Goal: Task Accomplishment & Management: Complete application form

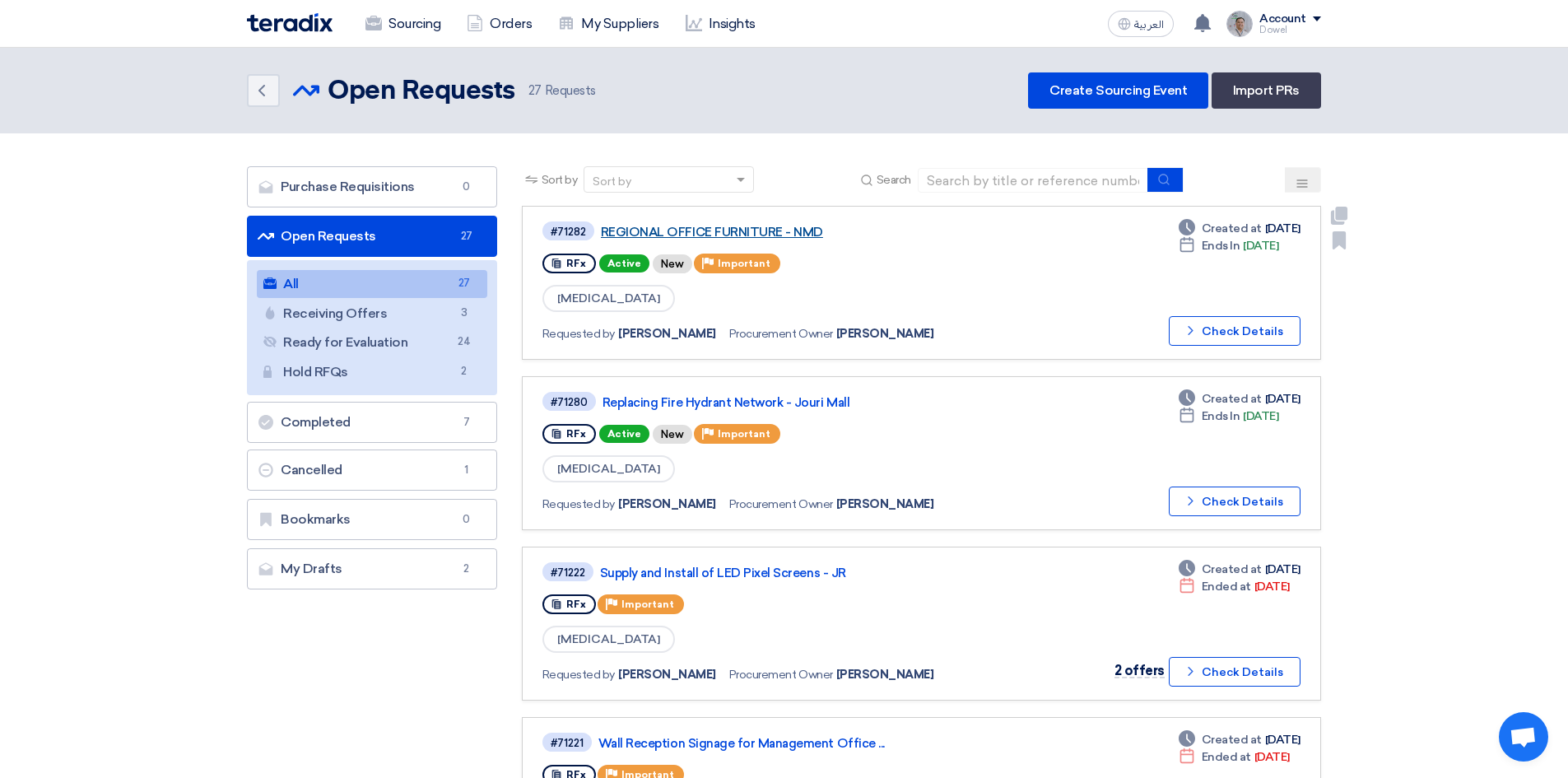
click at [746, 233] on link "REGIONAL OFFICE FURNITURE - NMD" at bounding box center [806, 232] width 412 height 15
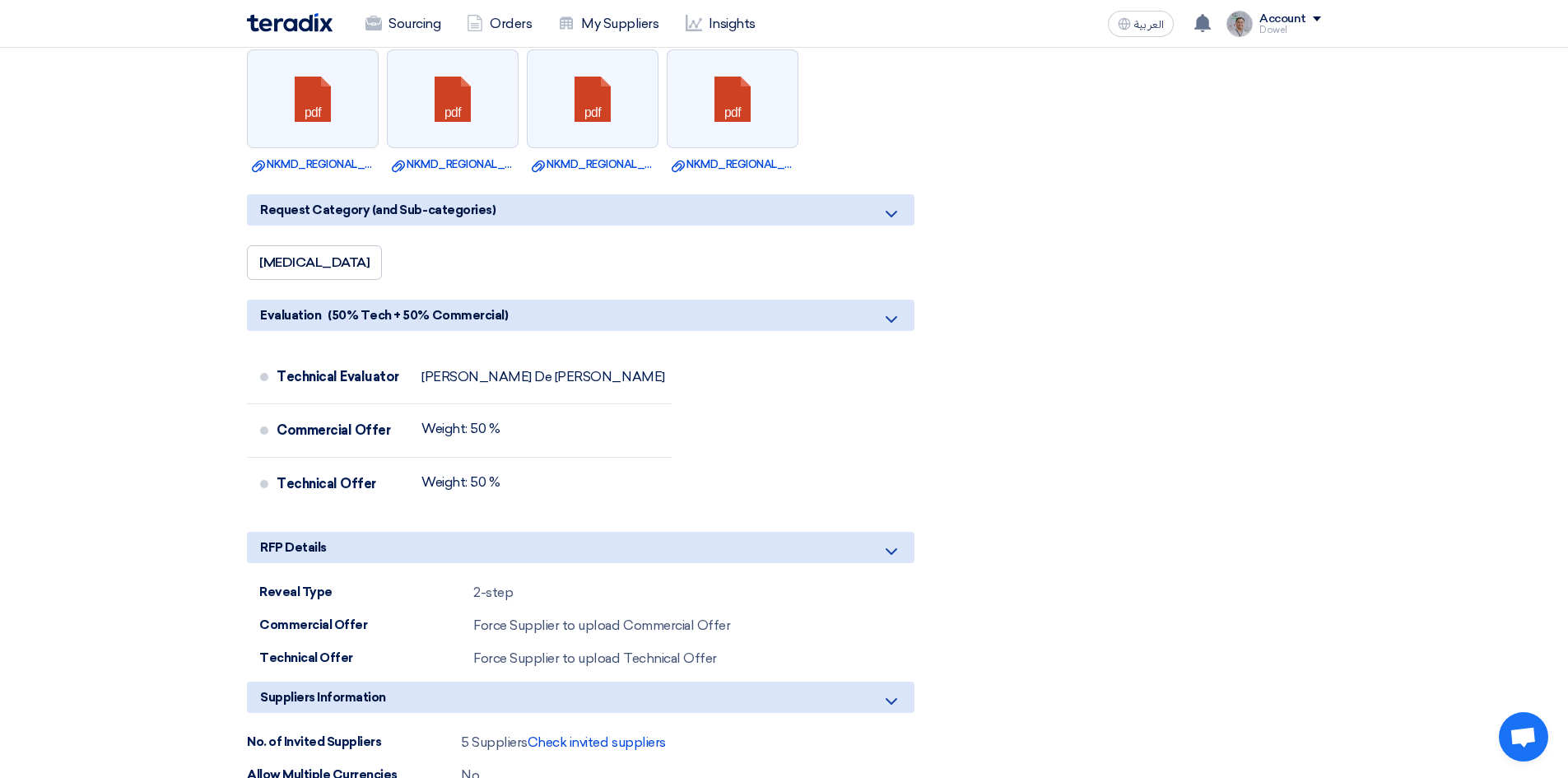
scroll to position [3870, 0]
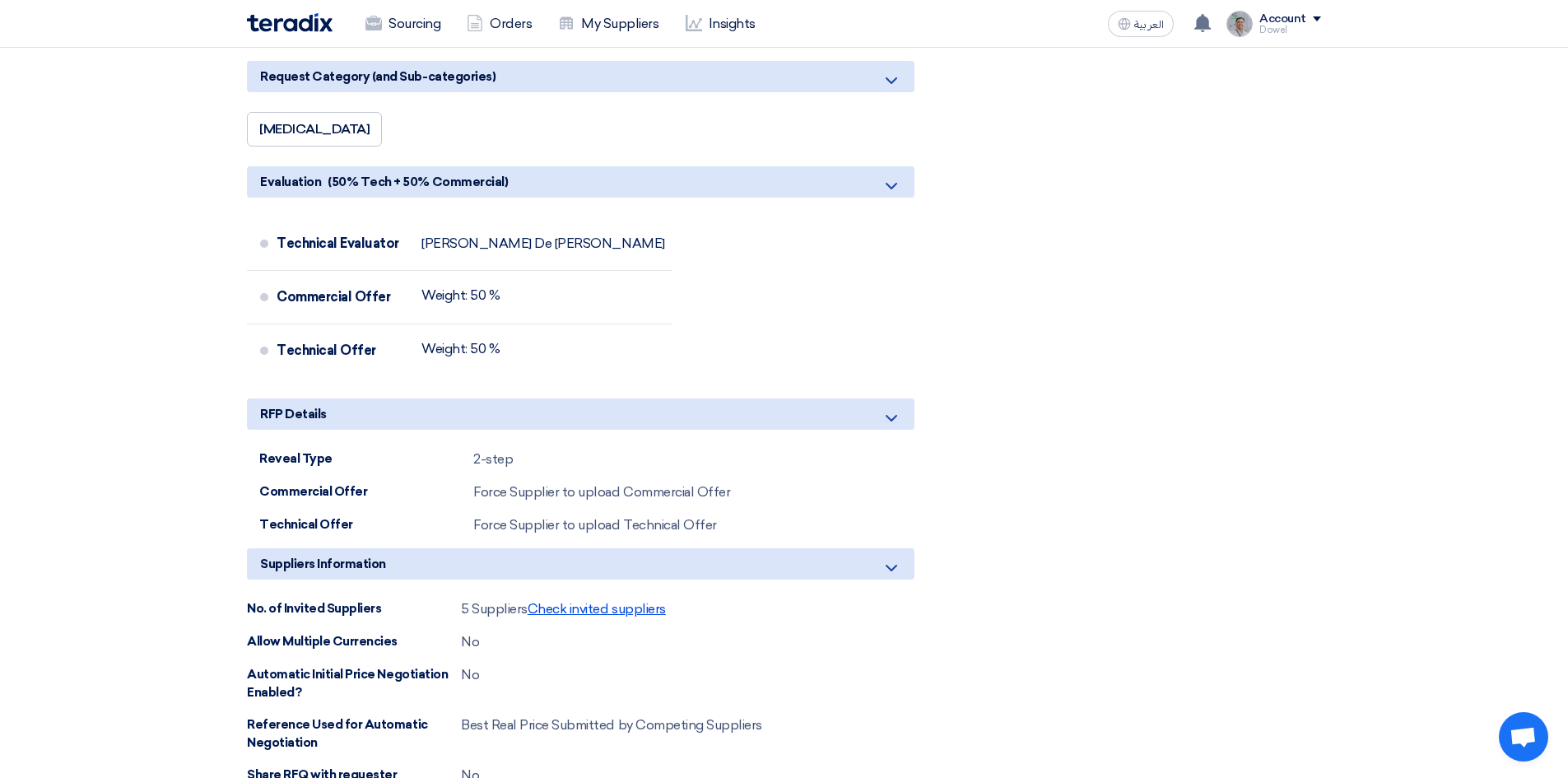
click at [616, 612] on span "Check invited suppliers" at bounding box center [596, 609] width 138 height 16
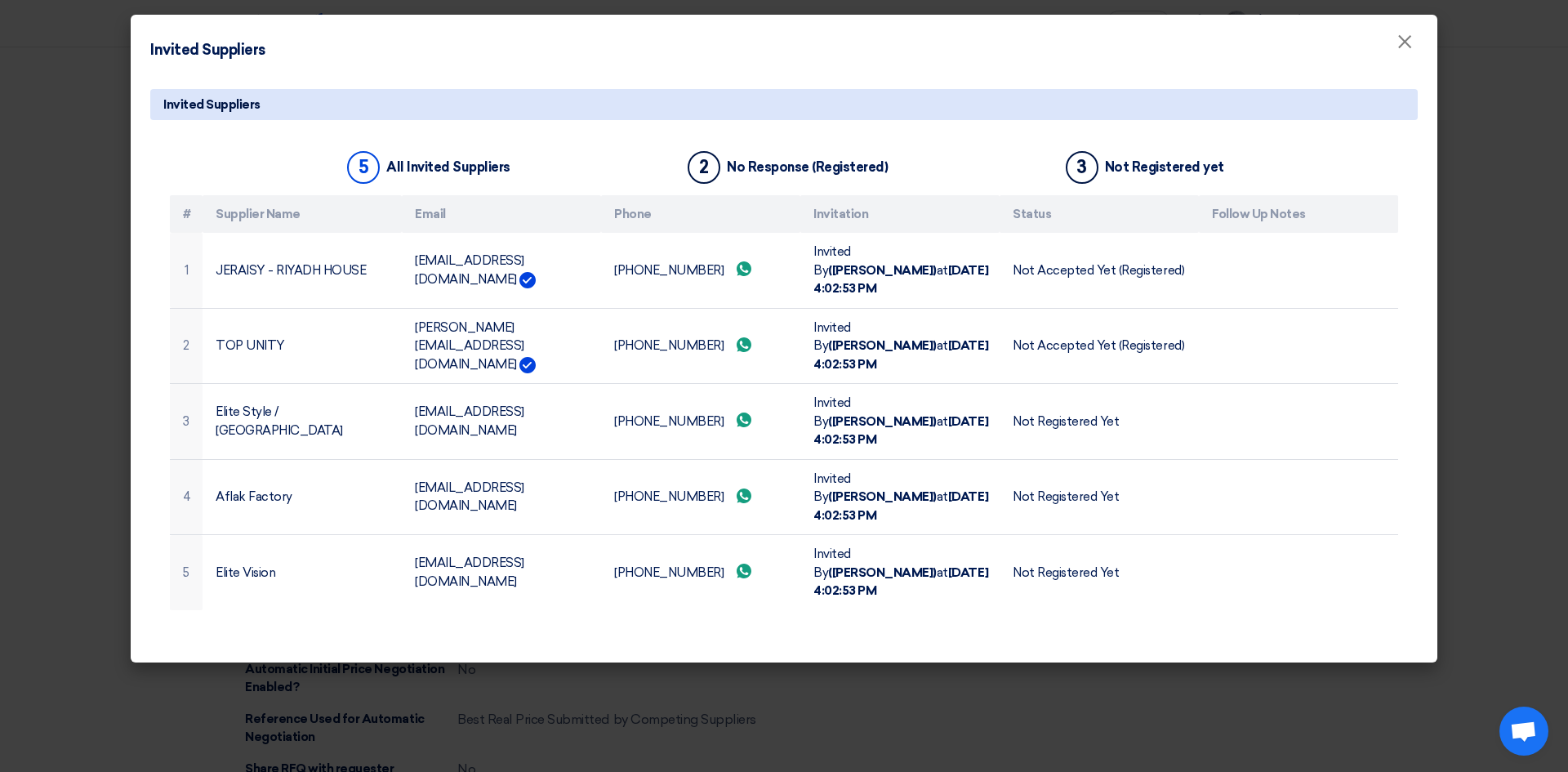
click at [718, 669] on modal-container "Invited Suppliers × Invited Suppliers 5 All Invited Suppliers 2 No Response (Re…" at bounding box center [784, 386] width 1568 height 772
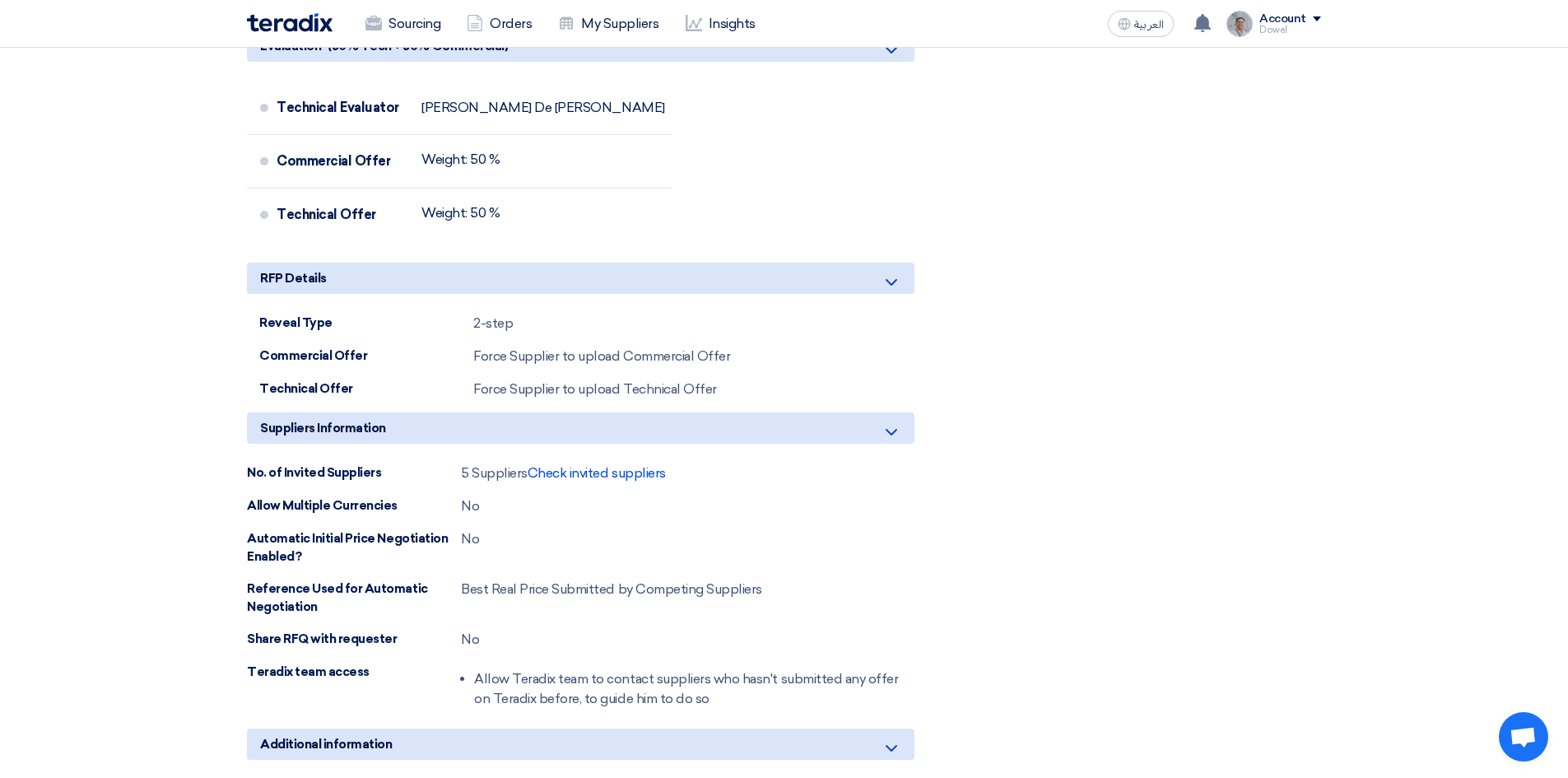
scroll to position [4282, 0]
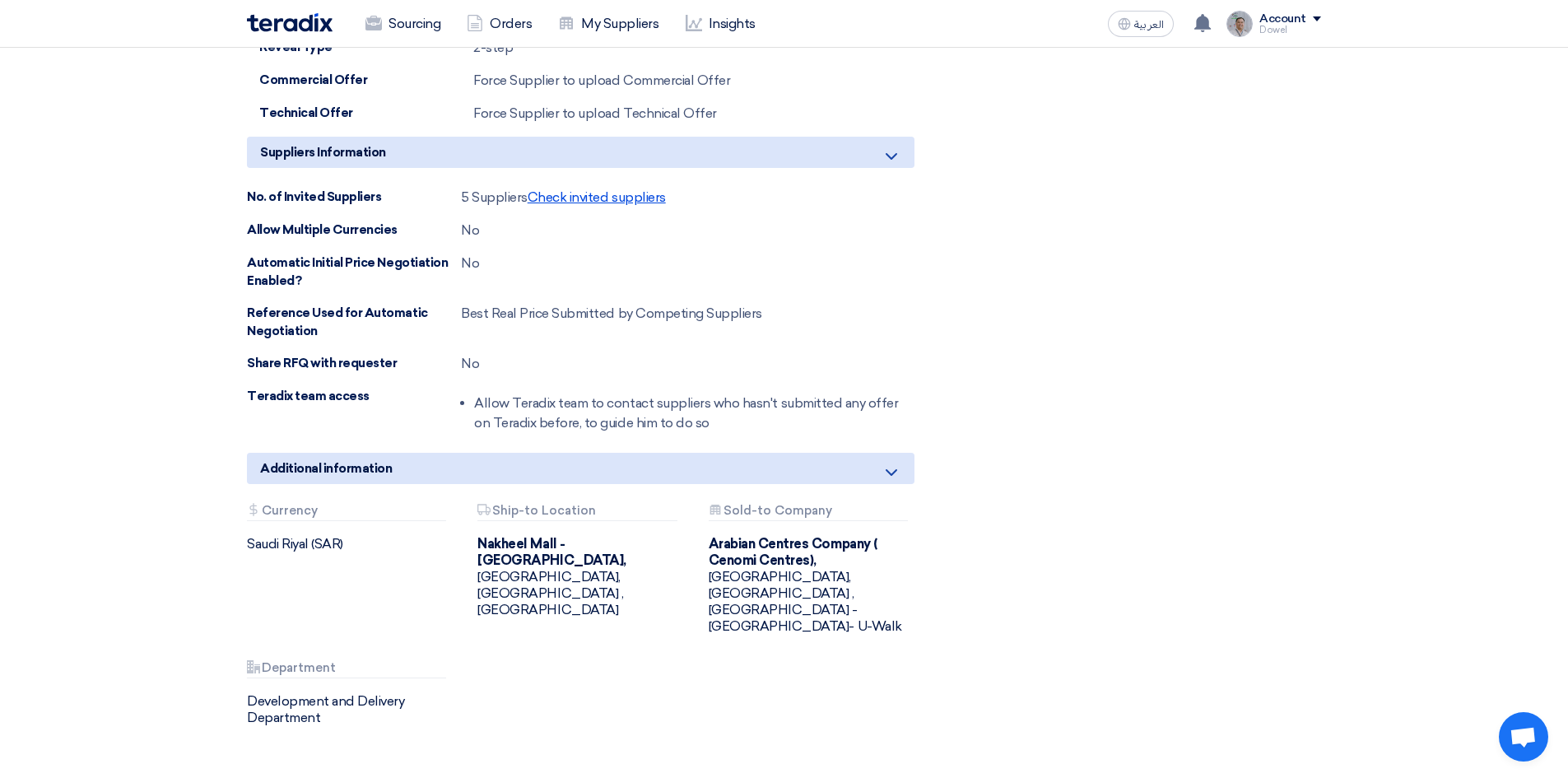
click at [565, 192] on span "Check invited suppliers" at bounding box center [596, 197] width 138 height 16
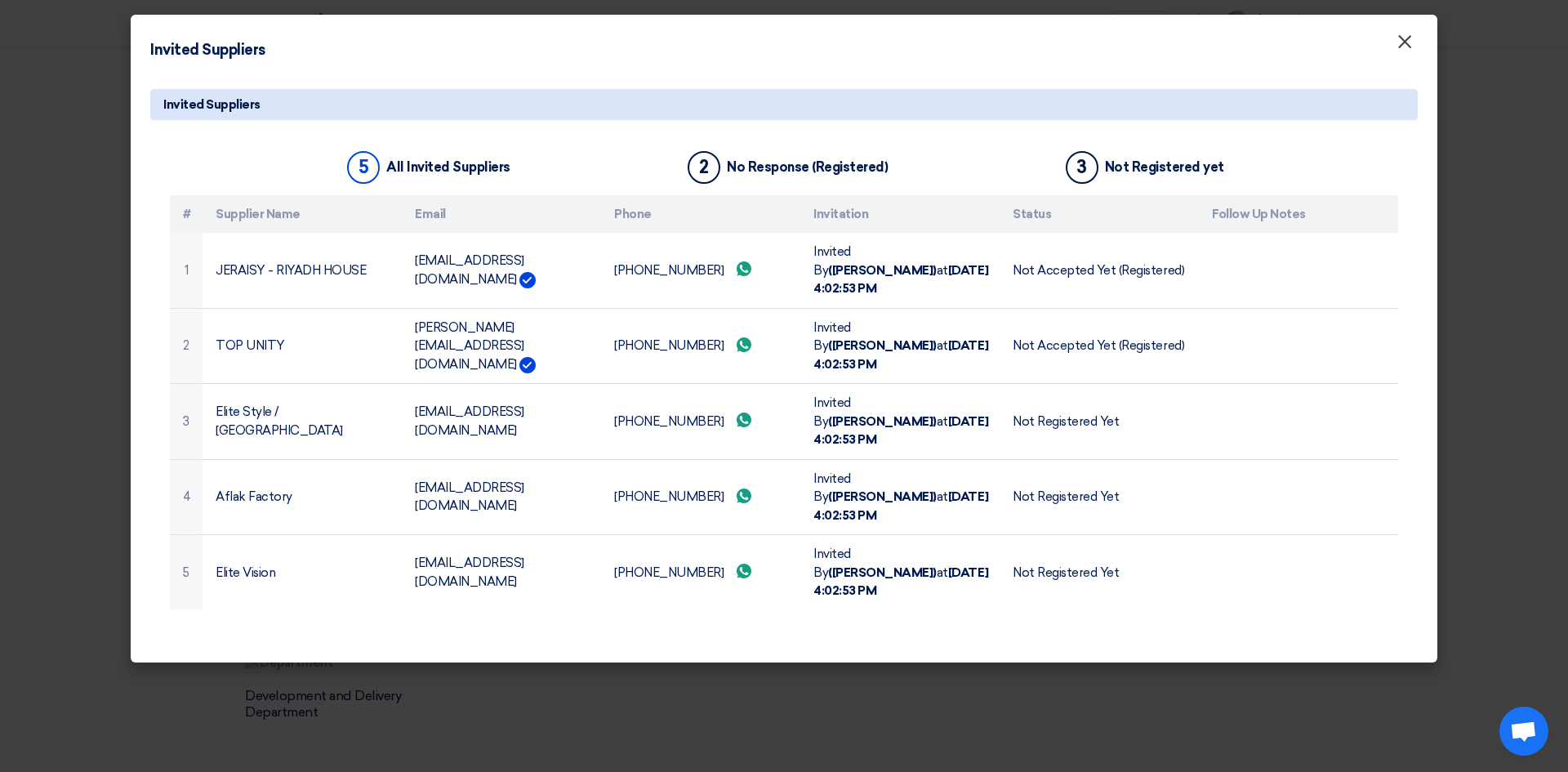
click at [1409, 43] on span "×" at bounding box center [1404, 45] width 16 height 33
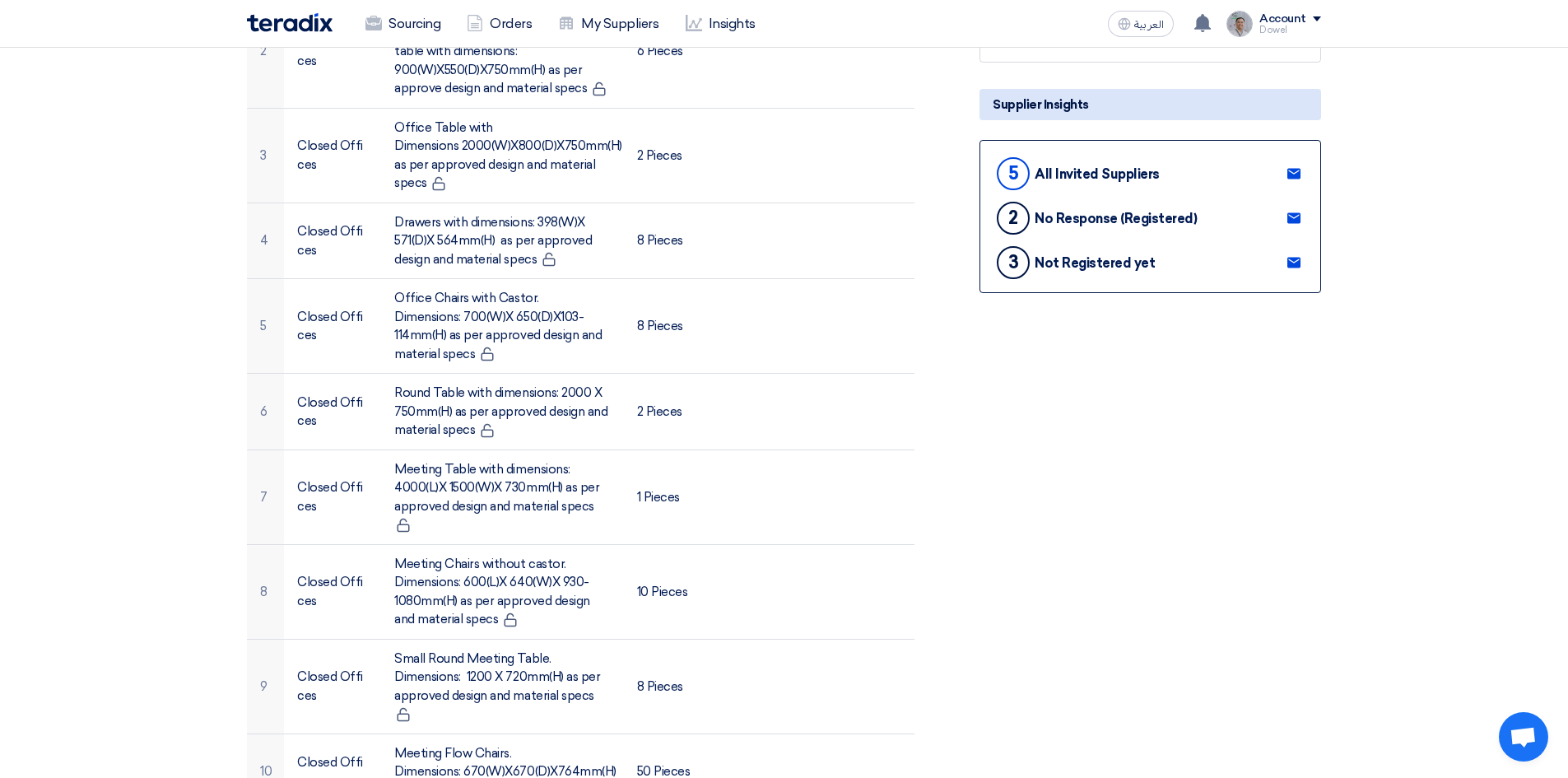
scroll to position [164, 0]
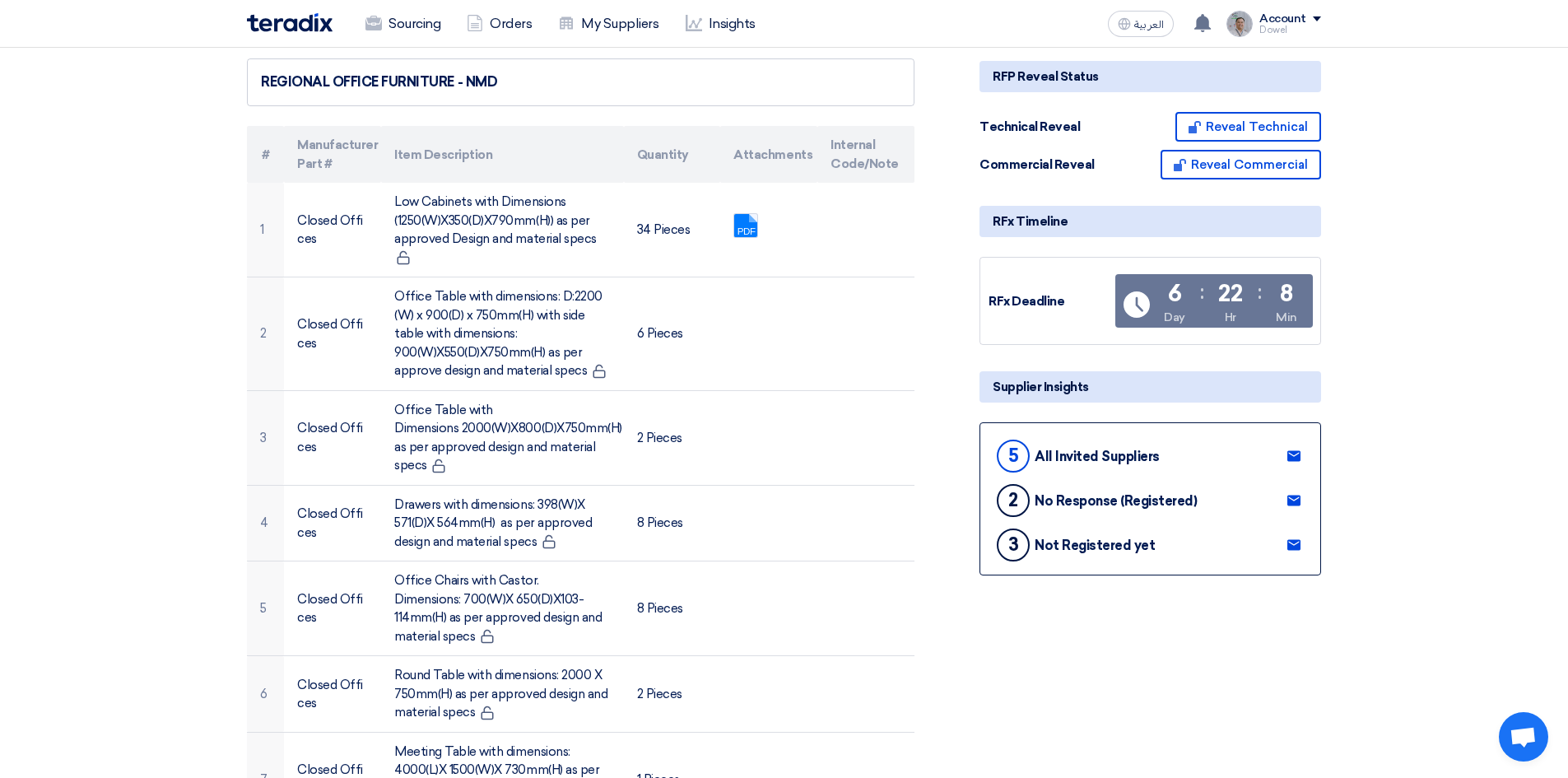
click at [1290, 544] on use at bounding box center [1294, 546] width 13 height 11
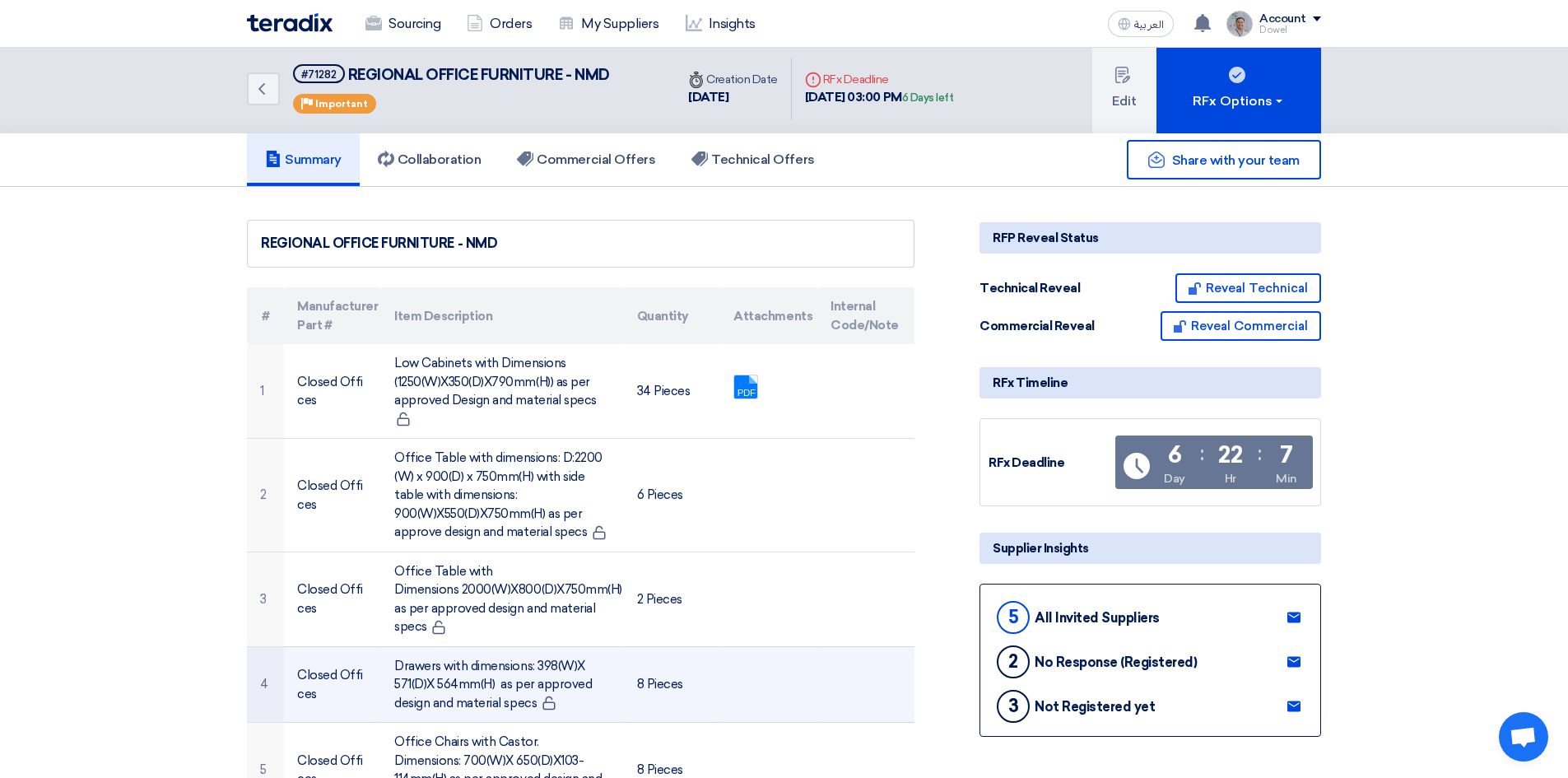
scroll to position [0, 0]
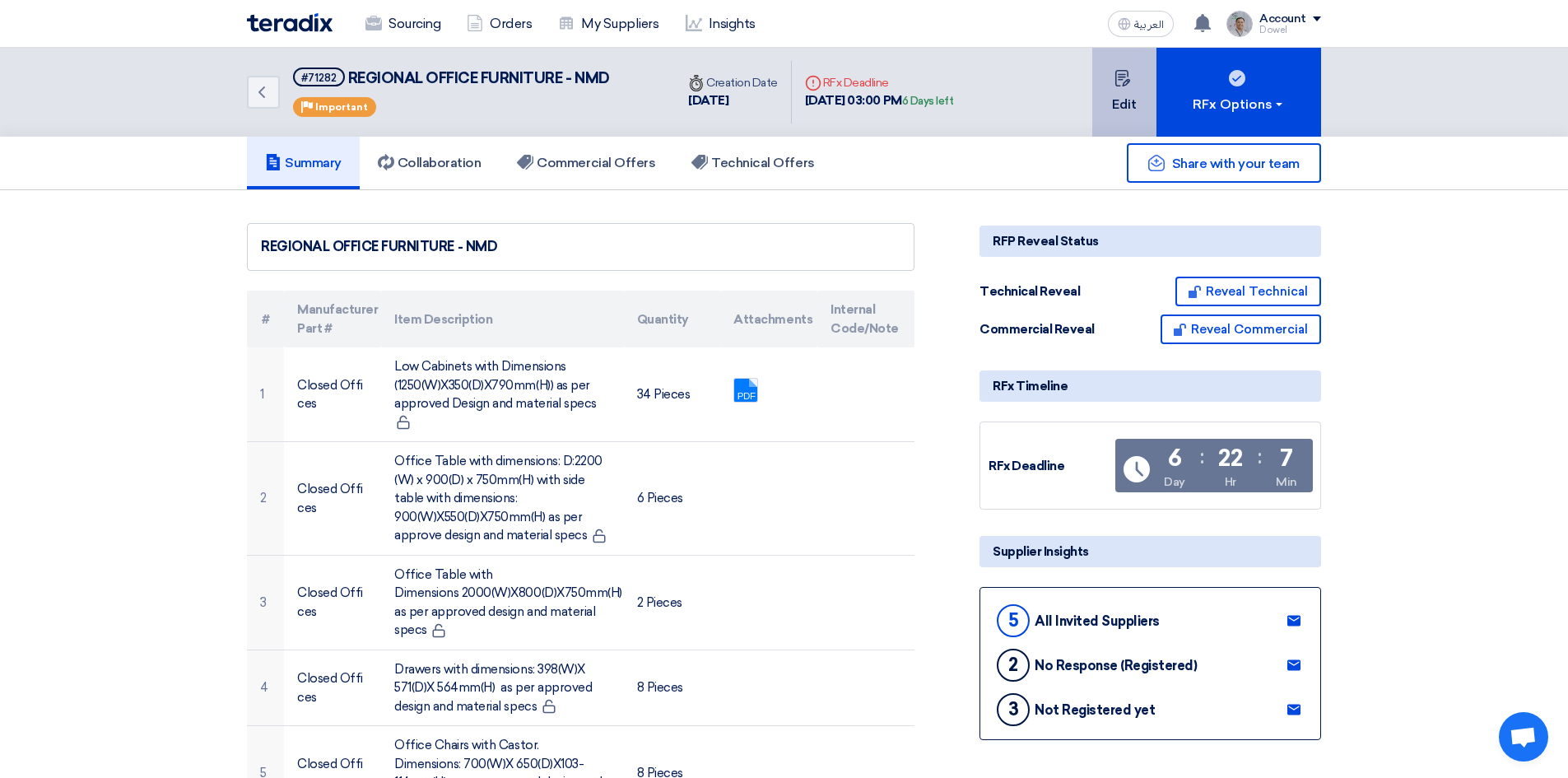
click at [1112, 103] on button "Edit" at bounding box center [1124, 92] width 64 height 89
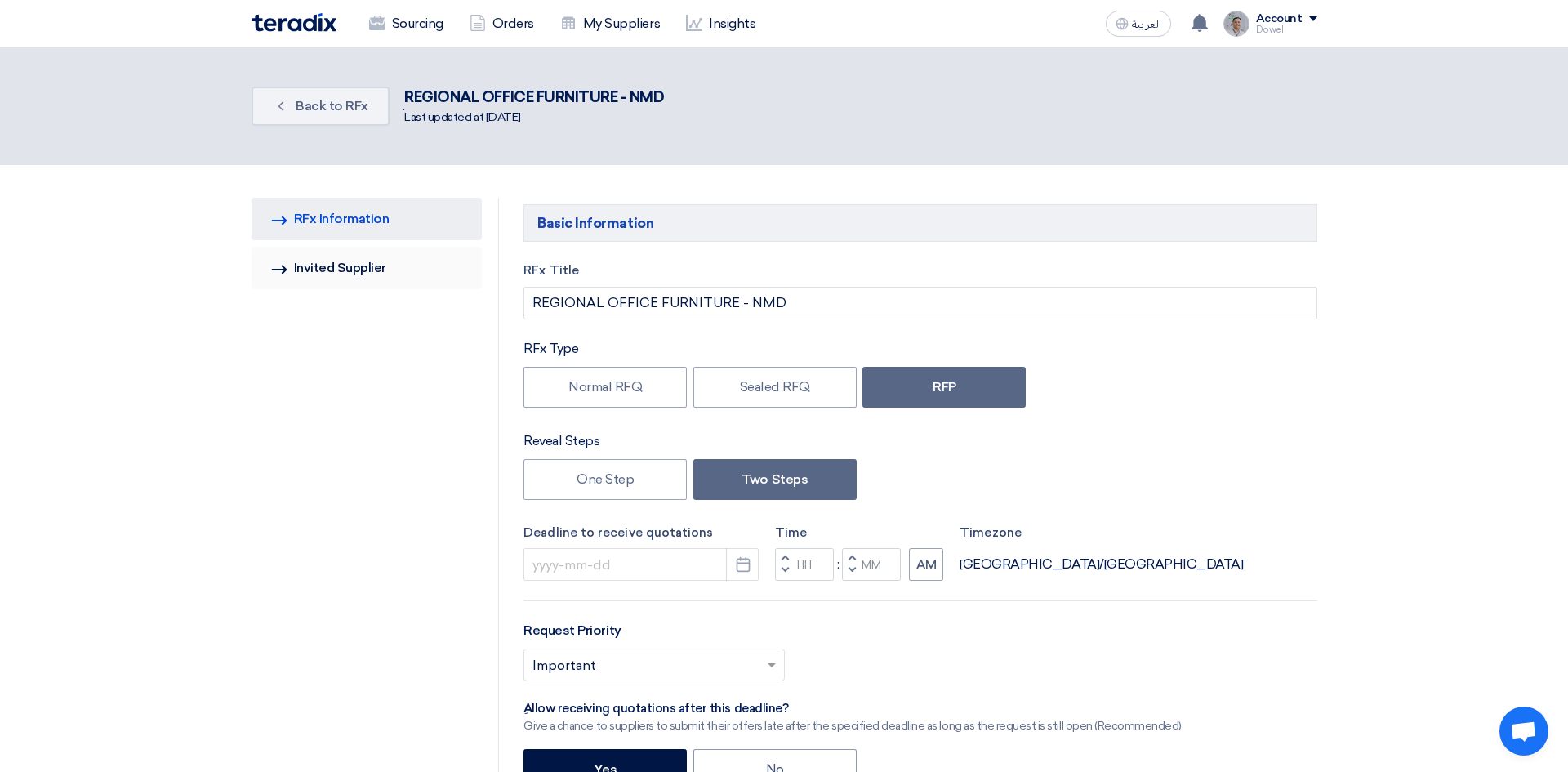
type input "[DATE]"
type input "03"
type input "00"
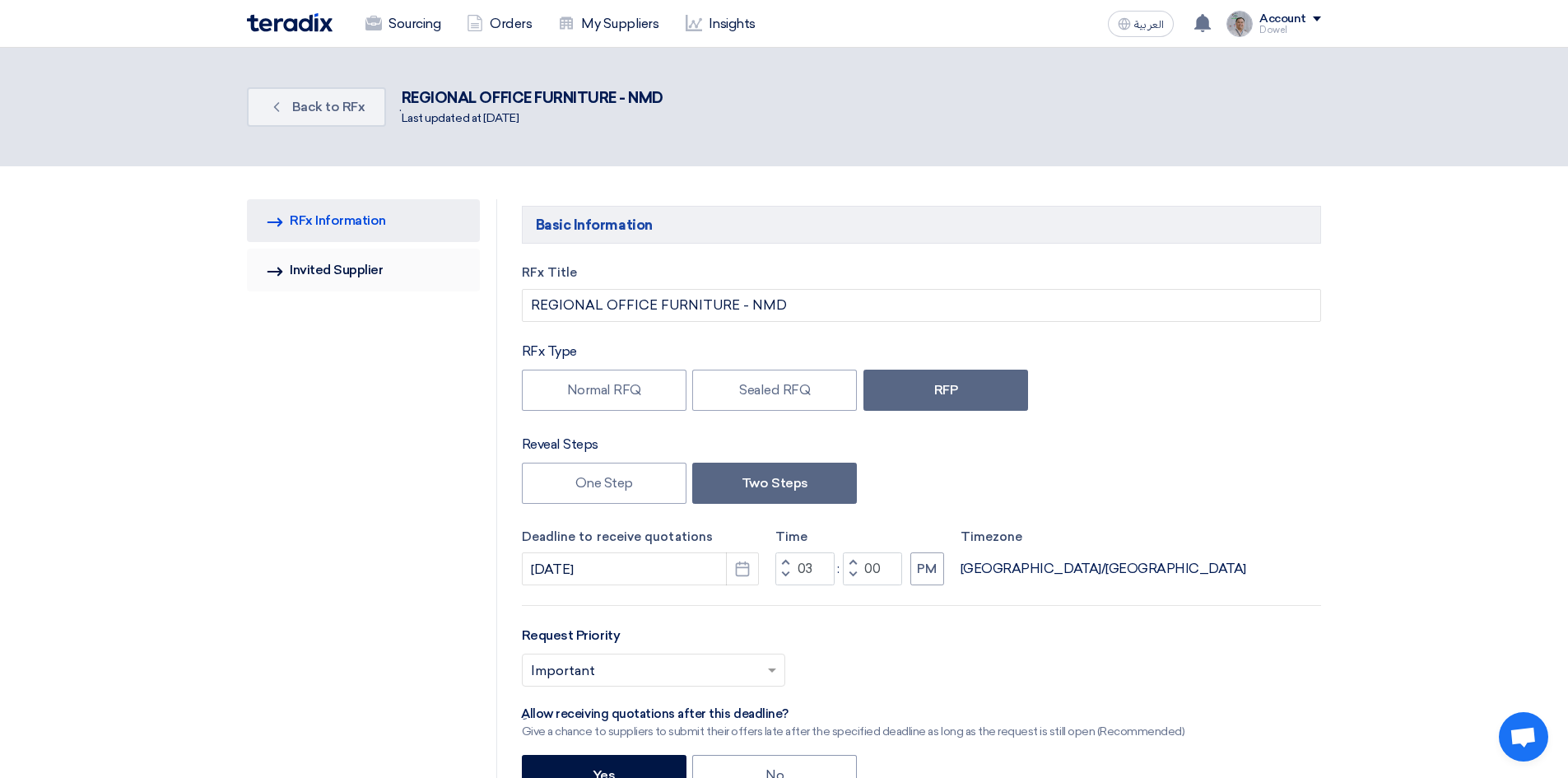
click at [321, 271] on link "Invited Suppliers Invited Supplier" at bounding box center [363, 270] width 233 height 43
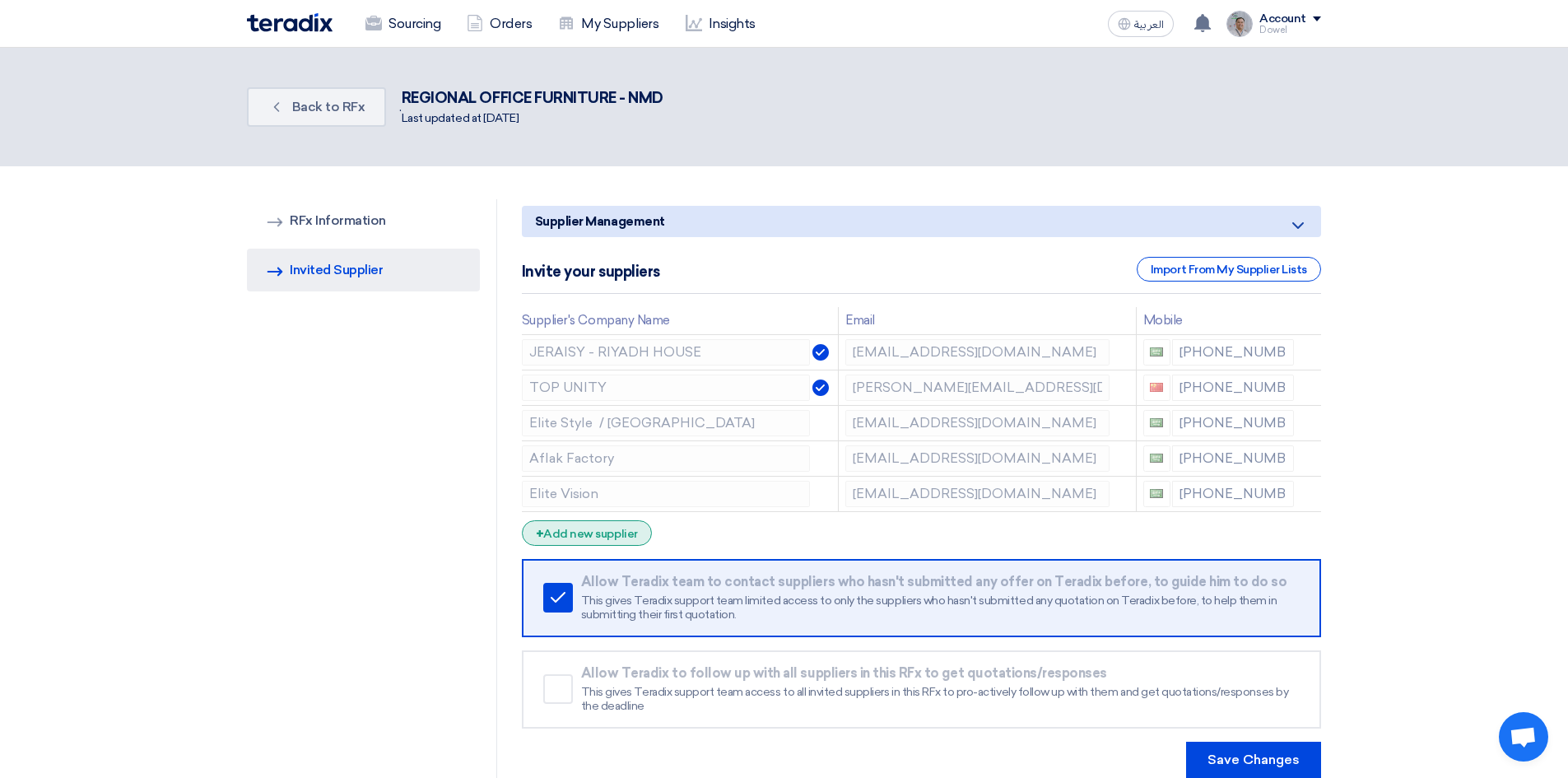
click at [602, 535] on div "+ Add new supplier" at bounding box center [587, 533] width 130 height 26
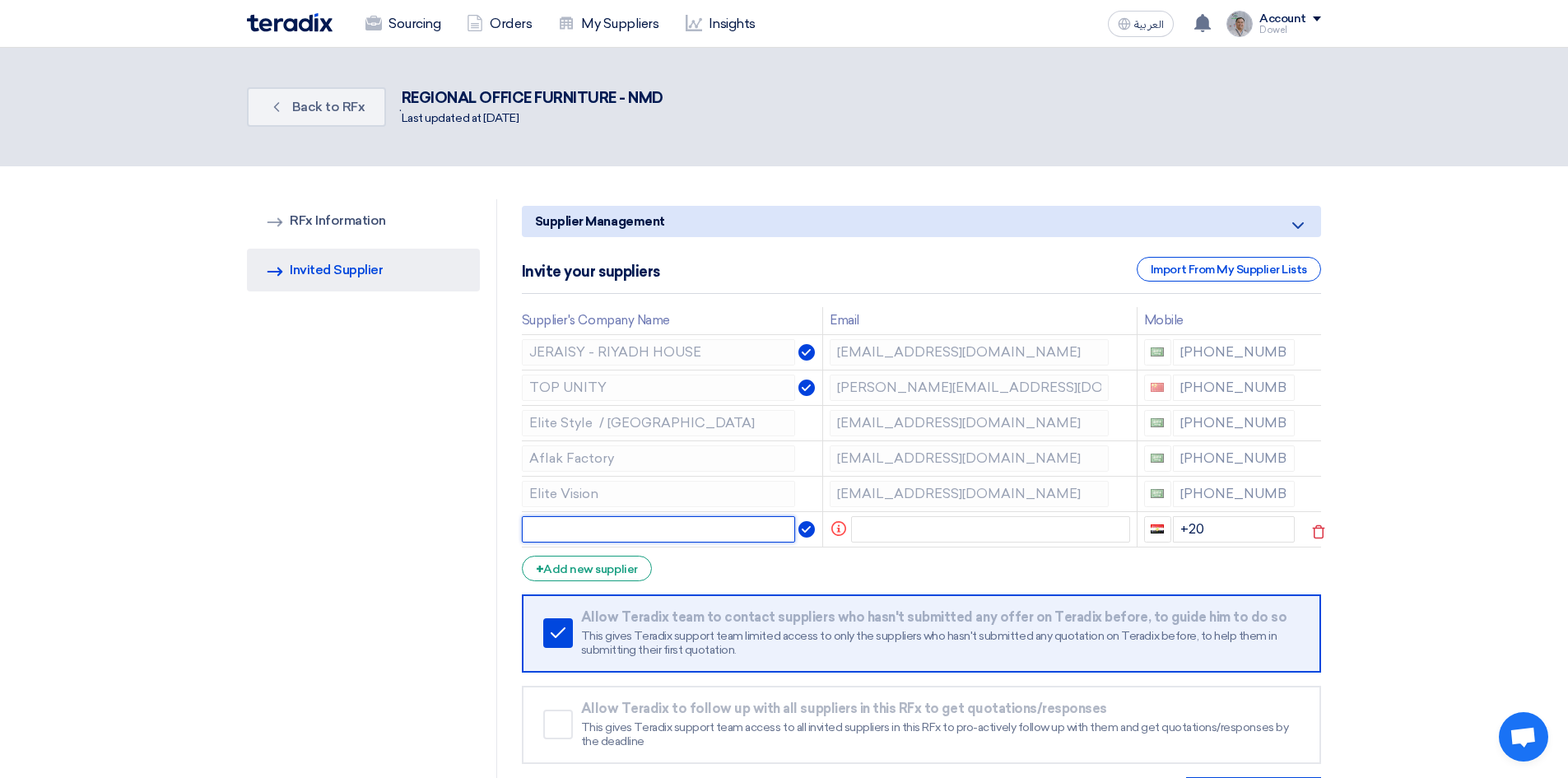
click at [569, 524] on input "text" at bounding box center [658, 529] width 274 height 26
paste input "Aflak Factory"
type input "Aflak Factory"
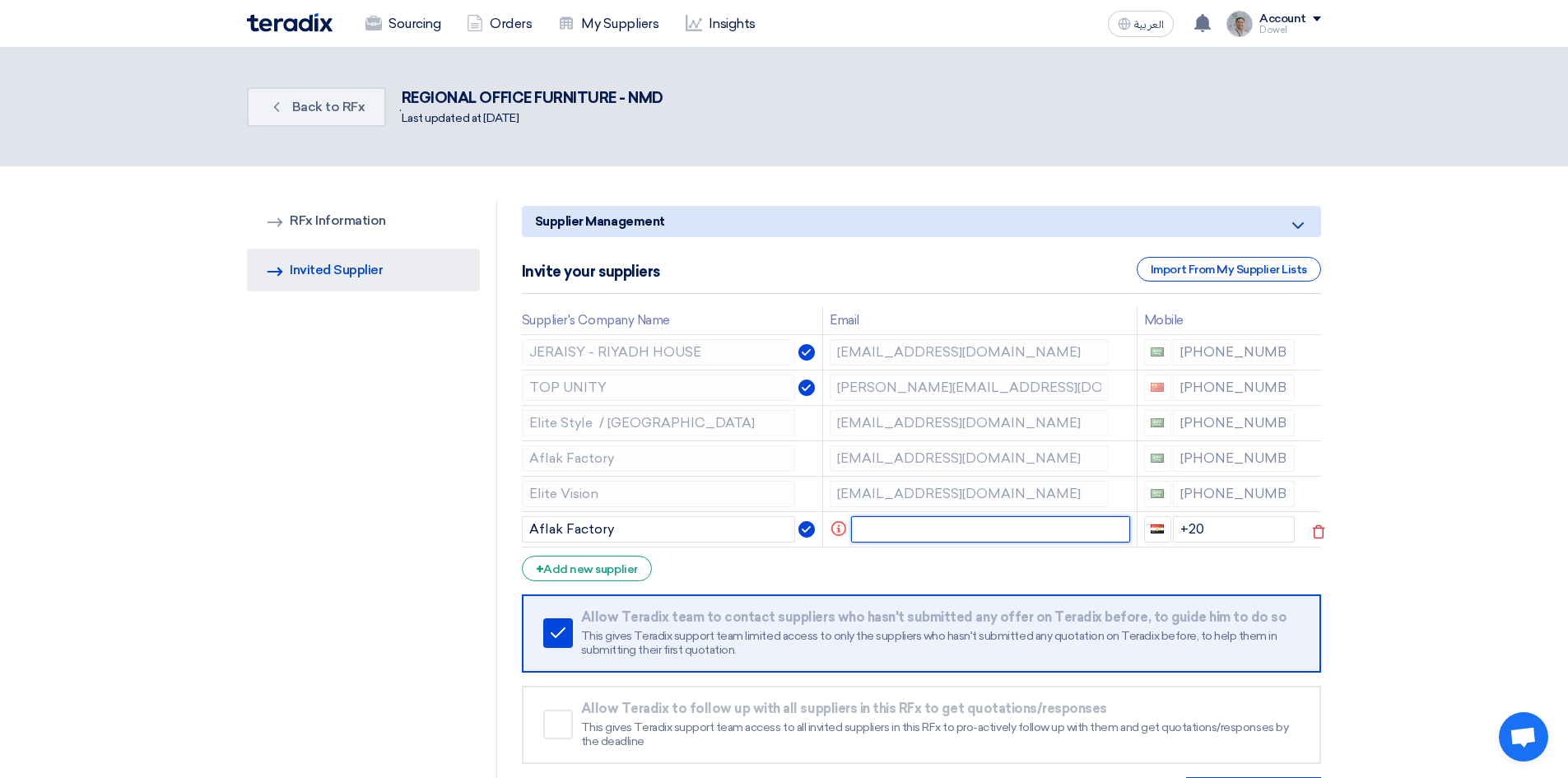
click at [908, 523] on input "text" at bounding box center [990, 529] width 279 height 26
type input "[EMAIL_ADDRESS][DOMAIN_NAME]"
drag, startPoint x: 1178, startPoint y: 457, endPoint x: 1294, endPoint y: 468, distance: 116.5
click at [1294, 468] on td "[PHONE_NUMBER]" at bounding box center [1218, 458] width 164 height 36
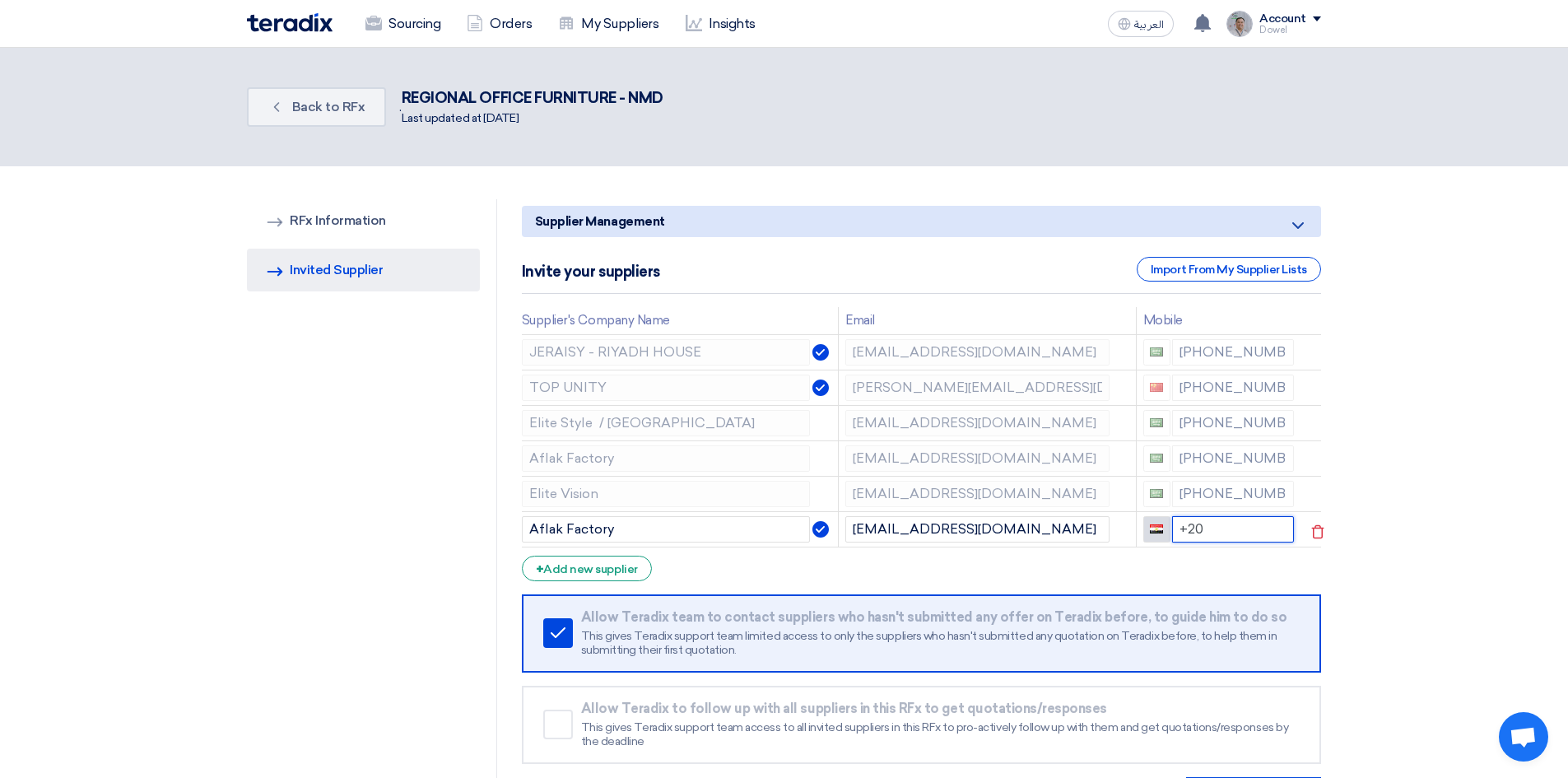
drag, startPoint x: 1214, startPoint y: 523, endPoint x: 1158, endPoint y: 531, distance: 56.6
click at [1158, 531] on div "+20" at bounding box center [1219, 529] width 152 height 26
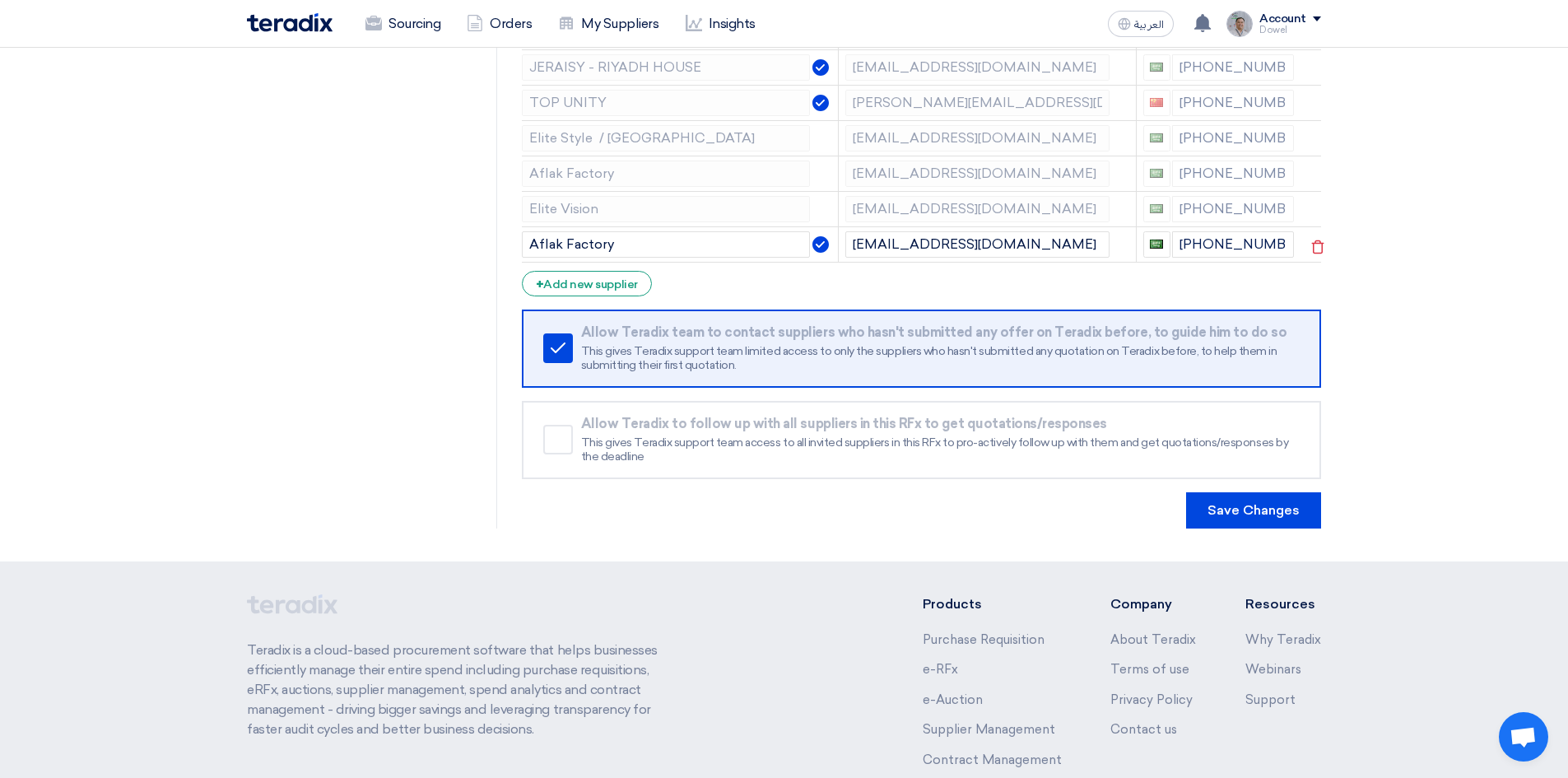
scroll to position [330, 0]
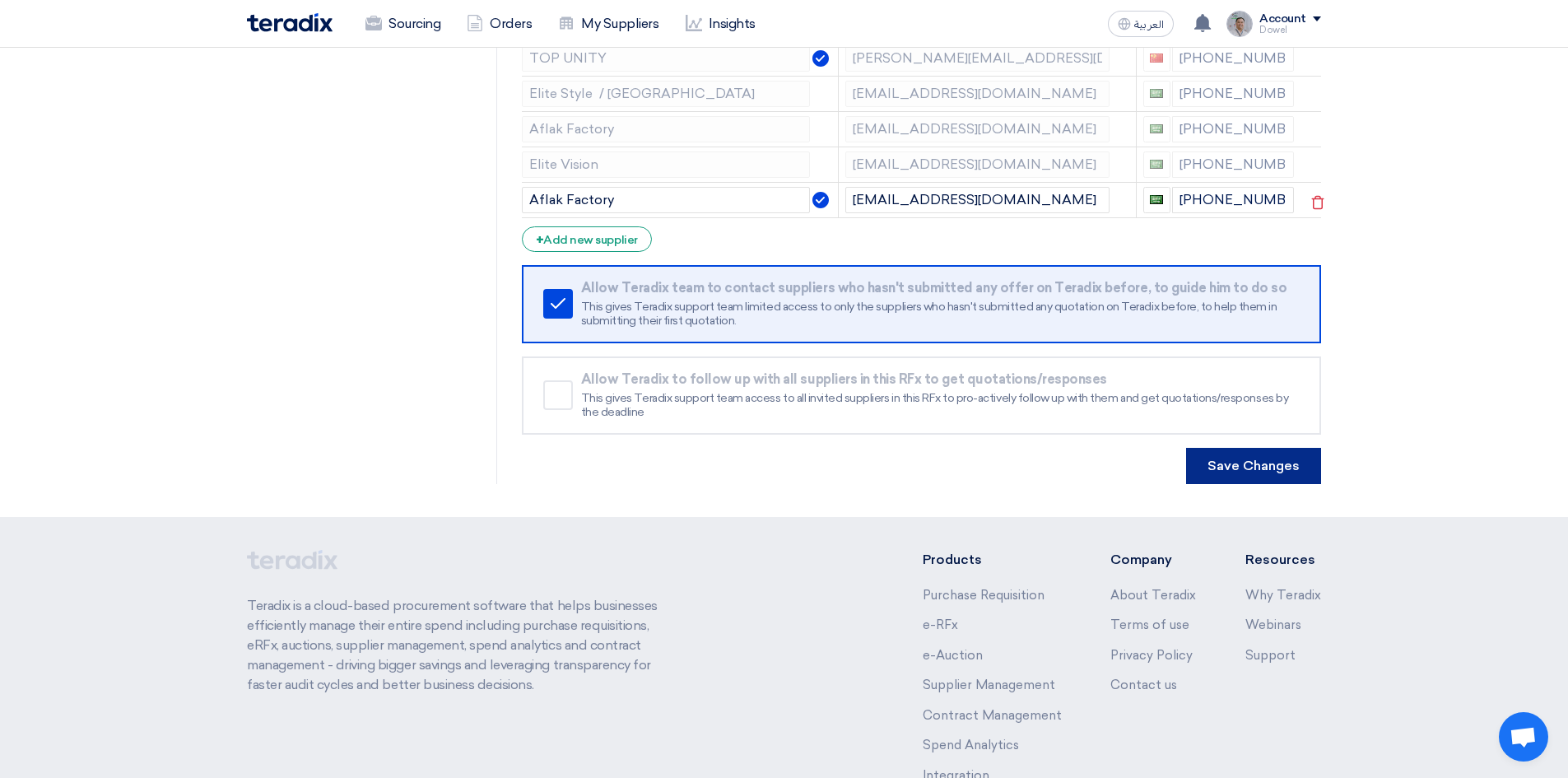
click at [1240, 472] on button "Save Changes" at bounding box center [1253, 465] width 135 height 37
click at [1234, 467] on button "Save Changes" at bounding box center [1253, 465] width 135 height 37
click at [1317, 135] on icon at bounding box center [1317, 131] width 28 height 28
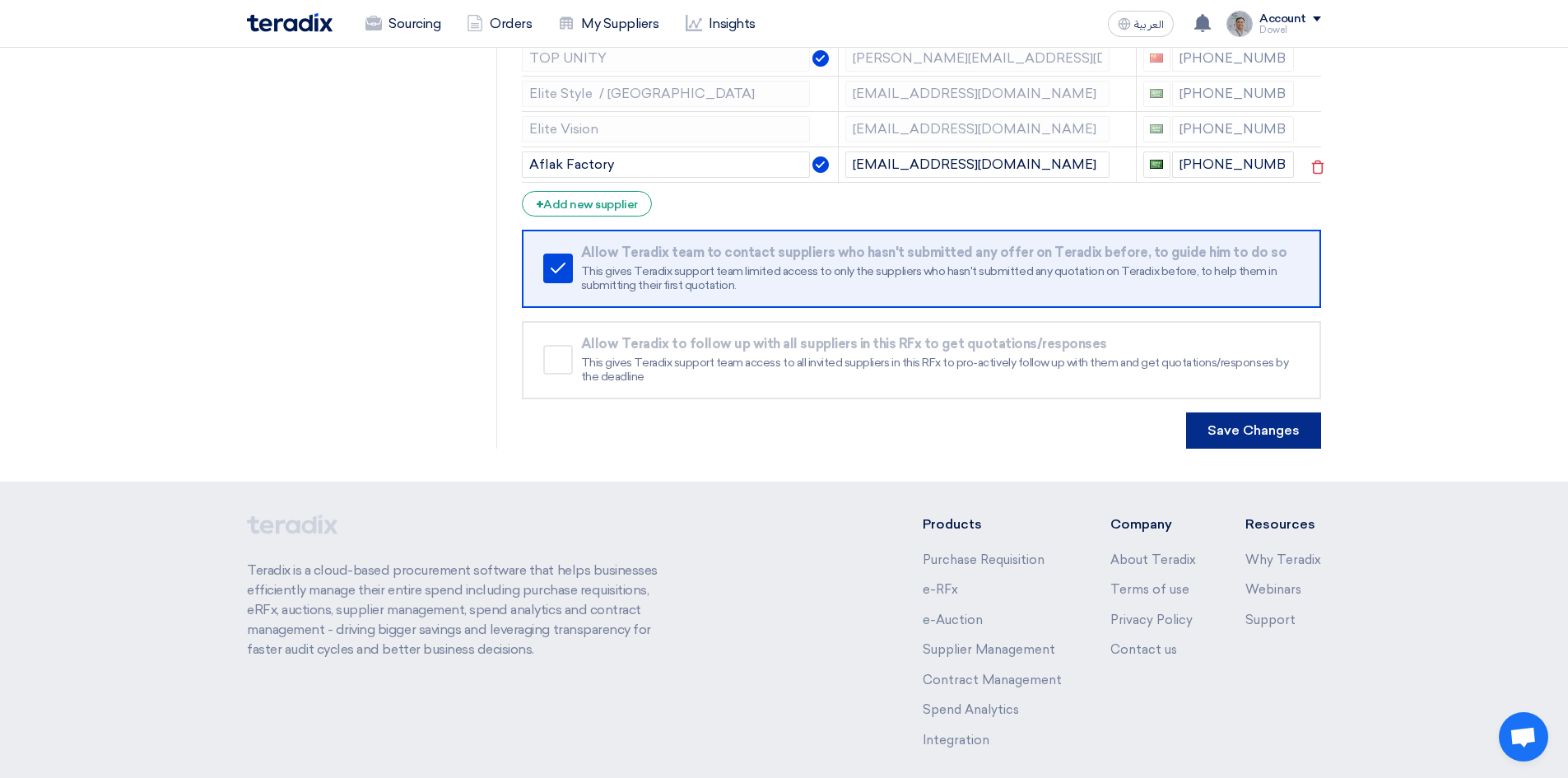
click at [1256, 433] on button "Save Changes" at bounding box center [1253, 431] width 135 height 37
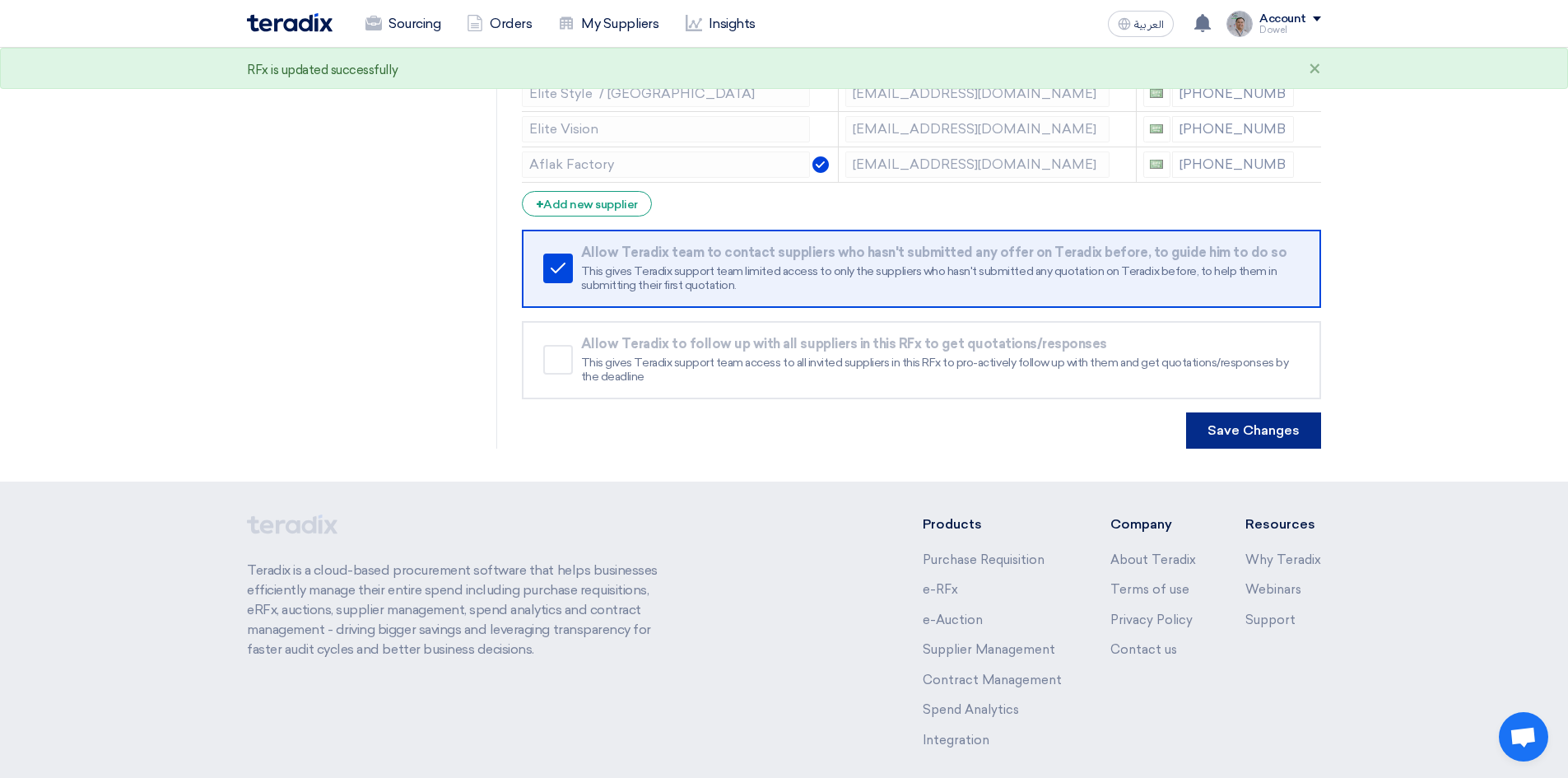
scroll to position [0, 0]
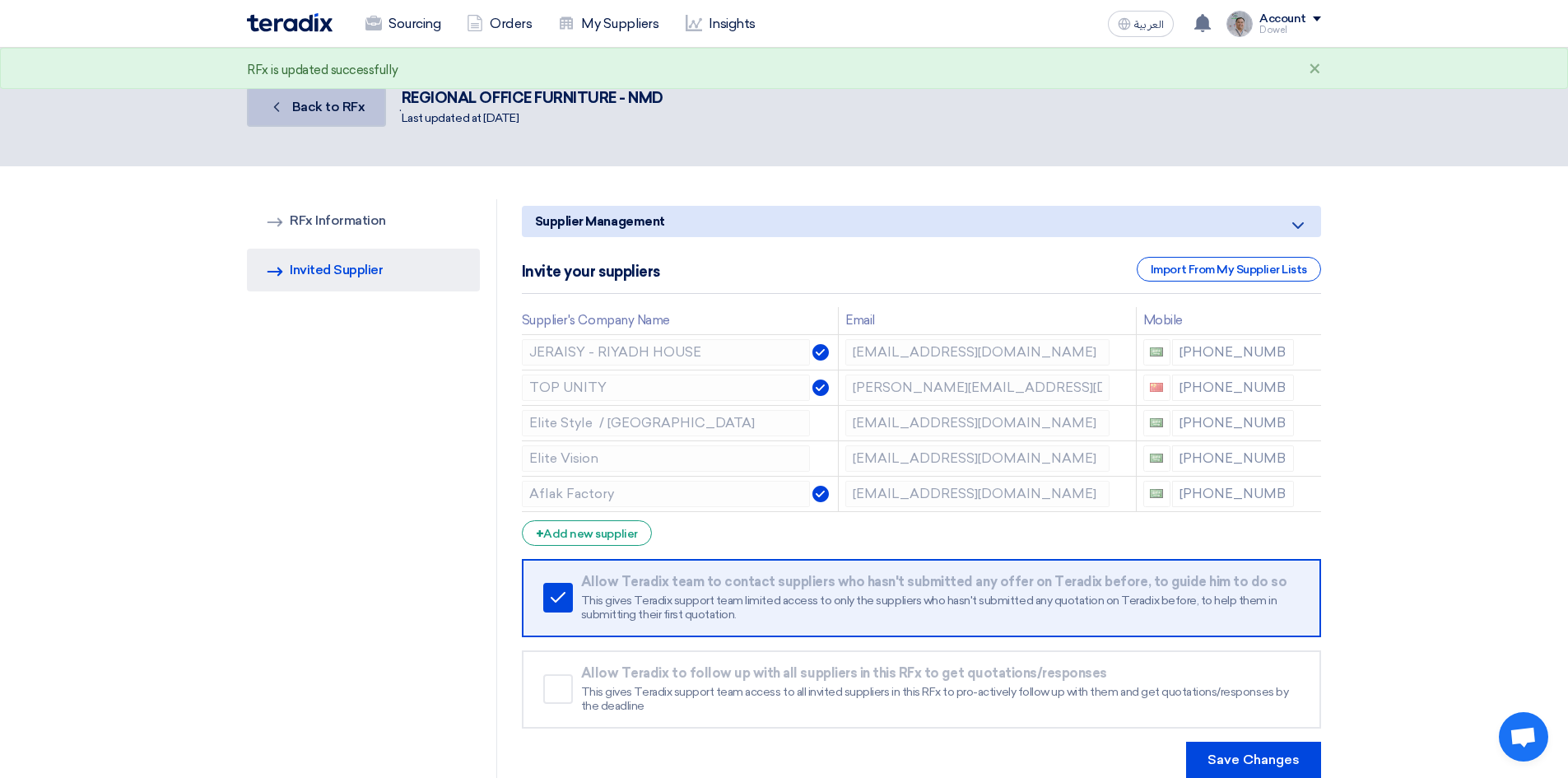
click at [320, 113] on span "Back to RFx" at bounding box center [329, 107] width 73 height 16
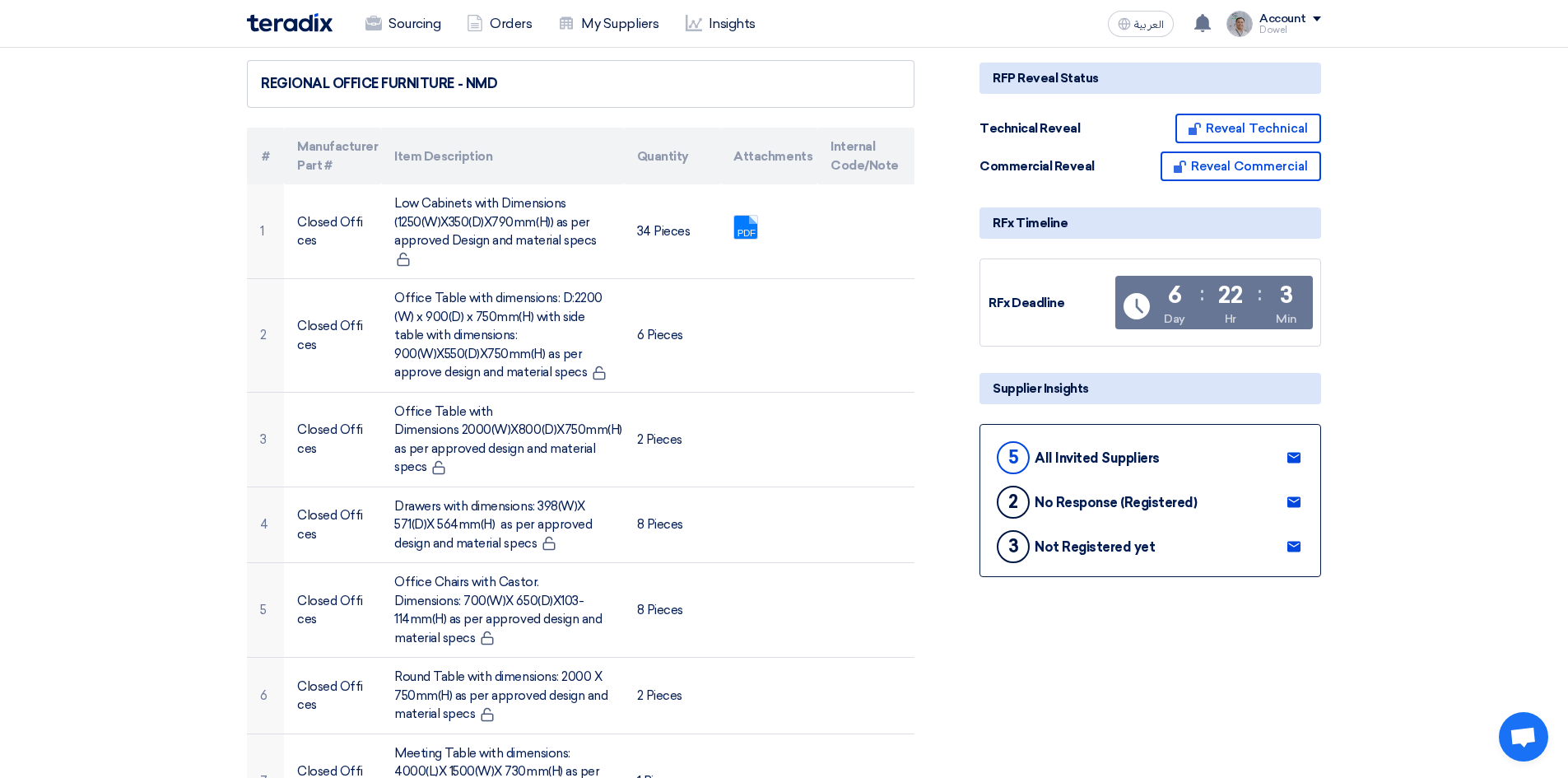
scroll to position [164, 0]
click at [1289, 543] on use at bounding box center [1294, 546] width 13 height 11
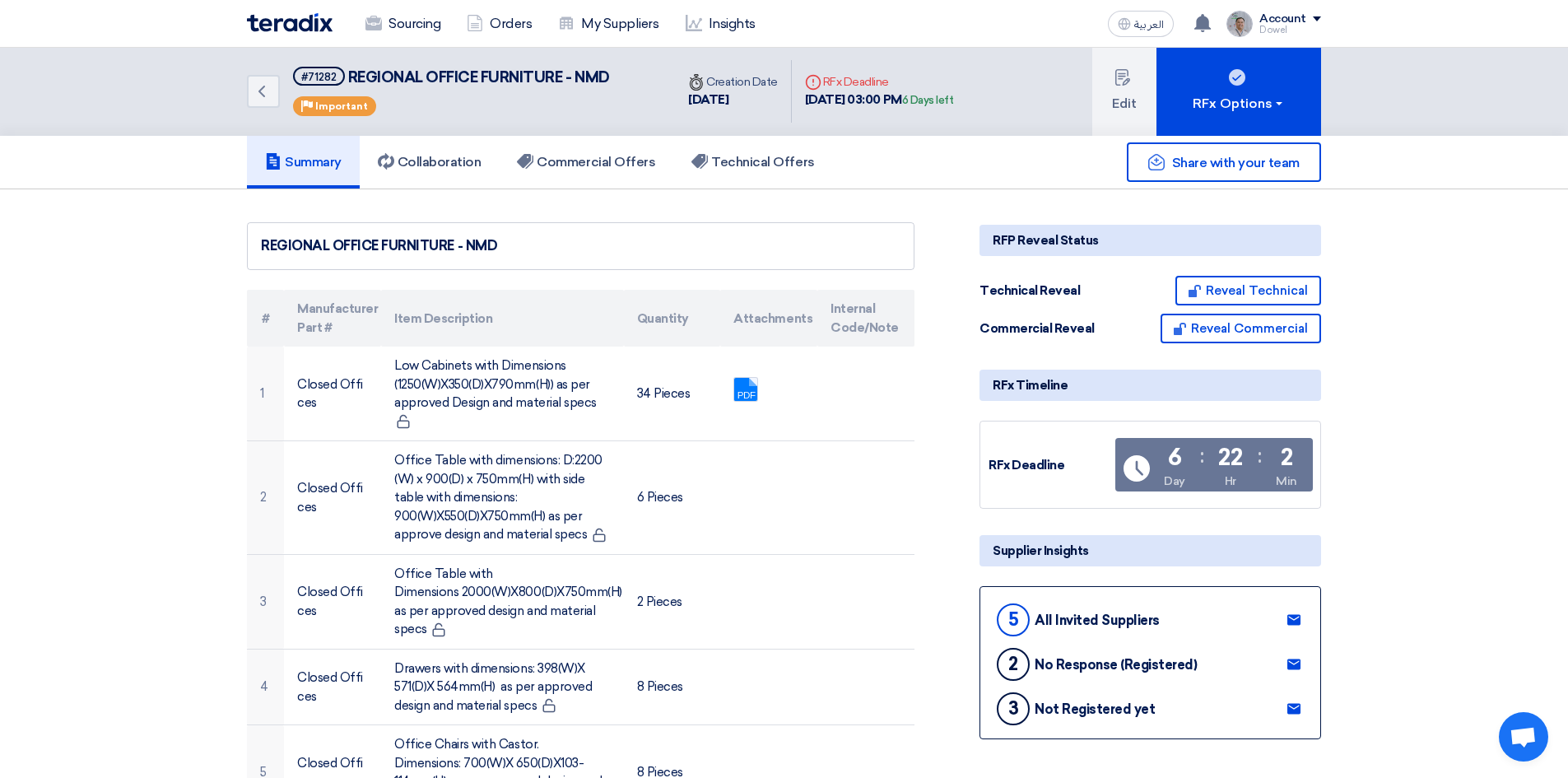
scroll to position [0, 0]
click at [399, 15] on link "Sourcing" at bounding box center [403, 23] width 101 height 37
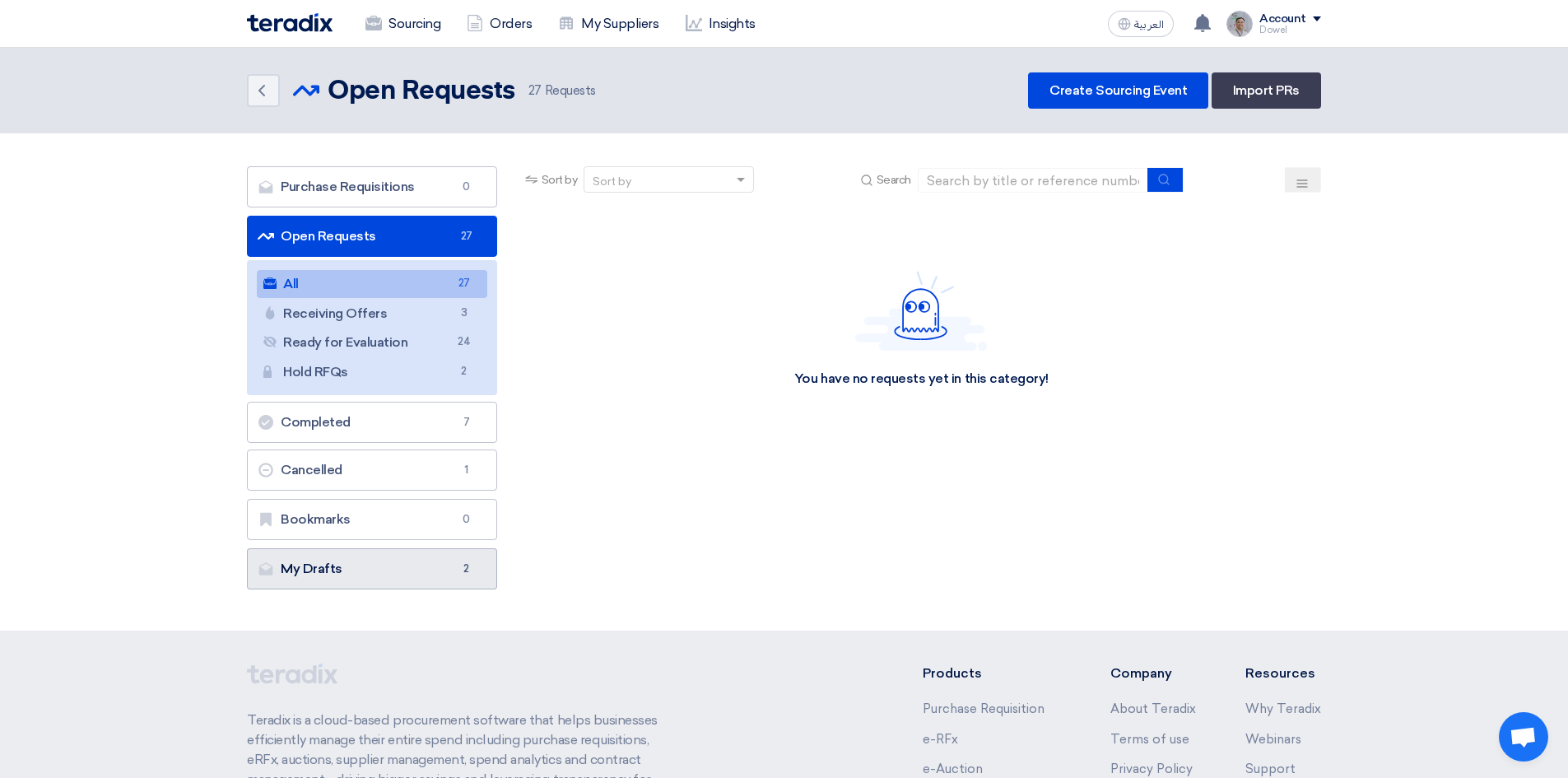
click at [355, 569] on link "My Drafts My Drafts 2" at bounding box center [372, 569] width 250 height 41
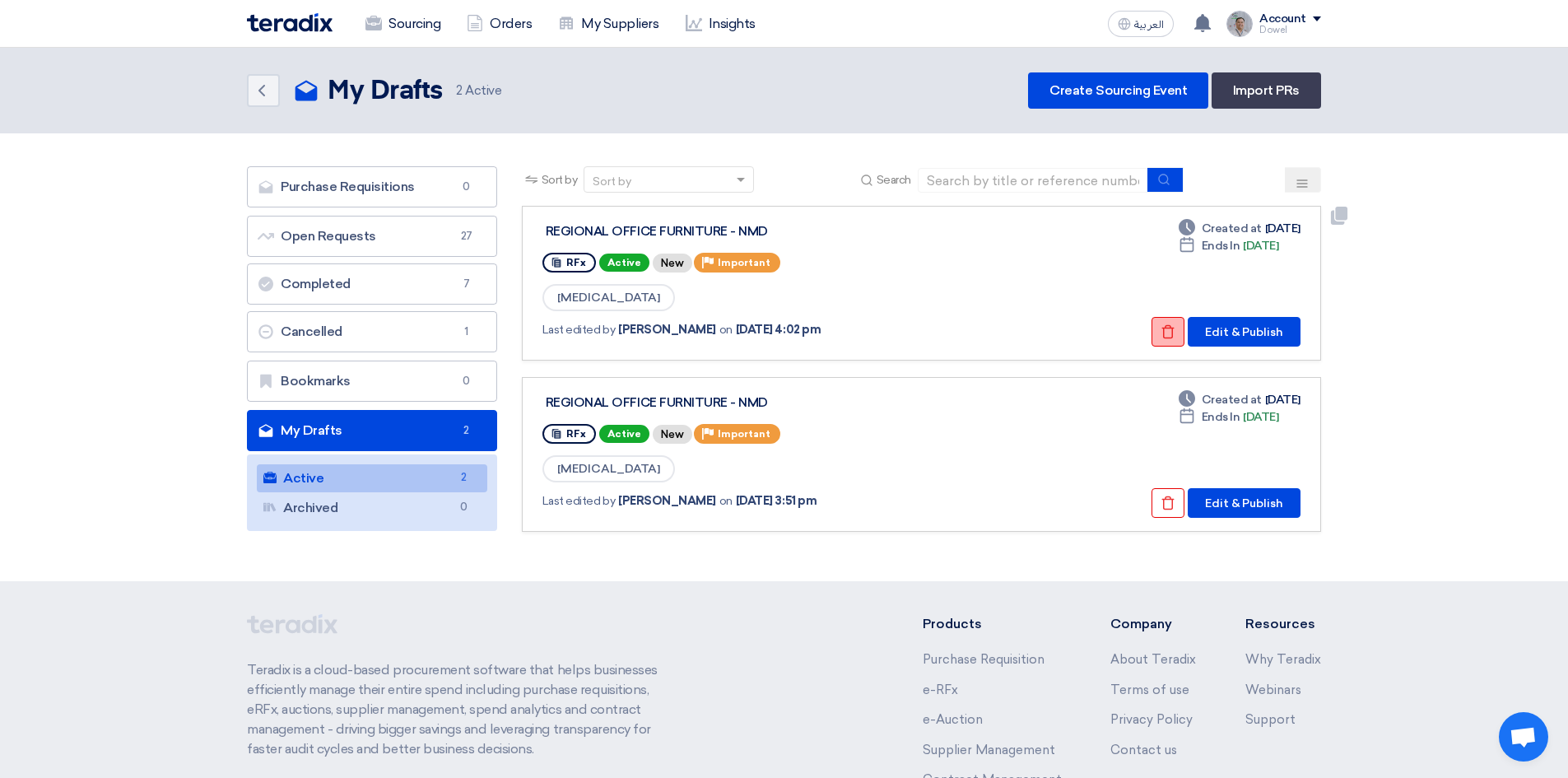
click at [1163, 336] on icon "Check details" at bounding box center [1168, 331] width 15 height 15
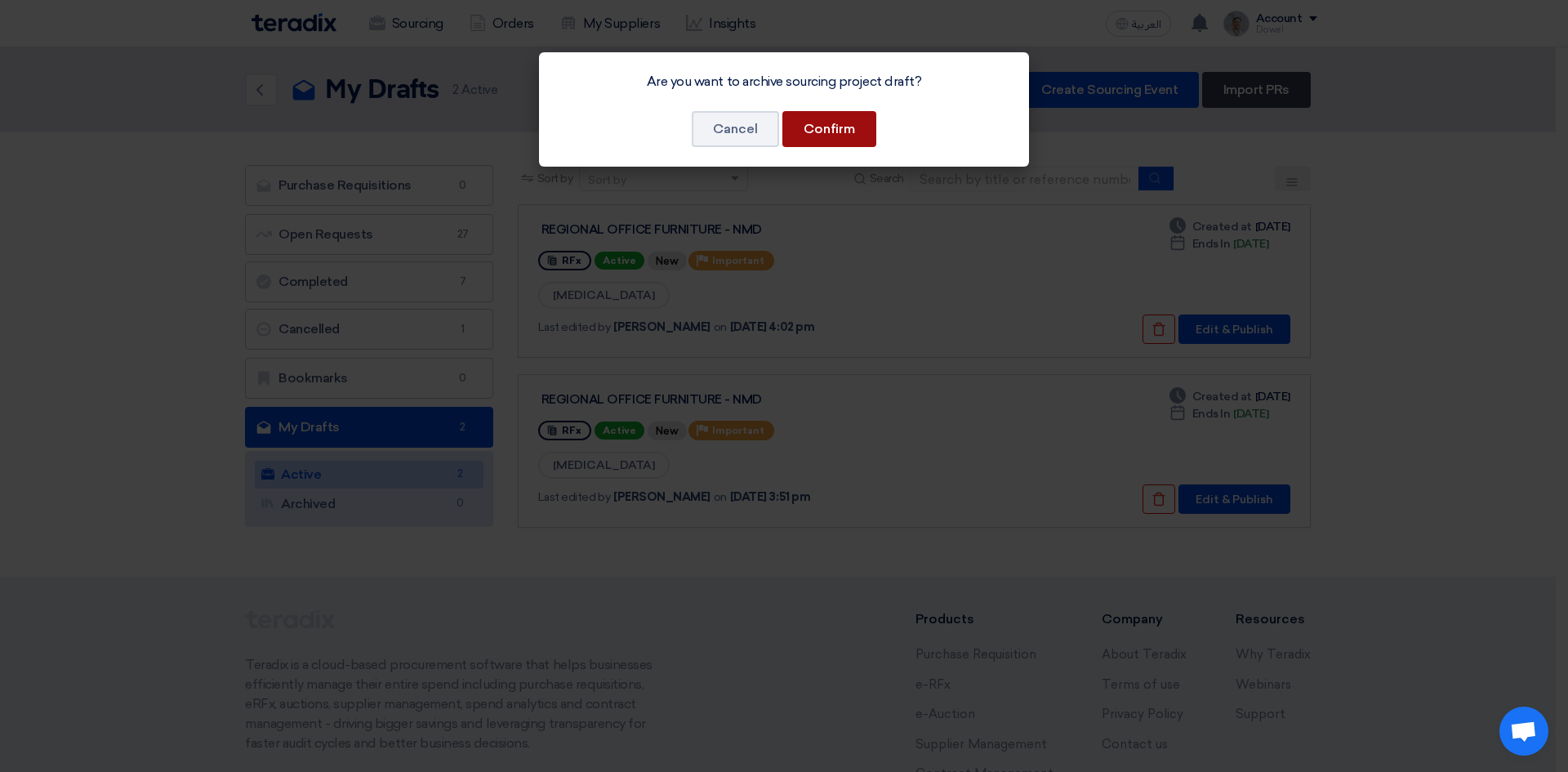
click at [811, 113] on button "Confirm" at bounding box center [829, 129] width 94 height 36
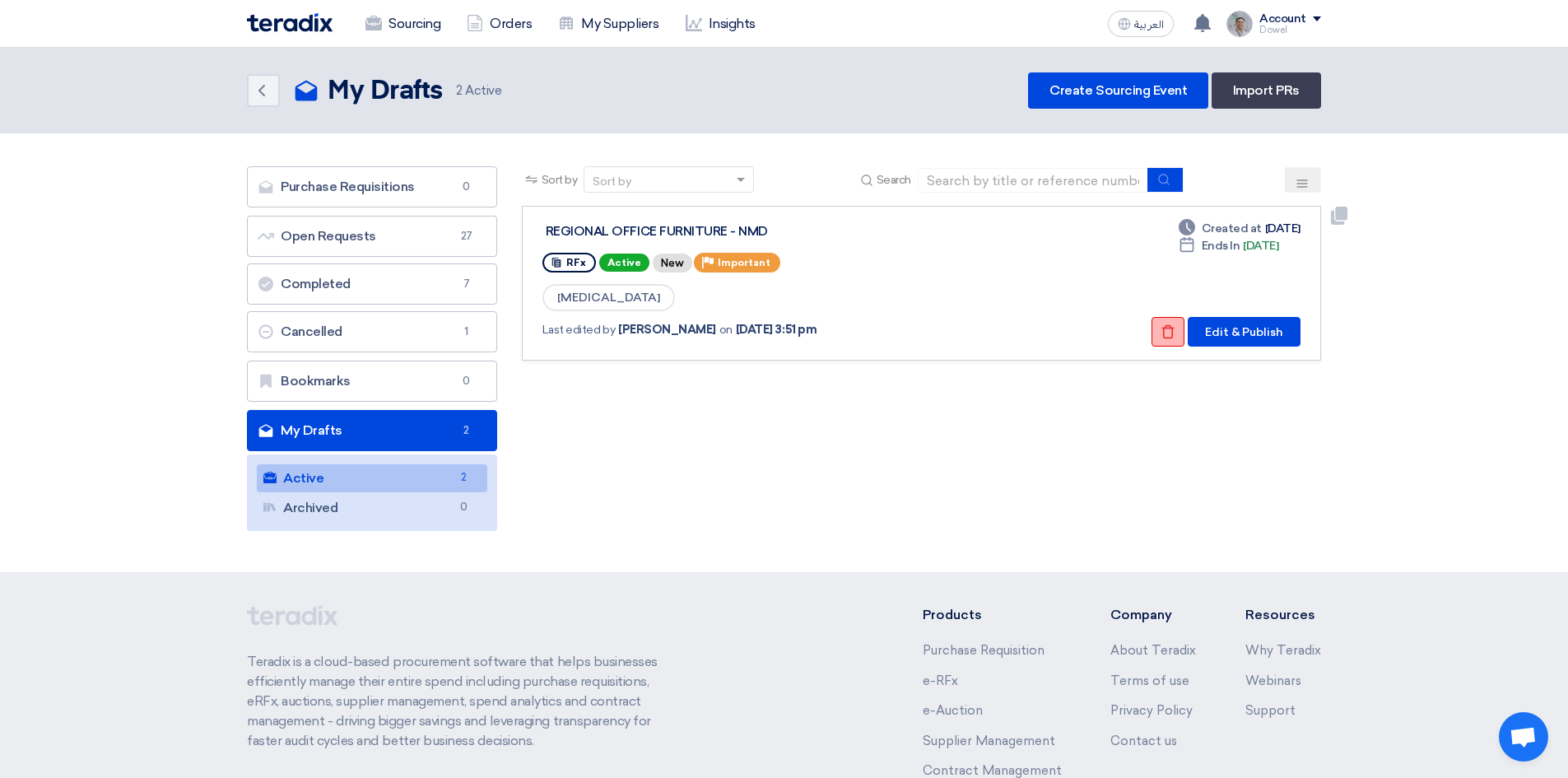
click at [1162, 334] on button "Check details" at bounding box center [1168, 331] width 33 height 29
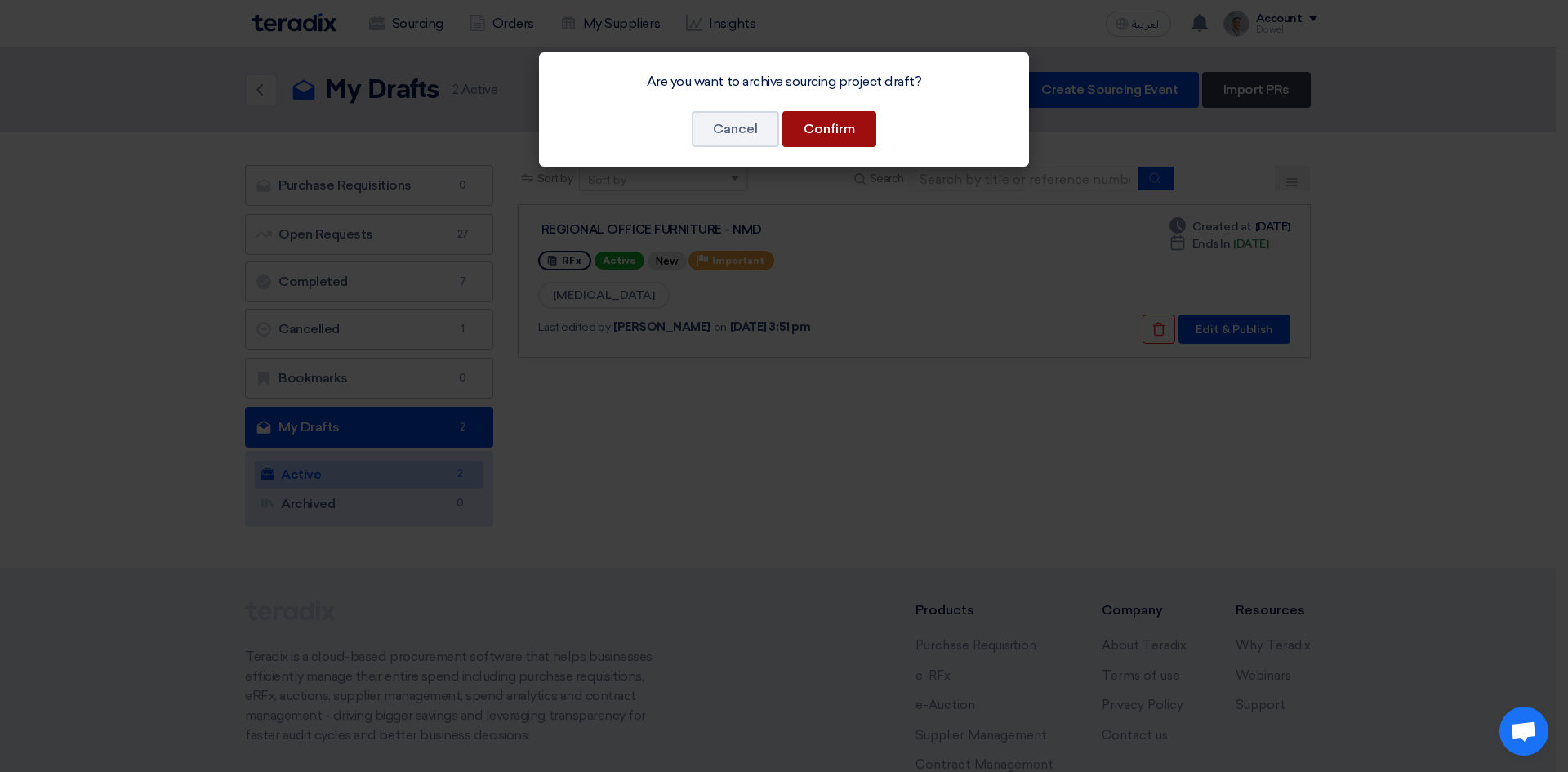
click at [822, 128] on button "Confirm" at bounding box center [829, 129] width 94 height 36
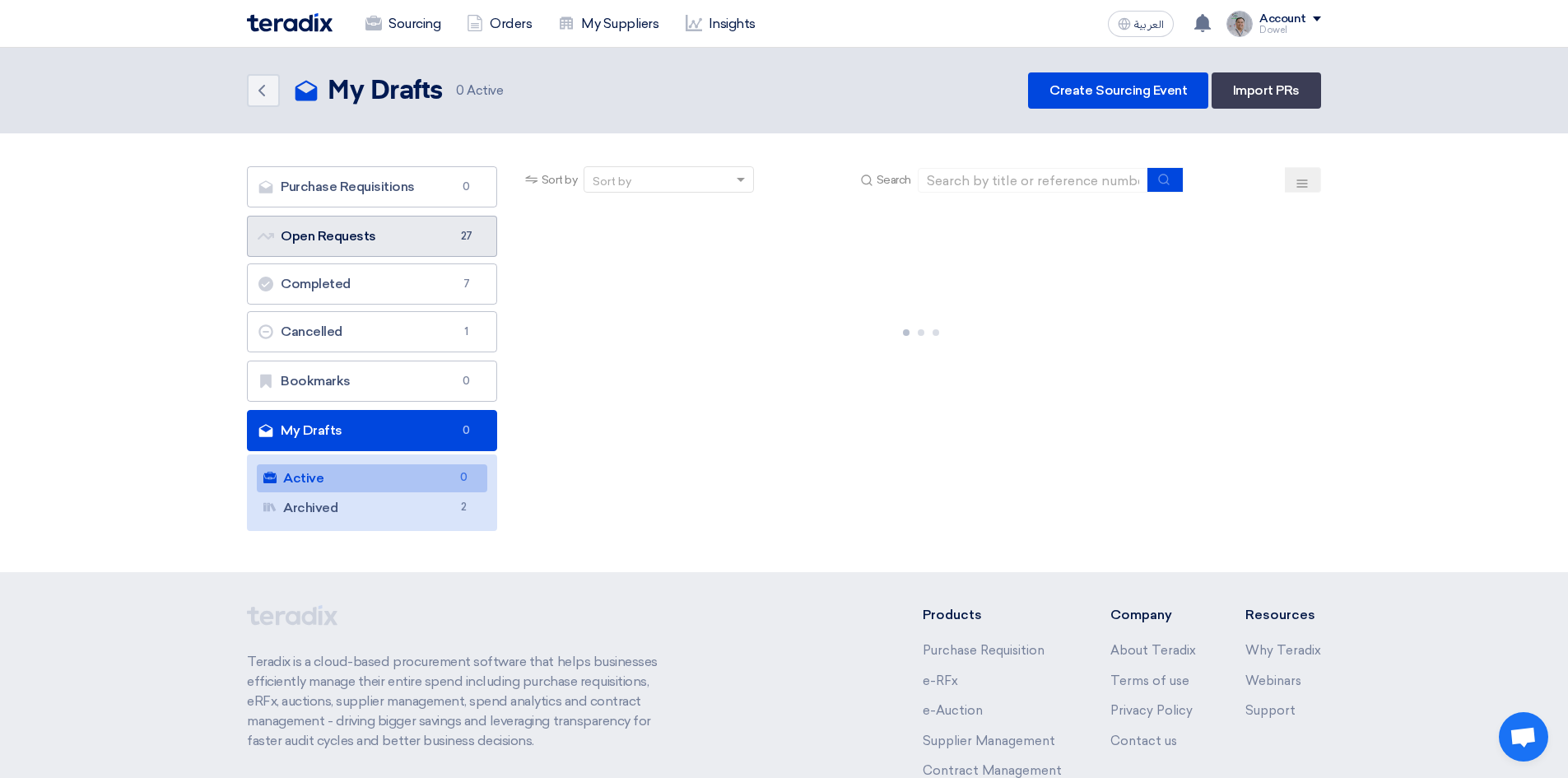
click at [346, 234] on link "Open Requests Open Requests 27" at bounding box center [372, 237] width 250 height 41
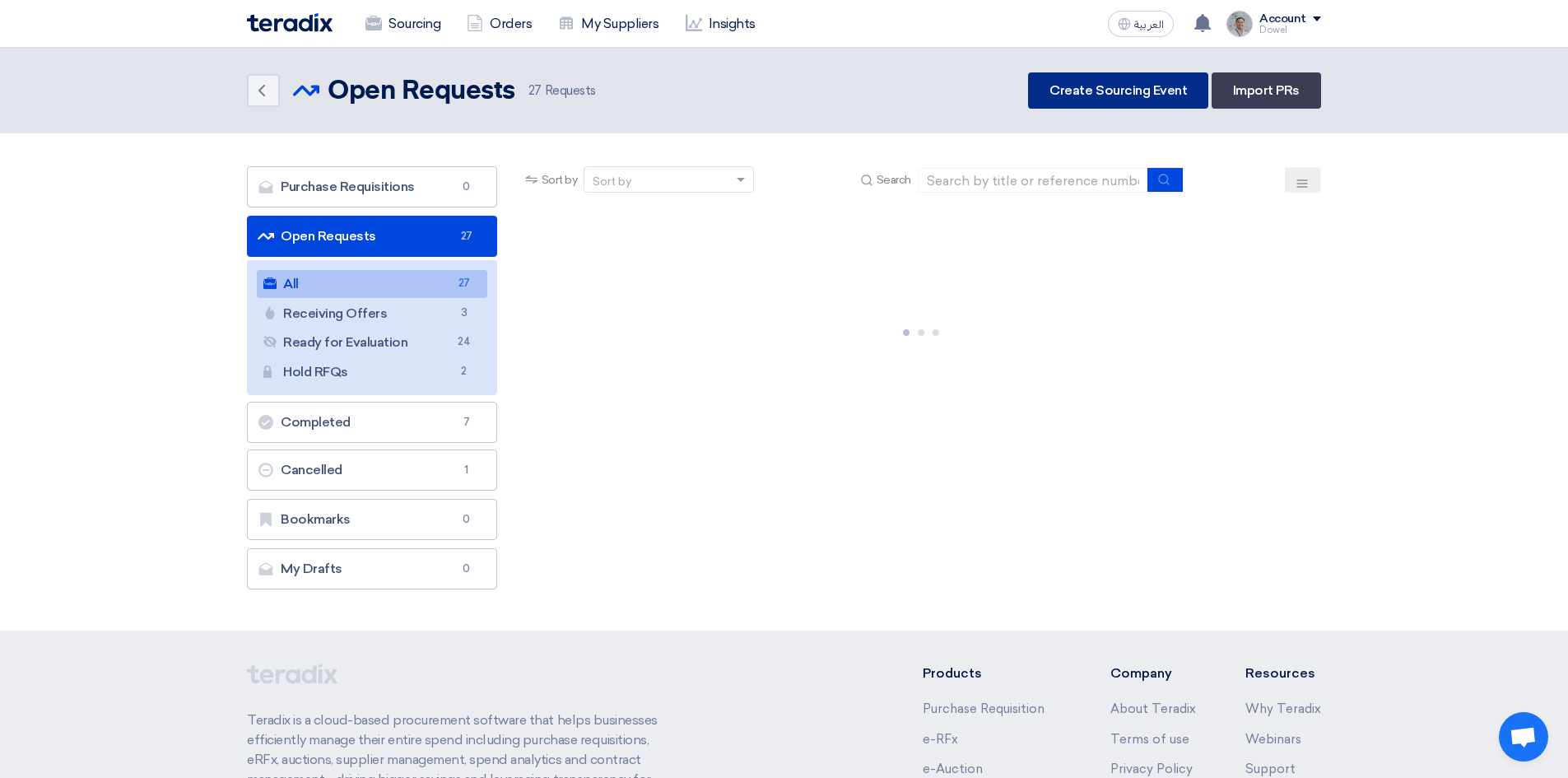
click at [1141, 89] on link "Create Sourcing Event" at bounding box center [1118, 90] width 180 height 37
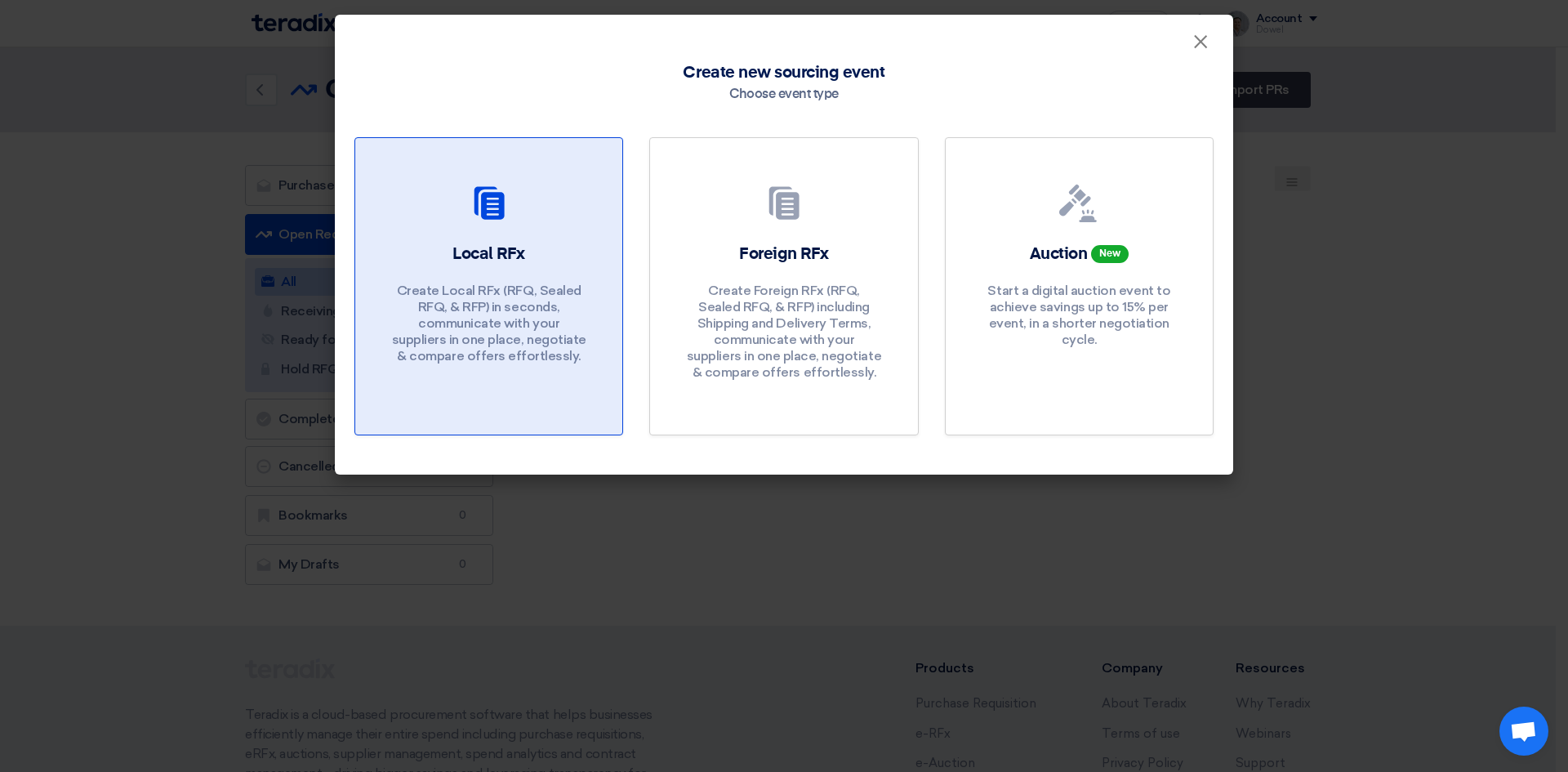
click at [452, 308] on p "Create Local RFx (RFQ, Sealed RFQ, & RFP) in seconds, communicate with your sup…" at bounding box center [489, 324] width 196 height 82
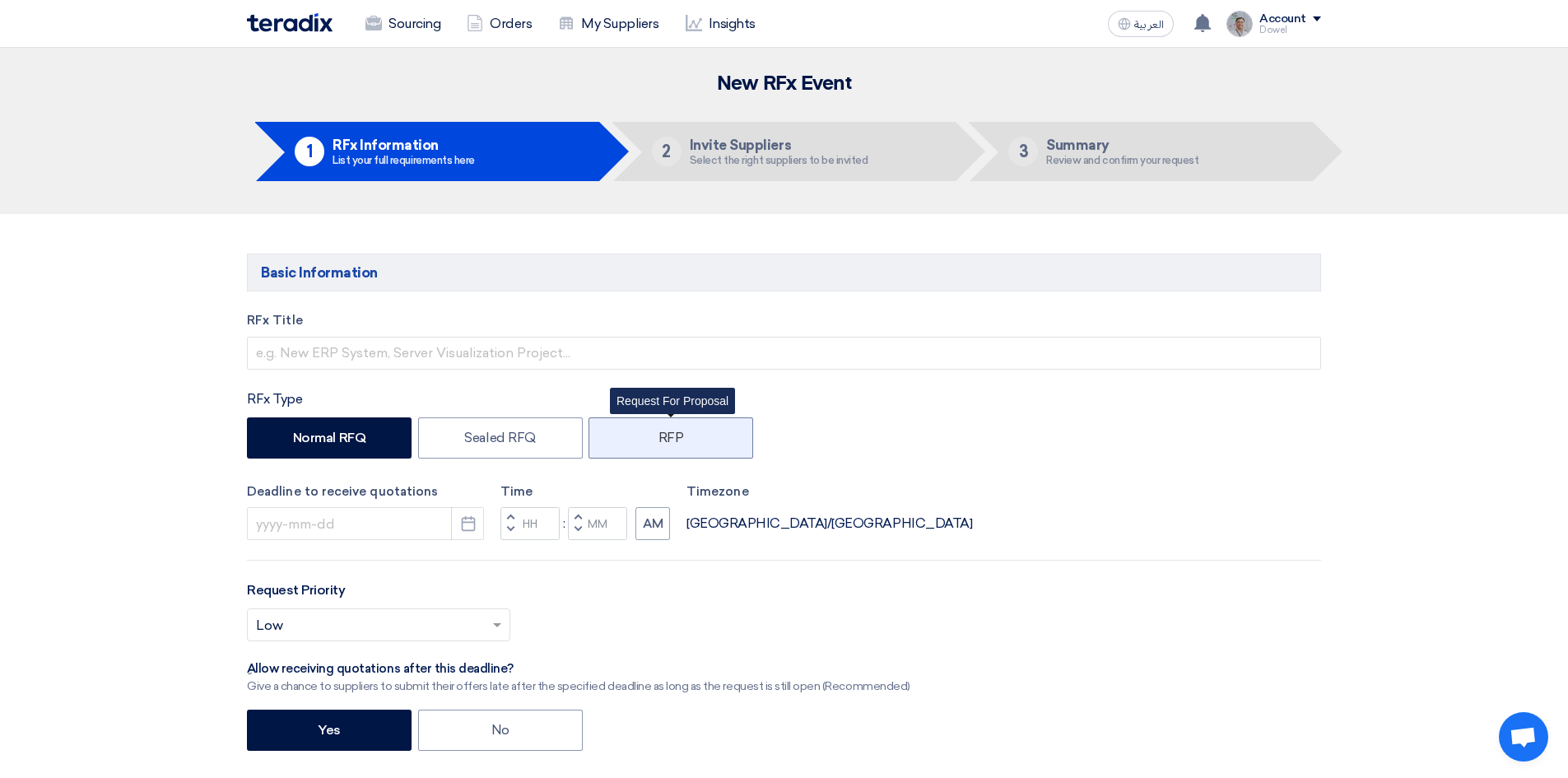
click at [665, 445] on label "RFP" at bounding box center [671, 438] width 164 height 41
click at [665, 442] on input "RFP" at bounding box center [663, 437] width 11 height 11
radio input "true"
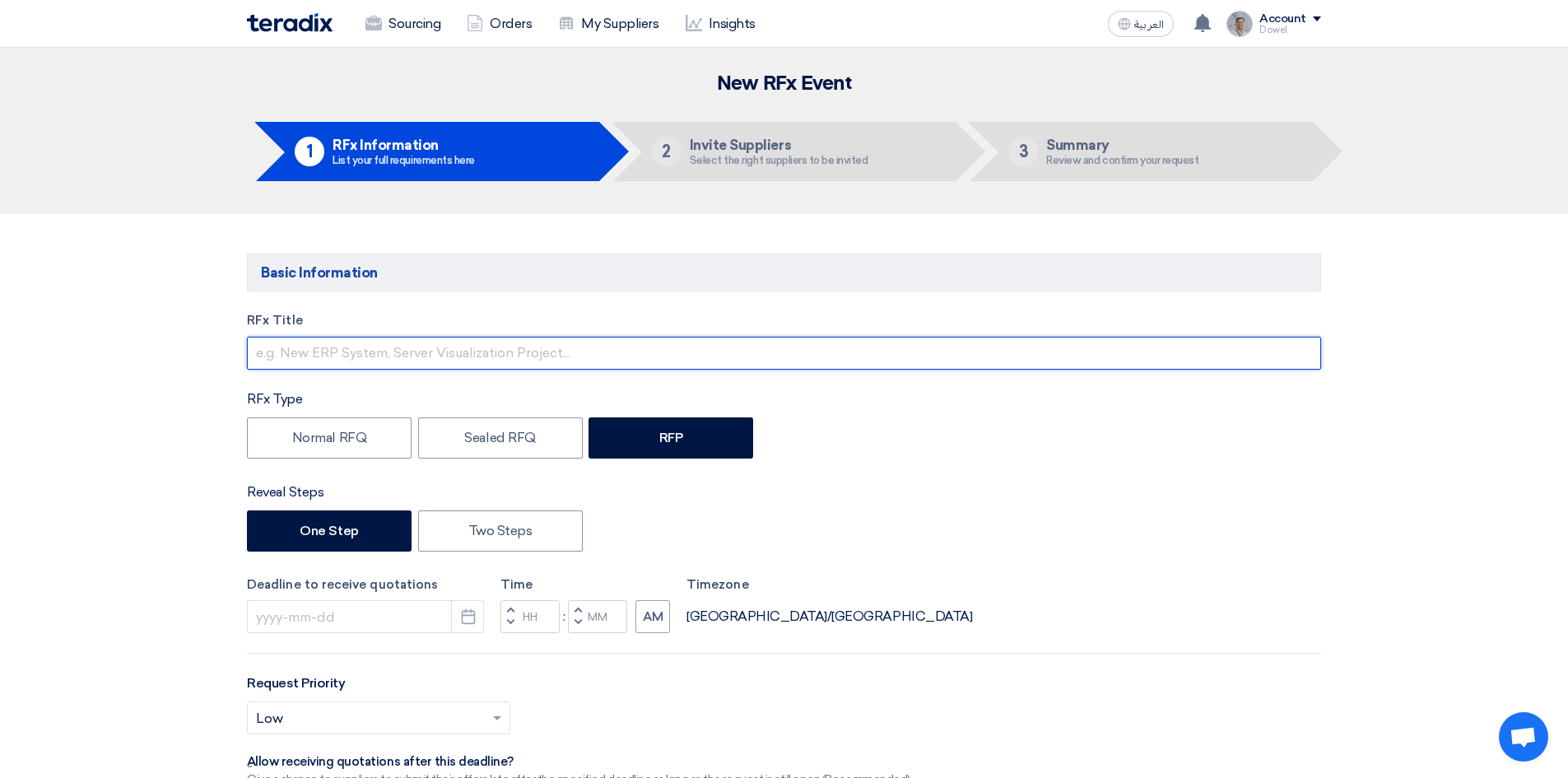
click at [378, 354] on input "text" at bounding box center [784, 353] width 1074 height 33
type input "Regional Office Elevator"
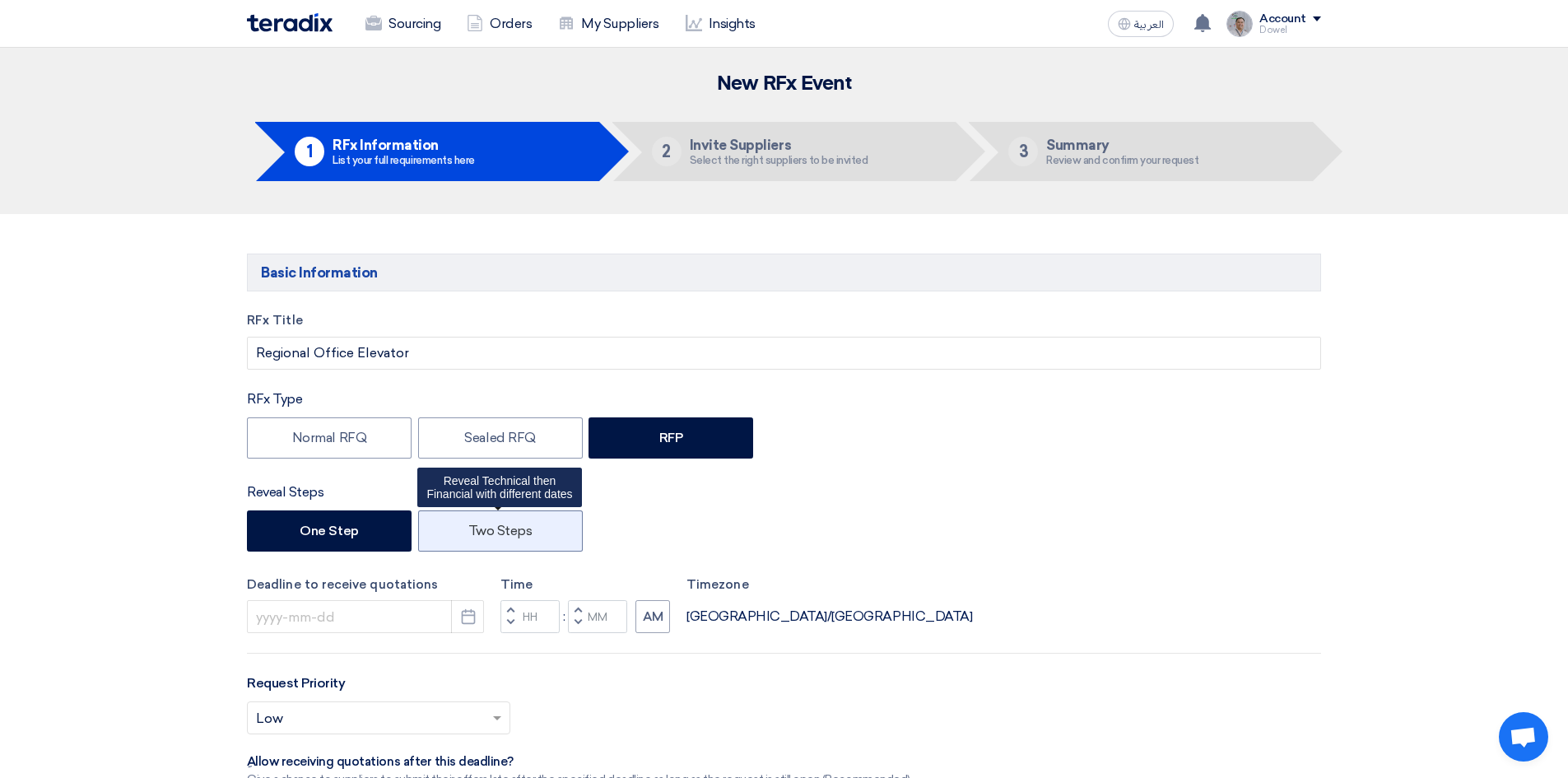
click at [490, 540] on label "Two Steps" at bounding box center [500, 531] width 164 height 41
click at [480, 535] on input "Two Steps" at bounding box center [474, 530] width 11 height 11
radio input "true"
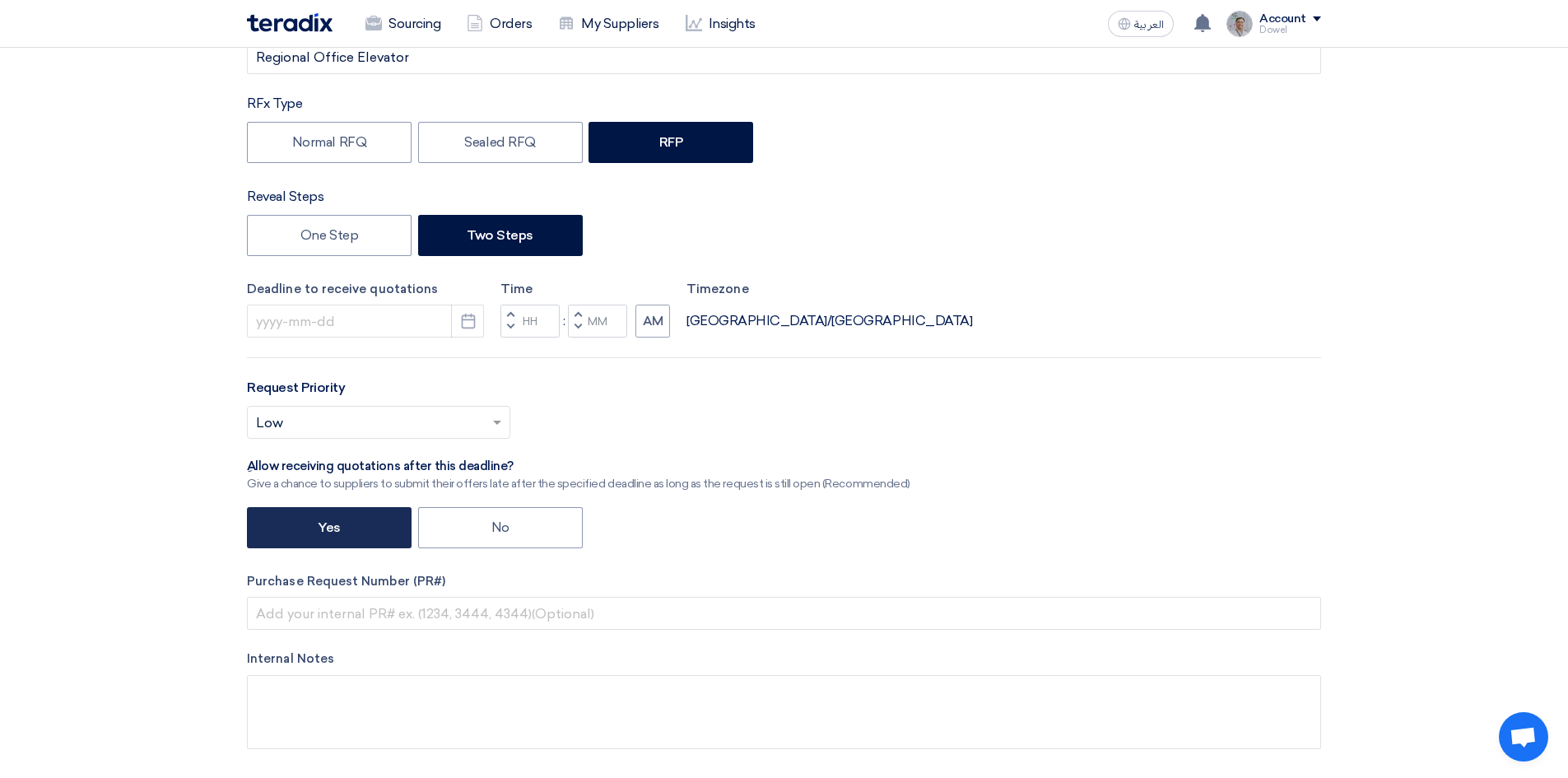
scroll to position [330, 0]
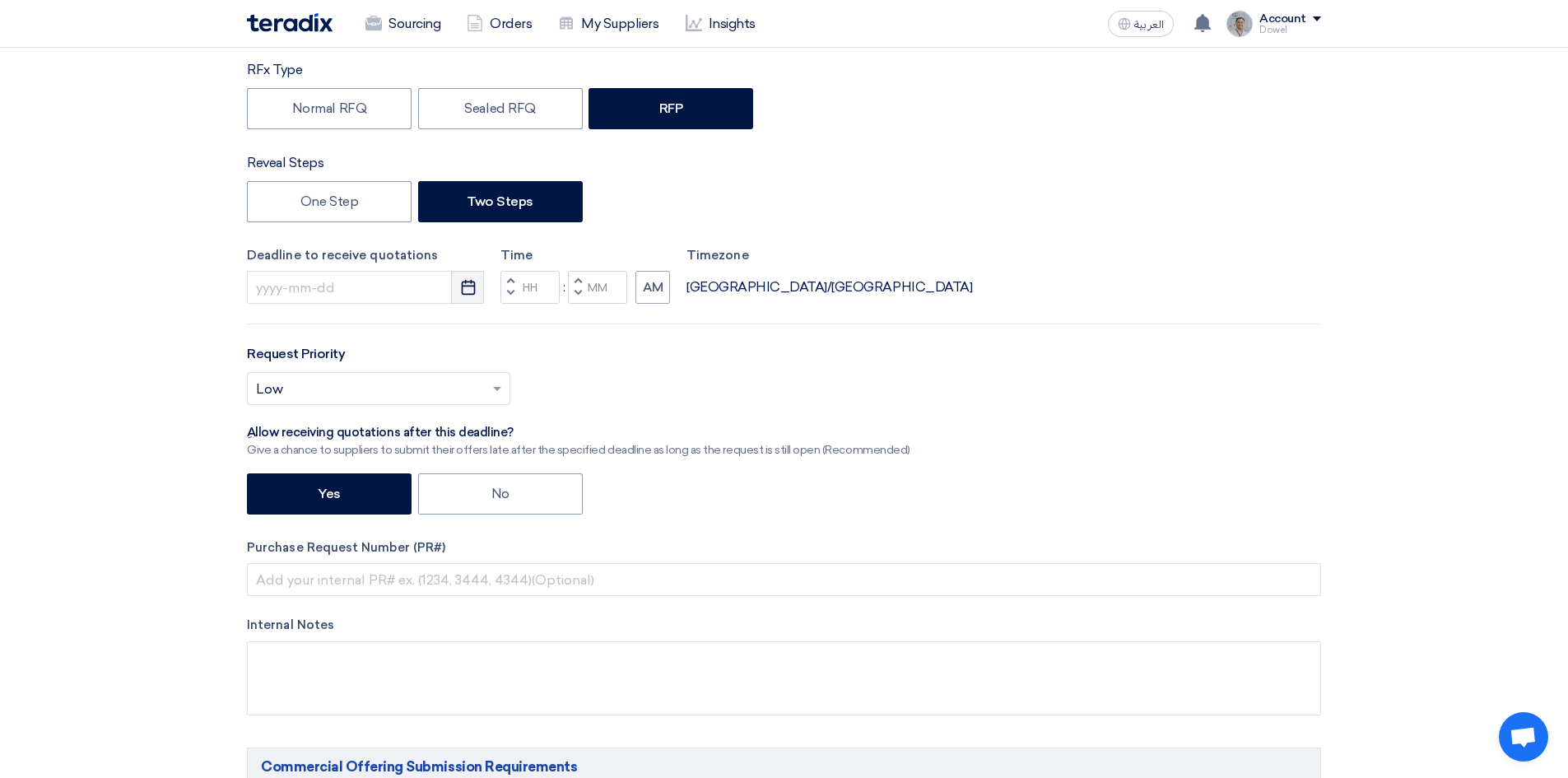
click at [467, 292] on icon "Pick a date" at bounding box center [468, 288] width 16 height 16
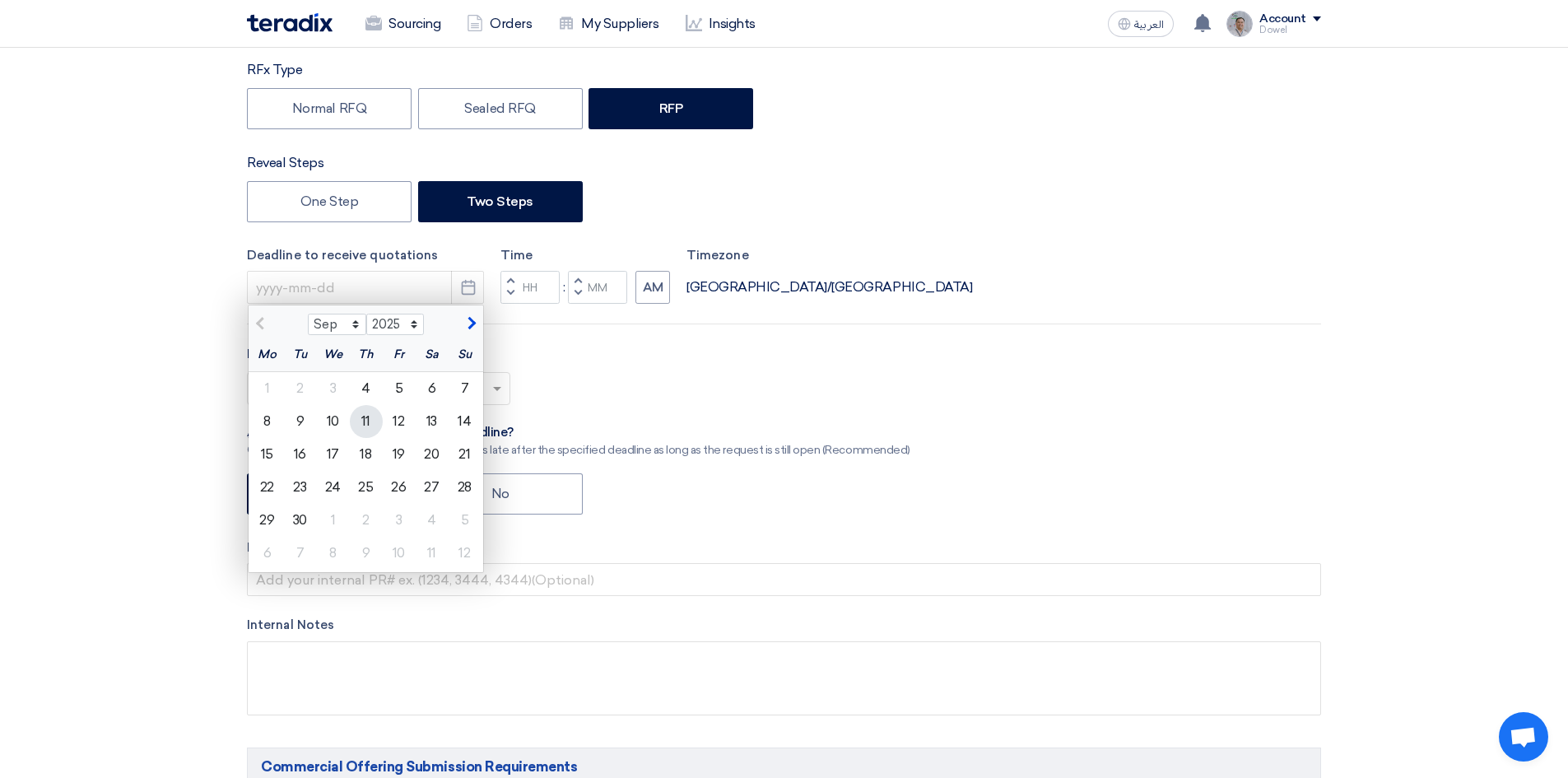
click at [370, 421] on div "11" at bounding box center [366, 422] width 33 height 33
type input "[DATE]"
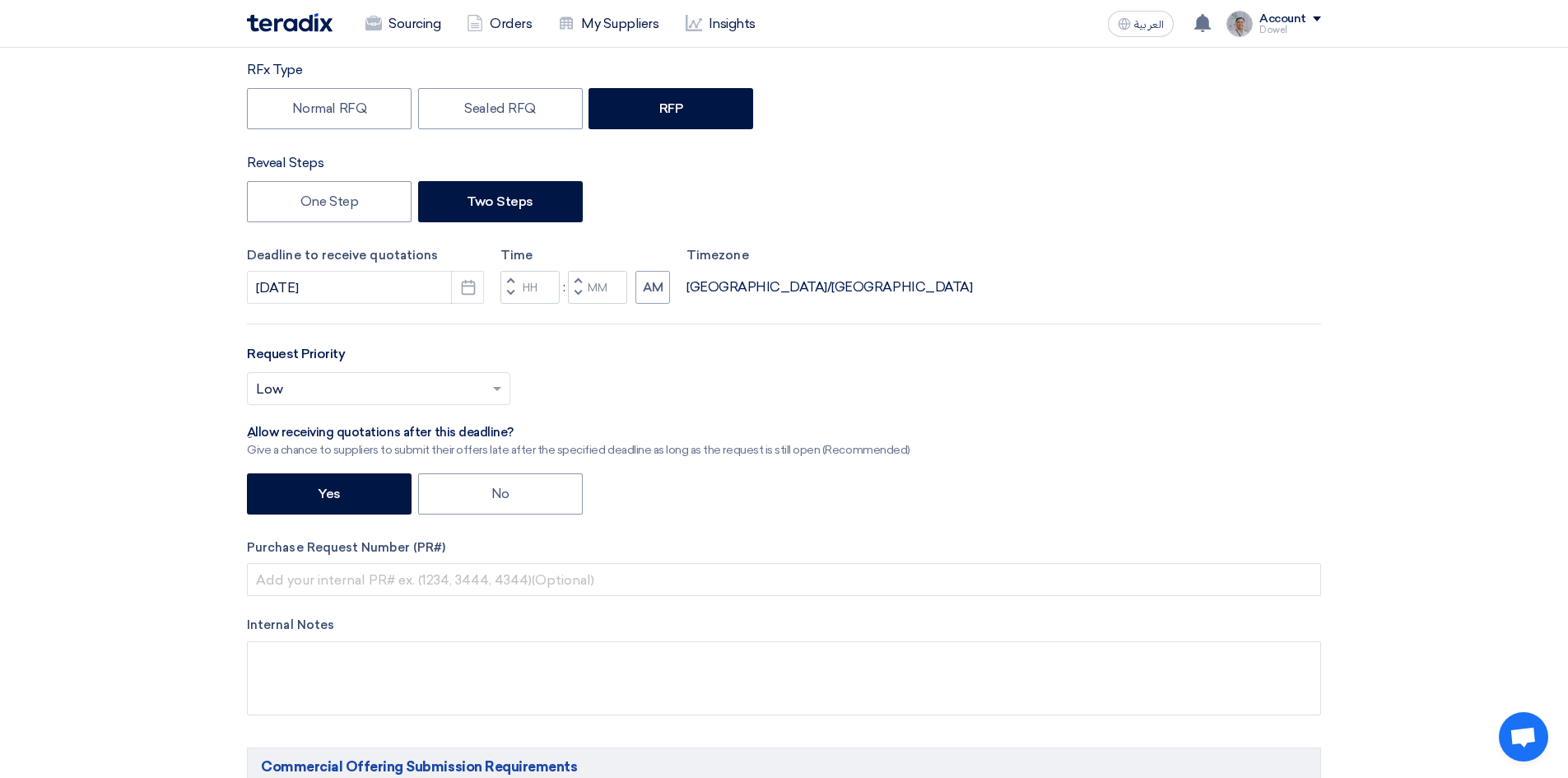
click at [511, 293] on span "button" at bounding box center [511, 293] width 5 height 10
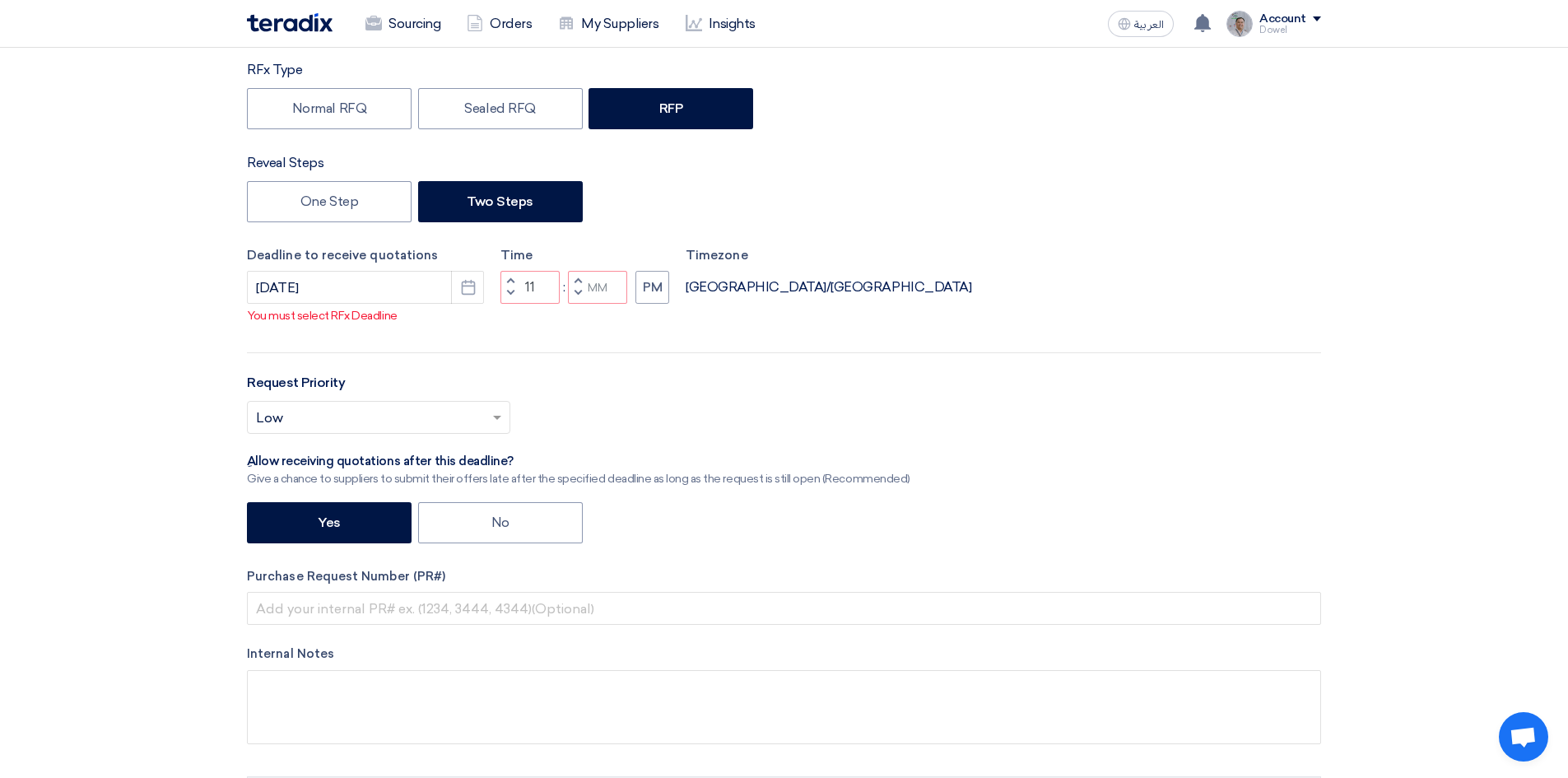
click at [511, 292] on span "button" at bounding box center [511, 293] width 5 height 10
click at [509, 291] on span "button" at bounding box center [511, 293] width 5 height 10
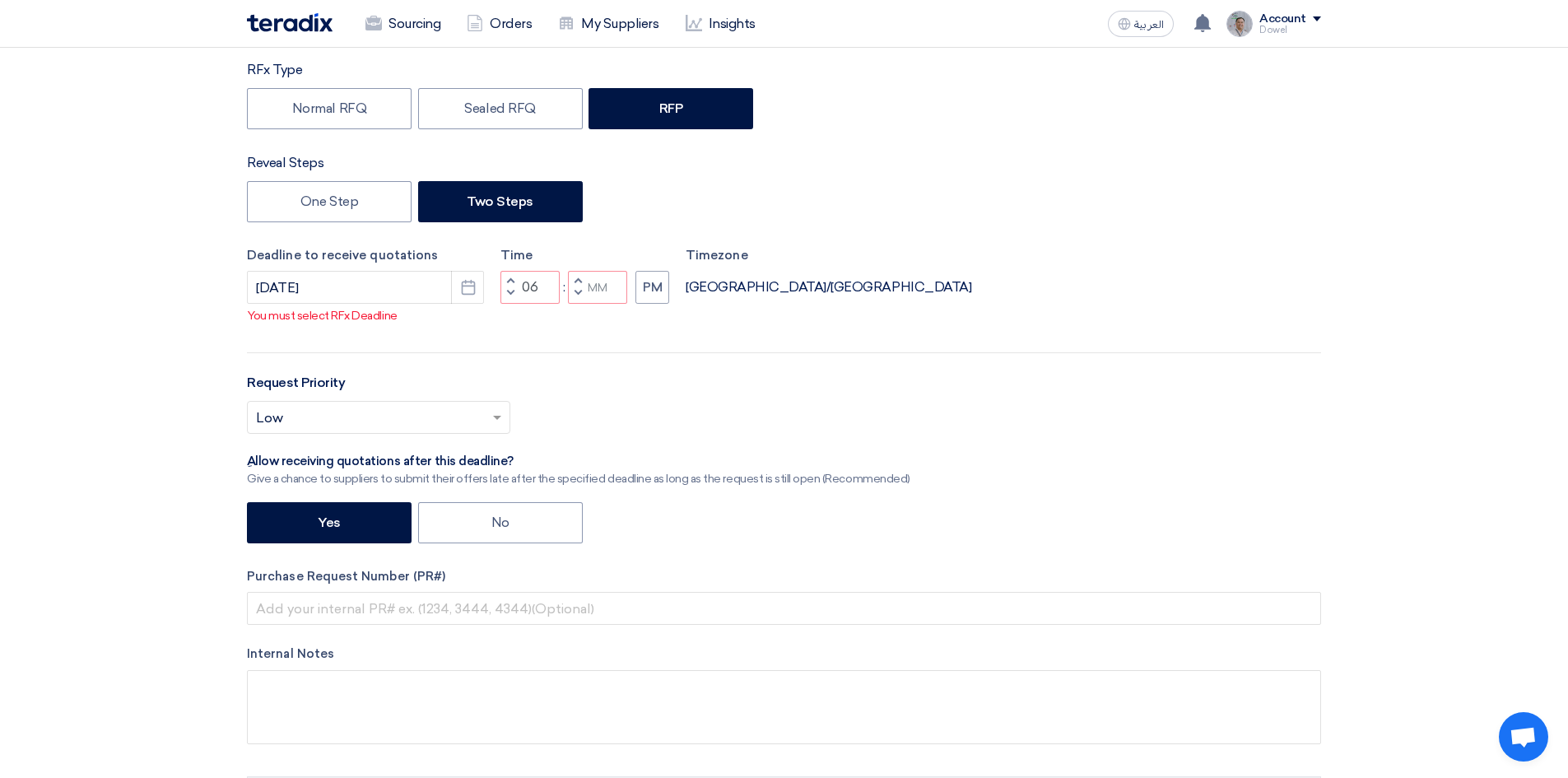
click at [502, 289] on button "Decrement hours" at bounding box center [510, 294] width 20 height 21
click at [580, 297] on span "button" at bounding box center [578, 293] width 5 height 10
type input "02"
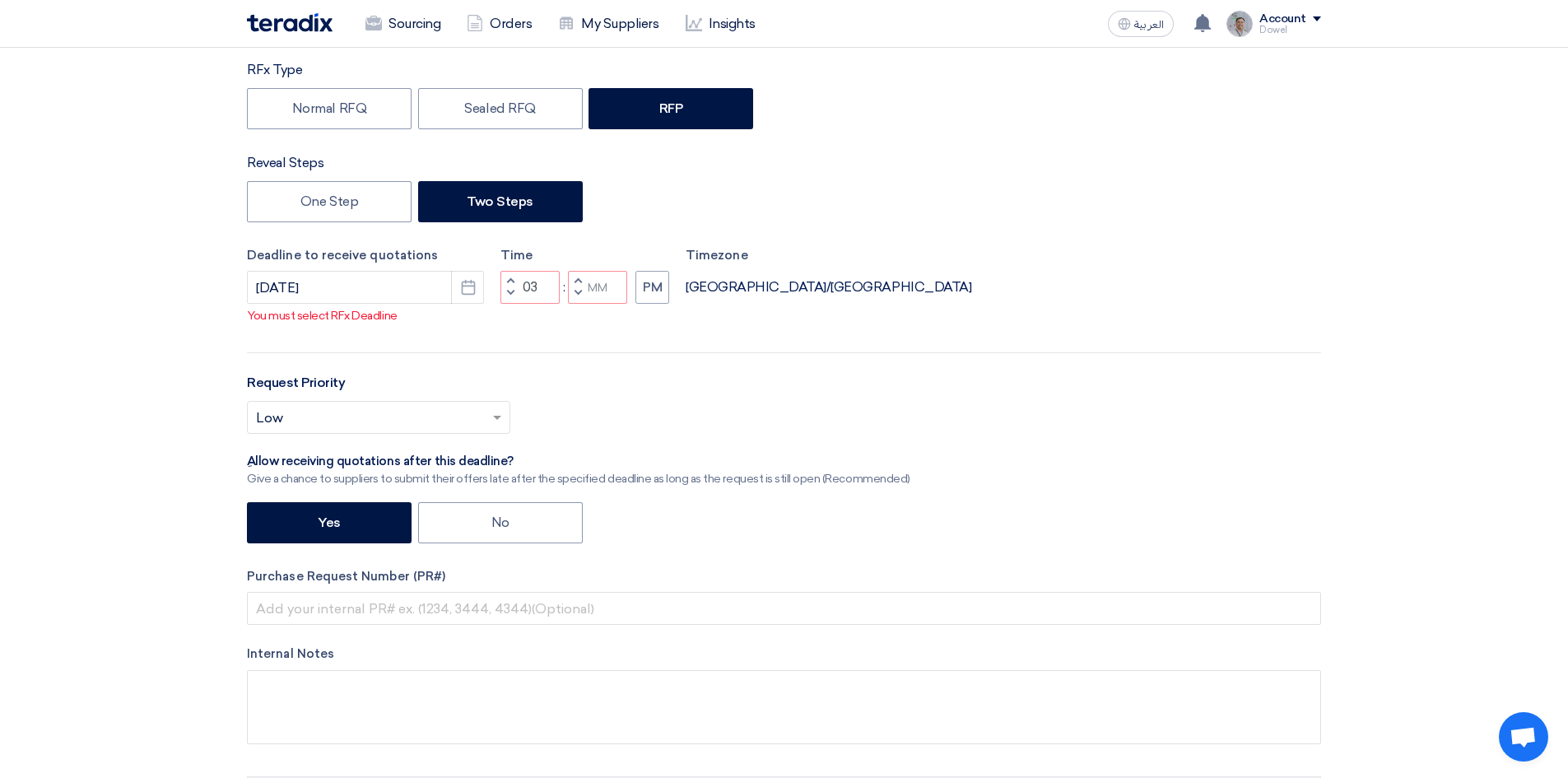
type input "59"
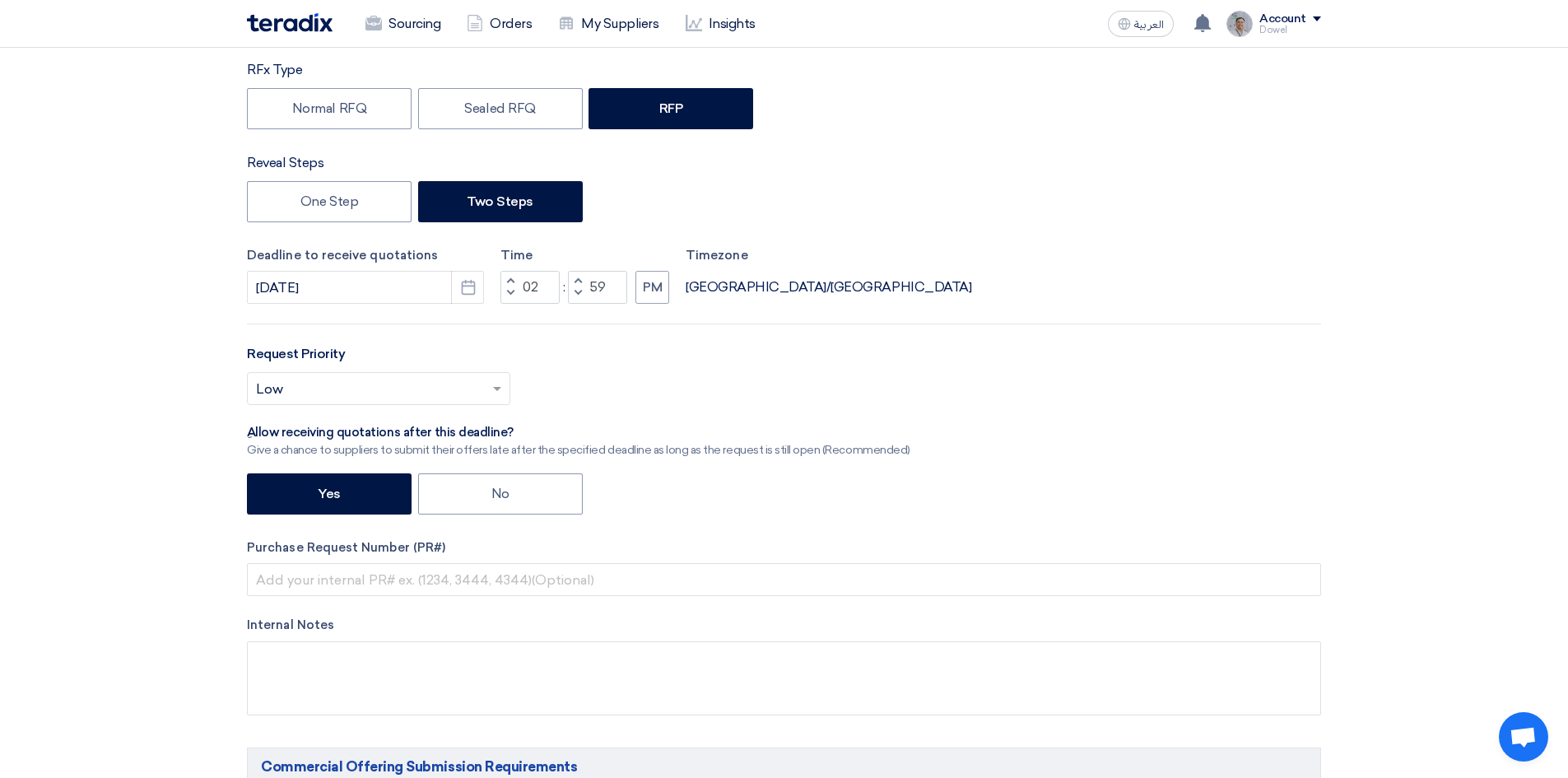
click at [573, 274] on button "Increment minutes" at bounding box center [578, 280] width 20 height 21
type input "03"
type input "00"
click at [311, 391] on input "text" at bounding box center [371, 390] width 229 height 27
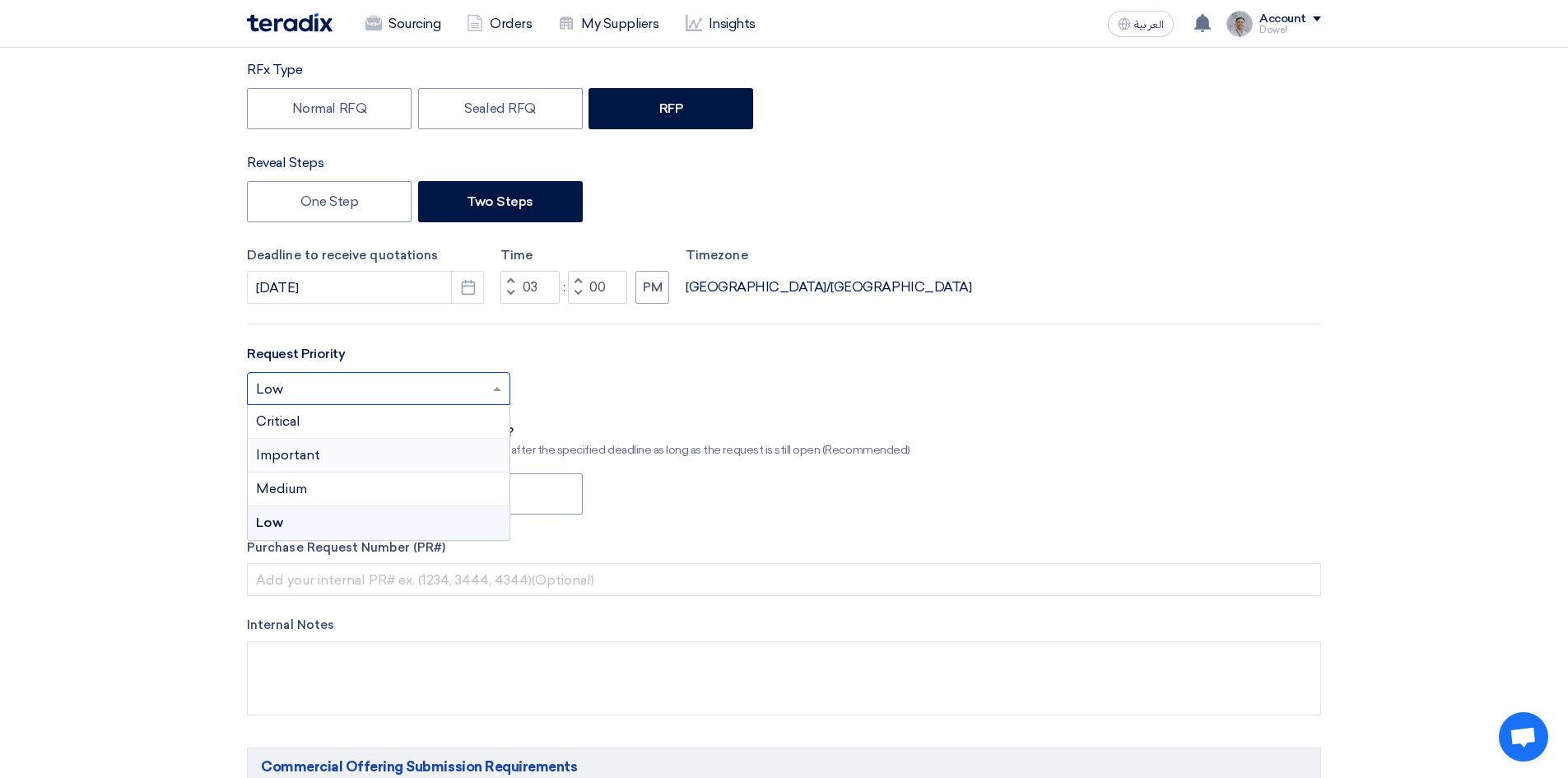
click at [300, 458] on span "Important" at bounding box center [288, 456] width 64 height 16
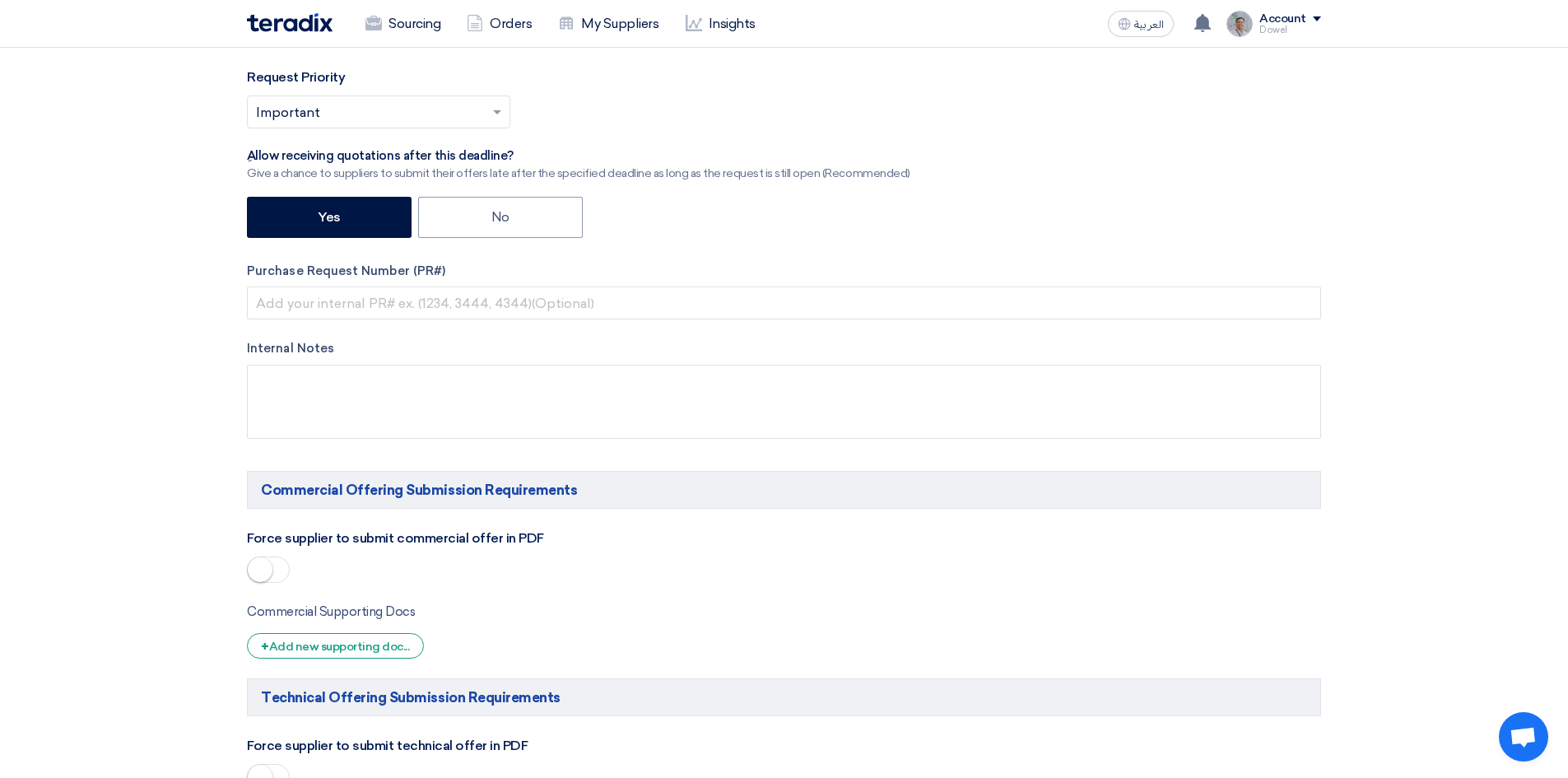
scroll to position [658, 0]
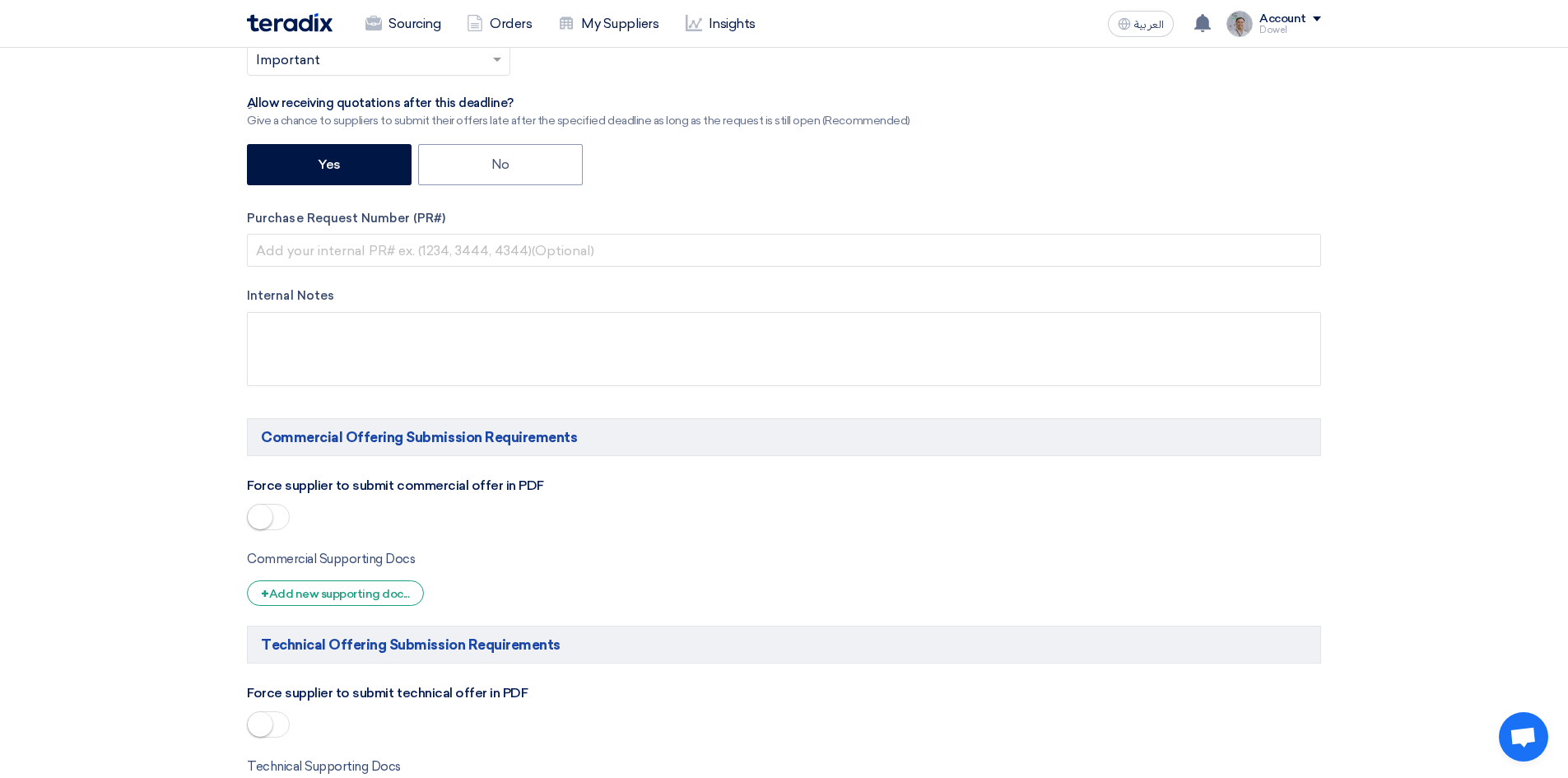
click at [277, 519] on span at bounding box center [269, 516] width 43 height 26
click at [274, 725] on span at bounding box center [269, 724] width 43 height 26
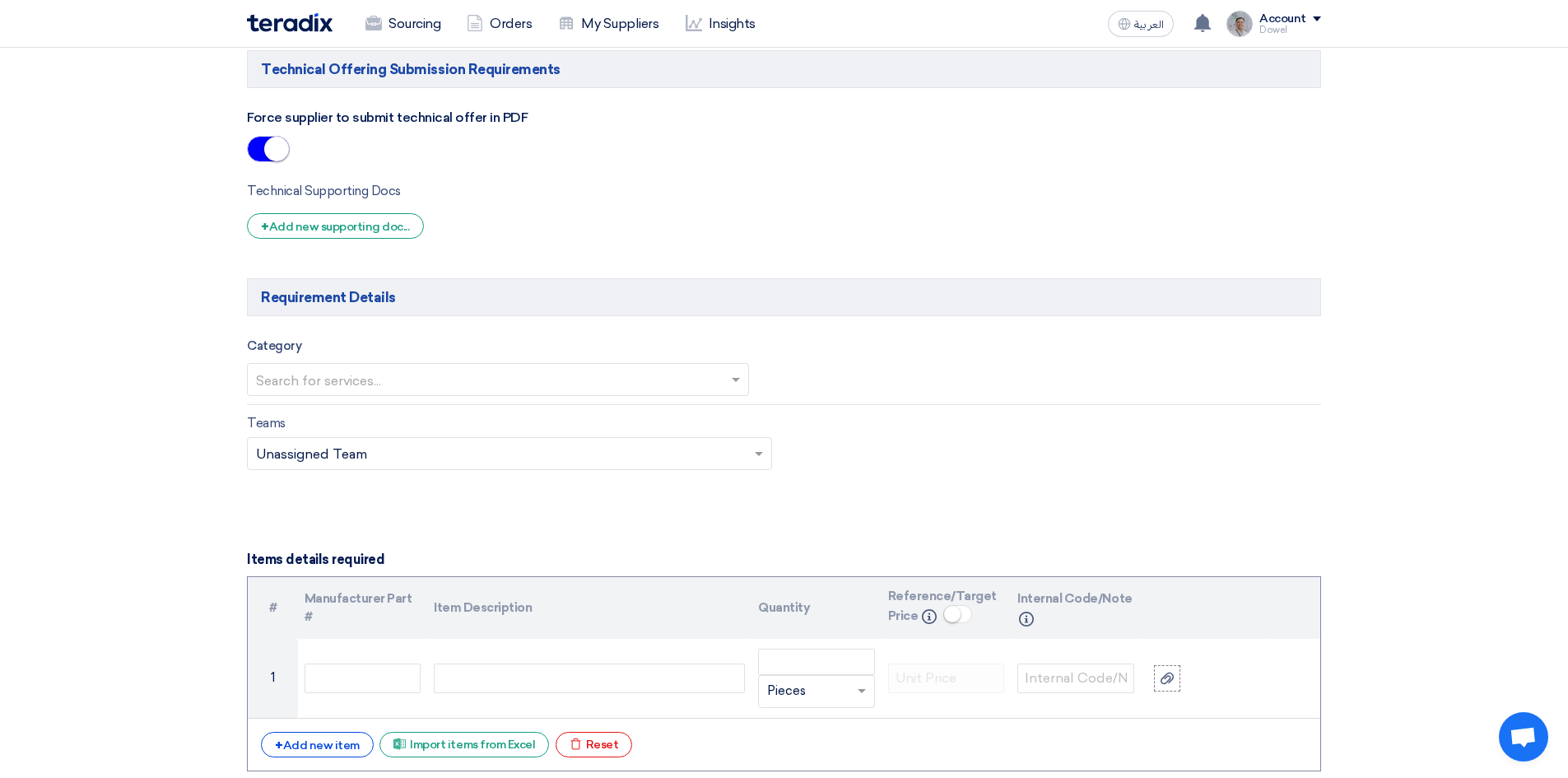
scroll to position [1235, 0]
click at [327, 381] on input "text" at bounding box center [490, 381] width 468 height 27
click at [318, 419] on div "[MEDICAL_DATA]" at bounding box center [497, 411] width 500 height 33
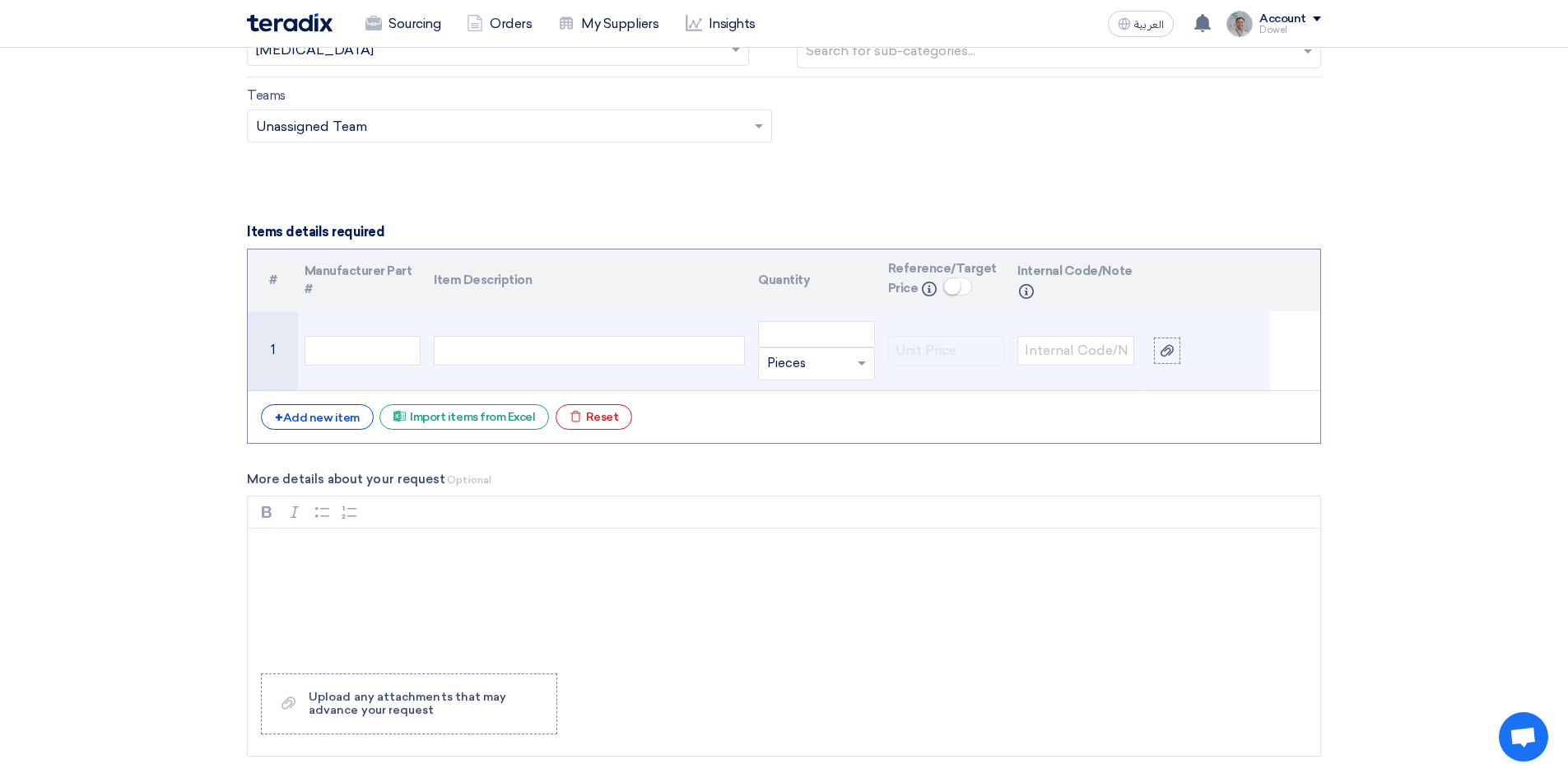
click at [480, 351] on div at bounding box center [589, 350] width 311 height 29
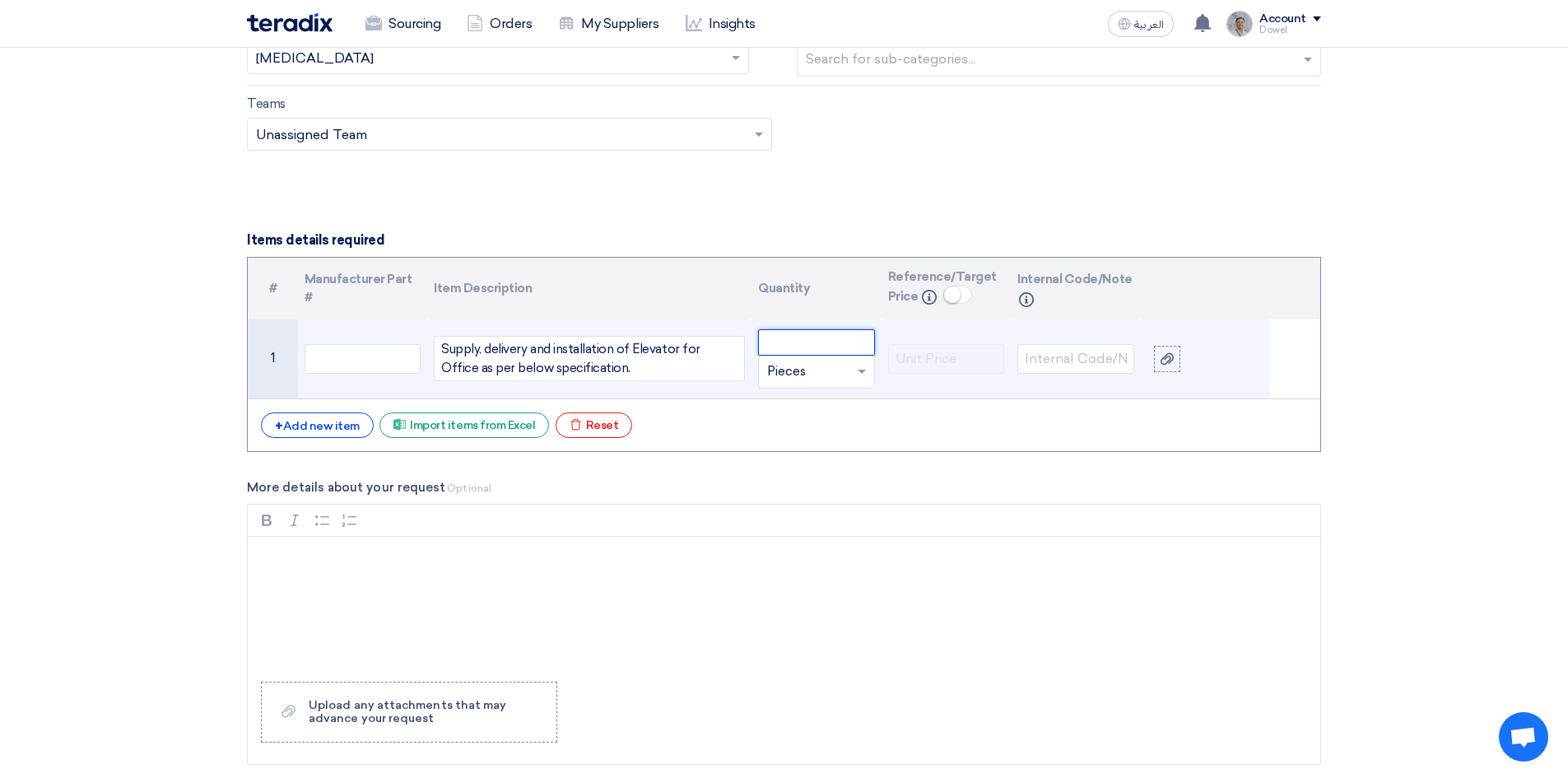
click at [789, 343] on input "number" at bounding box center [816, 342] width 117 height 26
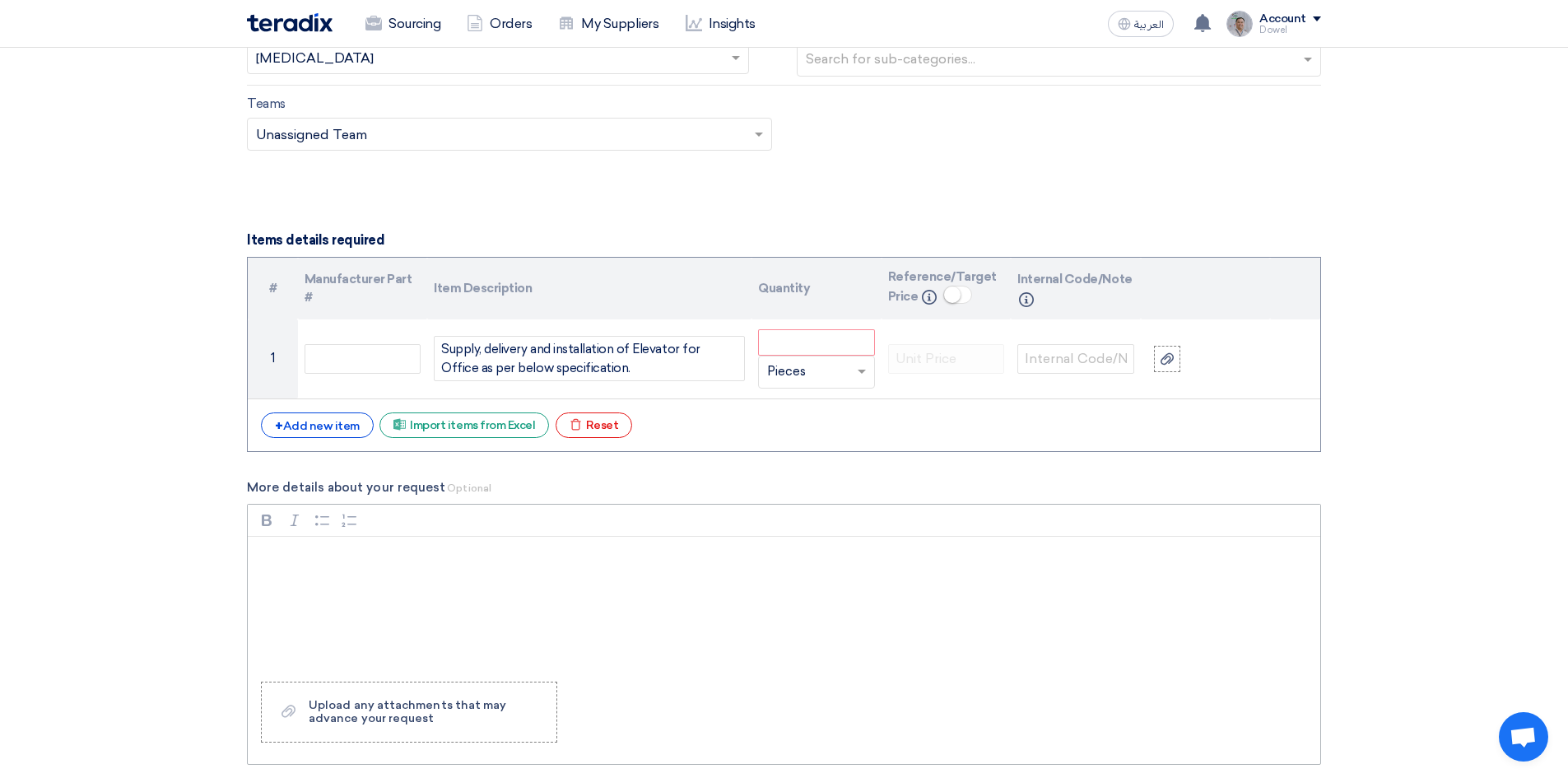
click at [455, 601] on div "Rich Text Editor, main" at bounding box center [783, 602] width 1072 height 131
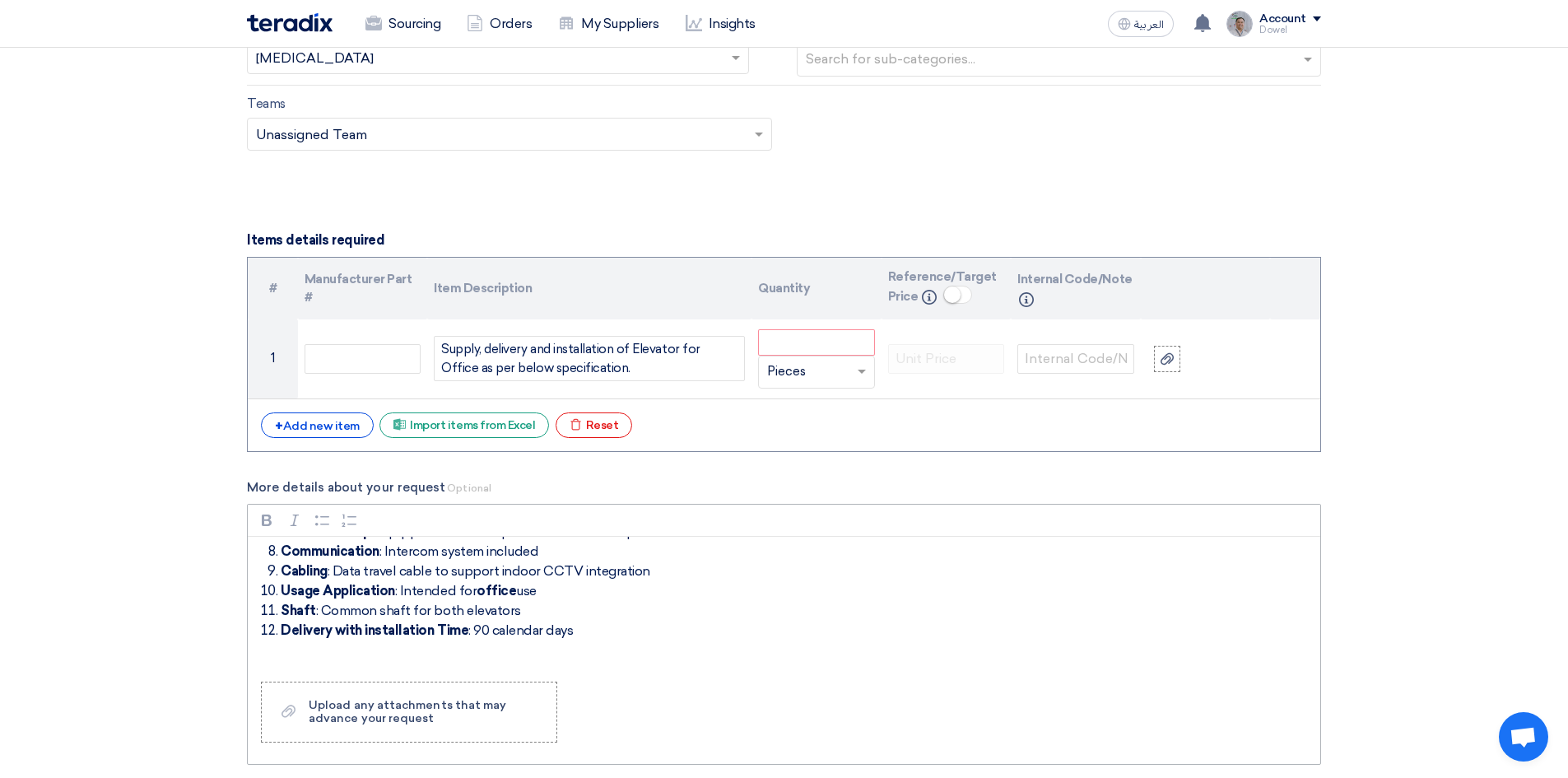
scroll to position [0, 0]
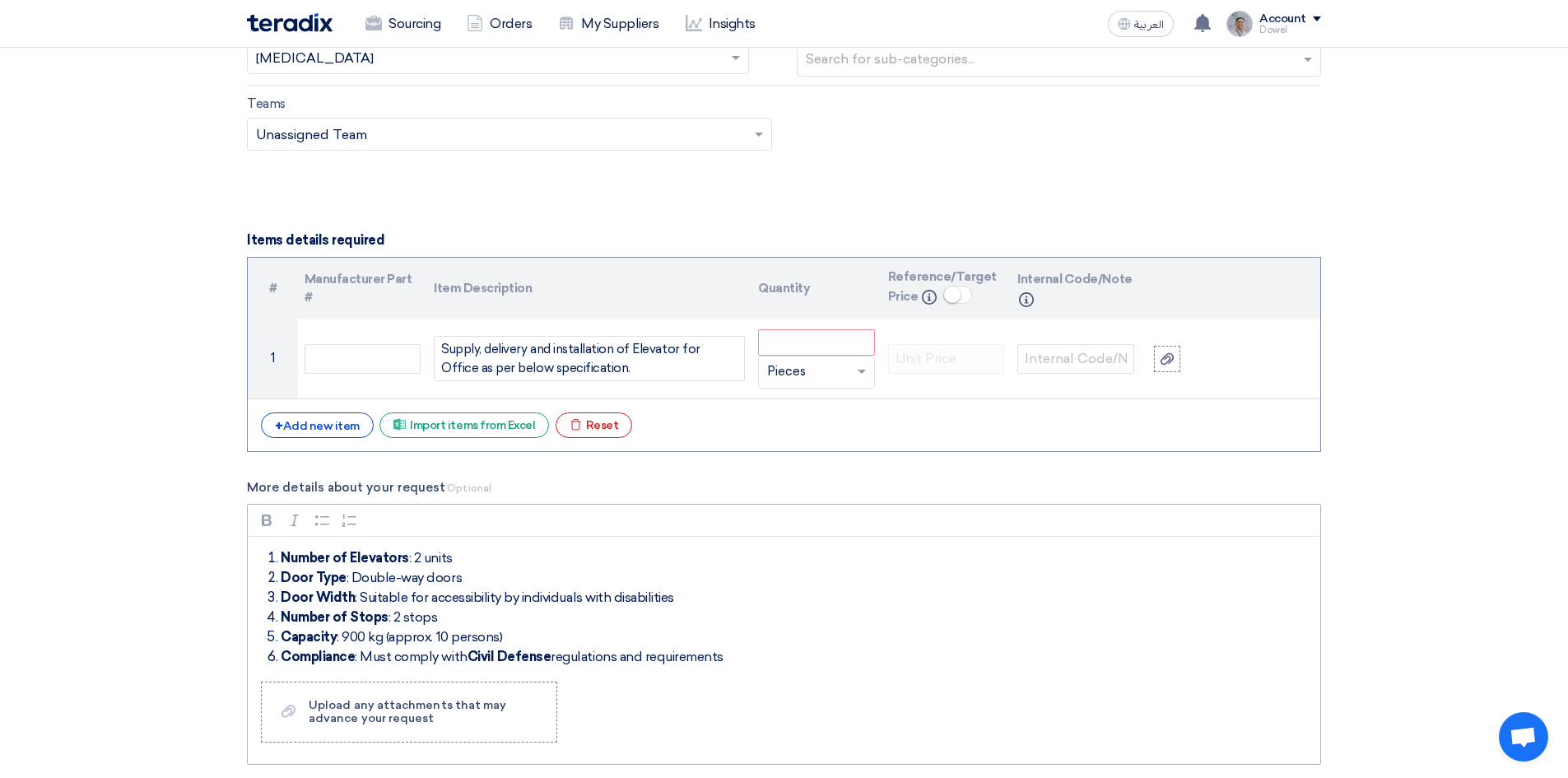
click at [265, 553] on div "Number of Elevators : 2 units Door Type : Double-way doors Door Width : Suitabl…" at bounding box center [783, 602] width 1072 height 131
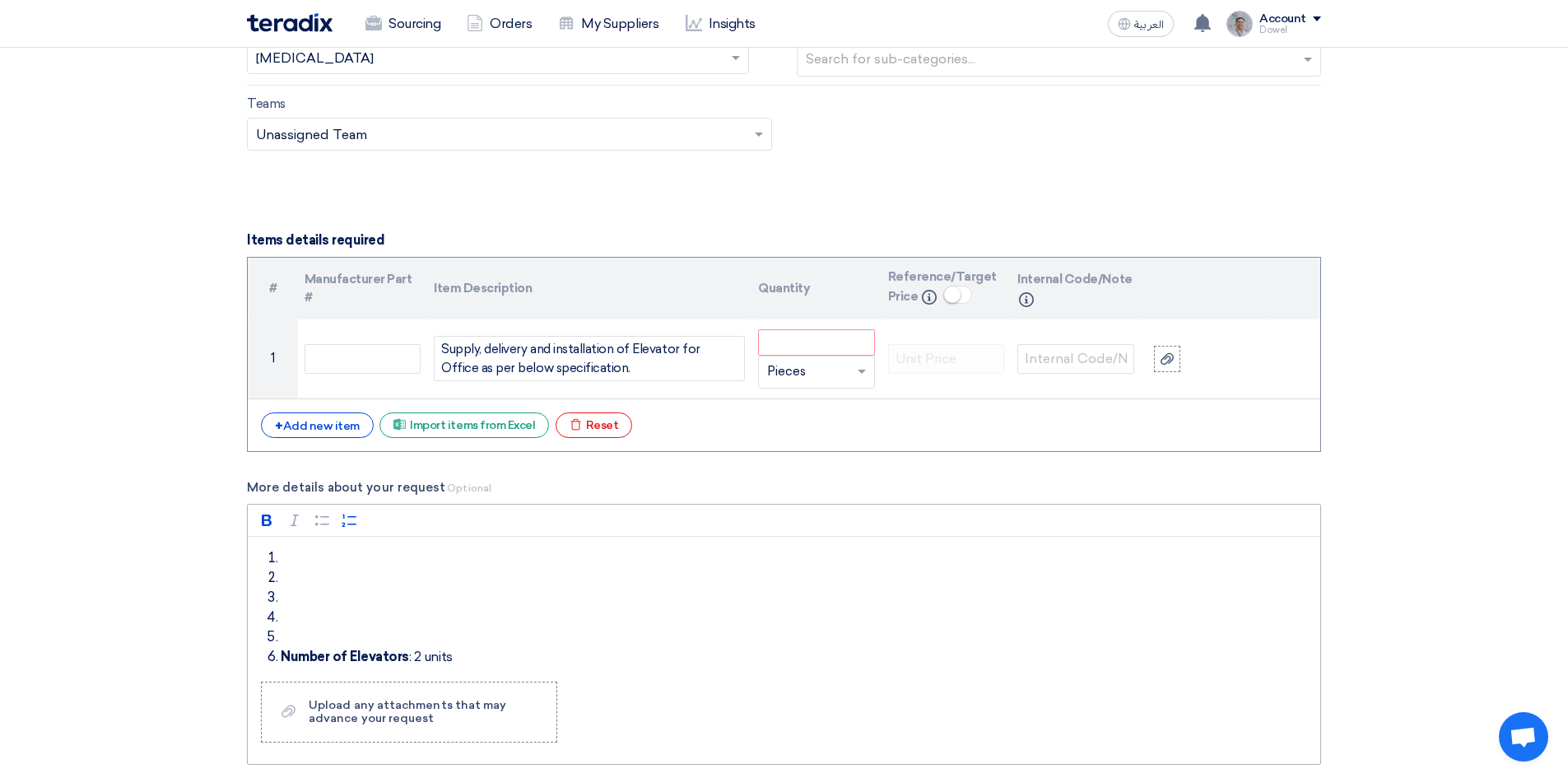
scroll to position [16, 0]
click at [348, 542] on li "Rich Text Editor, main" at bounding box center [796, 542] width 1031 height 20
click at [329, 636] on li "Rich Text Editor, main" at bounding box center [796, 630] width 1031 height 20
click at [286, 595] on li "Rich Text Editor, main" at bounding box center [796, 598] width 1031 height 20
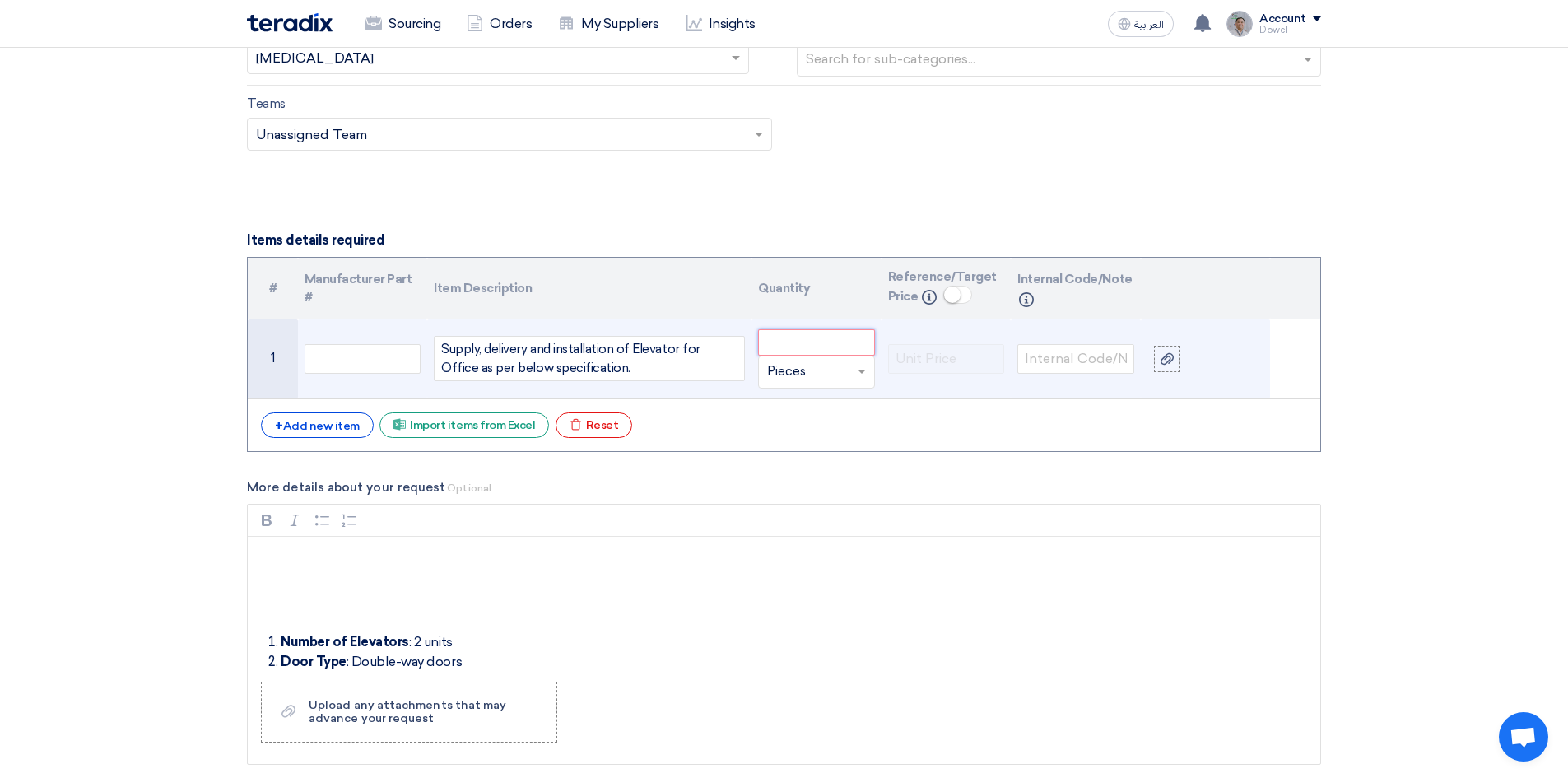
click at [792, 338] on input "number" at bounding box center [816, 342] width 117 height 26
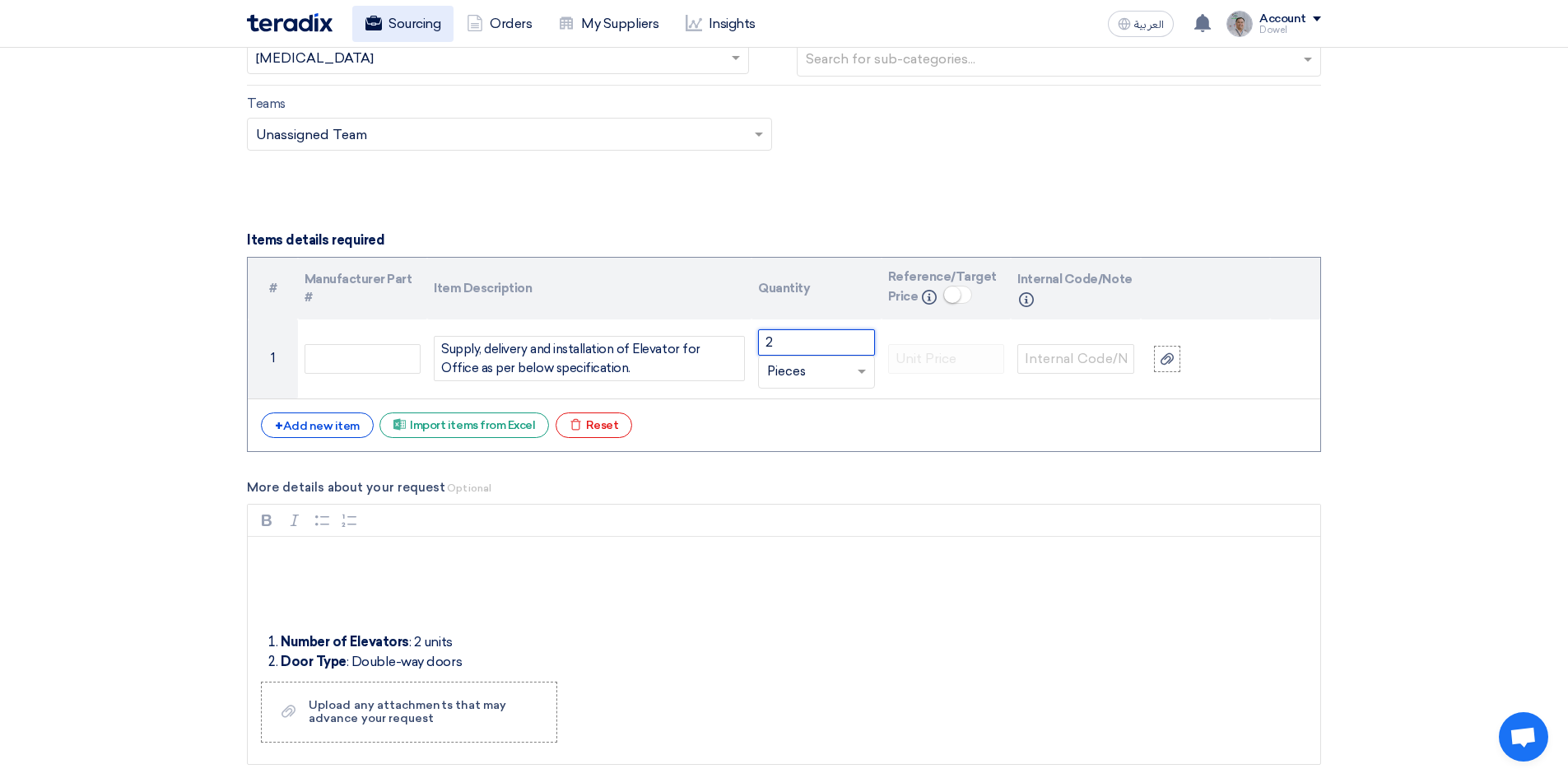
type input "2"
click at [300, 556] on p "Rich Text Editor, main" at bounding box center [790, 558] width 1045 height 20
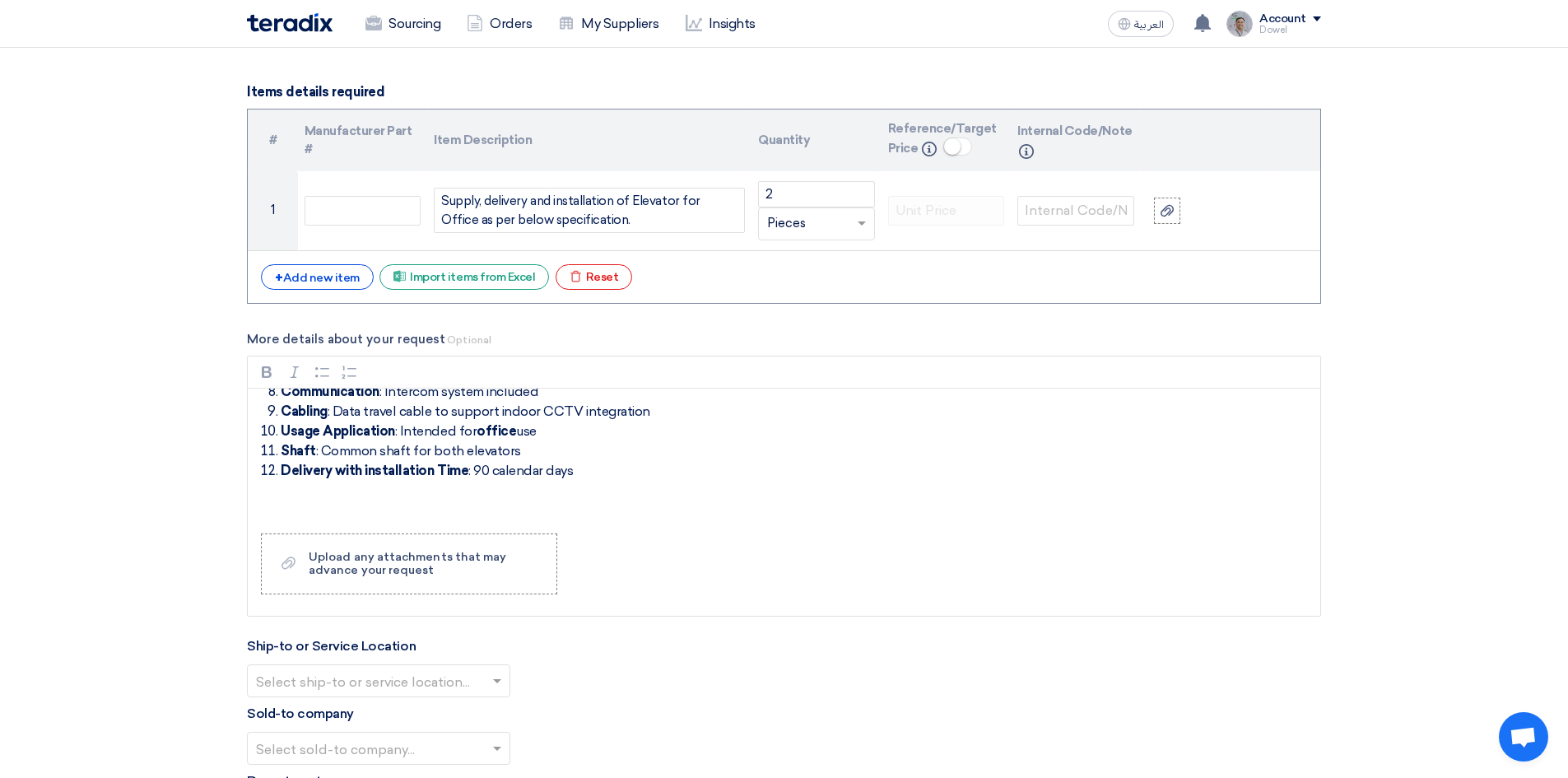
scroll to position [1886, 0]
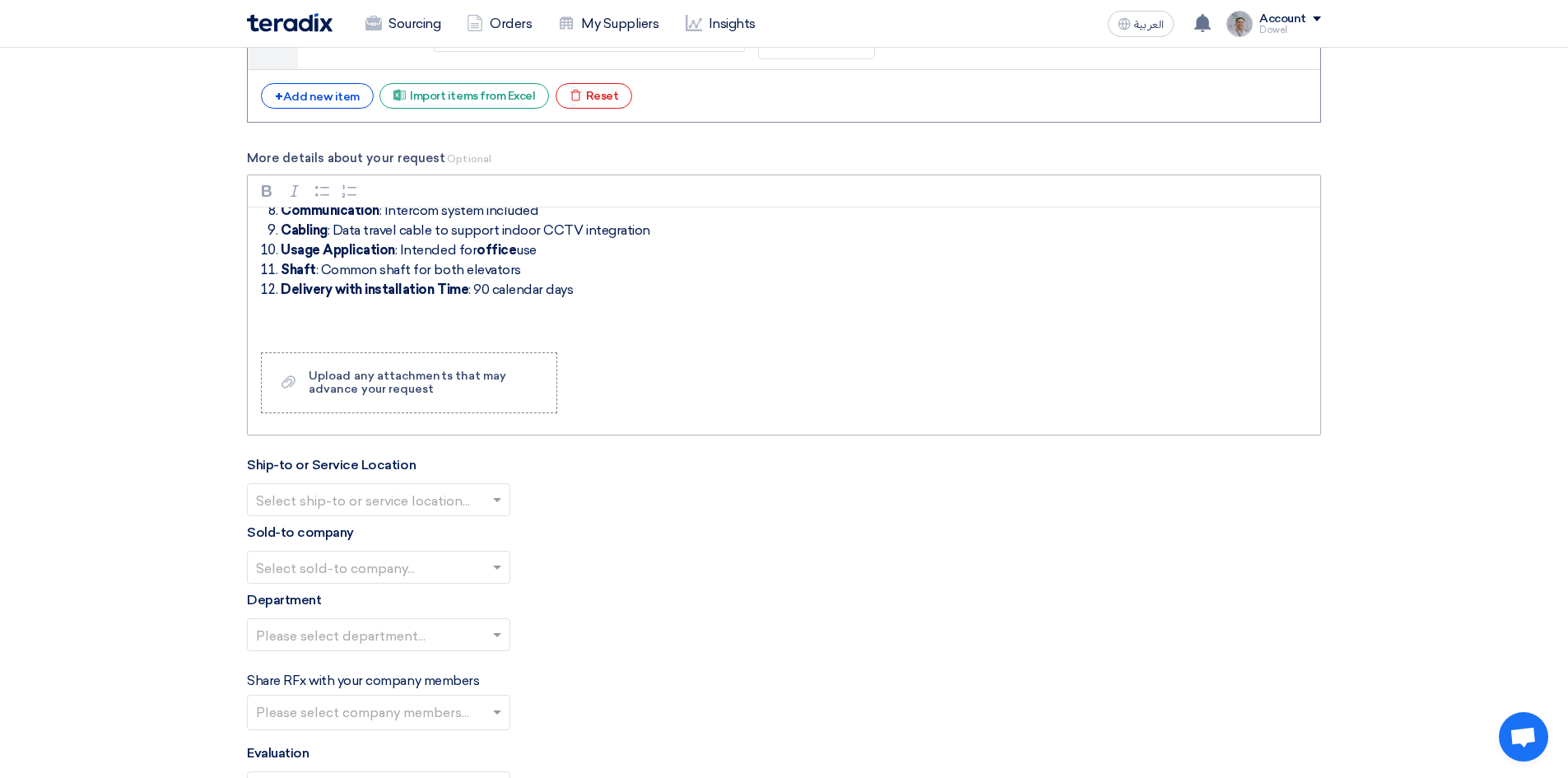
click at [294, 315] on p "Rich Text Editor, main" at bounding box center [790, 318] width 1045 height 20
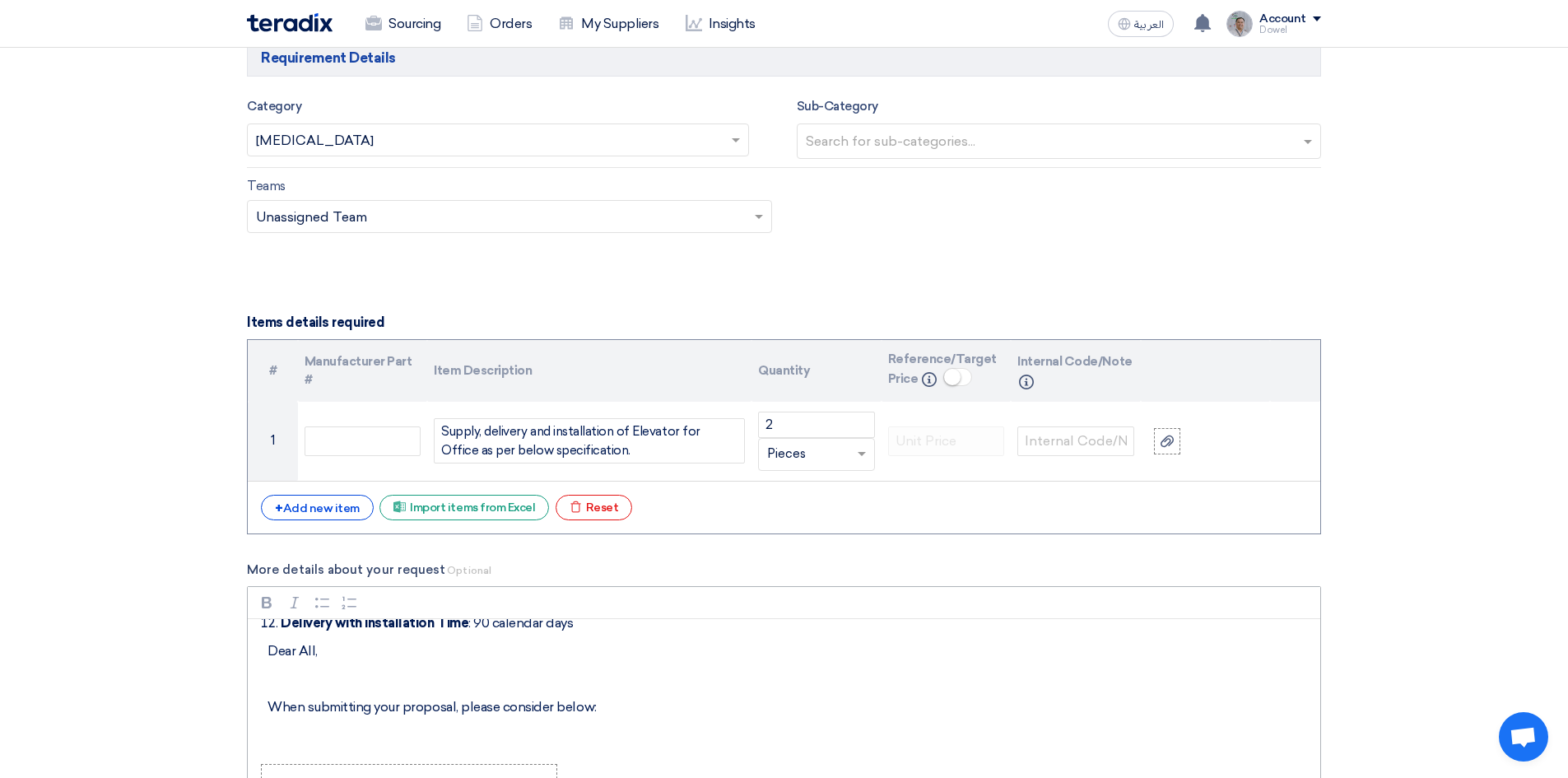
scroll to position [290, 0]
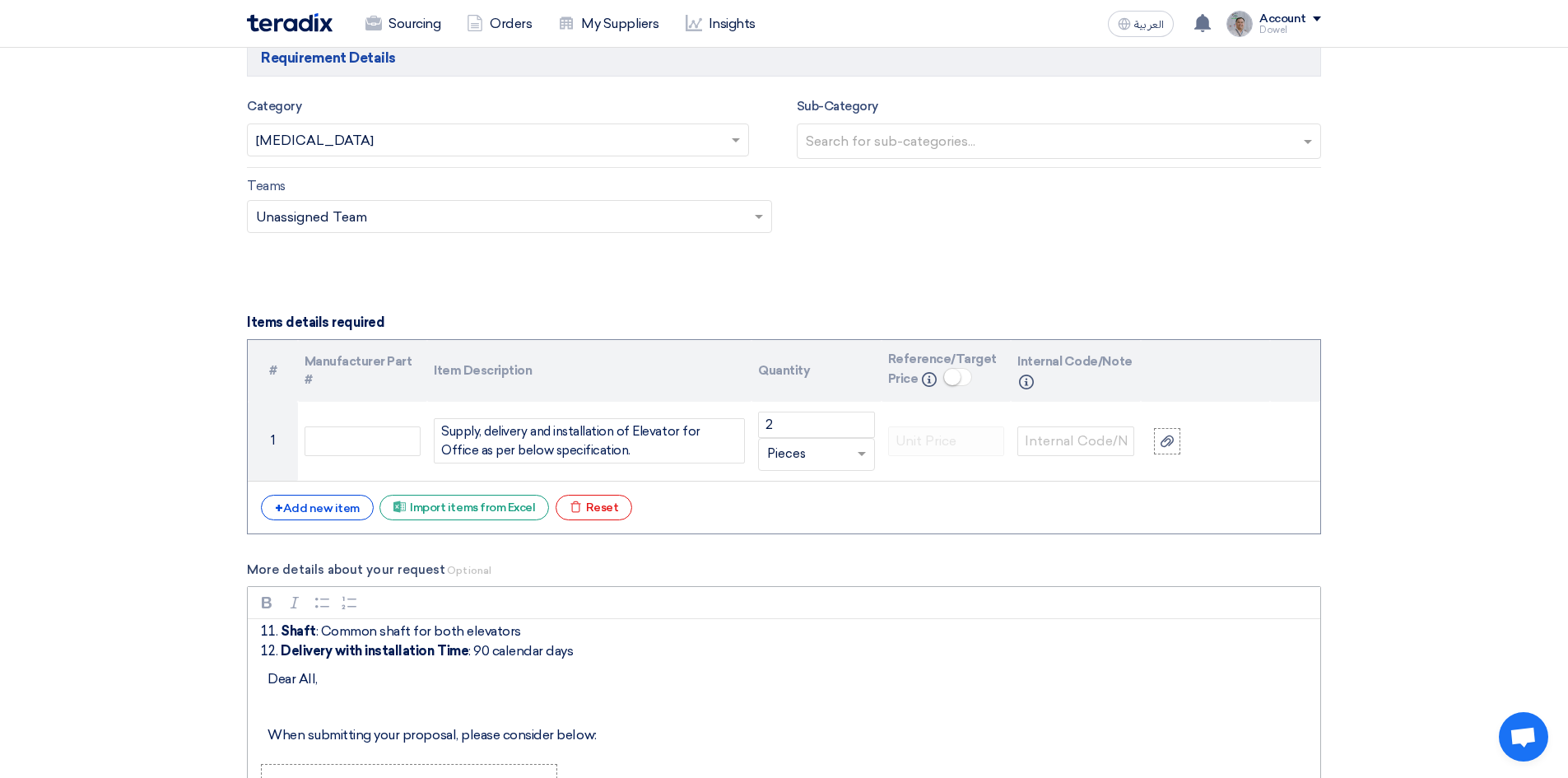
click at [354, 686] on p "Dear All," at bounding box center [790, 679] width 1045 height 20
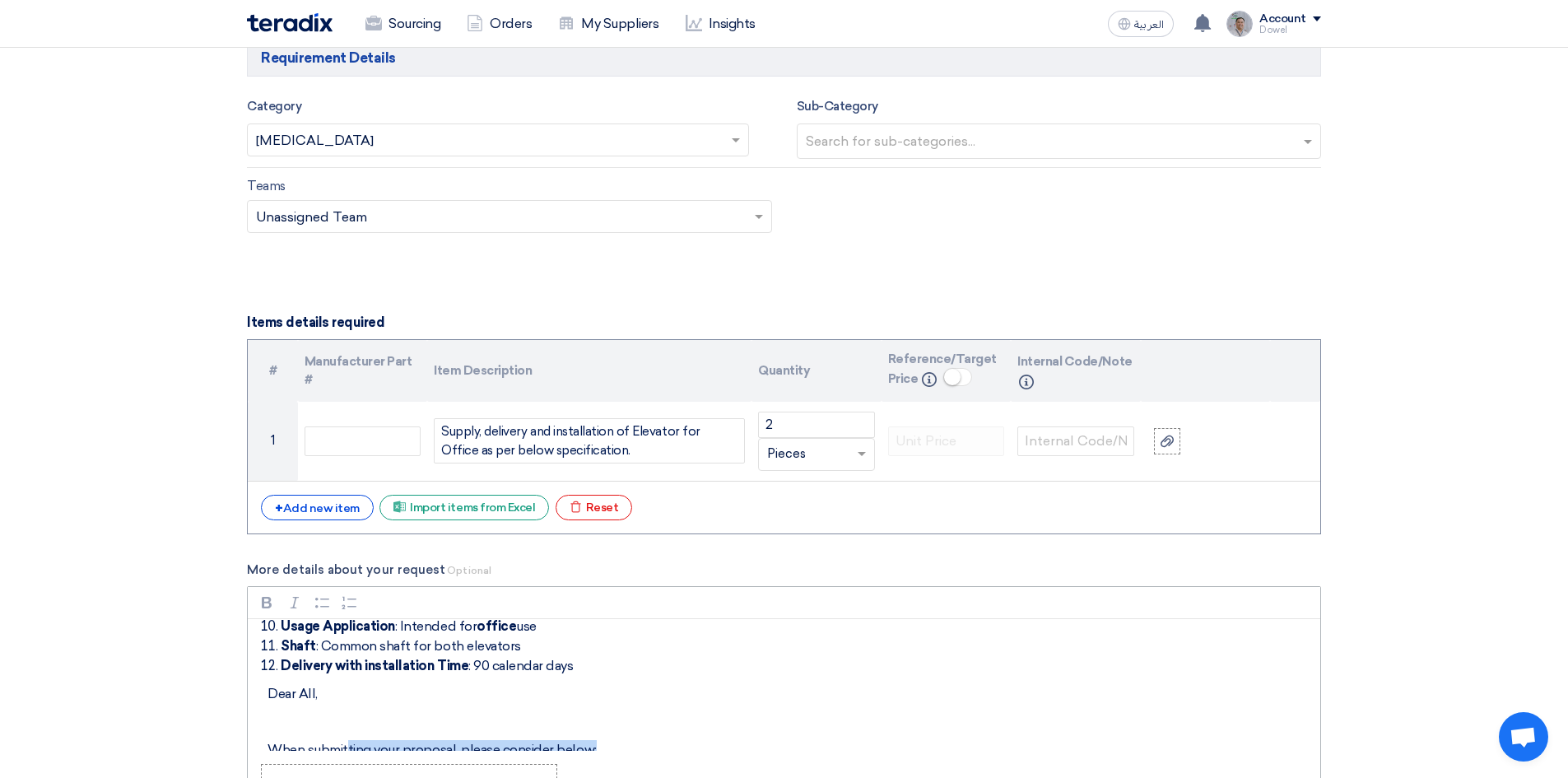
scroll to position [296, 0]
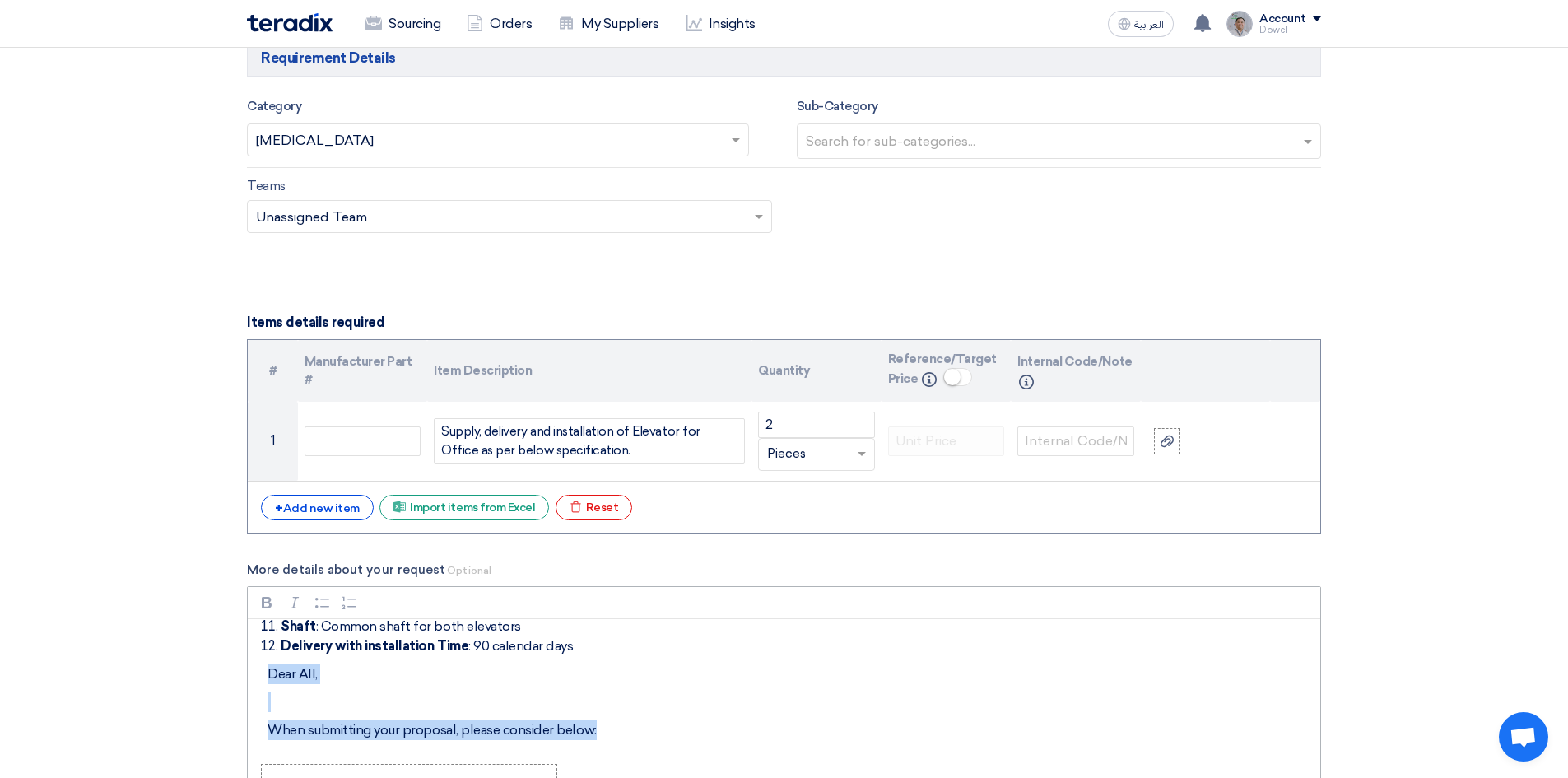
drag, startPoint x: 580, startPoint y: 738, endPoint x: 266, endPoint y: 666, distance: 322.1
click at [258, 666] on div "Number of Elevators : 2 units Door Type : Double-way doors Door Width : Suitabl…" at bounding box center [783, 684] width 1072 height 131
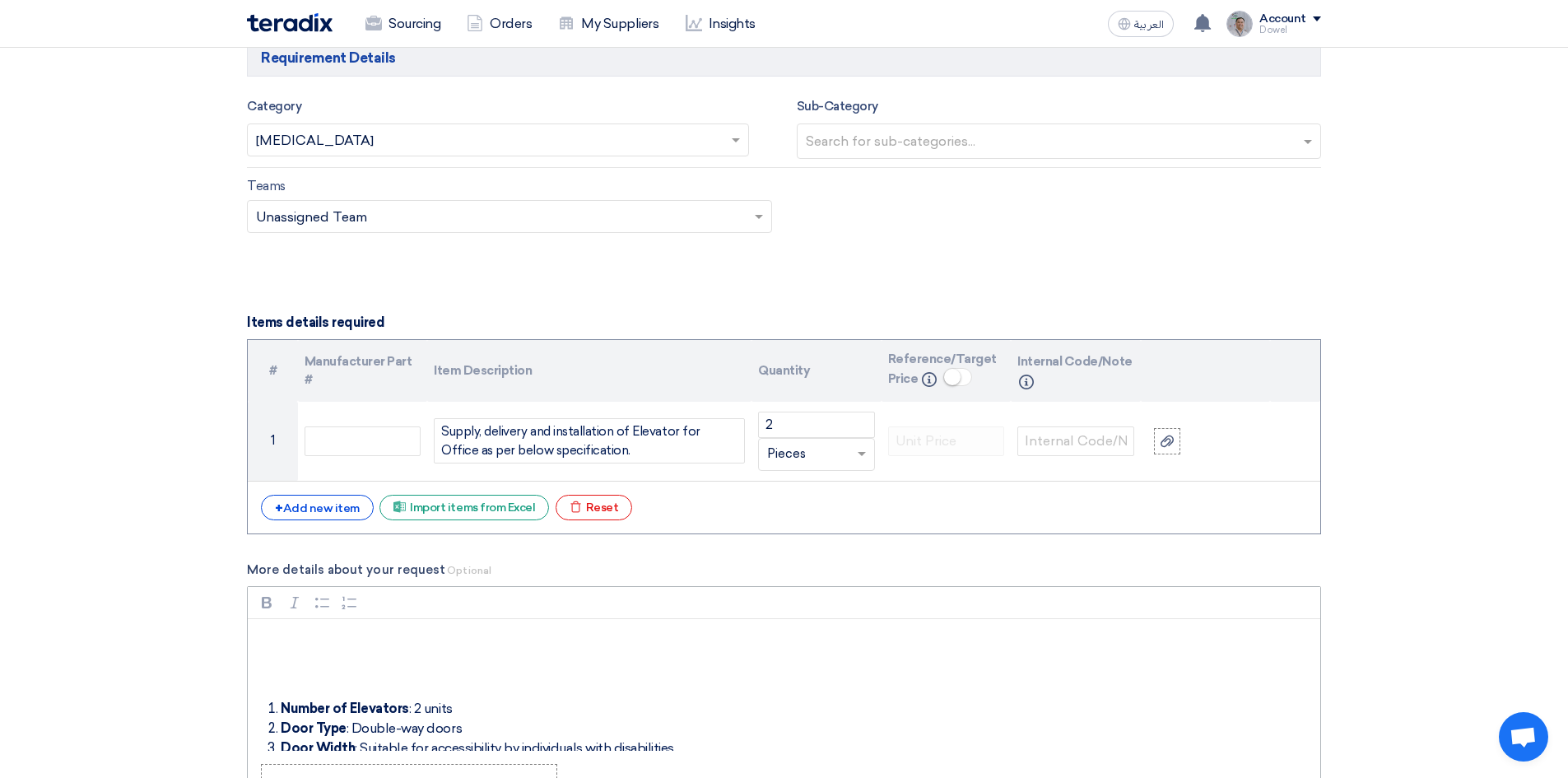
scroll to position [0, 0]
click at [280, 633] on p "Rich Text Editor, main" at bounding box center [790, 640] width 1045 height 20
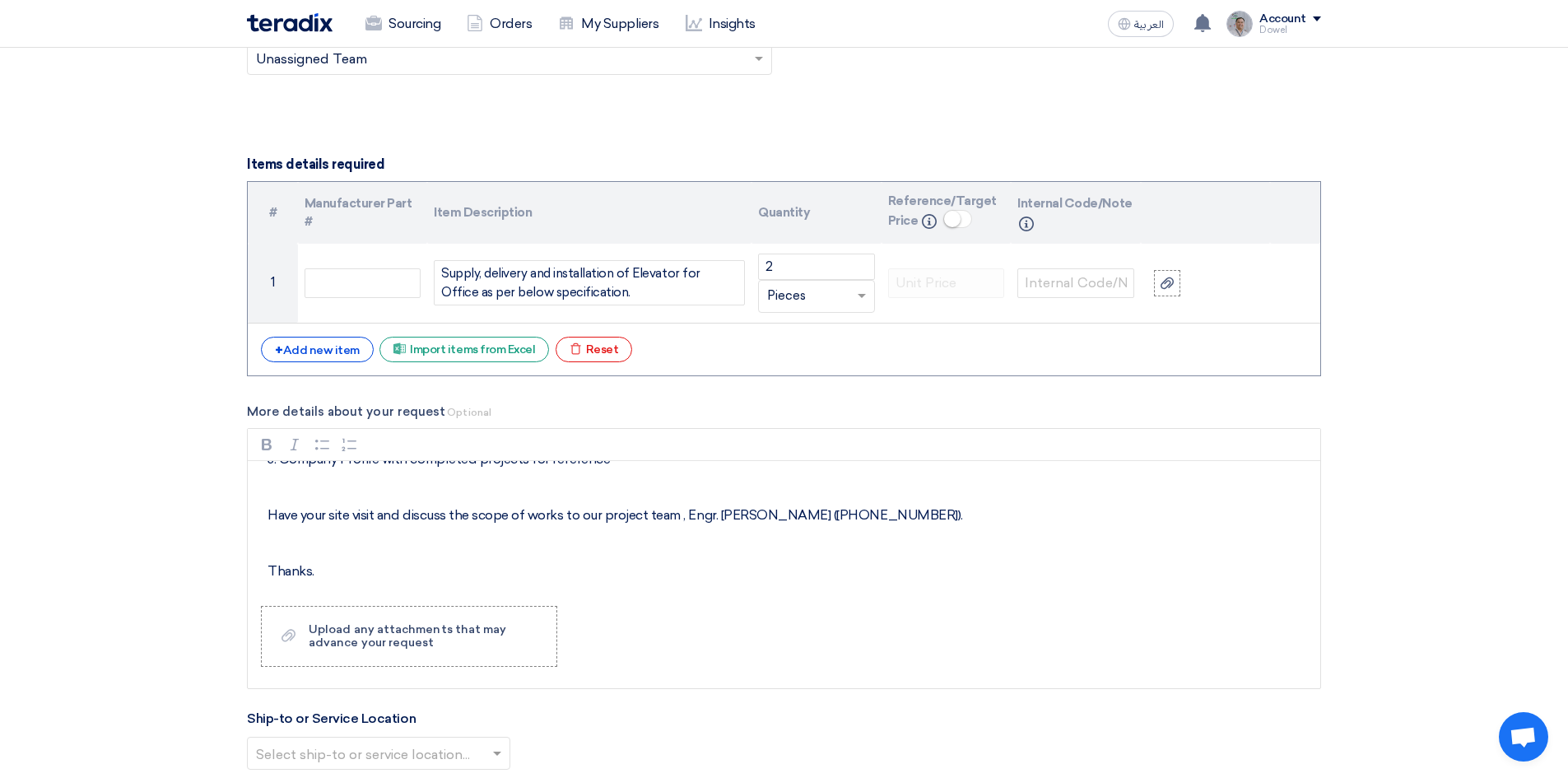
scroll to position [1638, 0]
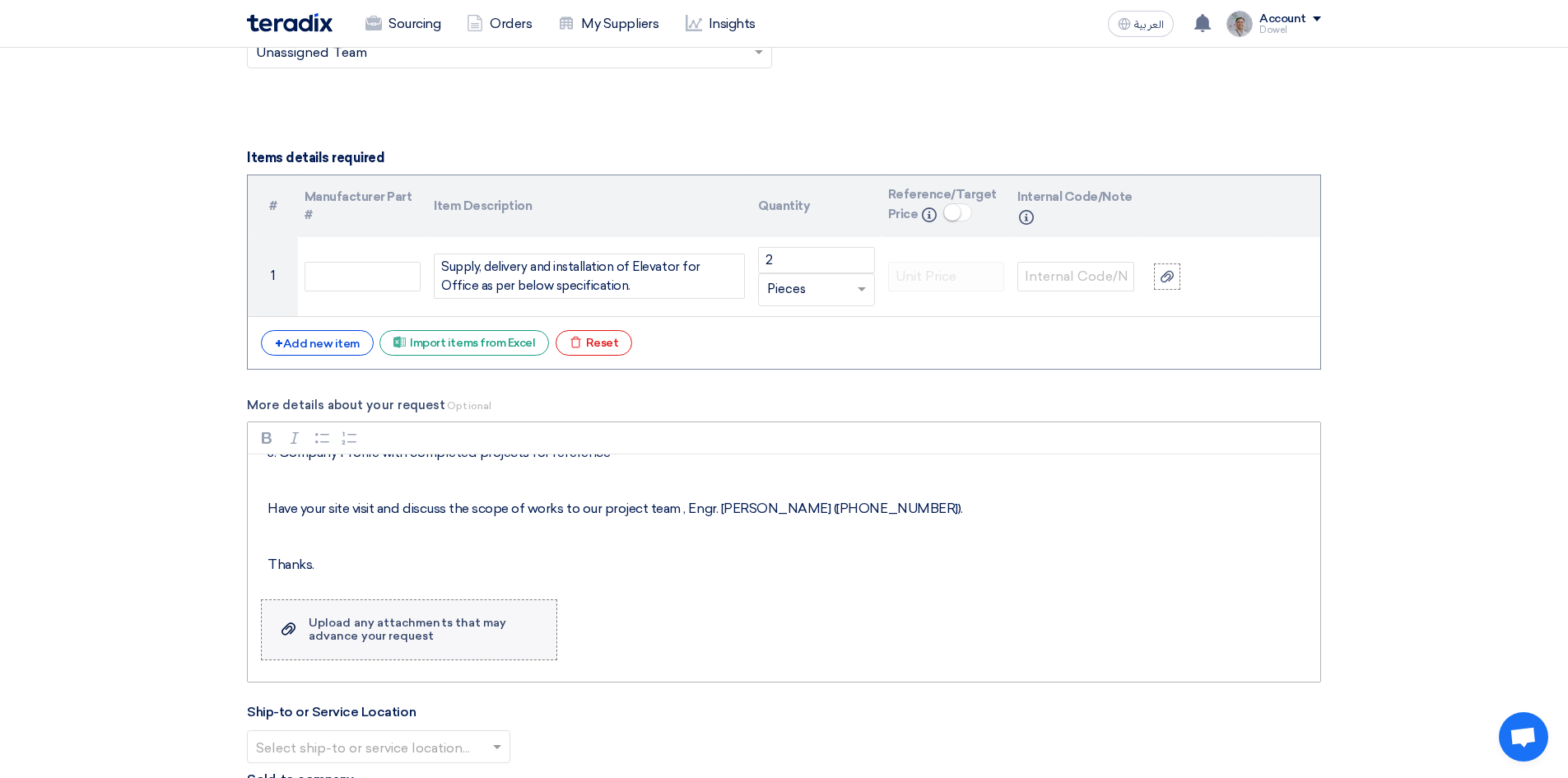
click at [402, 635] on div "Upload any attachments that may advance your request" at bounding box center [424, 629] width 231 height 26
click at [0, 0] on input "Upload a file Upload any attachments that may advance your request" at bounding box center [0, 0] width 0 height 0
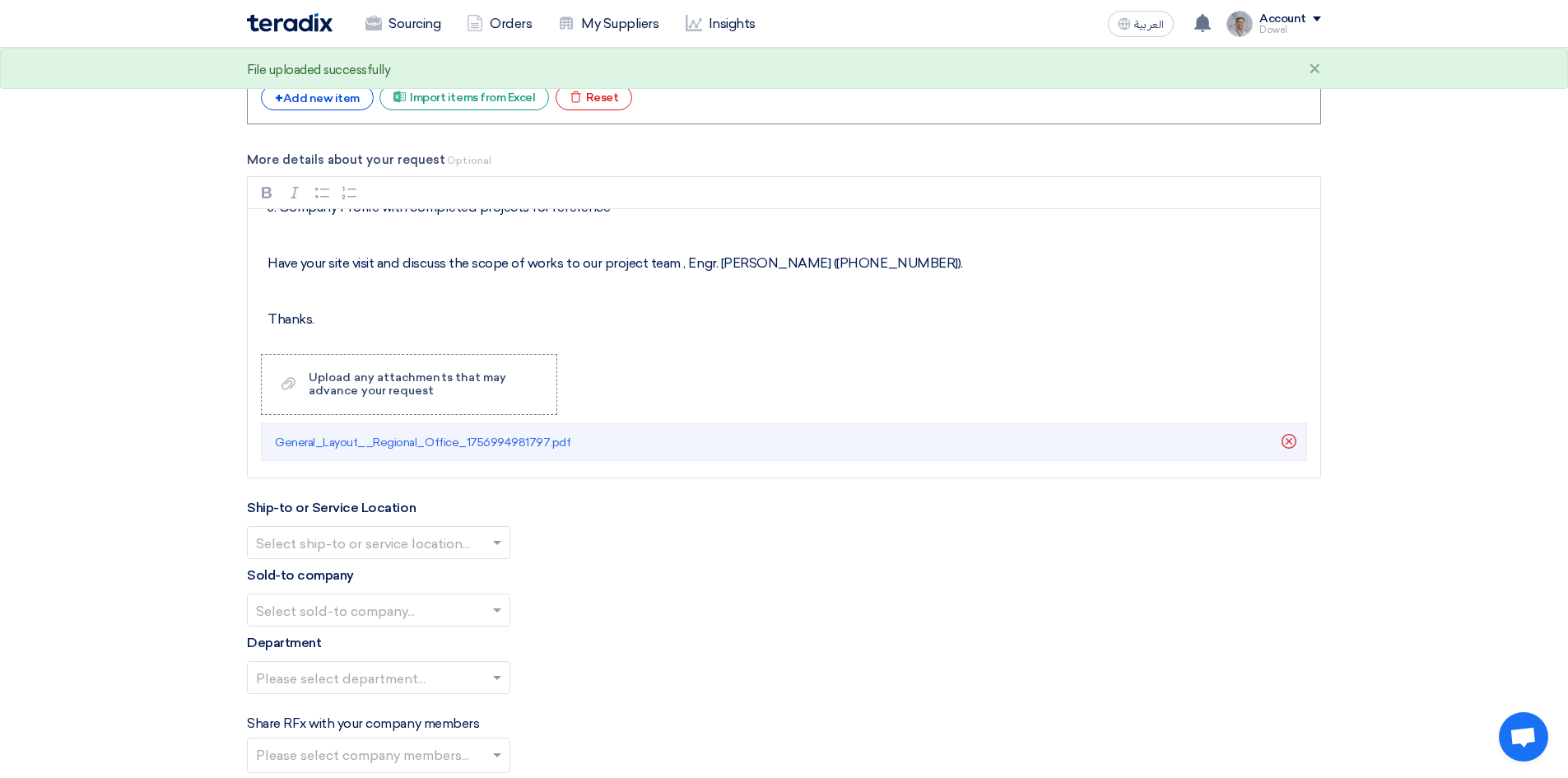
scroll to position [1886, 0]
click at [496, 545] on span at bounding box center [499, 541] width 21 height 20
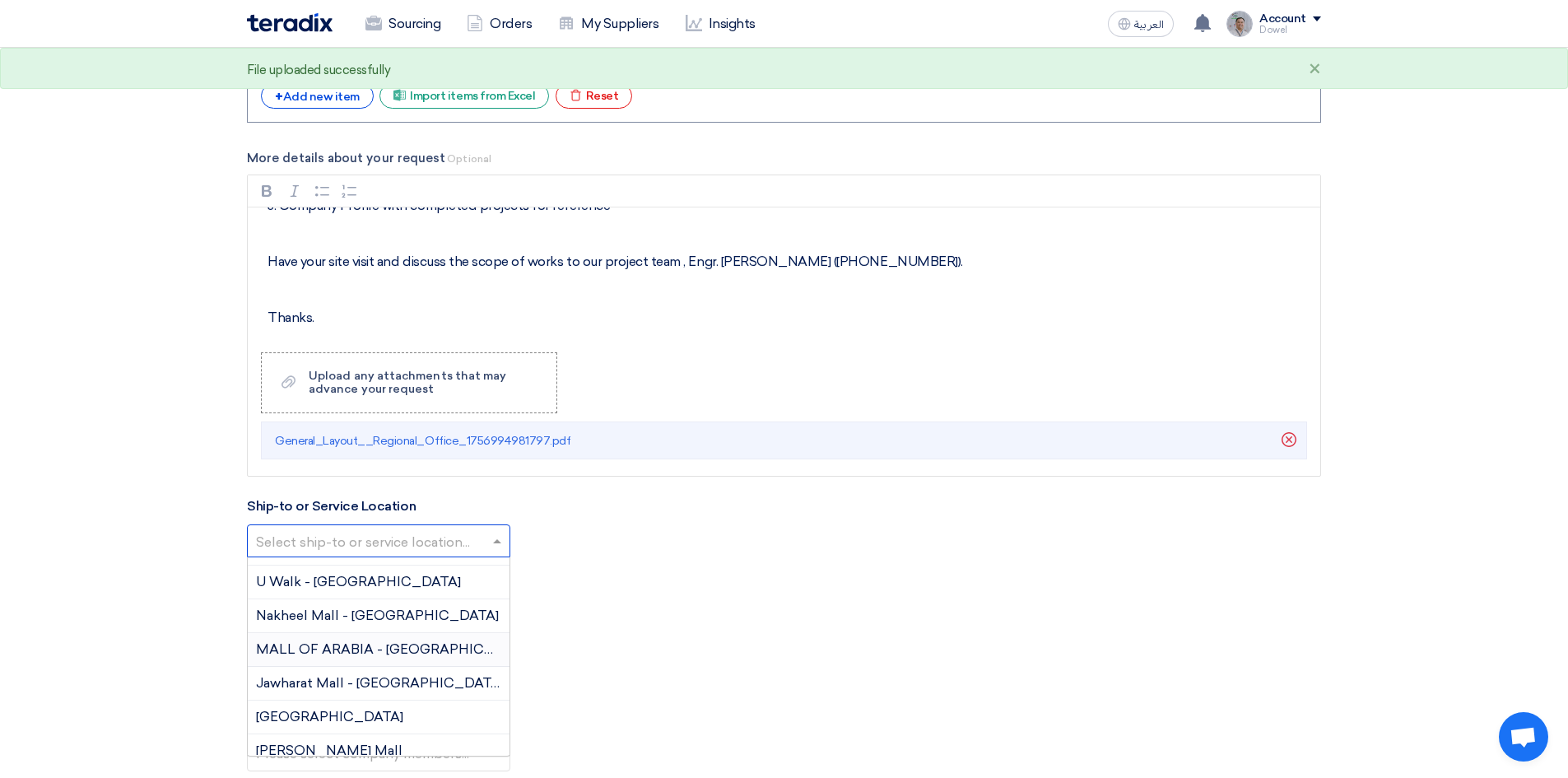
scroll to position [164, 0]
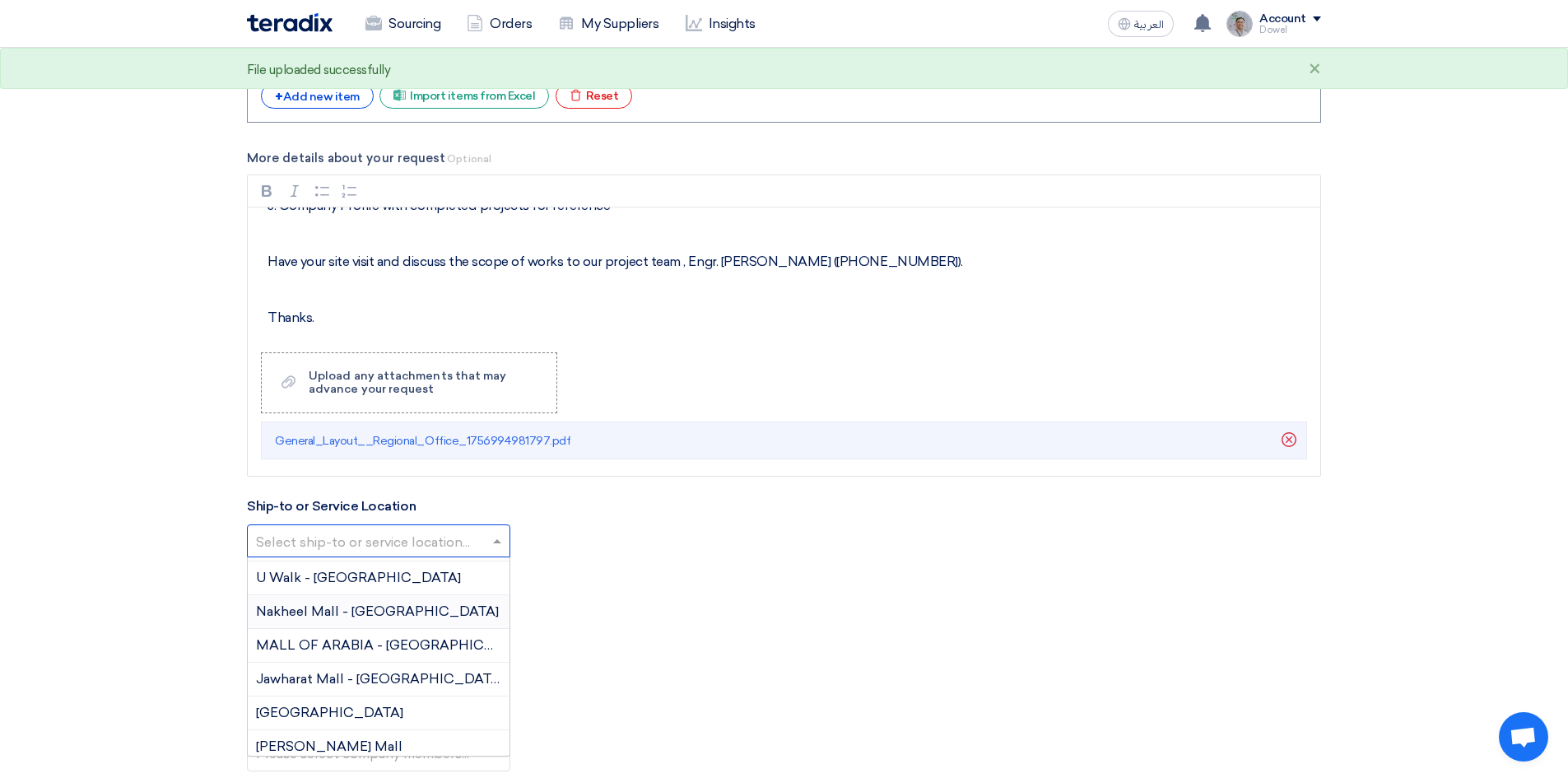
click at [386, 616] on span "Nakheel Mall - [GEOGRAPHIC_DATA]" at bounding box center [378, 612] width 243 height 16
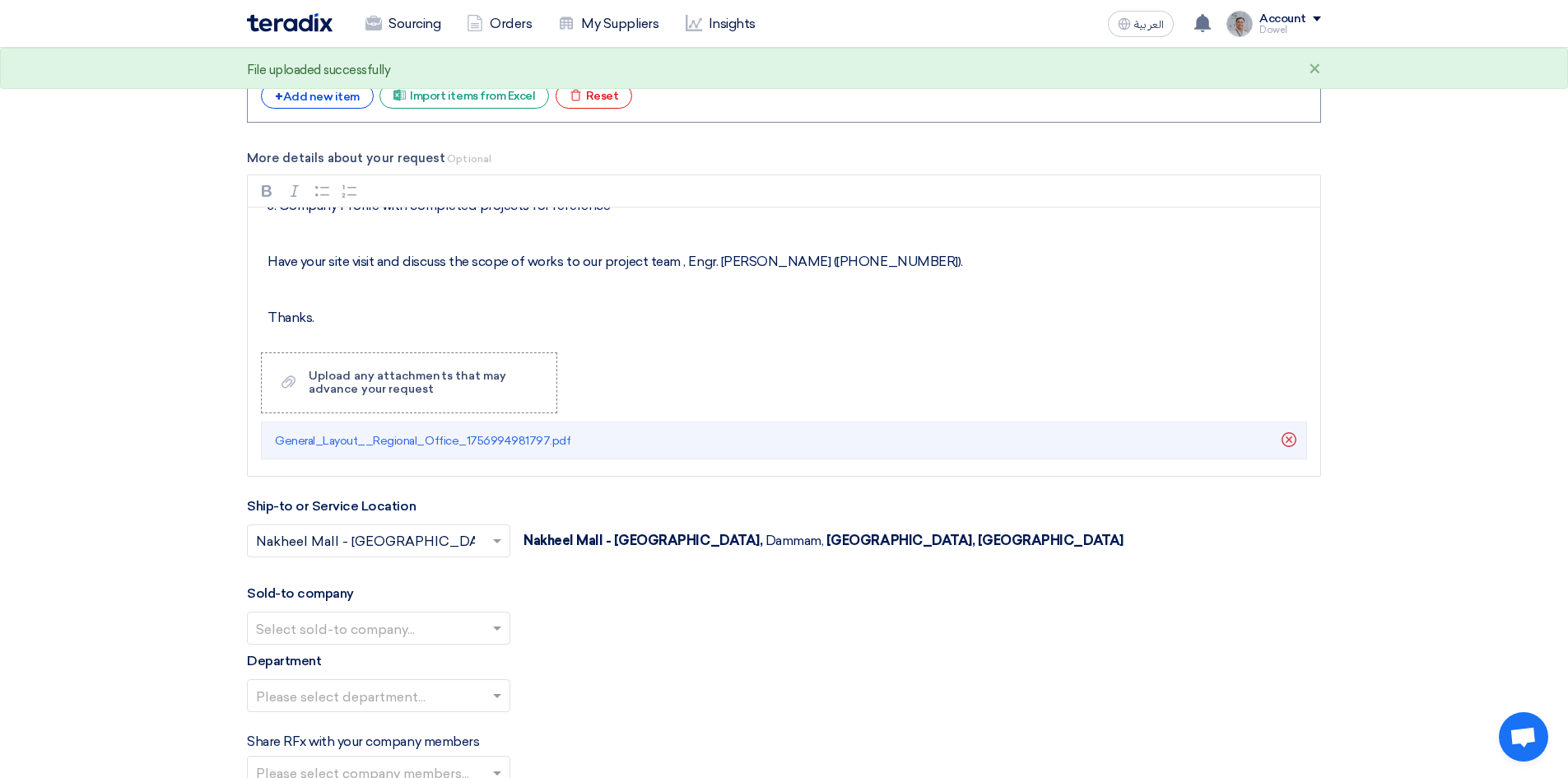
click at [402, 638] on input "text" at bounding box center [371, 630] width 229 height 27
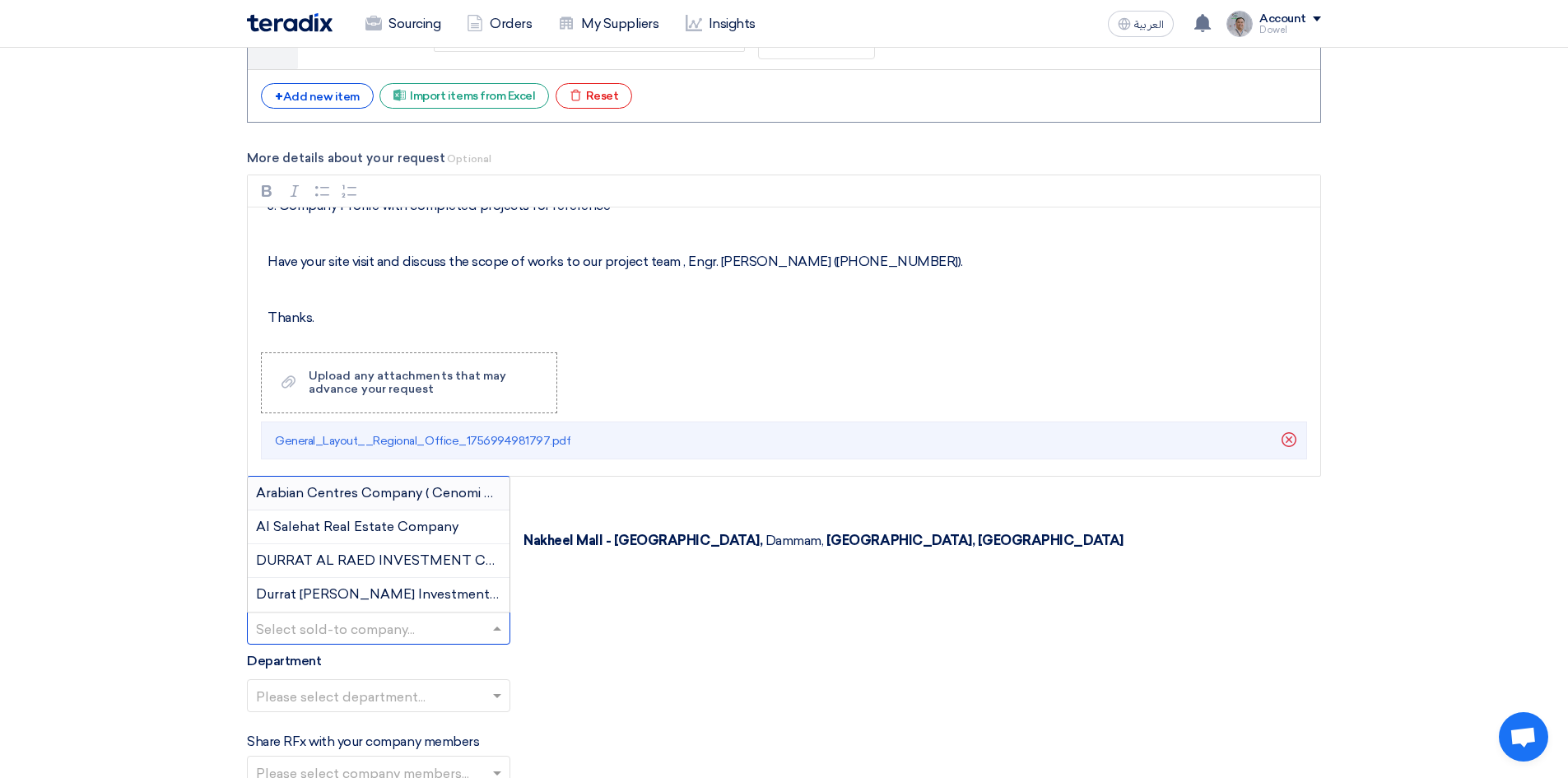
click at [357, 495] on span "Arabian Centres Company ( Cenomi Centres)" at bounding box center [397, 493] width 282 height 16
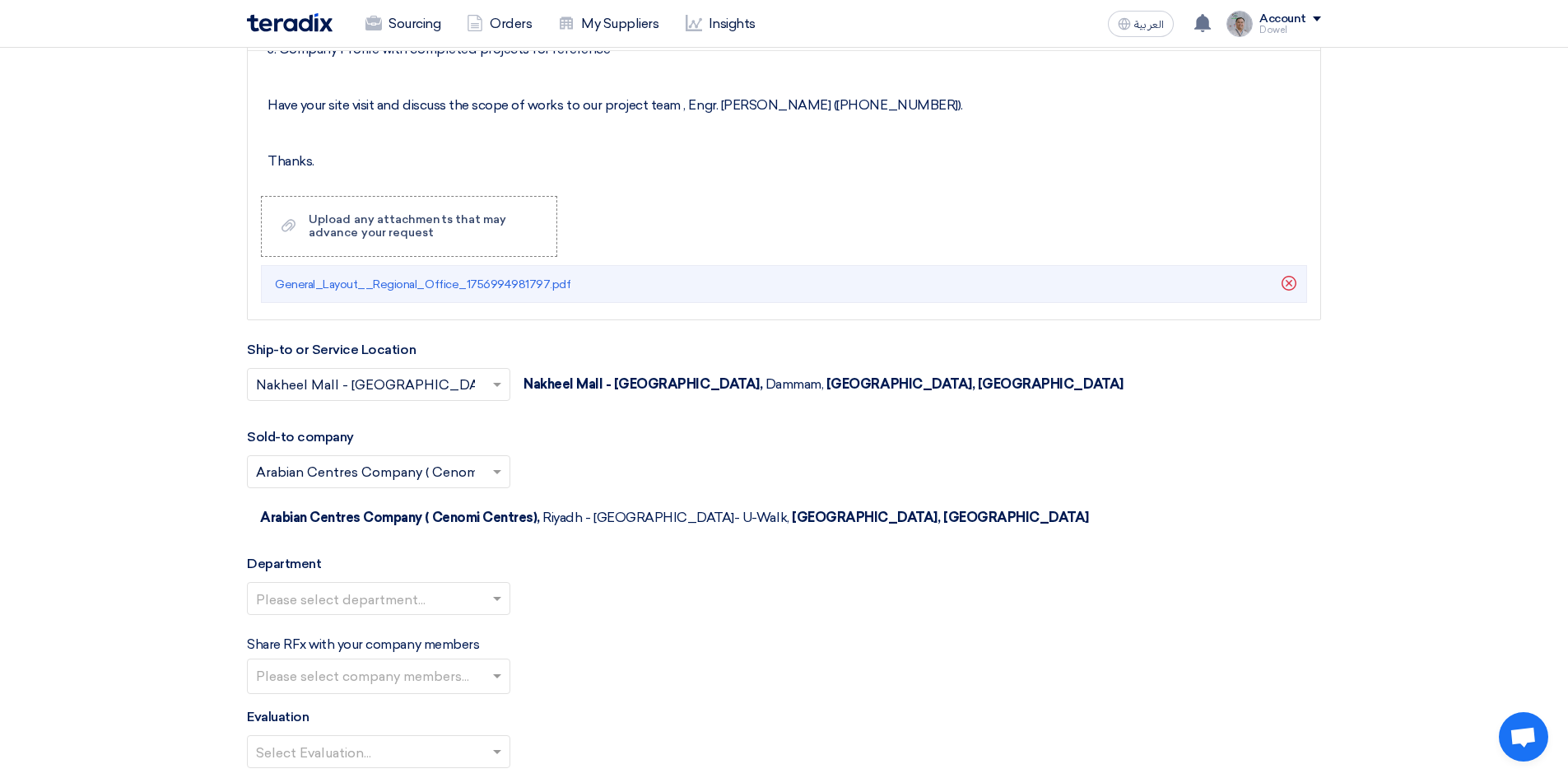
scroll to position [2050, 0]
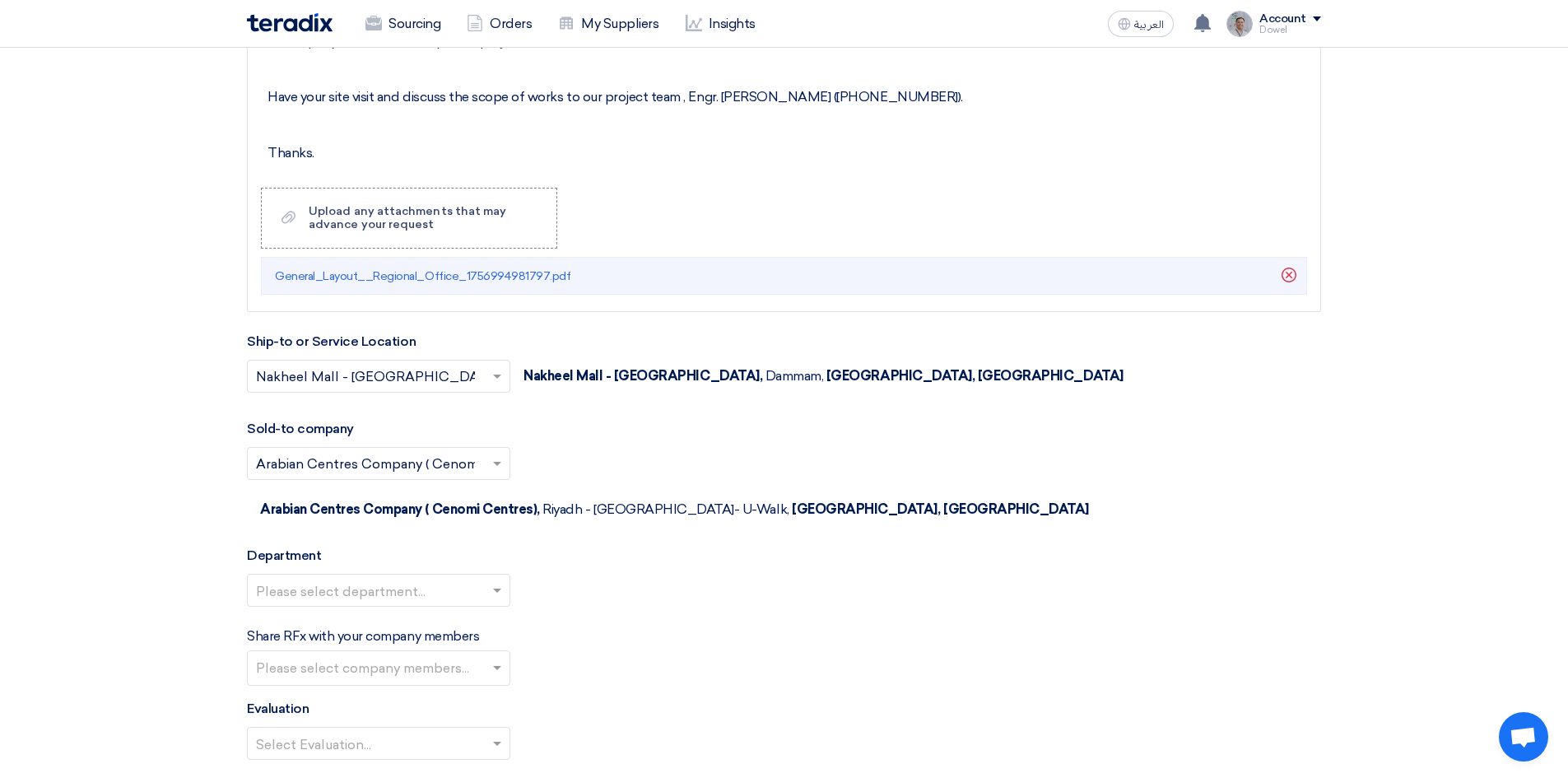
click at [385, 578] on input "text" at bounding box center [371, 591] width 229 height 27
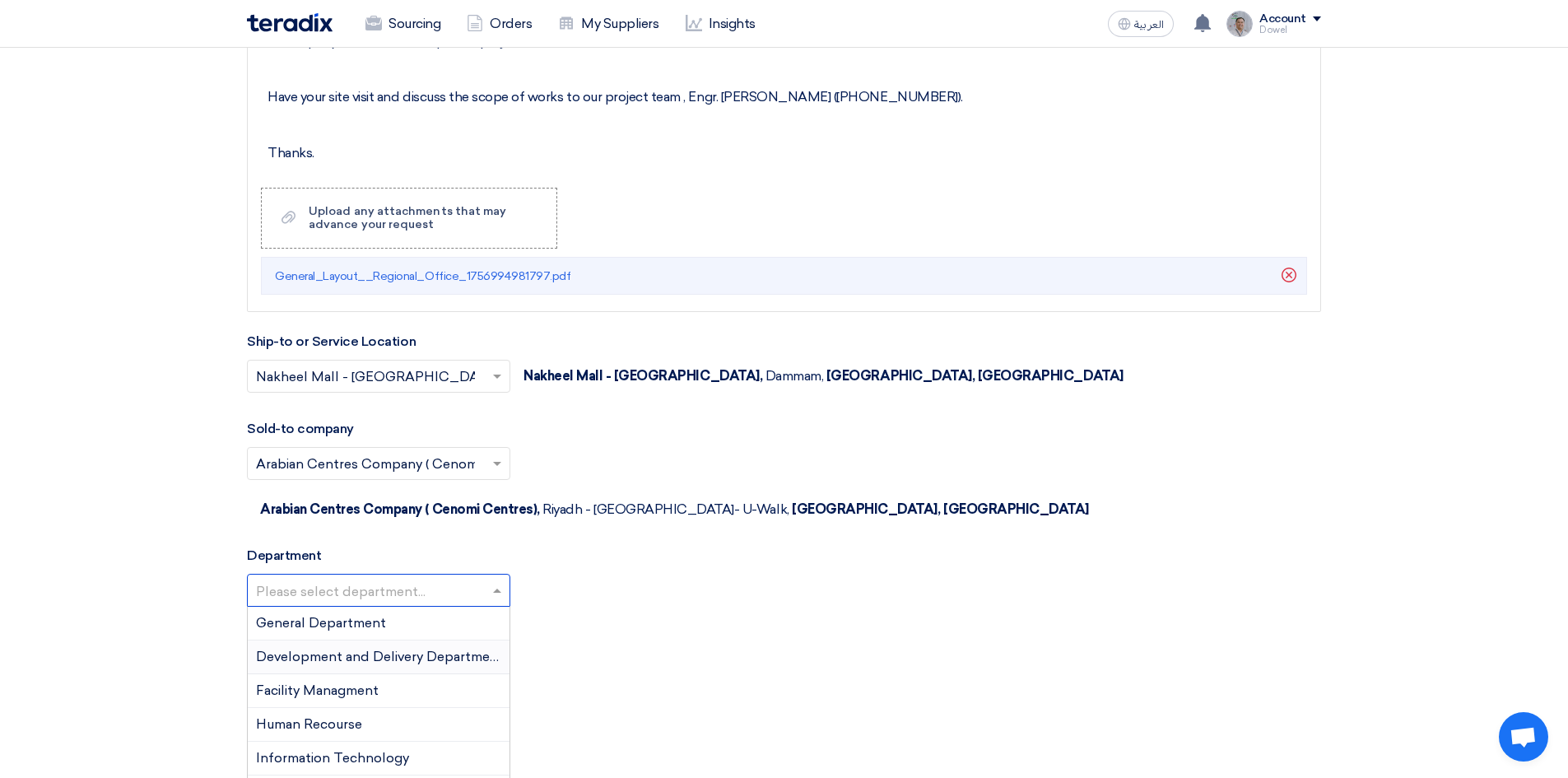
click at [362, 648] on span "Development and Delivery Department" at bounding box center [379, 657] width 247 height 16
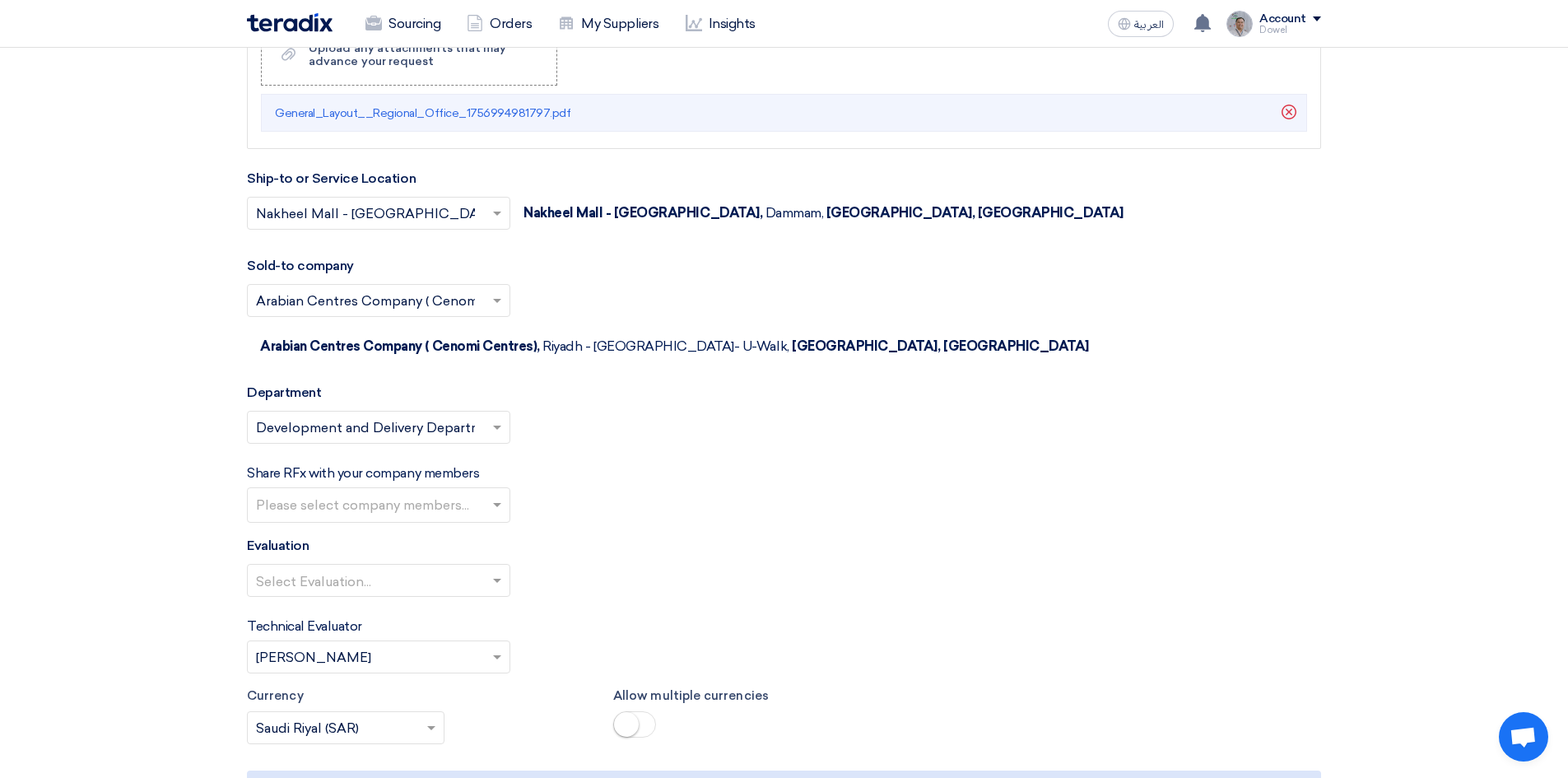
scroll to position [2215, 0]
click at [426, 491] on input "text" at bounding box center [380, 505] width 249 height 27
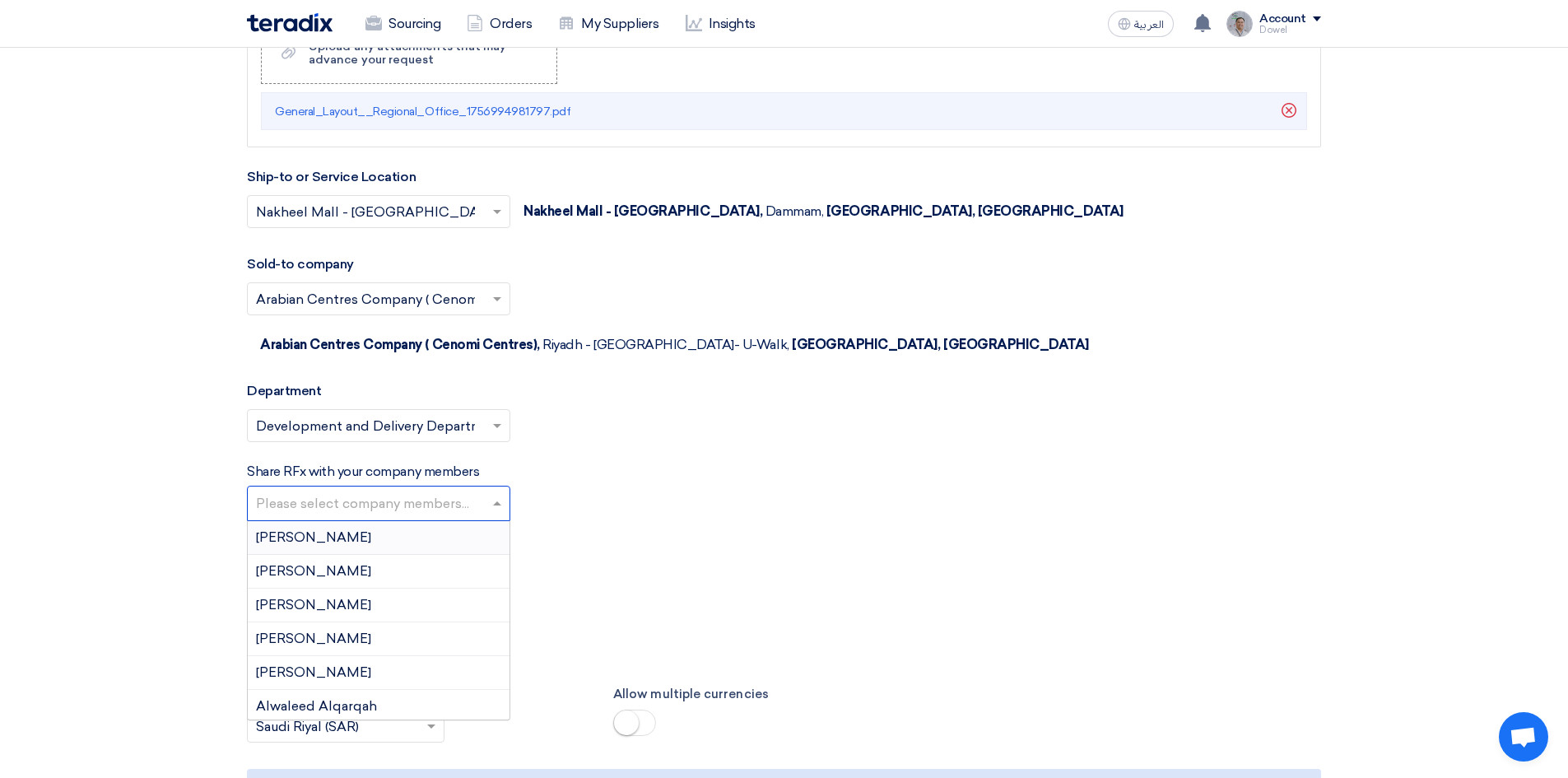
click at [372, 522] on div "[PERSON_NAME]" at bounding box center [378, 539] width 262 height 34
click at [428, 491] on input "text" at bounding box center [440, 505] width 102 height 27
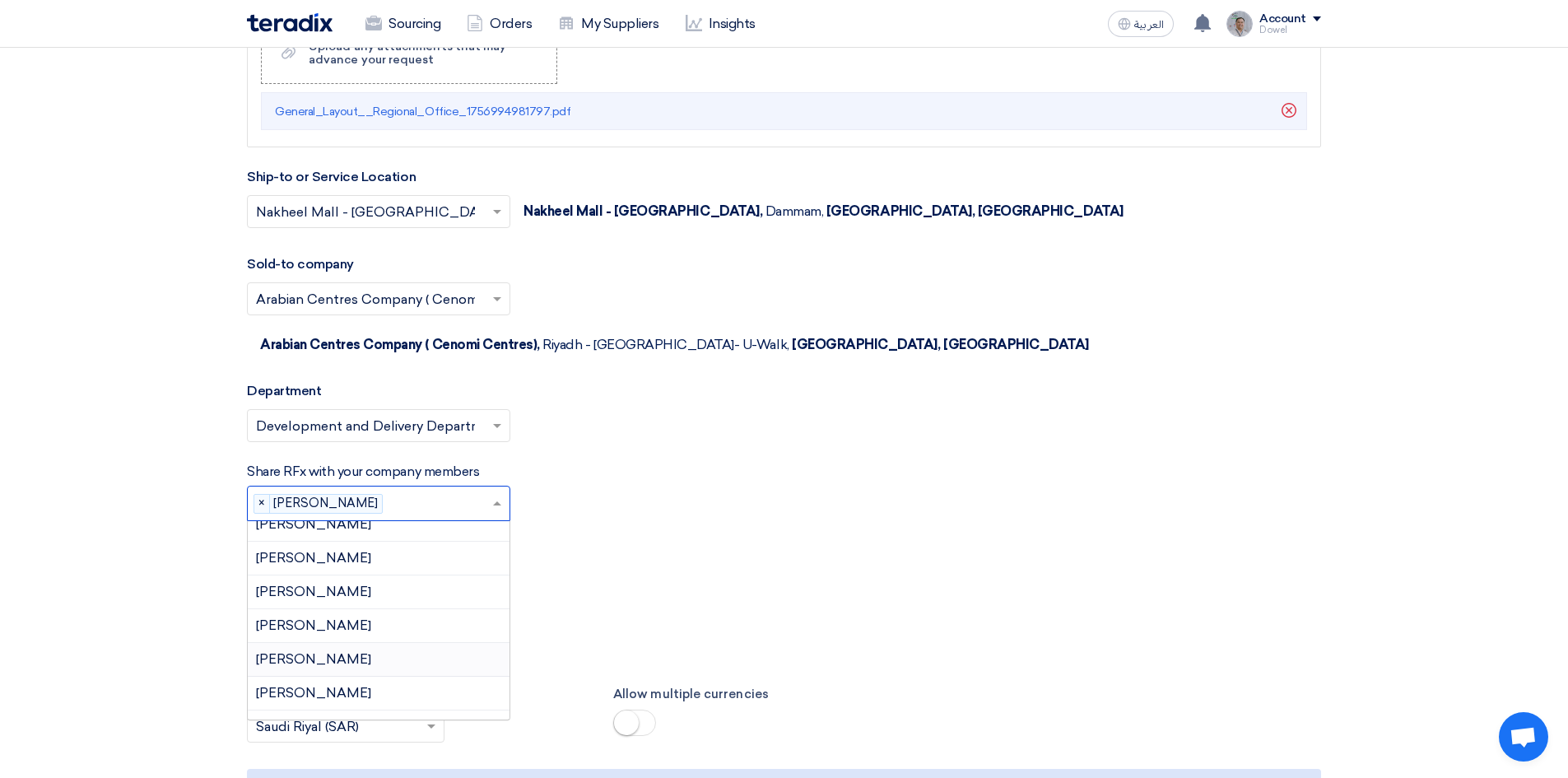
scroll to position [906, 0]
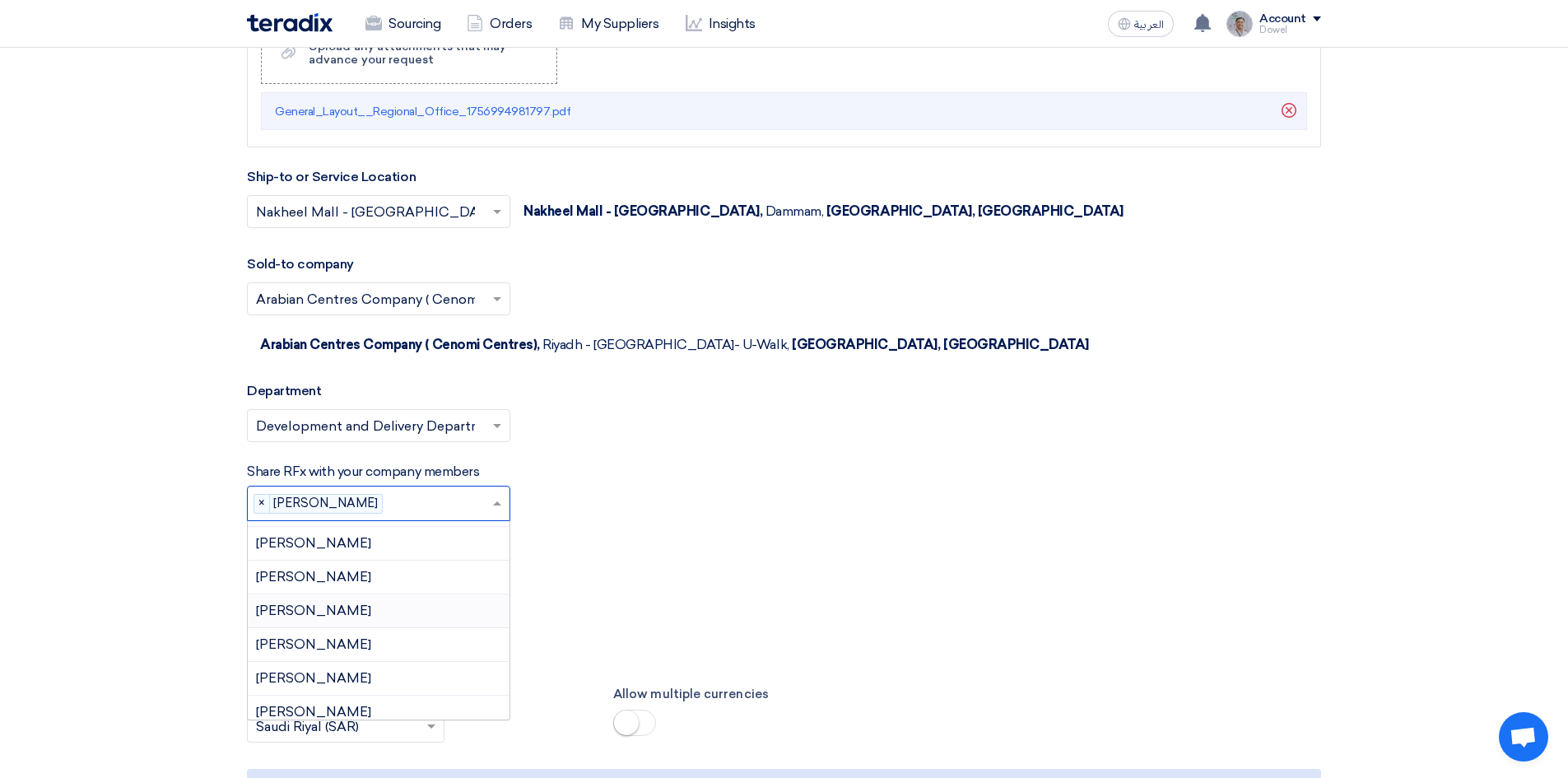
click at [362, 603] on span "[PERSON_NAME]" at bounding box center [313, 611] width 115 height 16
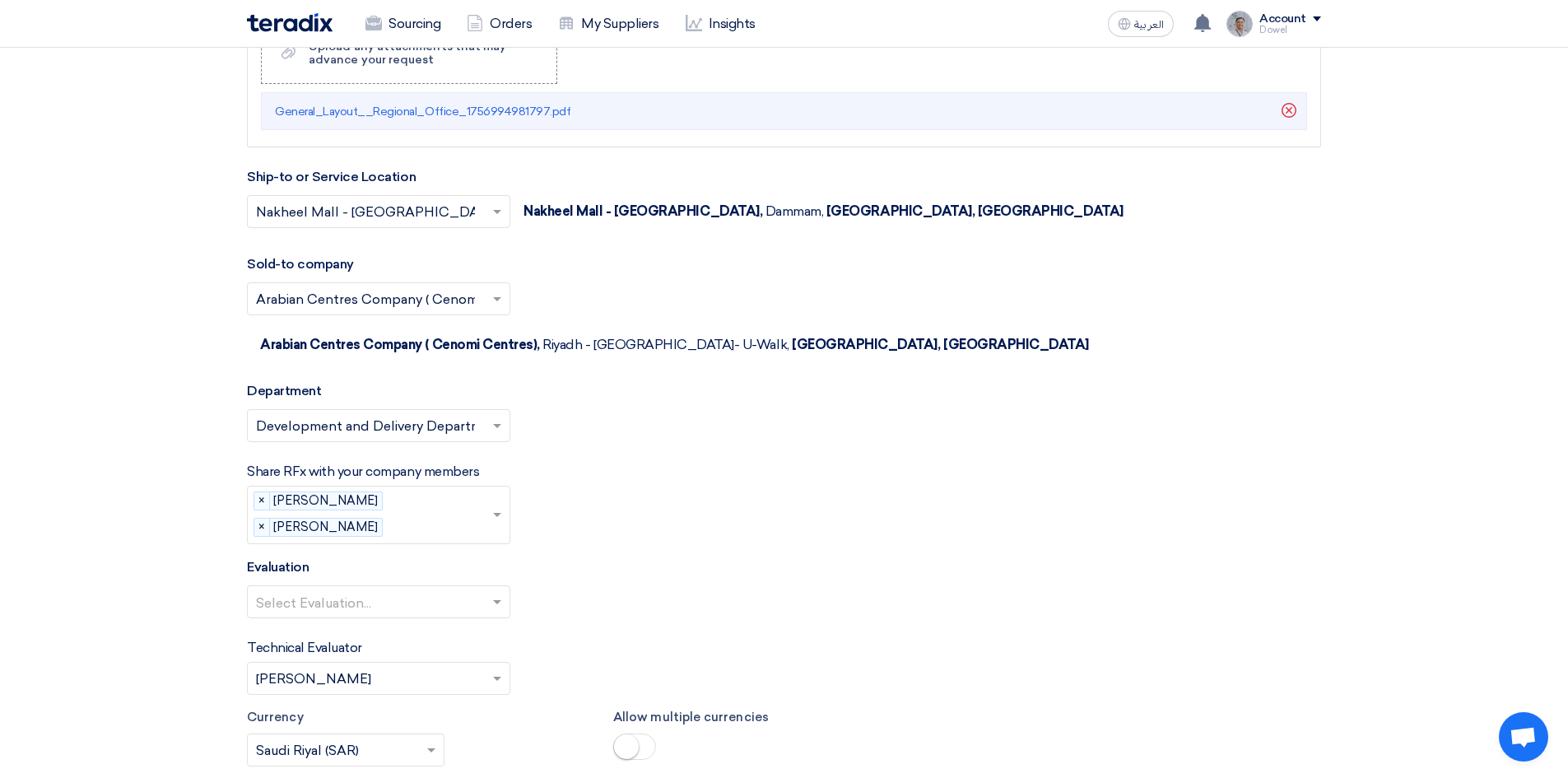
click at [419, 514] on input "text" at bounding box center [440, 528] width 102 height 27
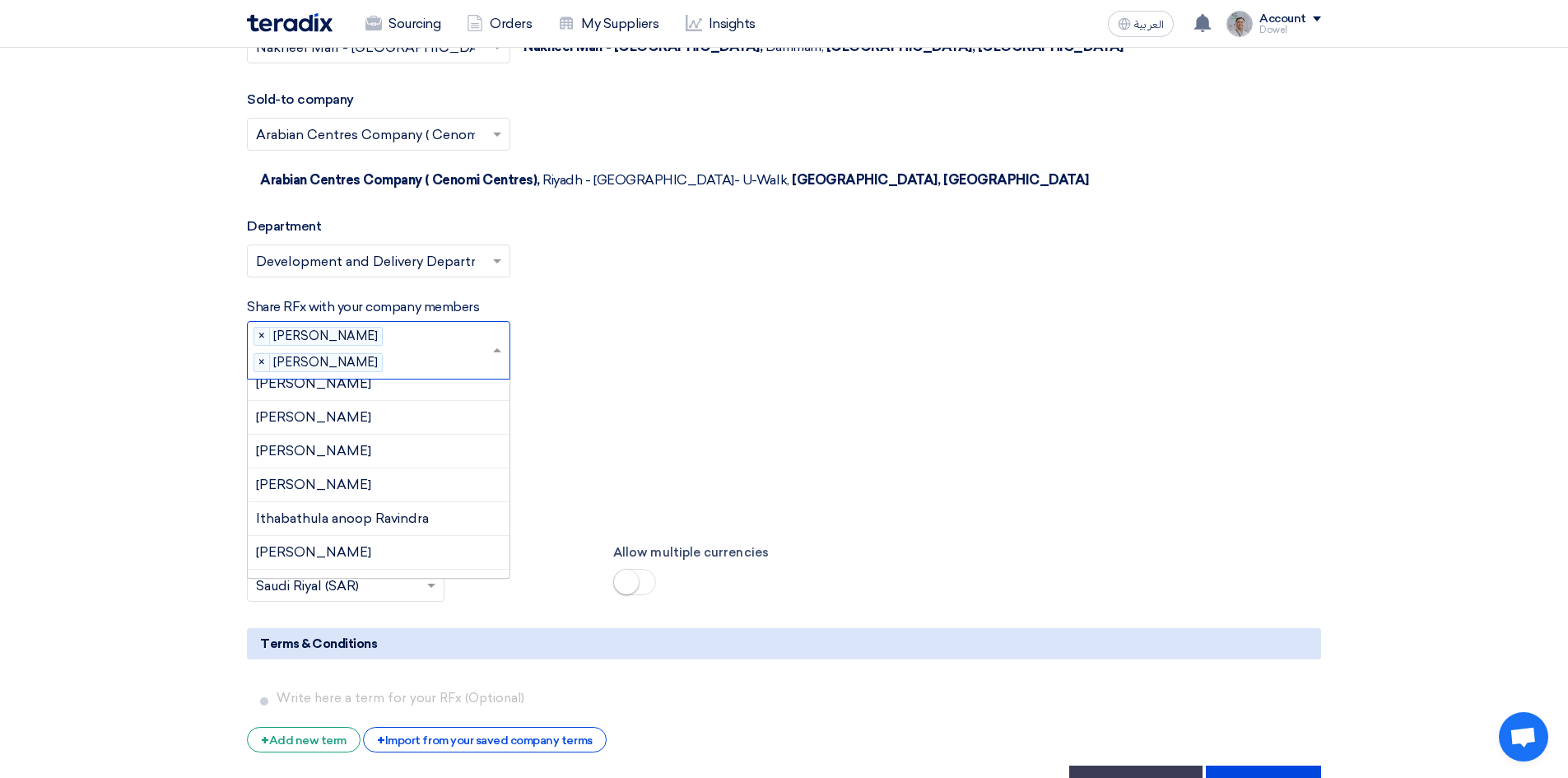
scroll to position [479, 0]
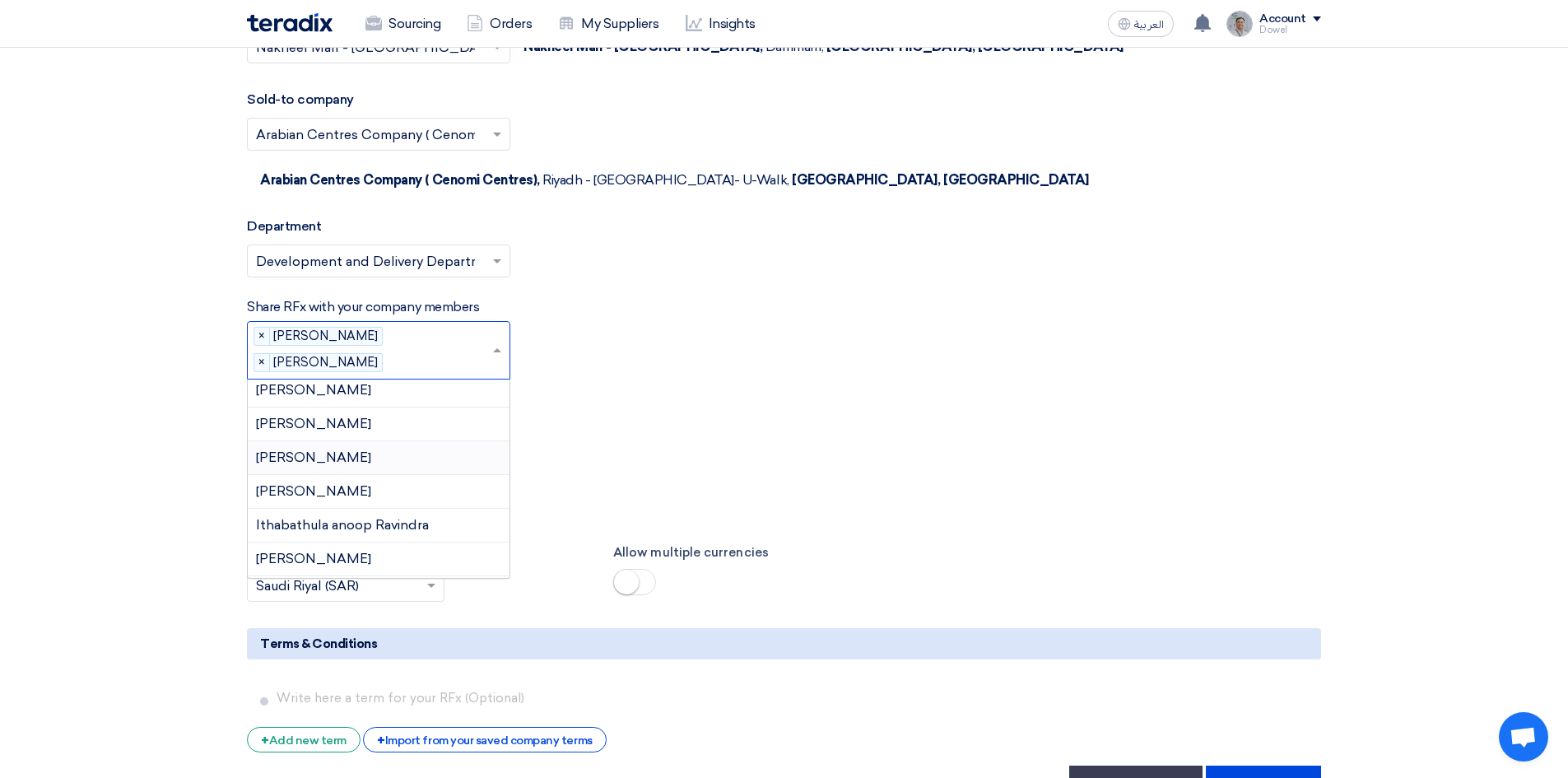
click at [347, 441] on div "[PERSON_NAME]" at bounding box center [378, 458] width 262 height 34
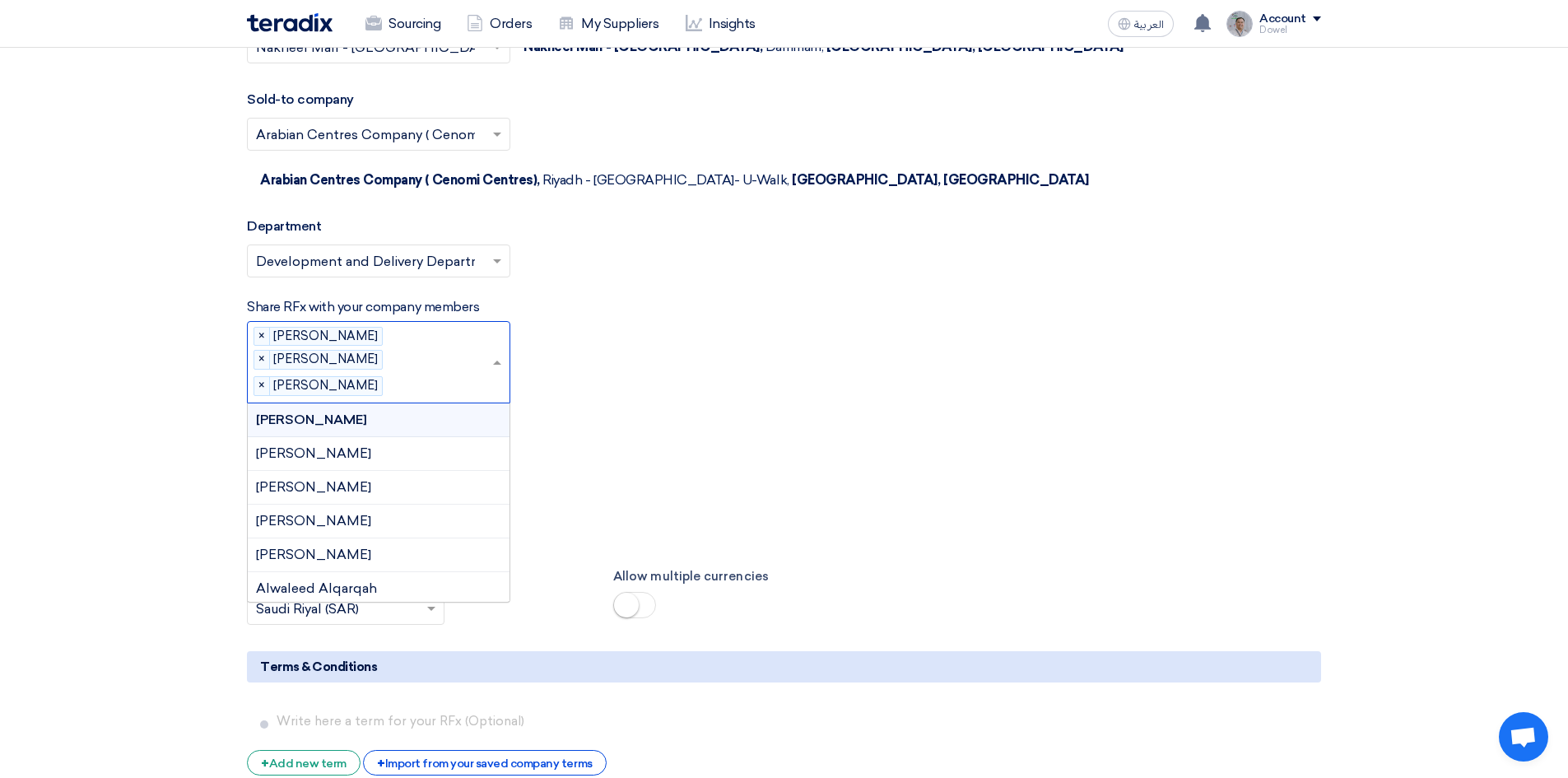
click at [411, 374] on input "text" at bounding box center [440, 388] width 102 height 27
click at [379, 475] on div "[PERSON_NAME]" at bounding box center [378, 492] width 262 height 34
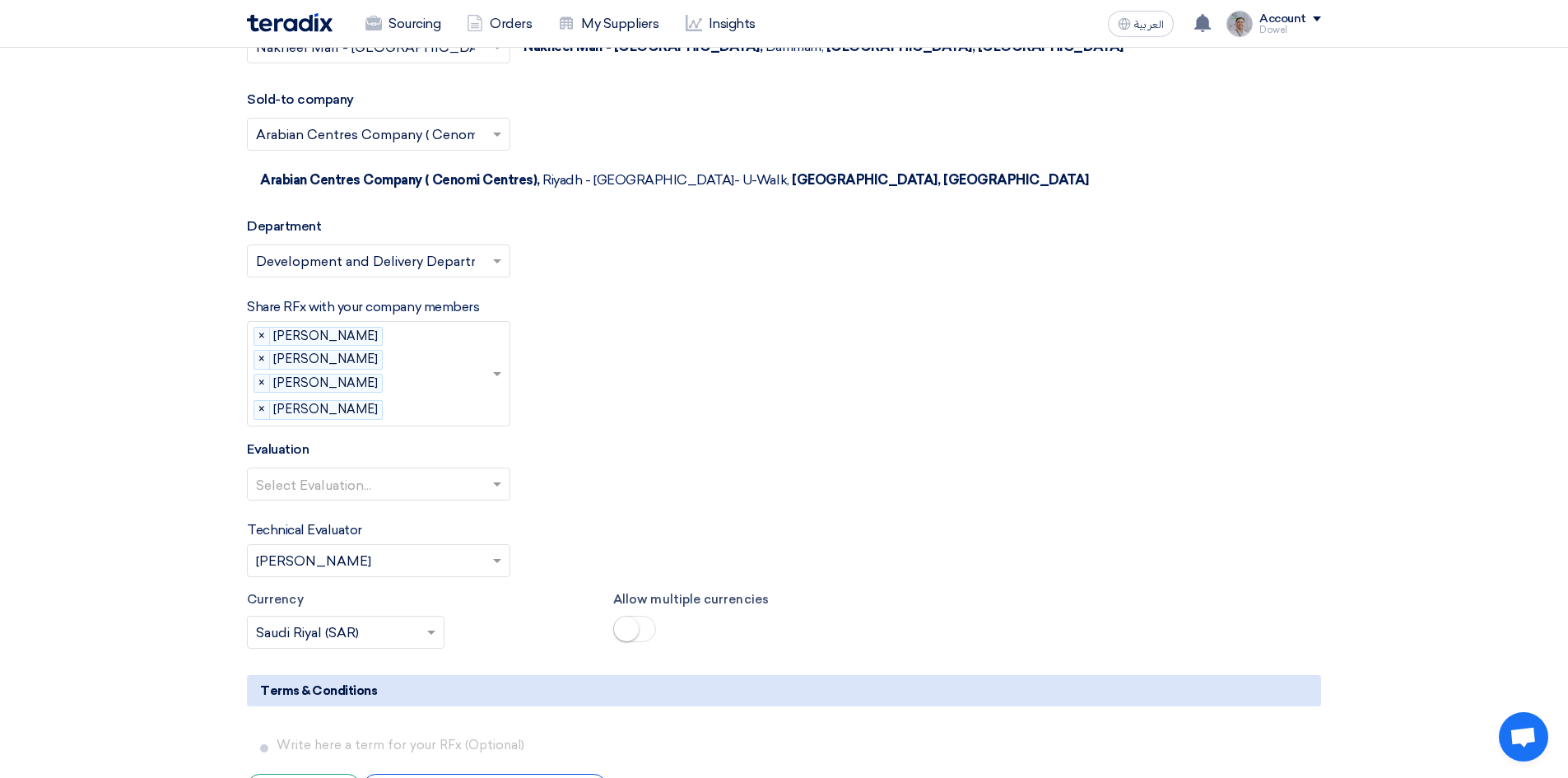
click at [372, 473] on input "text" at bounding box center [371, 486] width 229 height 27
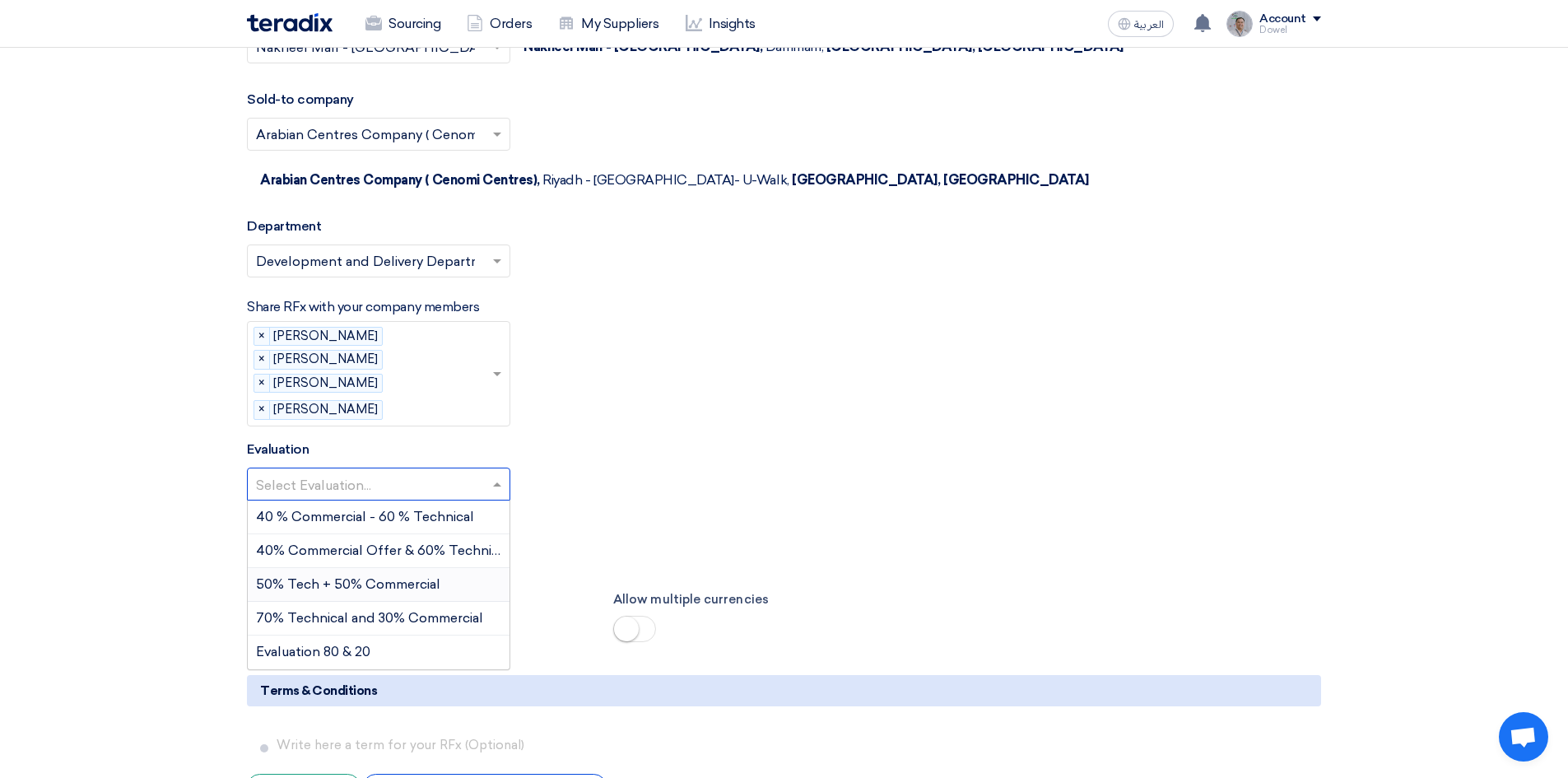
click at [341, 576] on span "50% Tech + 50% Commercial" at bounding box center [348, 584] width 184 height 16
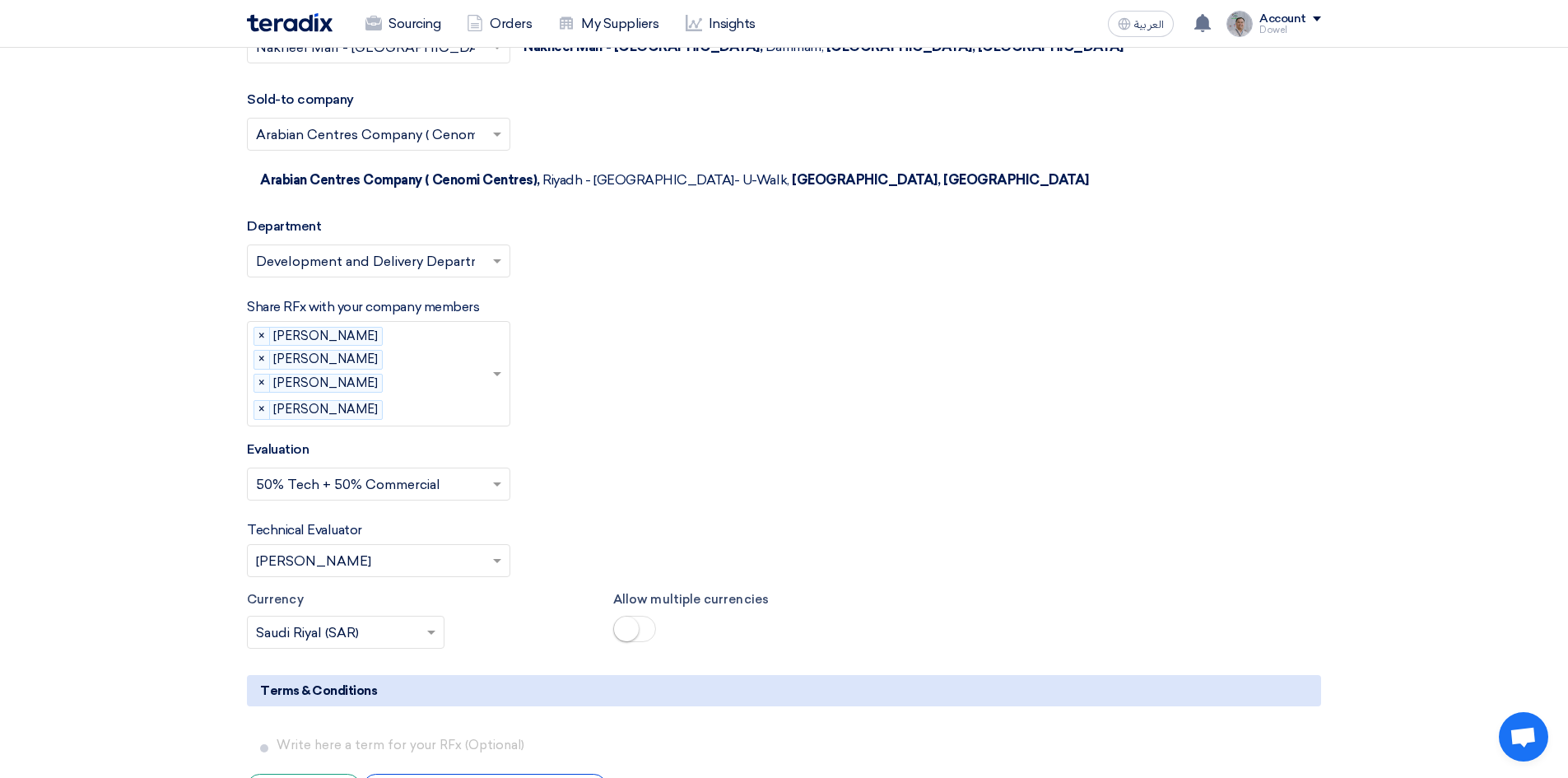
click at [369, 549] on input "text" at bounding box center [371, 563] width 229 height 27
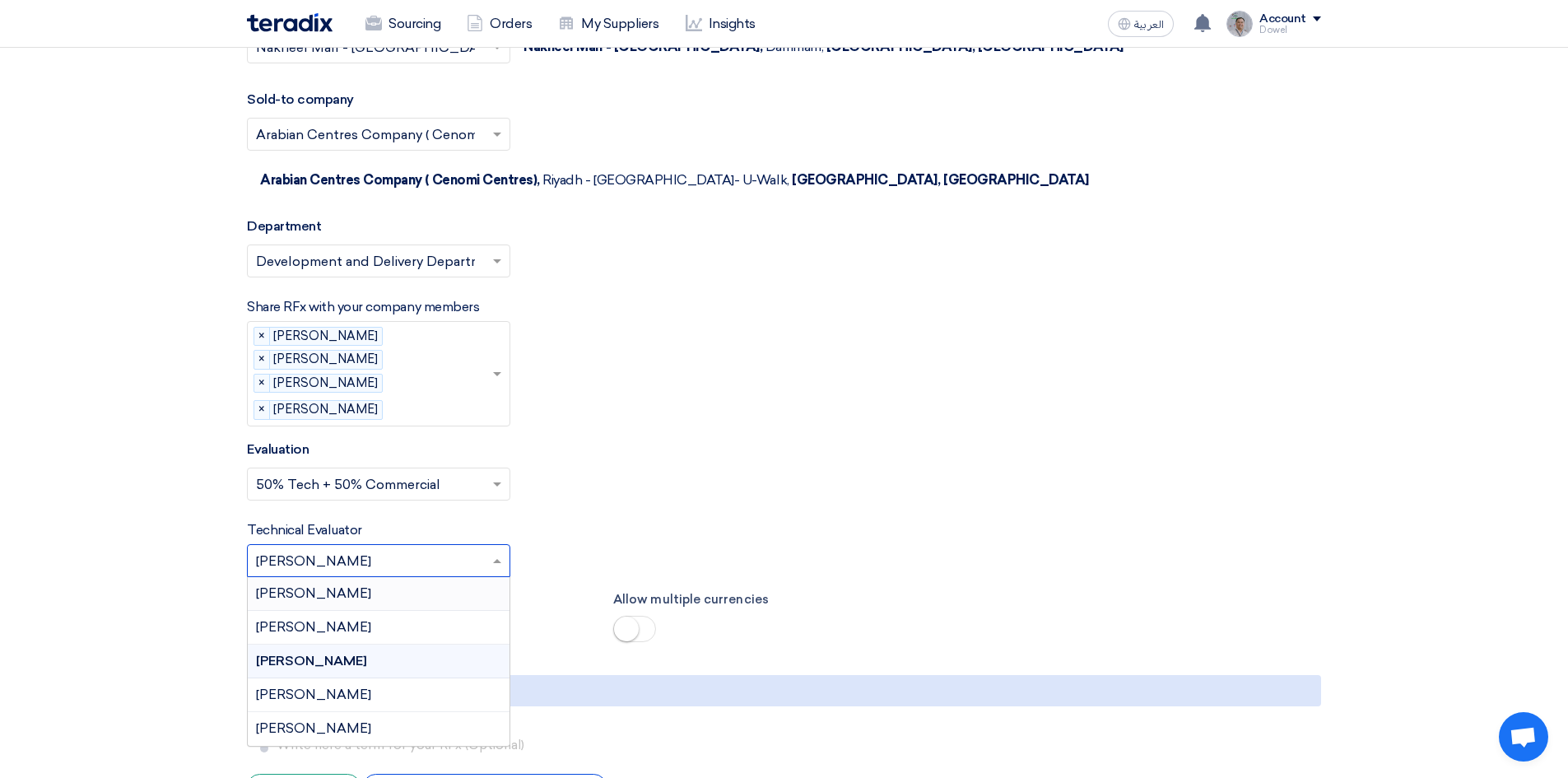
click at [346, 585] on span "[PERSON_NAME]" at bounding box center [313, 593] width 115 height 16
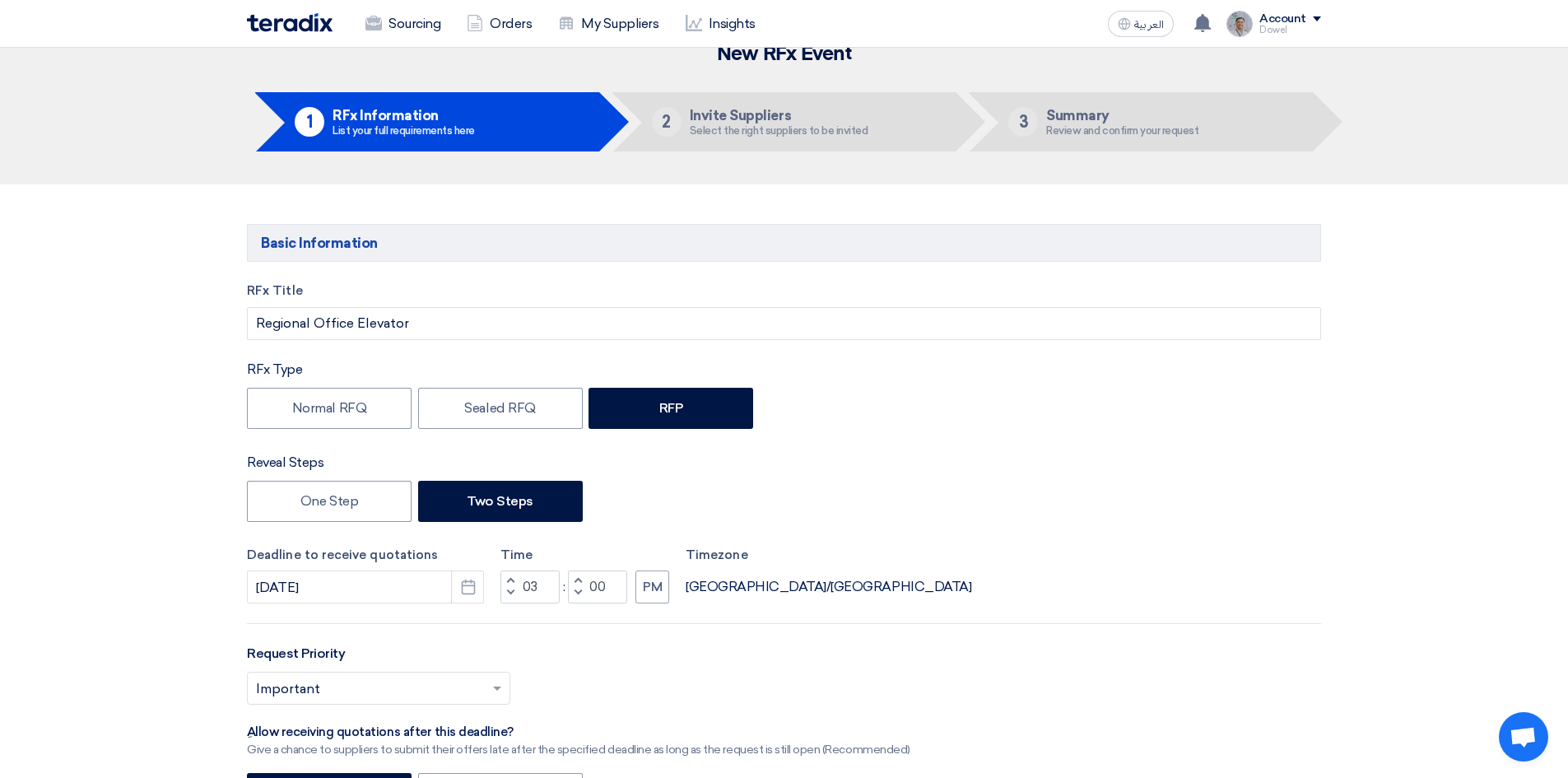
scroll to position [0, 0]
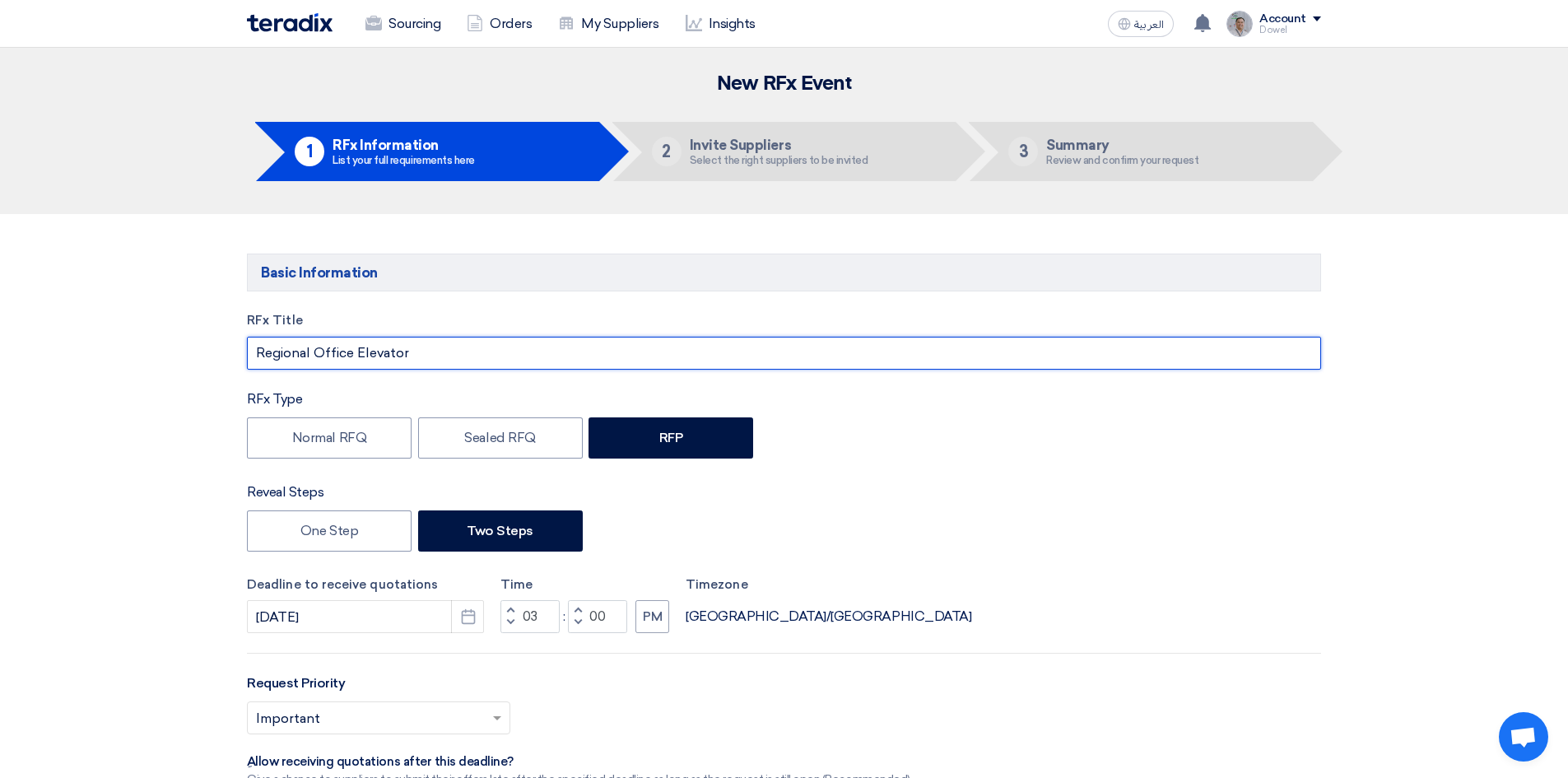
click at [513, 350] on input "Regional Office Elevator" at bounding box center [784, 353] width 1074 height 33
type input "Regional Office Elevator - NMD"
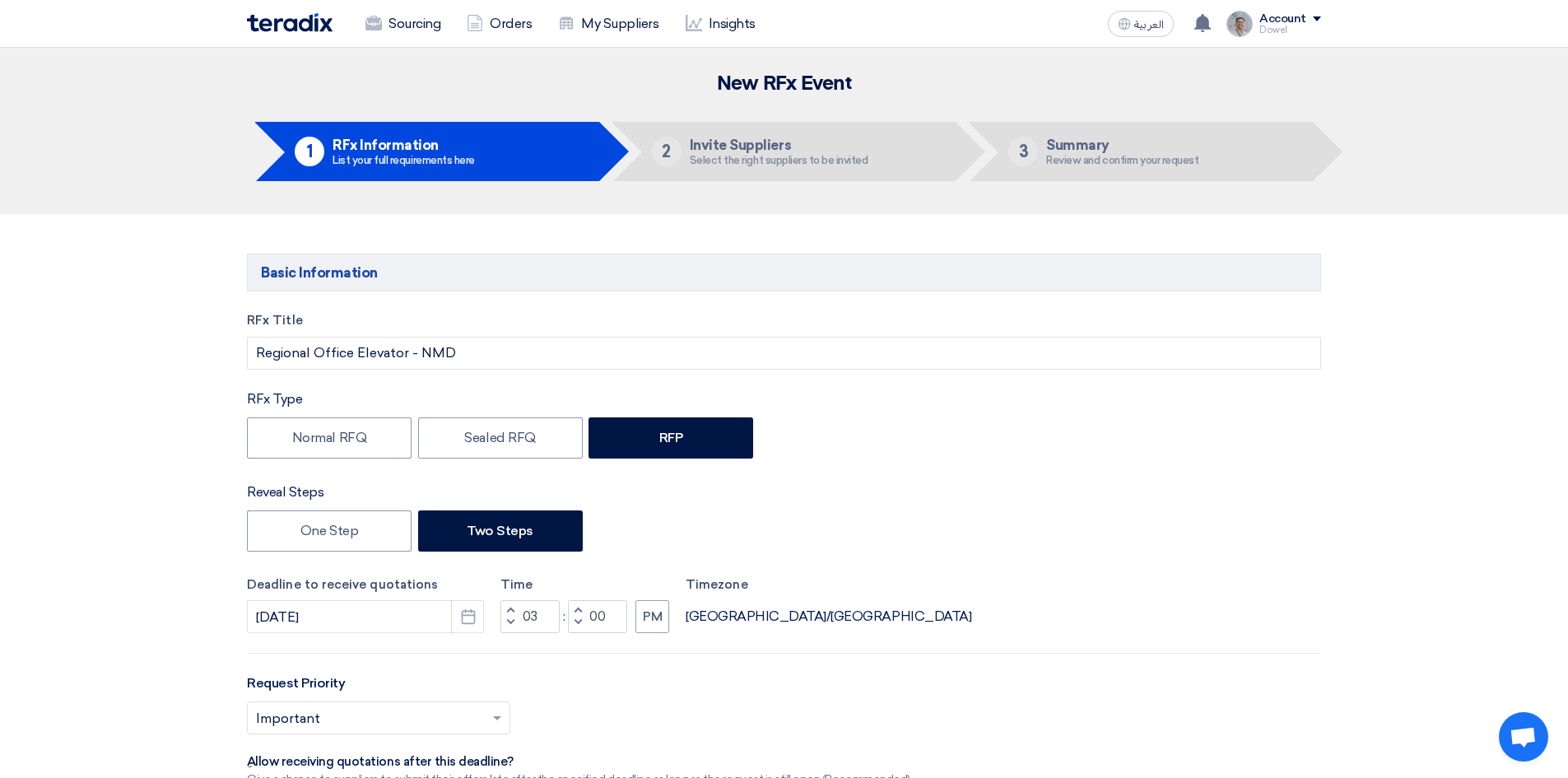
click at [1041, 518] on div "One Step Two Steps" at bounding box center [784, 533] width 1074 height 46
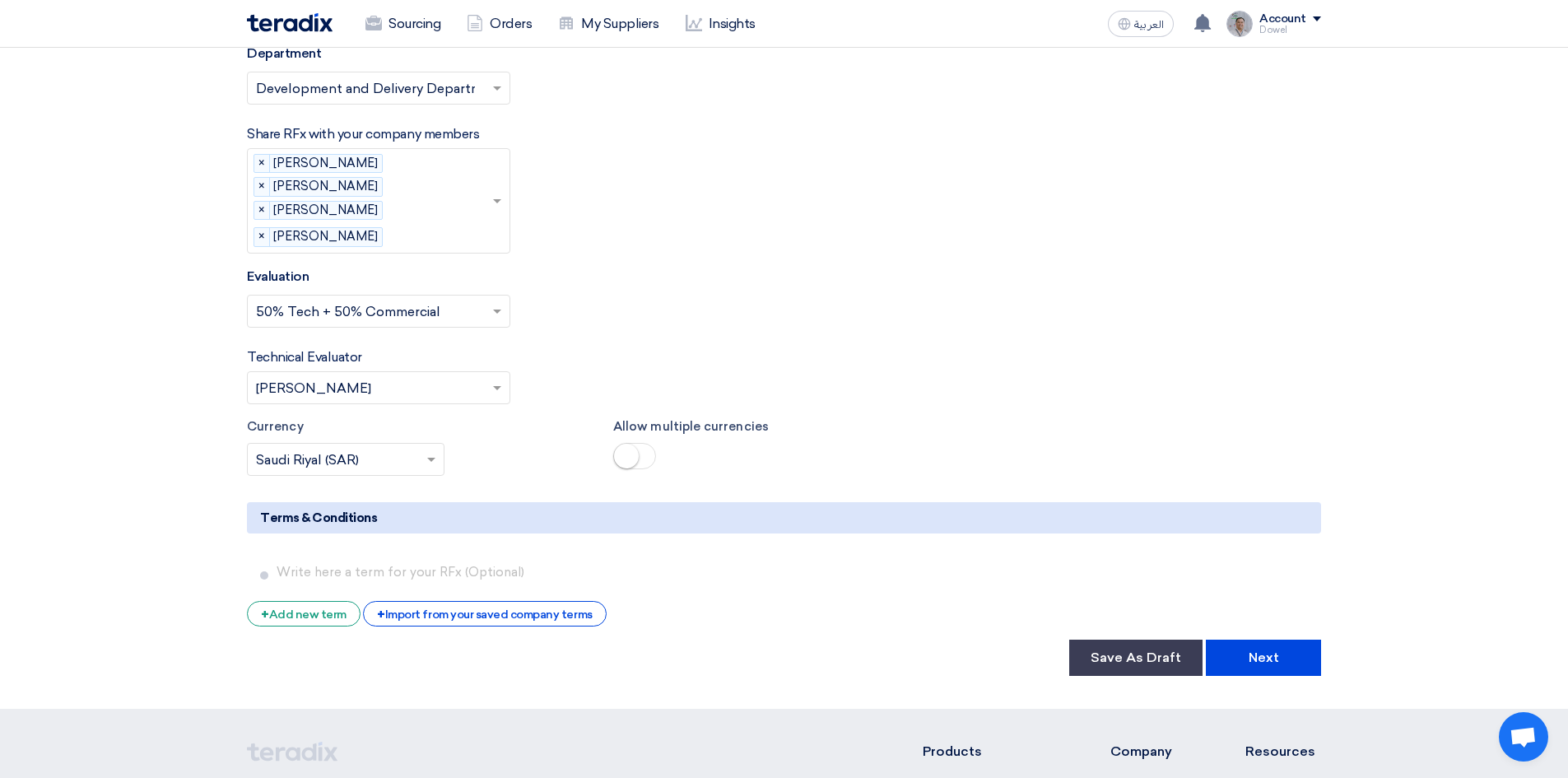
scroll to position [2816, 0]
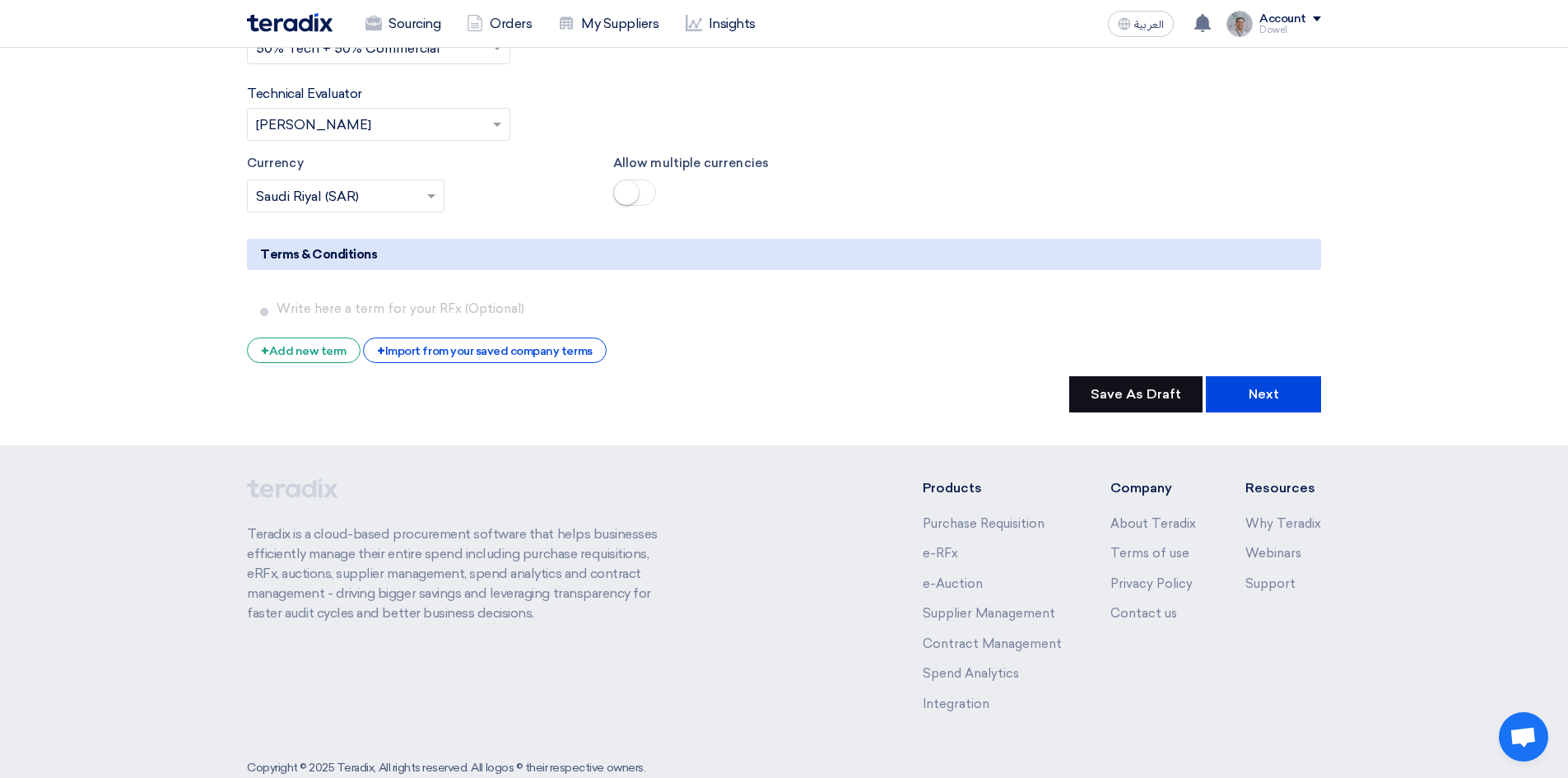
click at [1144, 376] on button "Save As Draft" at bounding box center [1135, 394] width 133 height 37
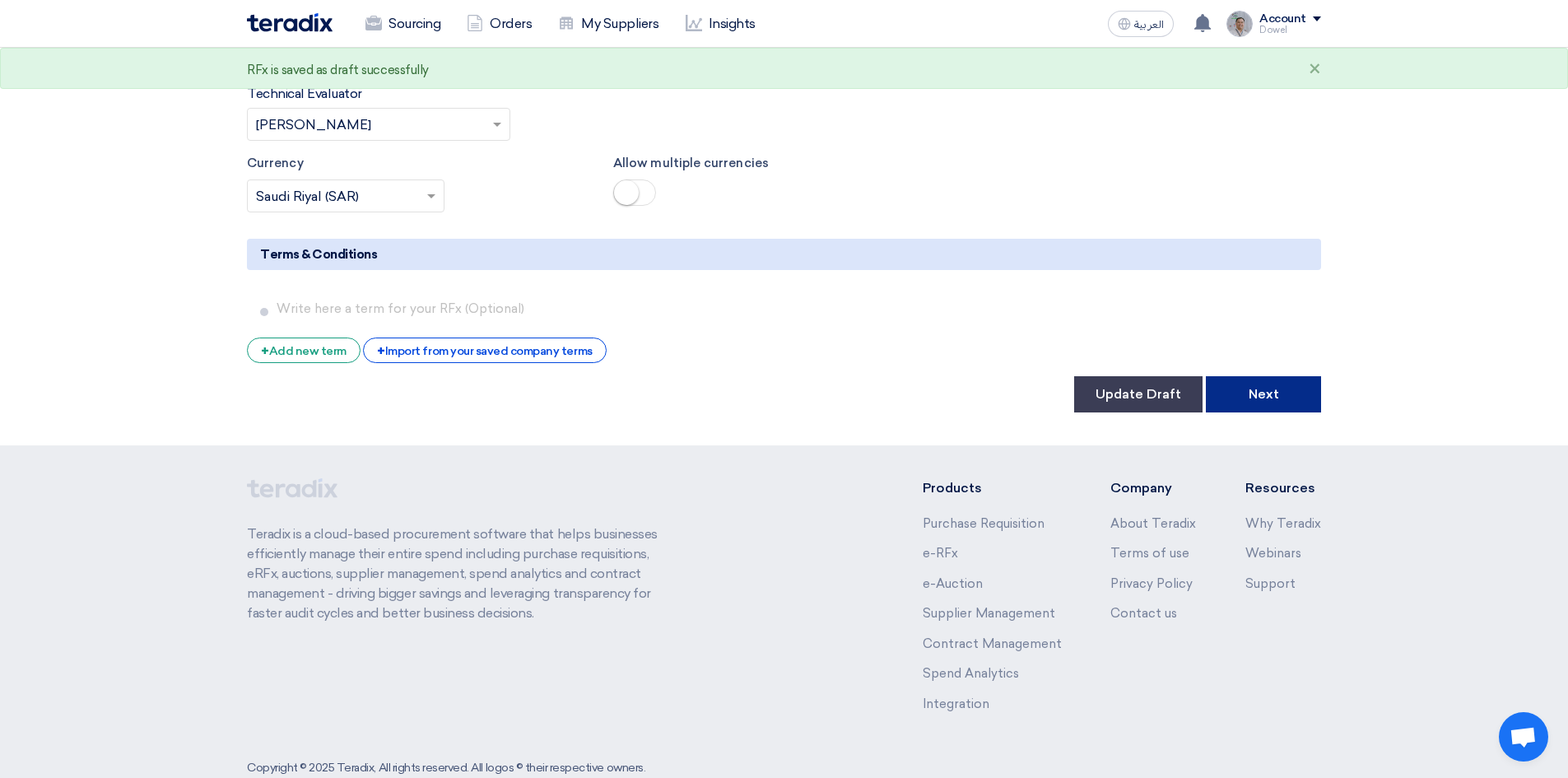
click at [1269, 376] on button "Next" at bounding box center [1264, 394] width 115 height 37
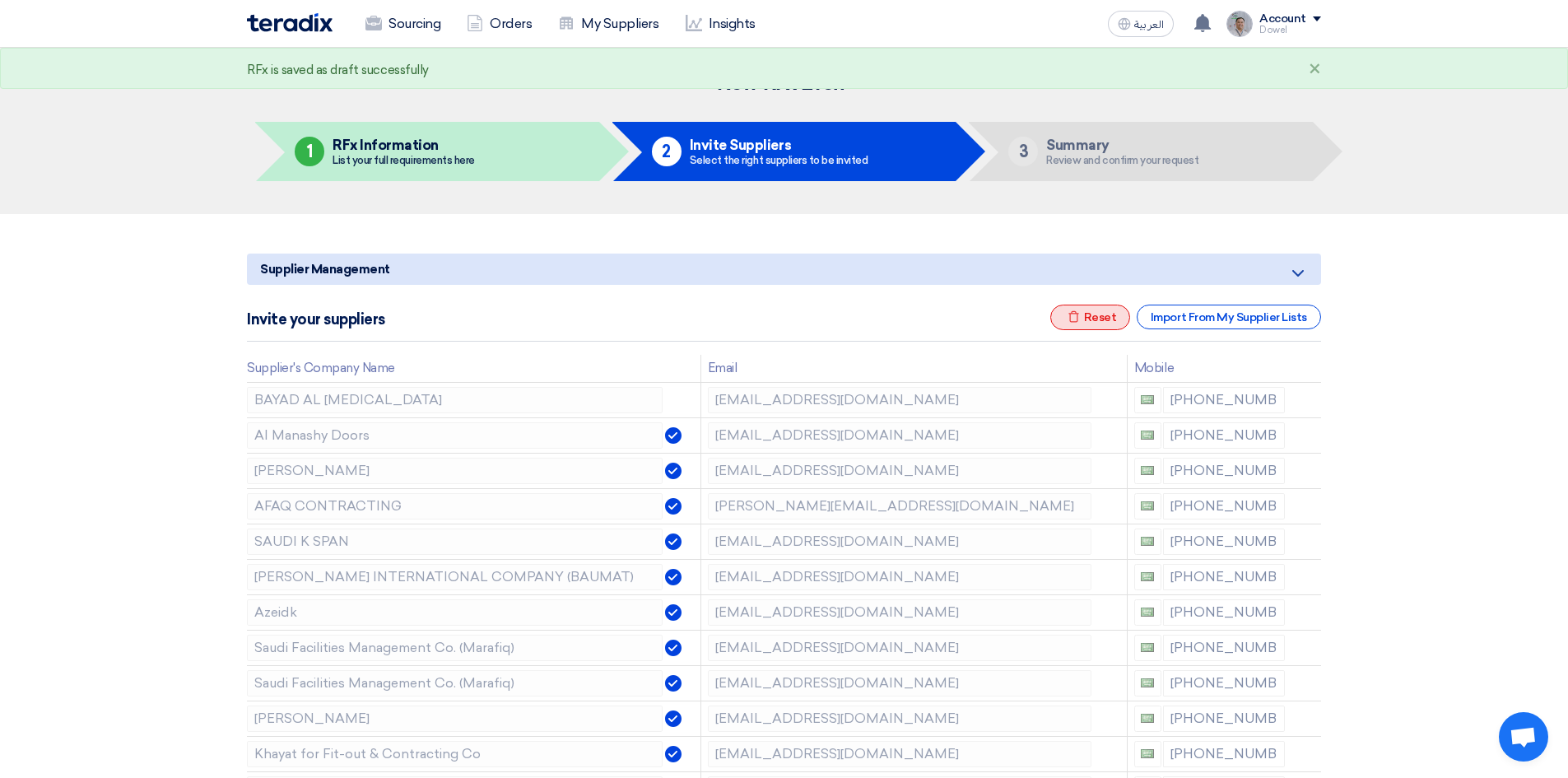
click at [1084, 316] on div "Excel file Reset" at bounding box center [1090, 317] width 80 height 26
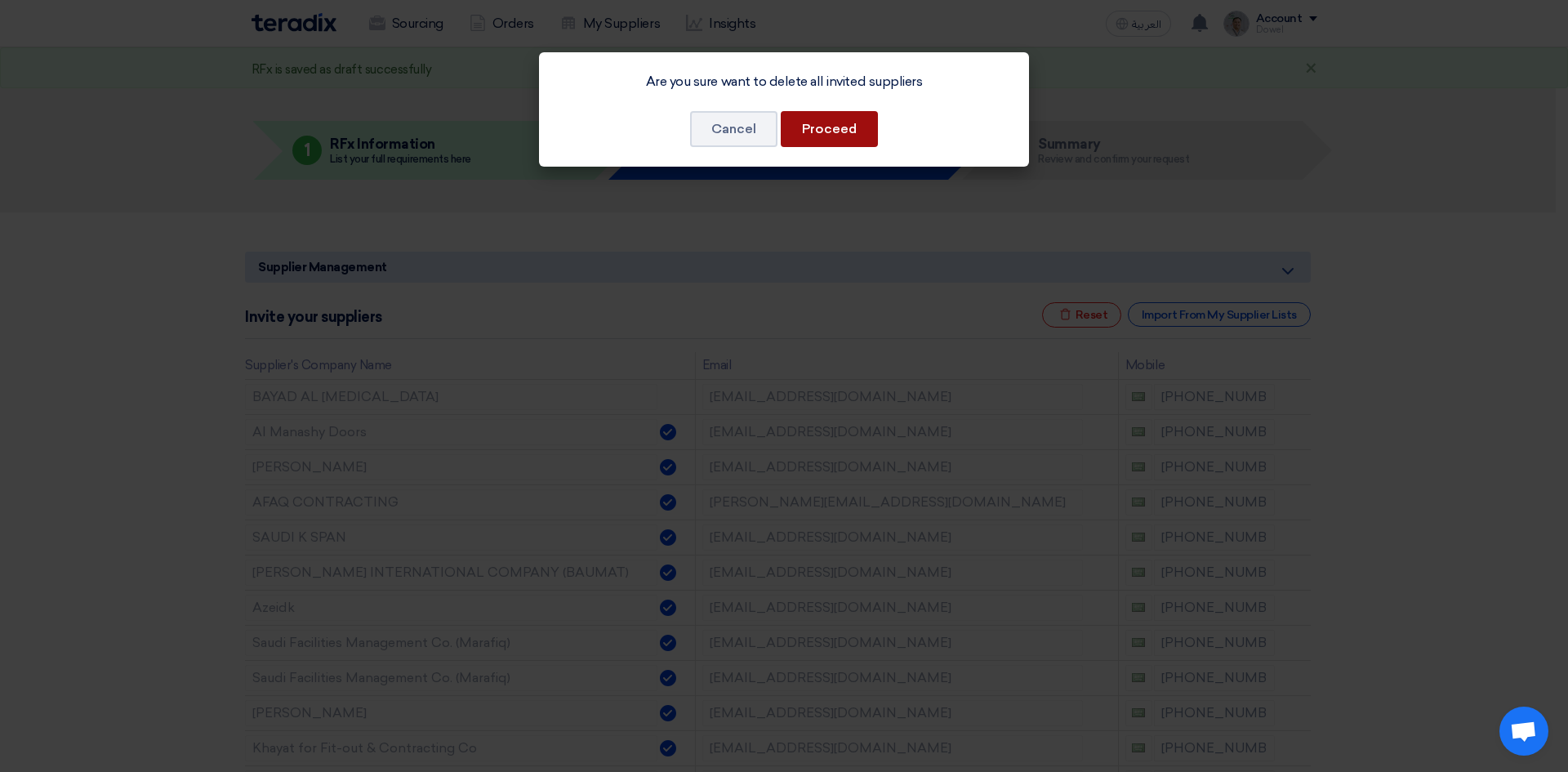
click at [832, 135] on button "Proceed" at bounding box center [829, 129] width 97 height 36
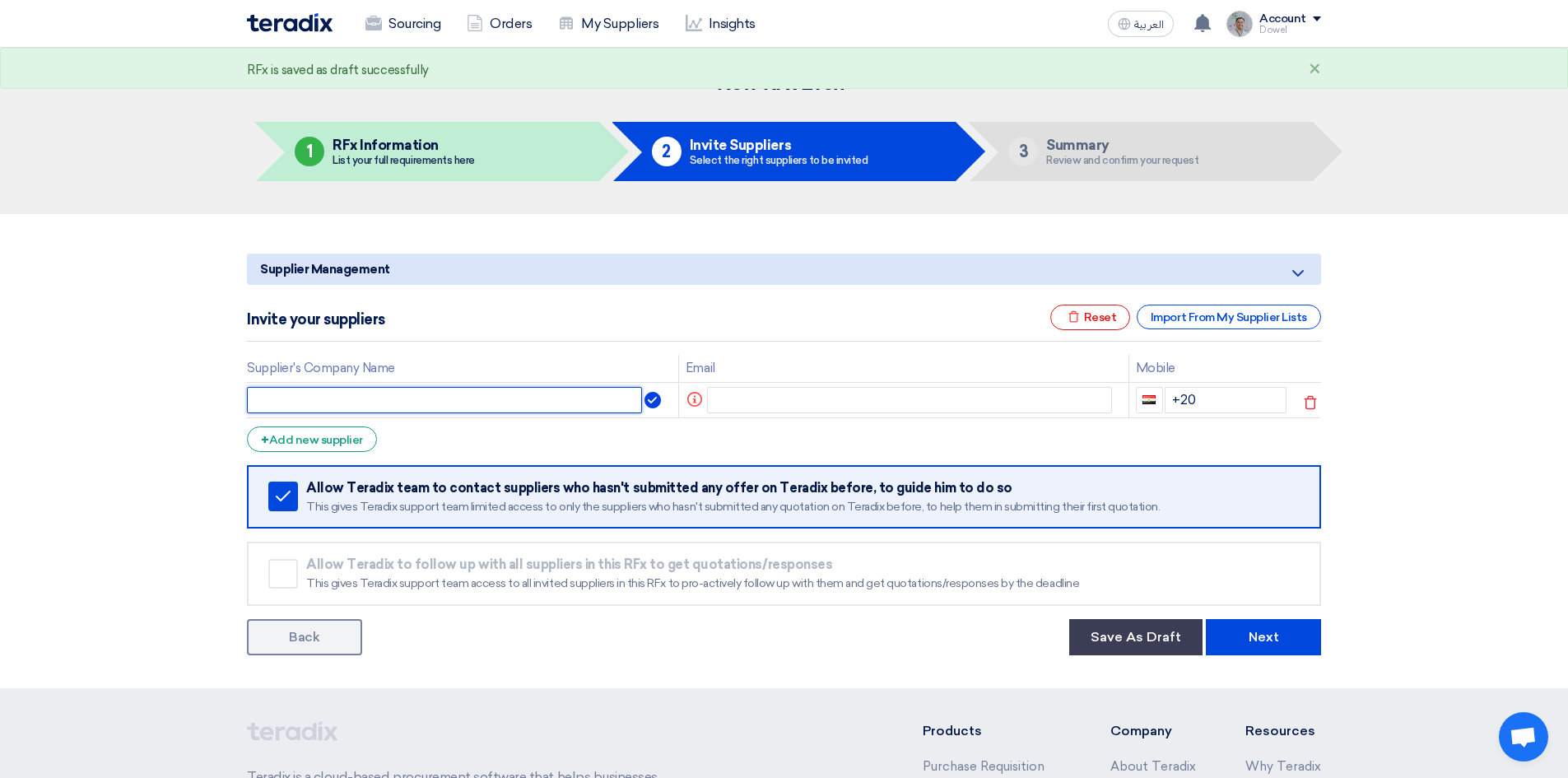
click at [372, 406] on input "text" at bounding box center [445, 399] width 395 height 26
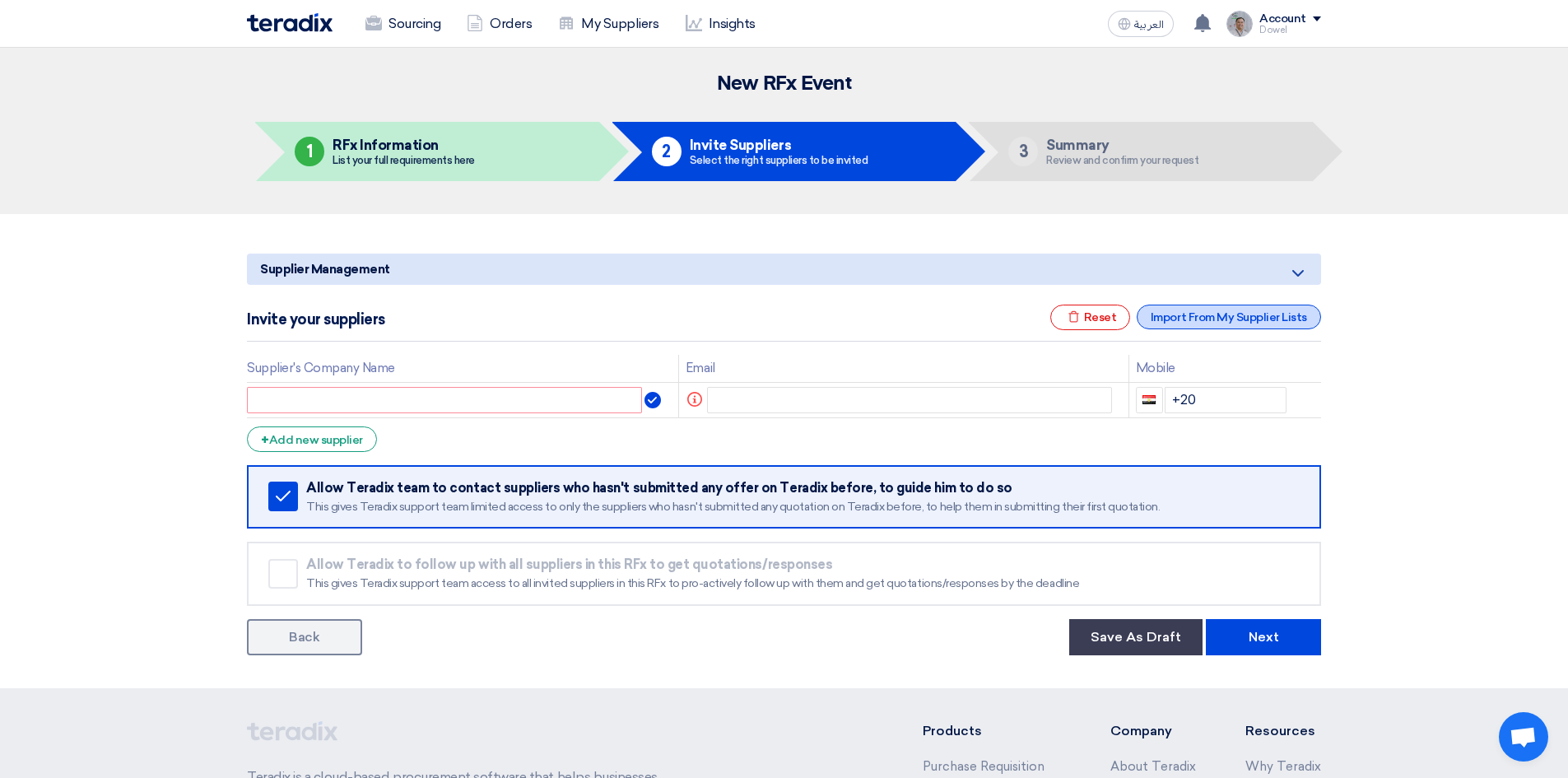
click at [1206, 315] on div "Import From My Supplier Lists" at bounding box center [1229, 317] width 184 height 25
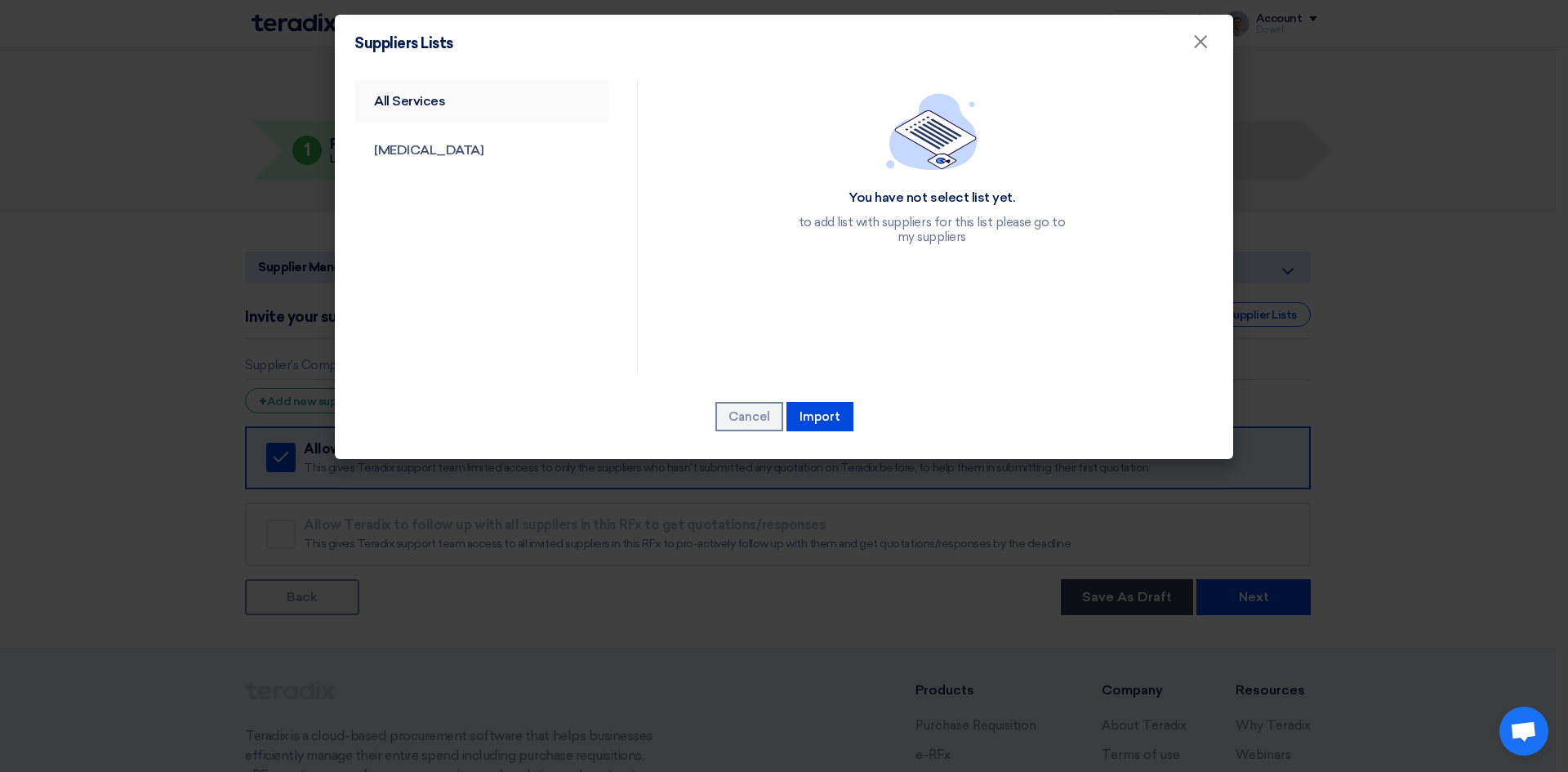
click at [408, 104] on link "All Services" at bounding box center [481, 101] width 254 height 43
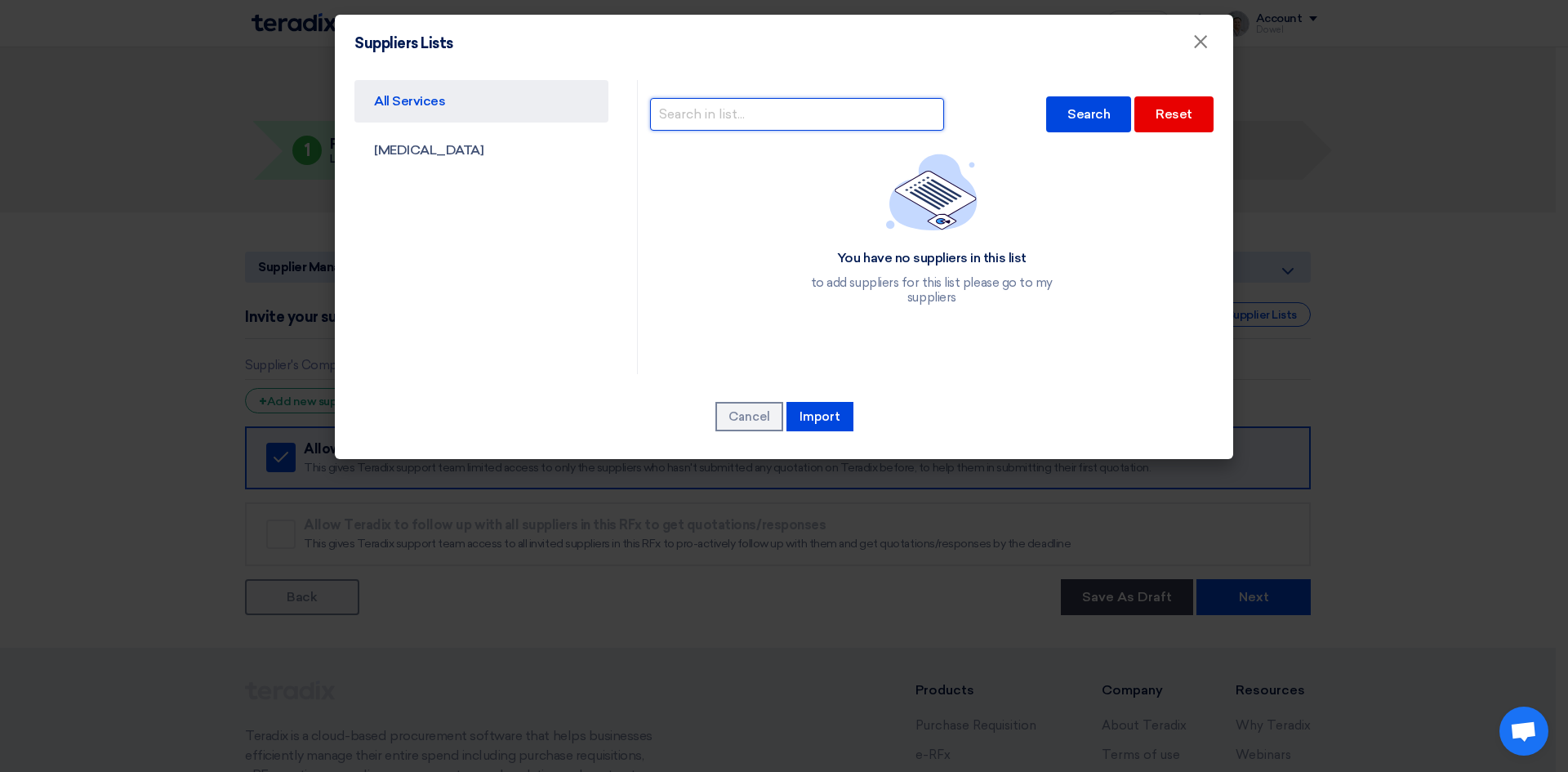
click at [781, 121] on input "text" at bounding box center [797, 114] width 294 height 33
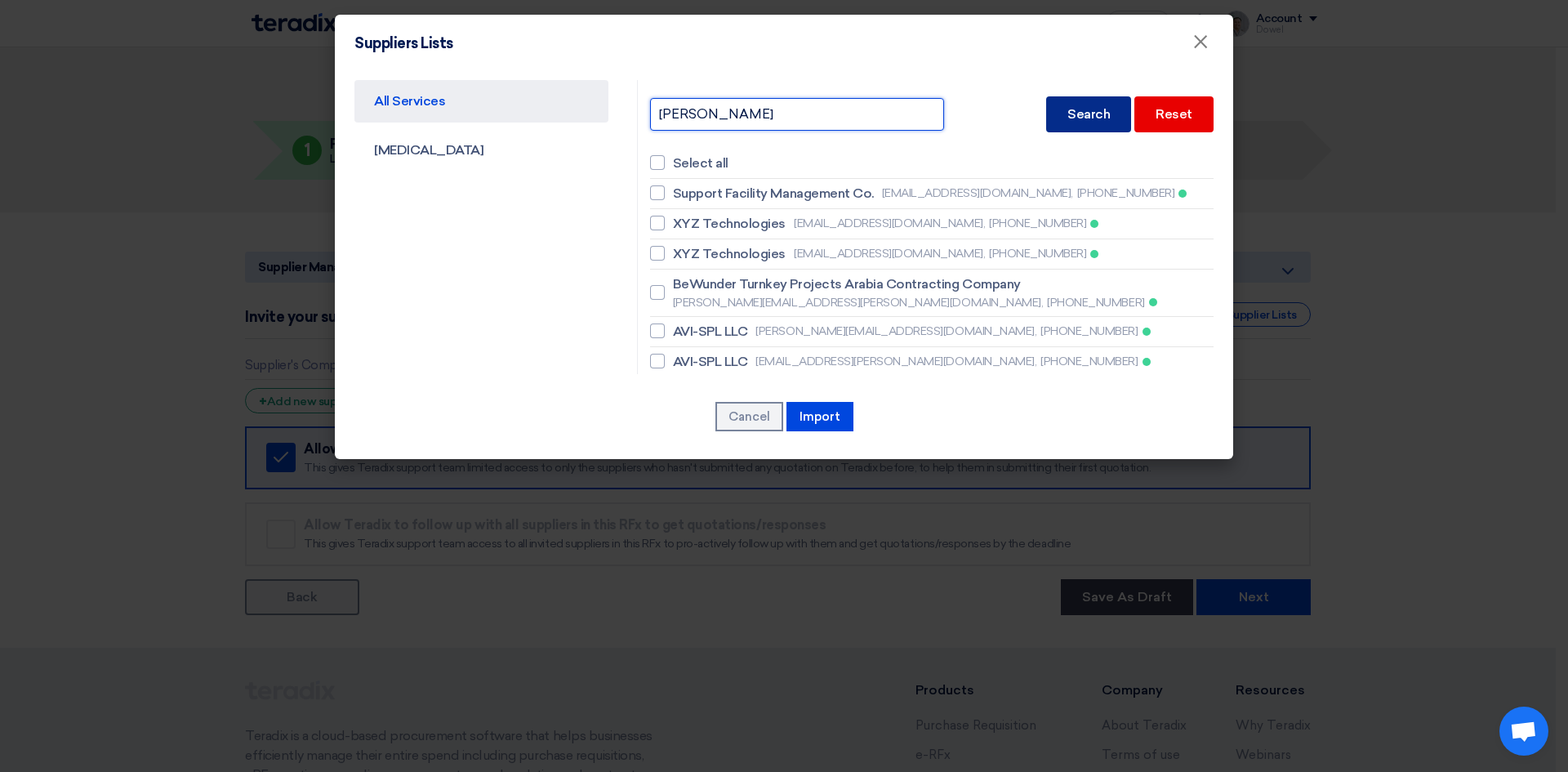
type input "[PERSON_NAME]"
click at [1089, 121] on div "Search" at bounding box center [1089, 114] width 85 height 36
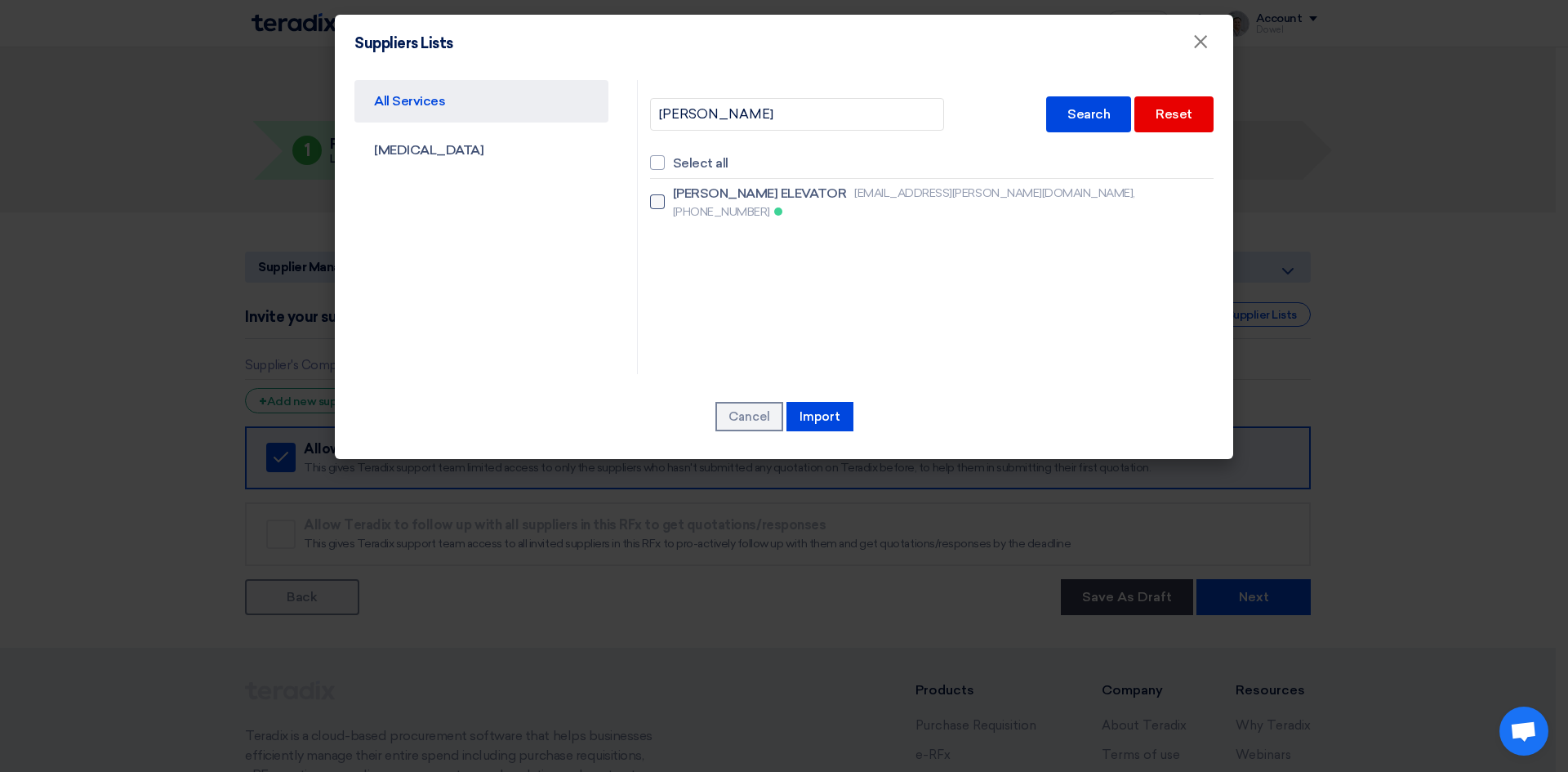
click at [685, 194] on span "[PERSON_NAME] ELEVATOR" at bounding box center [759, 193] width 173 height 19
click at [684, 197] on input "[PERSON_NAME] ELEVATOR [EMAIL_ADDRESS][PERSON_NAME][DOMAIN_NAME], [PHONE_NUMBER]" at bounding box center [679, 202] width 11 height 11
checkbox input "true"
click at [822, 415] on button "Import" at bounding box center [820, 417] width 67 height 29
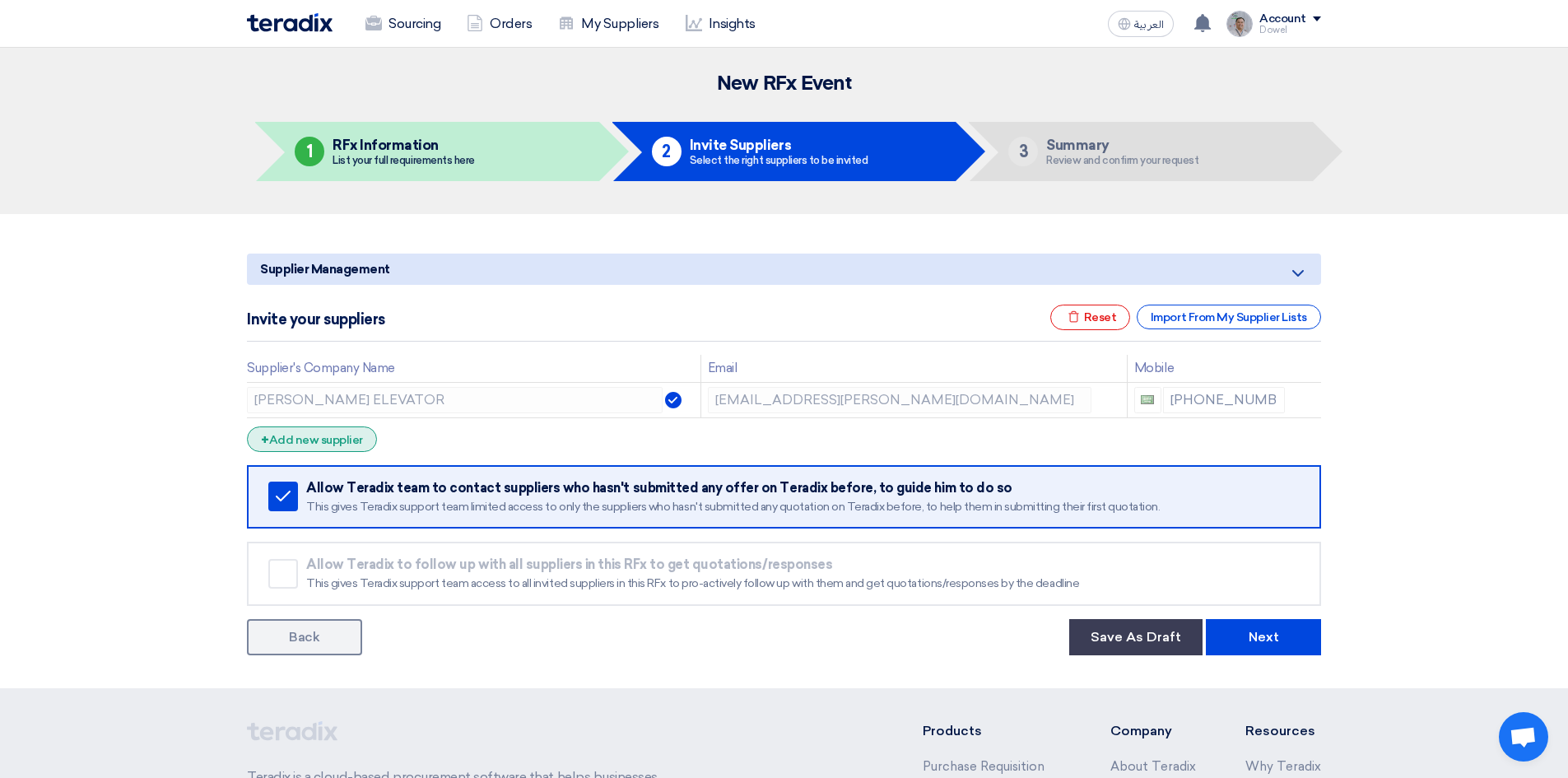
click at [322, 442] on div "+ Add new supplier" at bounding box center [313, 439] width 130 height 26
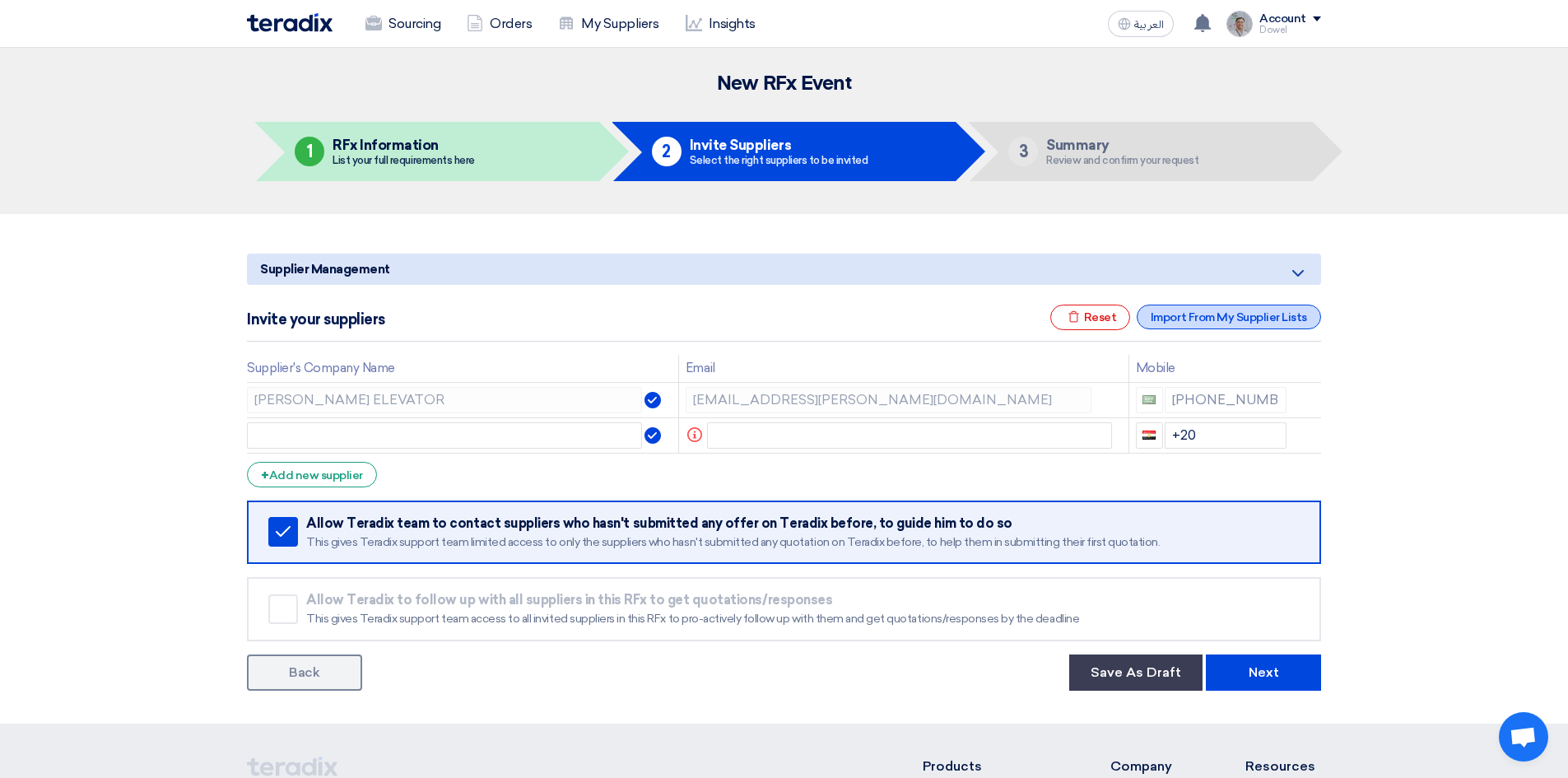
click at [1232, 321] on div "Import From My Supplier Lists" at bounding box center [1229, 317] width 184 height 25
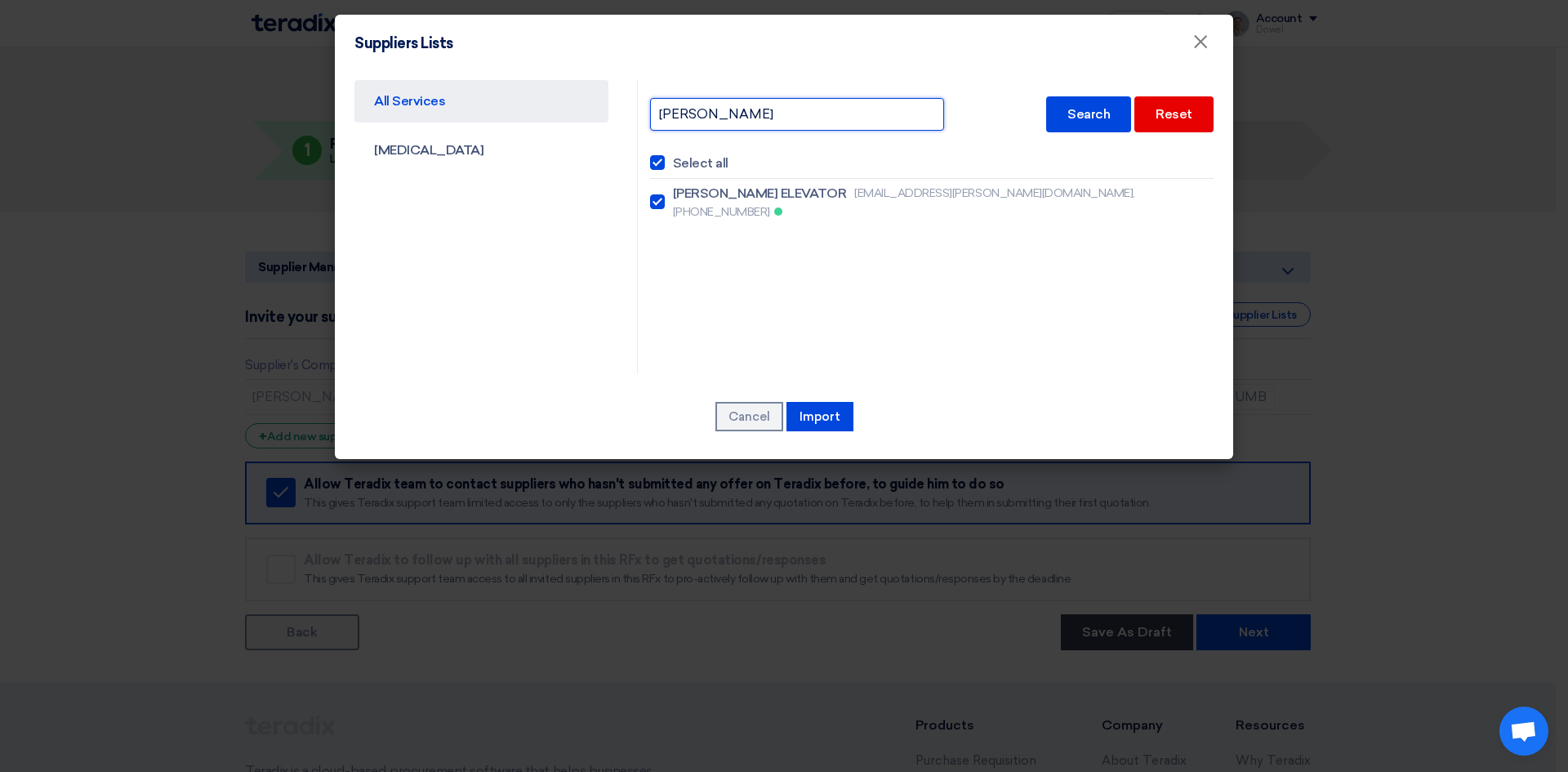
drag, startPoint x: 716, startPoint y: 116, endPoint x: 602, endPoint y: 113, distance: 114.0
click at [602, 113] on div "All Services [MEDICAL_DATA] [PERSON_NAME] Search Reset Select all [PERSON_NAME]…" at bounding box center [783, 227] width 883 height 294
type input "kone"
click at [1106, 116] on div "Search" at bounding box center [1089, 114] width 85 height 36
checkbox input "false"
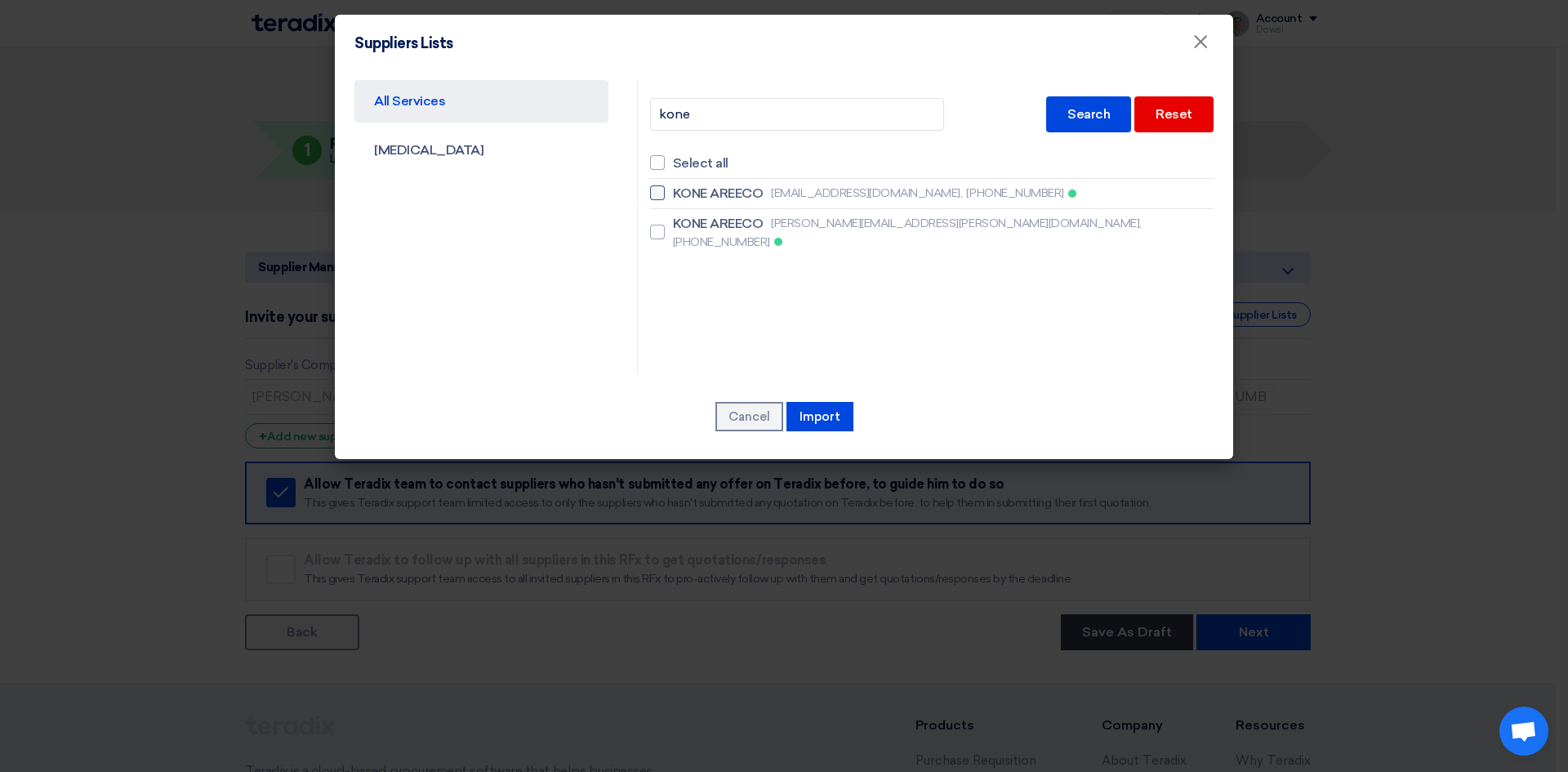
click at [654, 194] on div at bounding box center [657, 192] width 15 height 15
click at [673, 194] on input "KONE AREECO [EMAIL_ADDRESS][DOMAIN_NAME], [PHONE_NUMBER]" at bounding box center [679, 193] width 11 height 11
checkbox input "true"
click at [823, 426] on button "Import" at bounding box center [820, 417] width 67 height 29
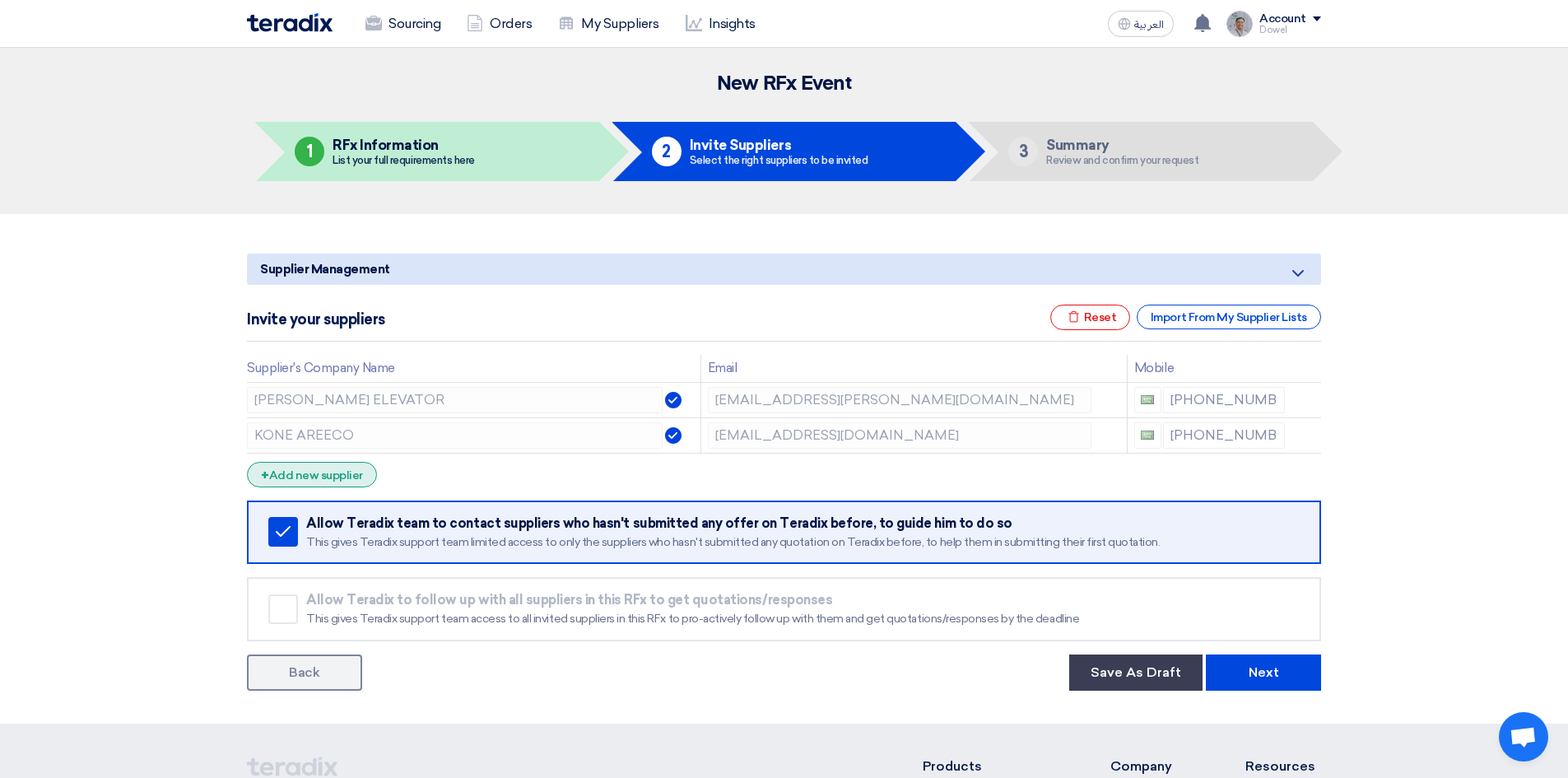
click at [339, 481] on div "+ Add new supplier" at bounding box center [313, 474] width 130 height 26
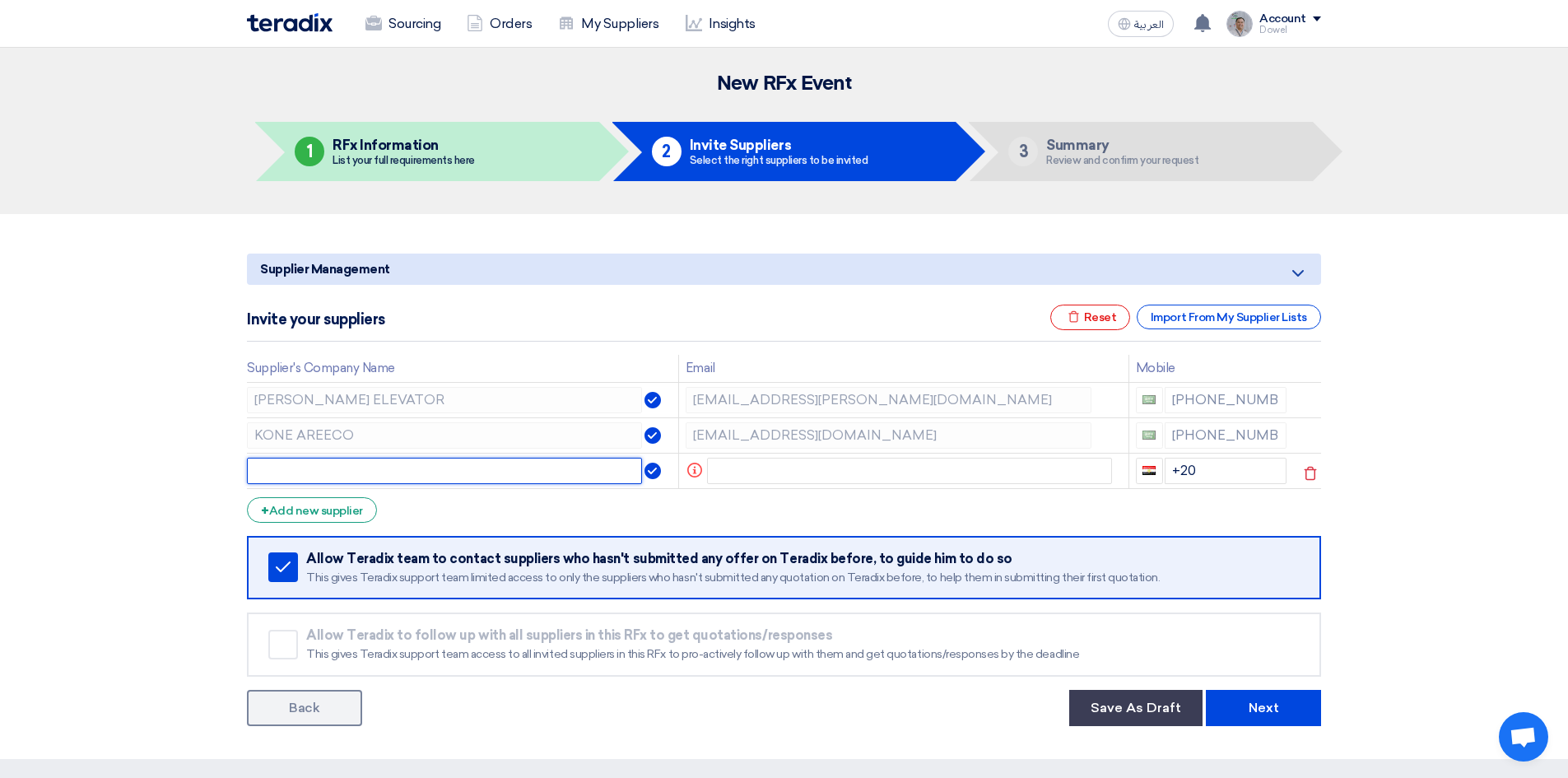
click at [388, 472] on input "text" at bounding box center [445, 471] width 395 height 26
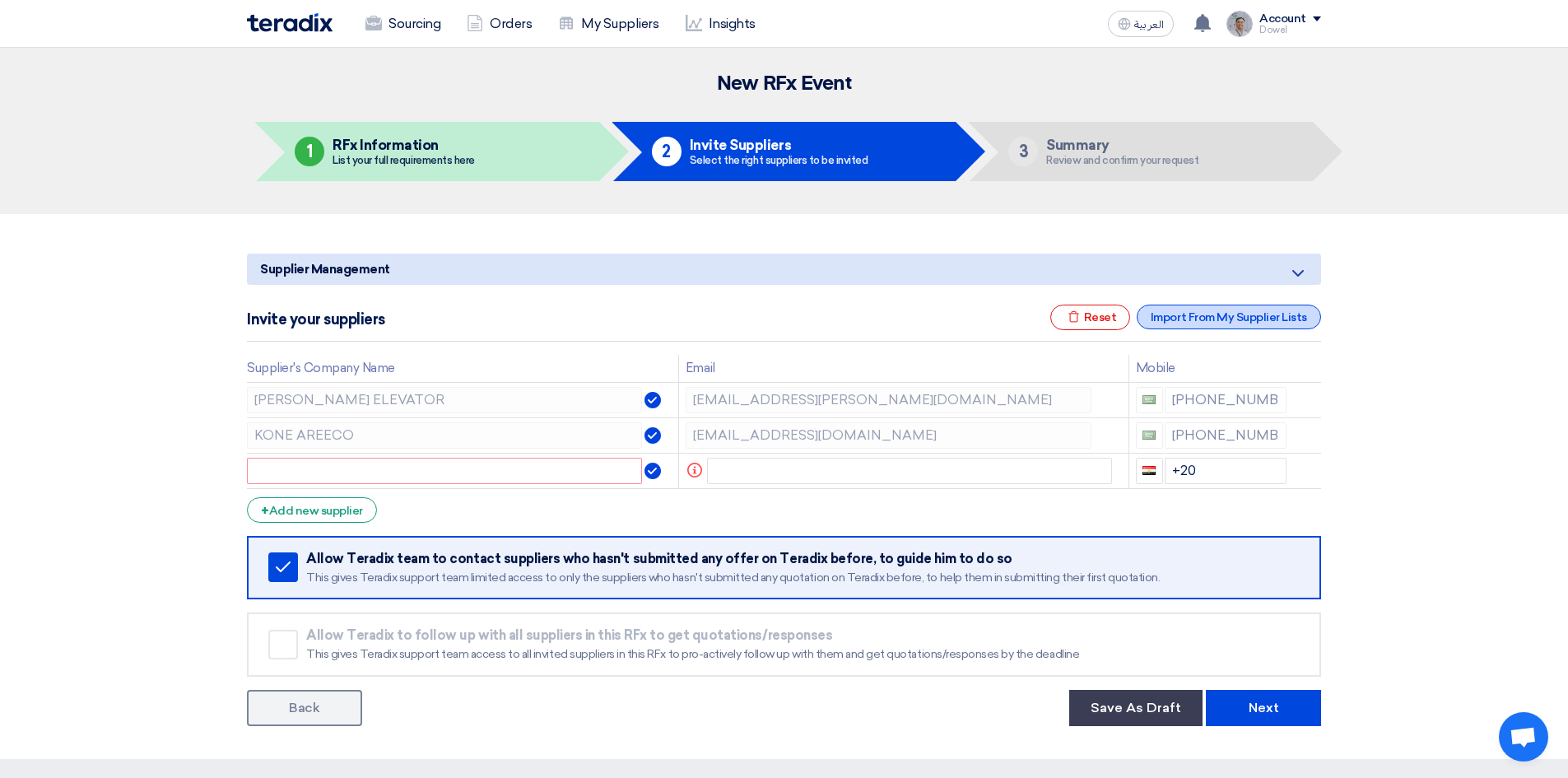
click at [1248, 325] on div "Import From My Supplier Lists" at bounding box center [1229, 317] width 184 height 25
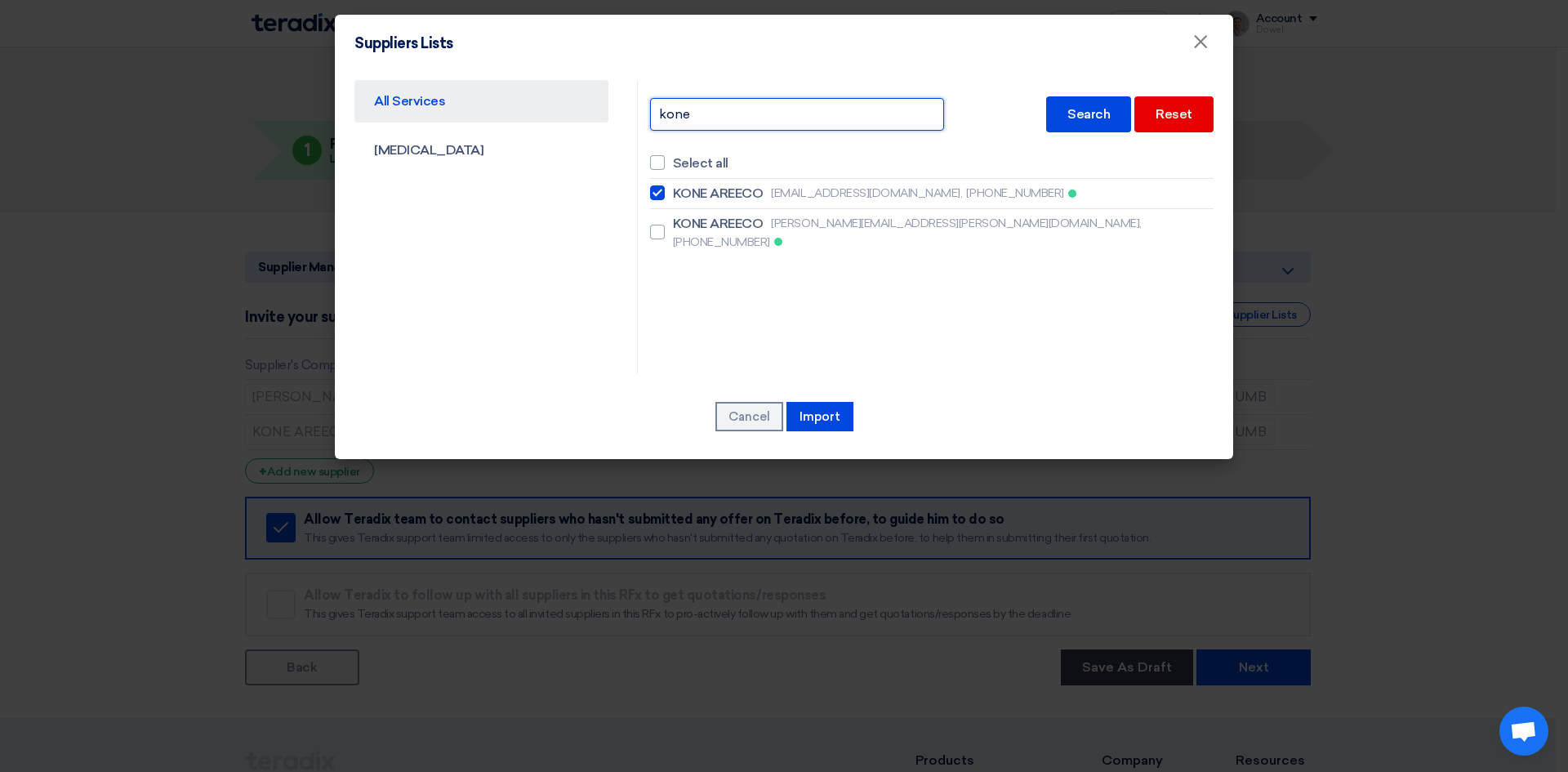
drag, startPoint x: 702, startPoint y: 114, endPoint x: 588, endPoint y: 100, distance: 114.9
click at [590, 100] on div "All Services [MEDICAL_DATA] kone Search Reset Select all KONE AREECO [EMAIL_ADD…" at bounding box center [783, 227] width 883 height 294
click at [1073, 115] on div "Search" at bounding box center [1089, 114] width 85 height 36
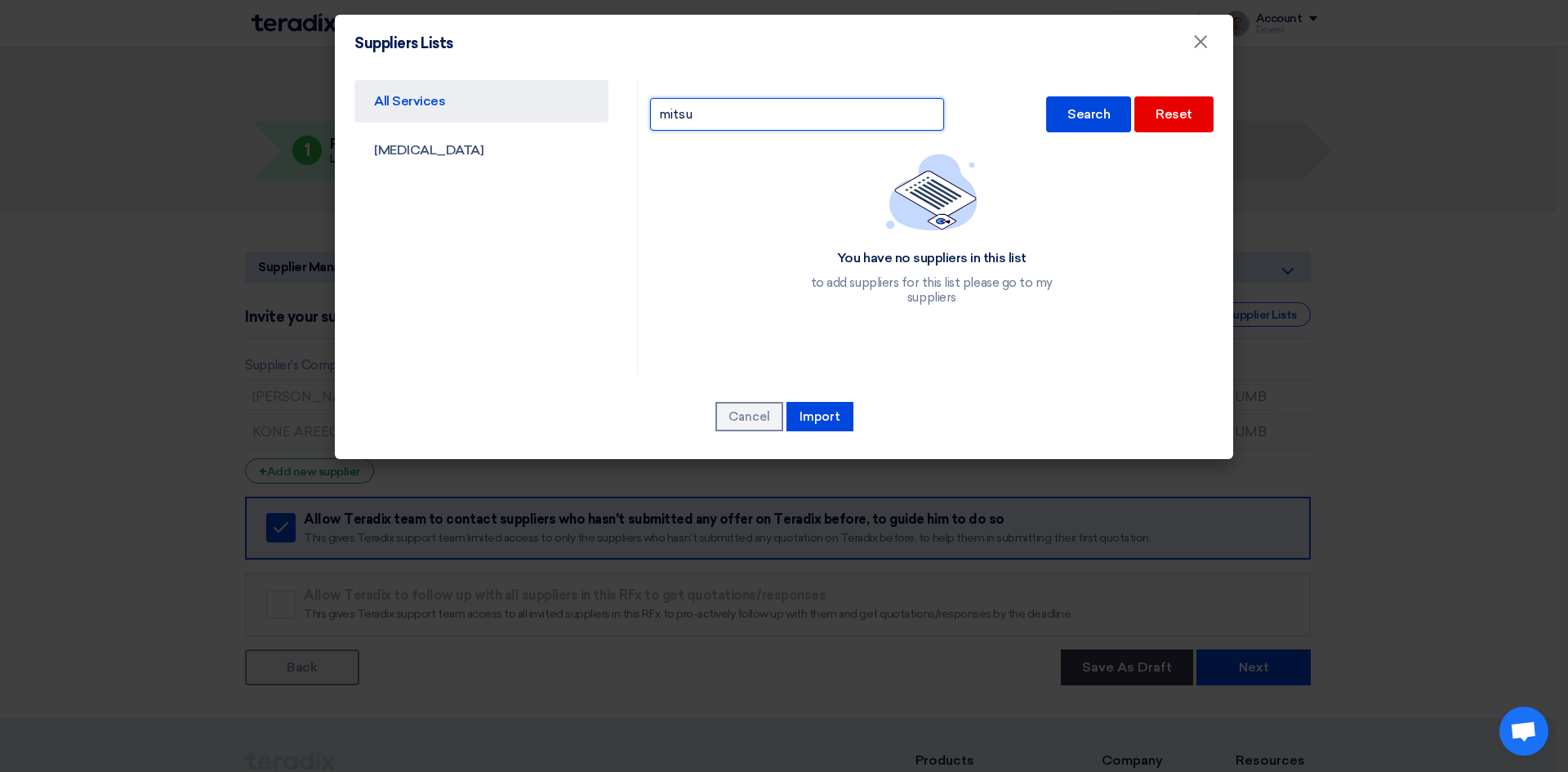
drag, startPoint x: 702, startPoint y: 115, endPoint x: 593, endPoint y: 113, distance: 109.0
click at [593, 113] on div "All Services [MEDICAL_DATA] [GEOGRAPHIC_DATA] Search Reset You have no supplier…" at bounding box center [783, 227] width 883 height 294
type input "schin"
click at [1098, 121] on div "Search" at bounding box center [1089, 114] width 85 height 36
click at [752, 418] on button "Cancel" at bounding box center [749, 417] width 68 height 29
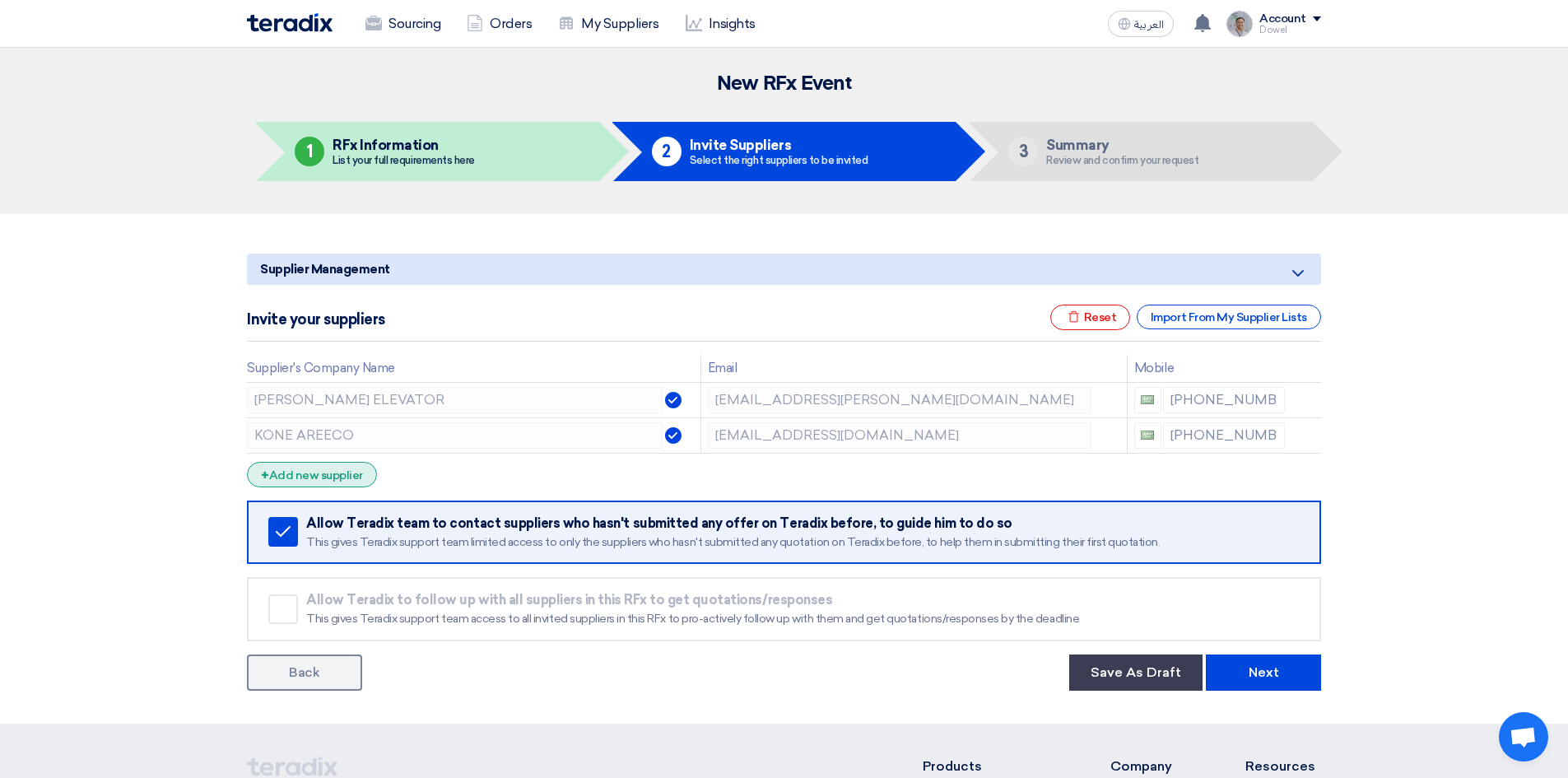
click at [340, 474] on div "+ Add new supplier" at bounding box center [313, 474] width 130 height 26
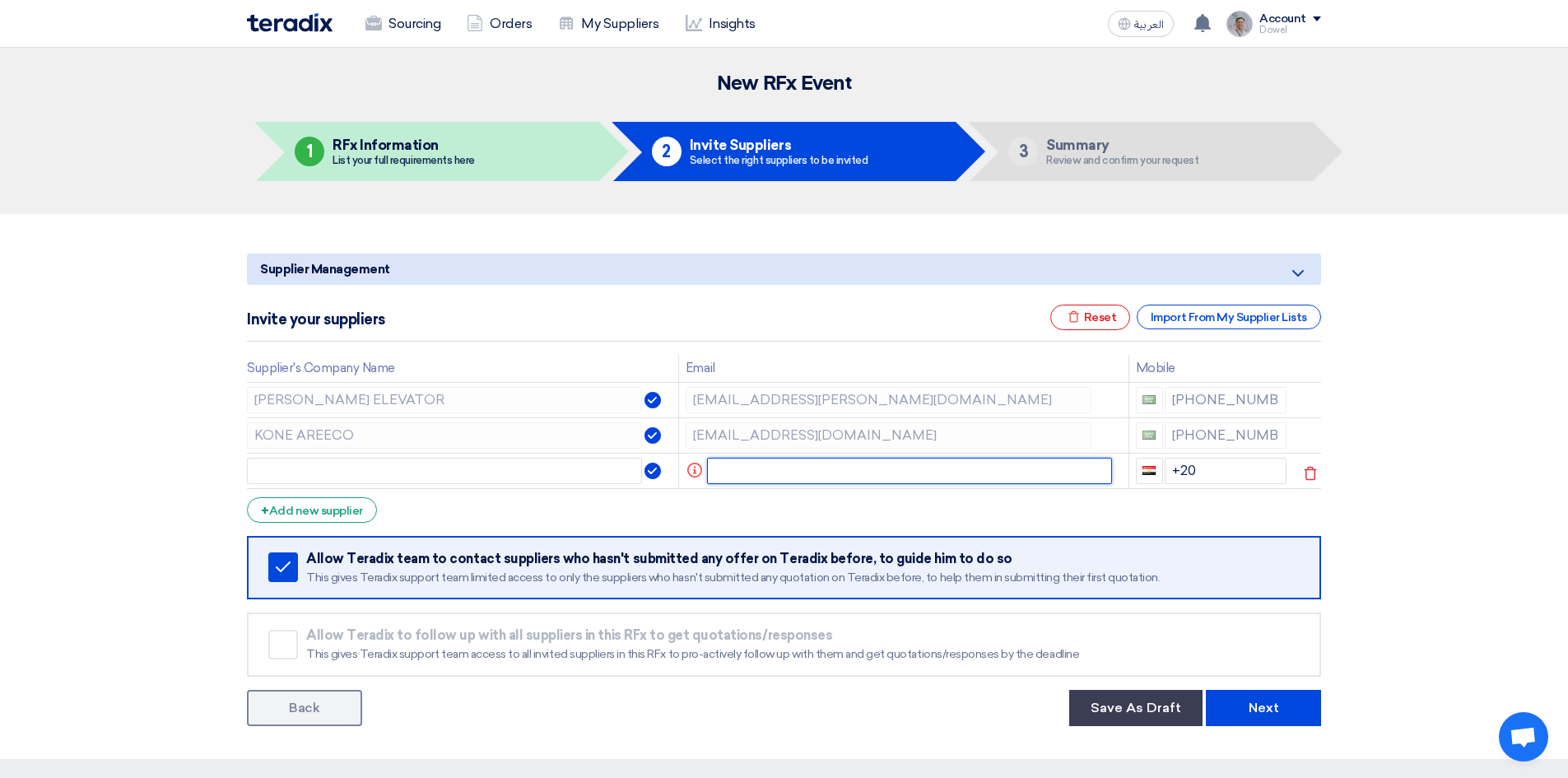
click at [775, 472] on input "text" at bounding box center [910, 471] width 405 height 26
paste input "[EMAIL_ADDRESS][DOMAIN_NAME]"
type input "[EMAIL_ADDRESS][DOMAIN_NAME]"
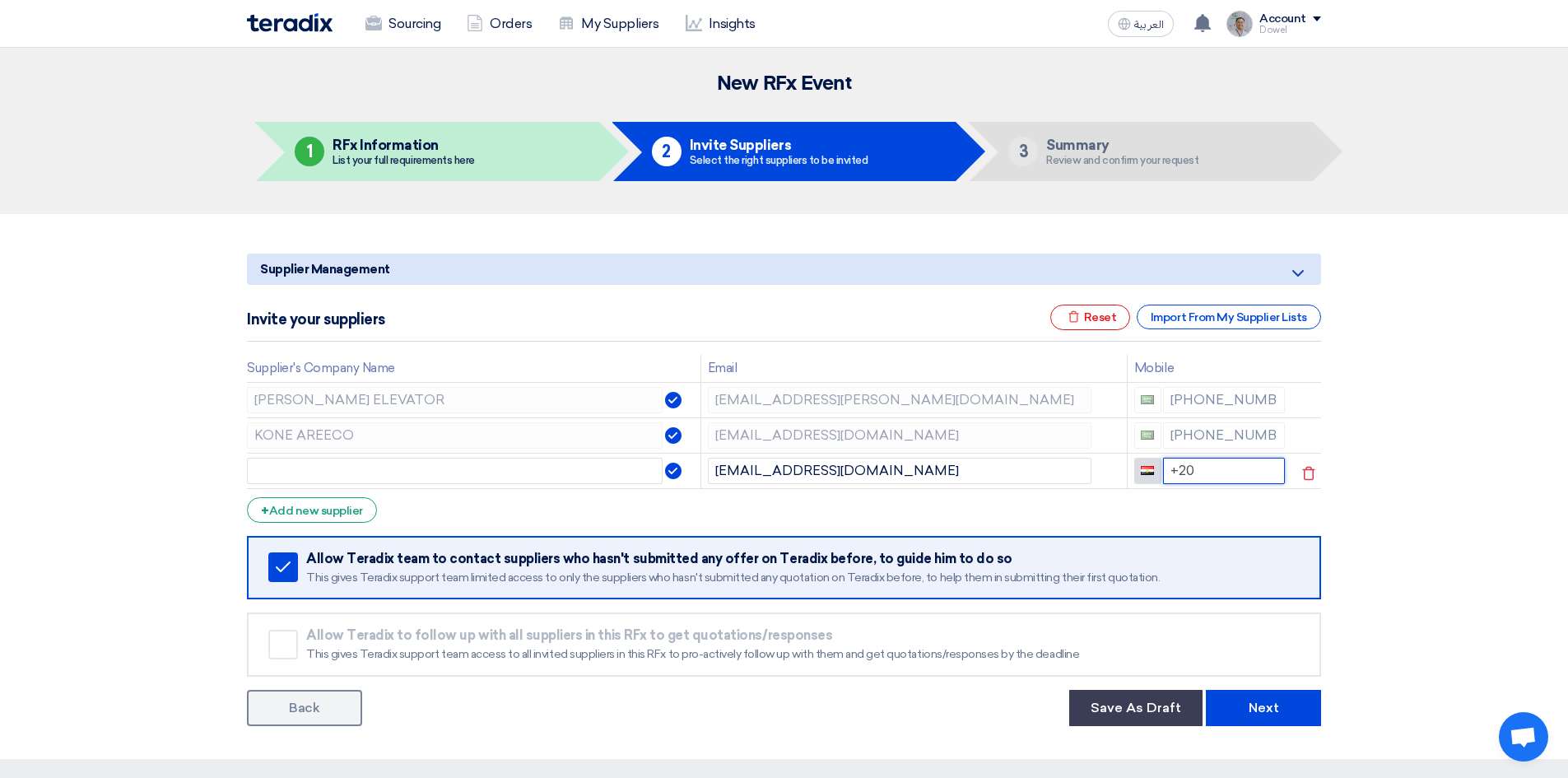
drag, startPoint x: 1204, startPoint y: 470, endPoint x: 1147, endPoint y: 478, distance: 57.6
click at [1159, 466] on div "+20" at bounding box center [1210, 471] width 152 height 26
type input "[PHONE_NUMBER]"
click at [328, 475] on input "text" at bounding box center [455, 471] width 416 height 26
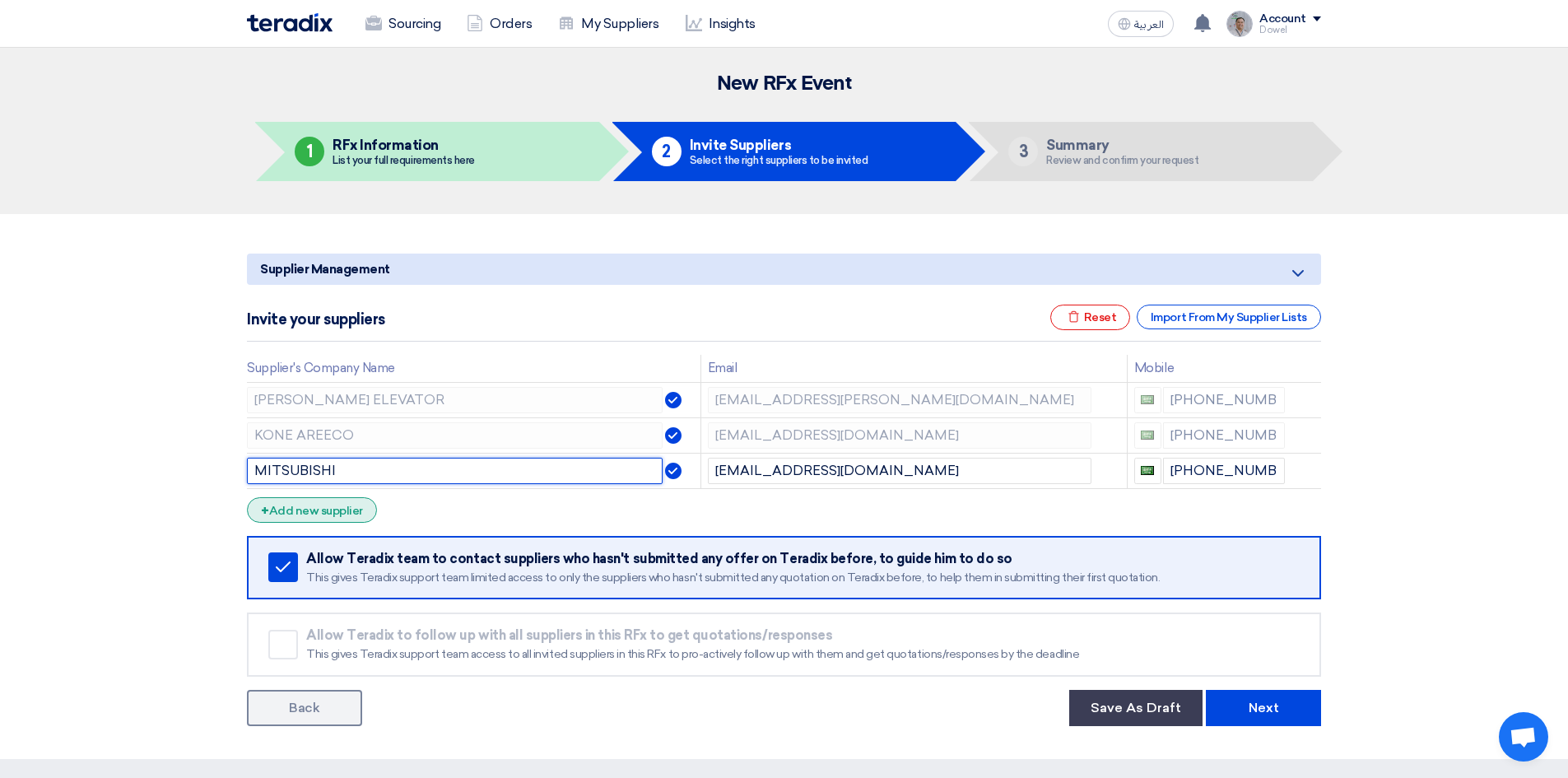
type input "MITSUBISHI"
click at [331, 507] on div "+ Add new supplier" at bounding box center [313, 510] width 130 height 26
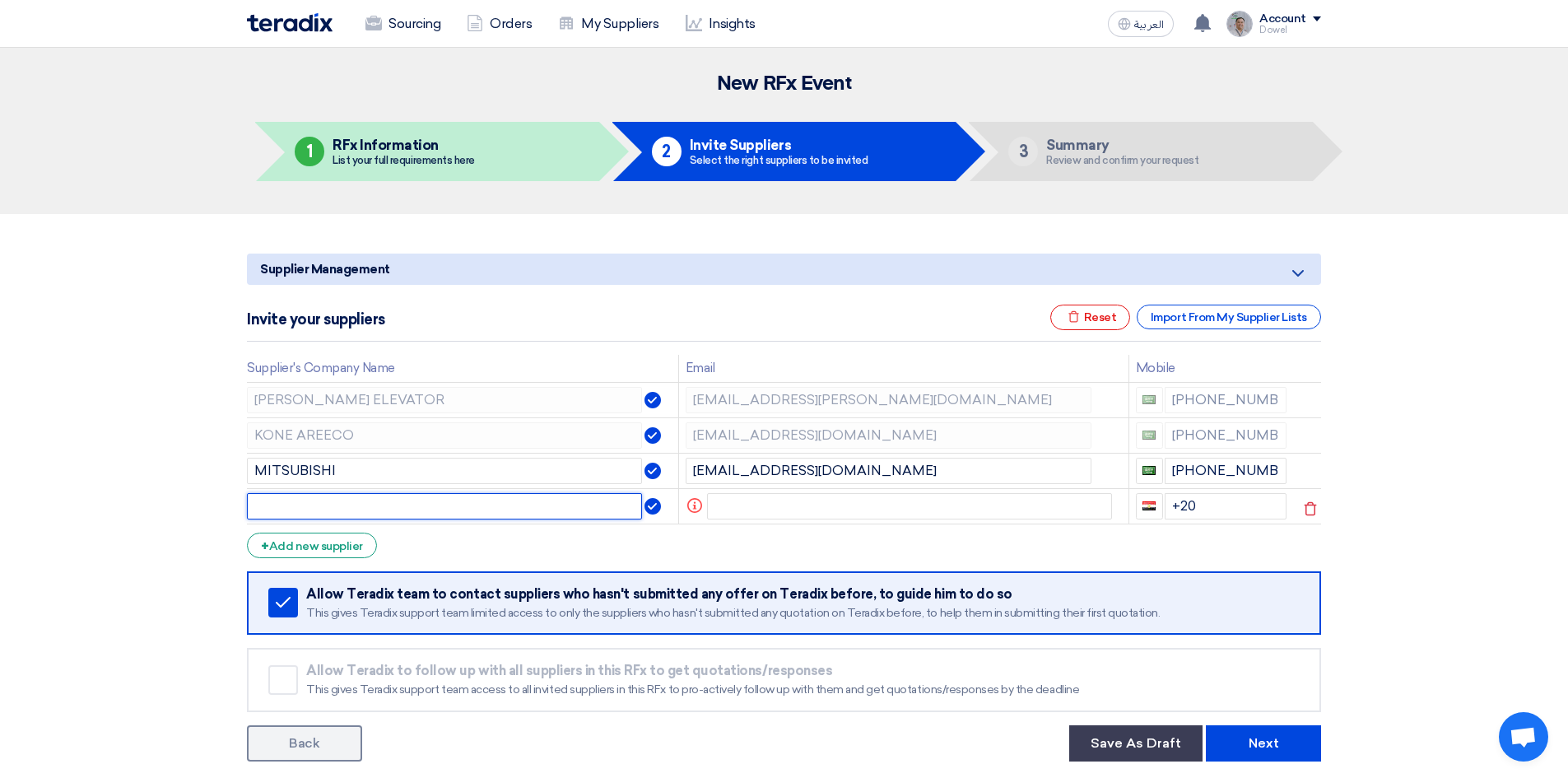
click at [328, 511] on input "text" at bounding box center [445, 506] width 395 height 26
type input "[PERSON_NAME]"
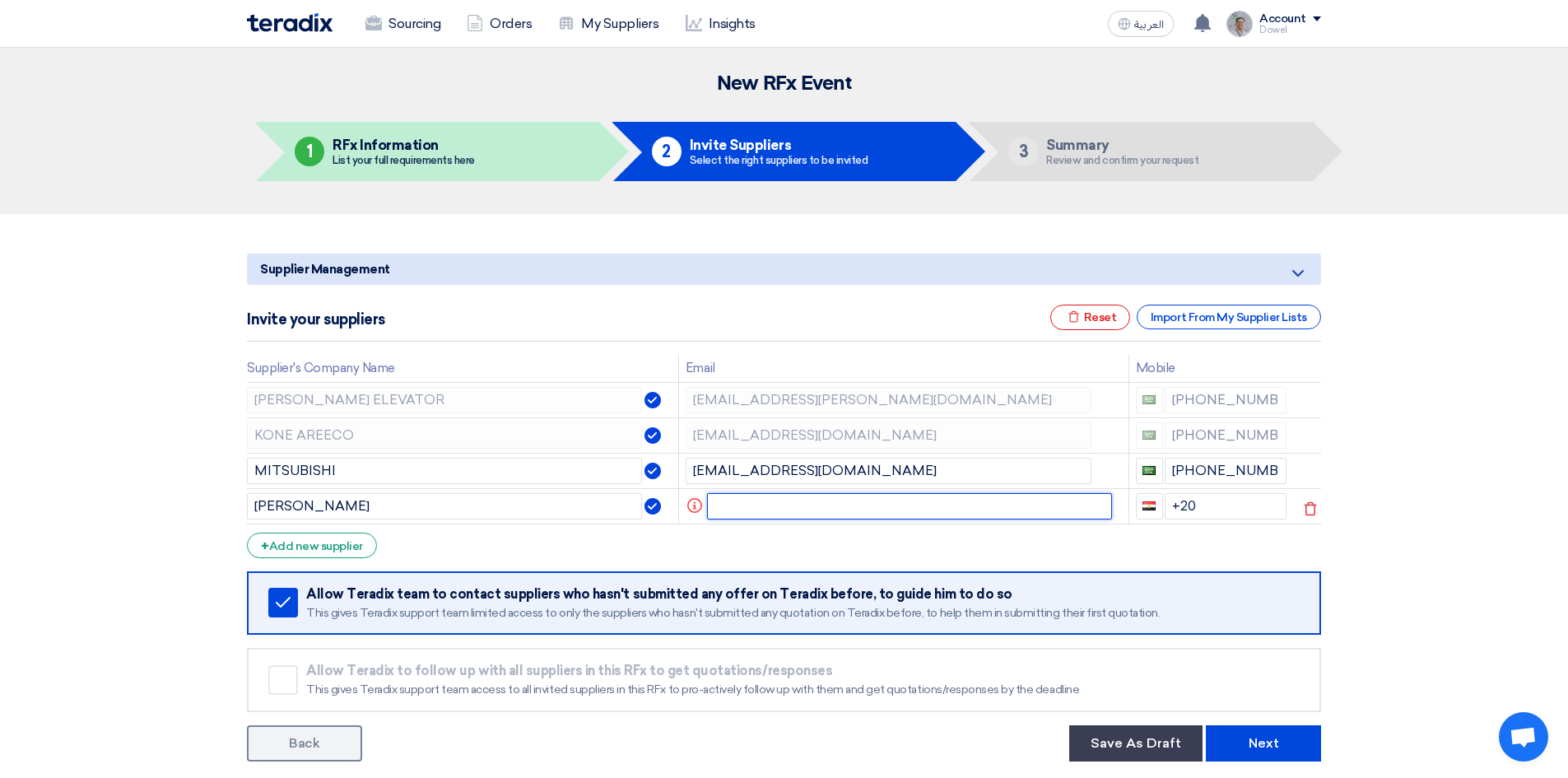
paste input "[PERSON_NAME][EMAIL_ADDRESS][PERSON_NAME][PERSON_NAME][DOMAIN_NAME]"
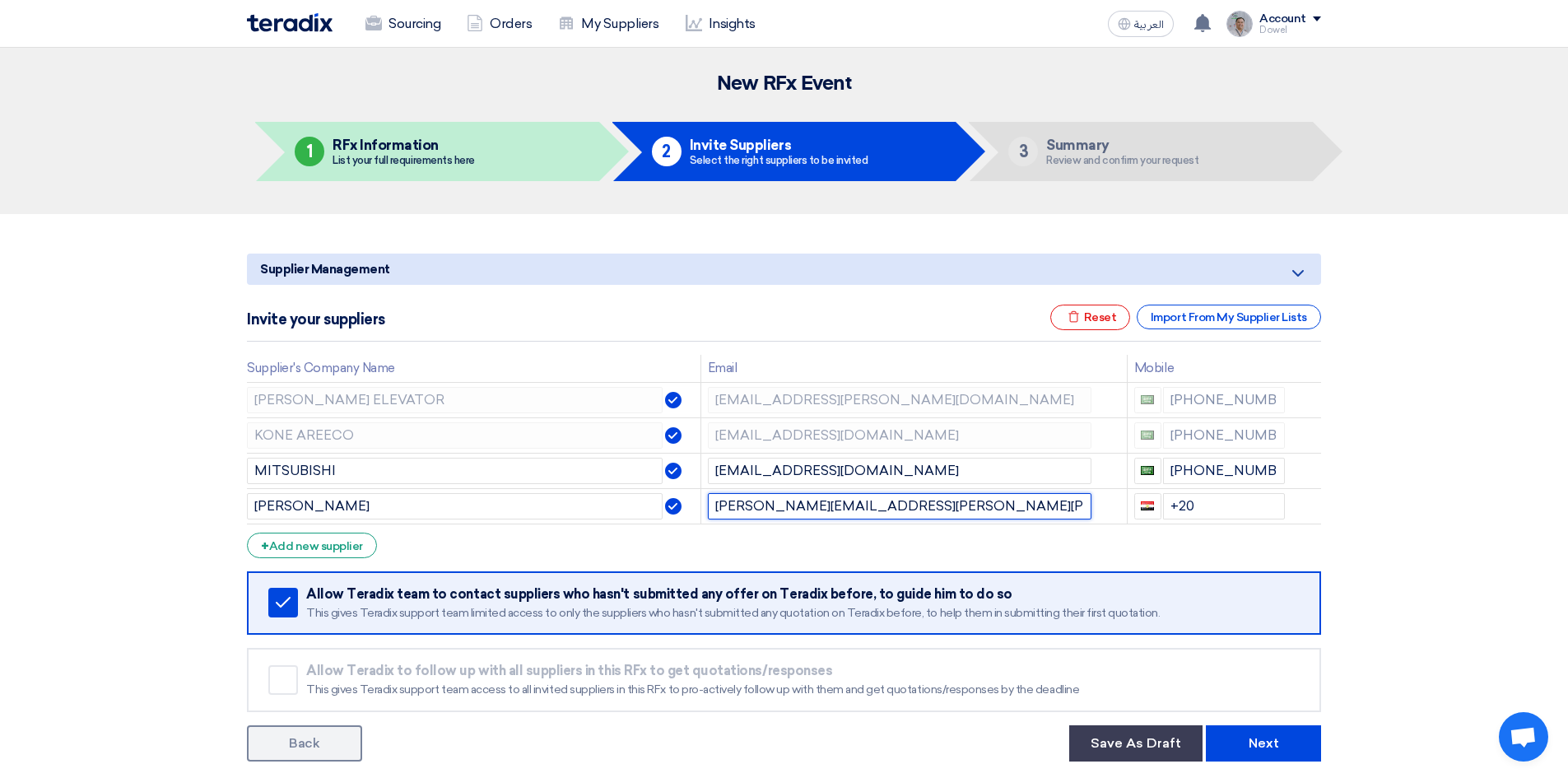
type input "[PERSON_NAME][EMAIL_ADDRESS][PERSON_NAME][PERSON_NAME][DOMAIN_NAME]"
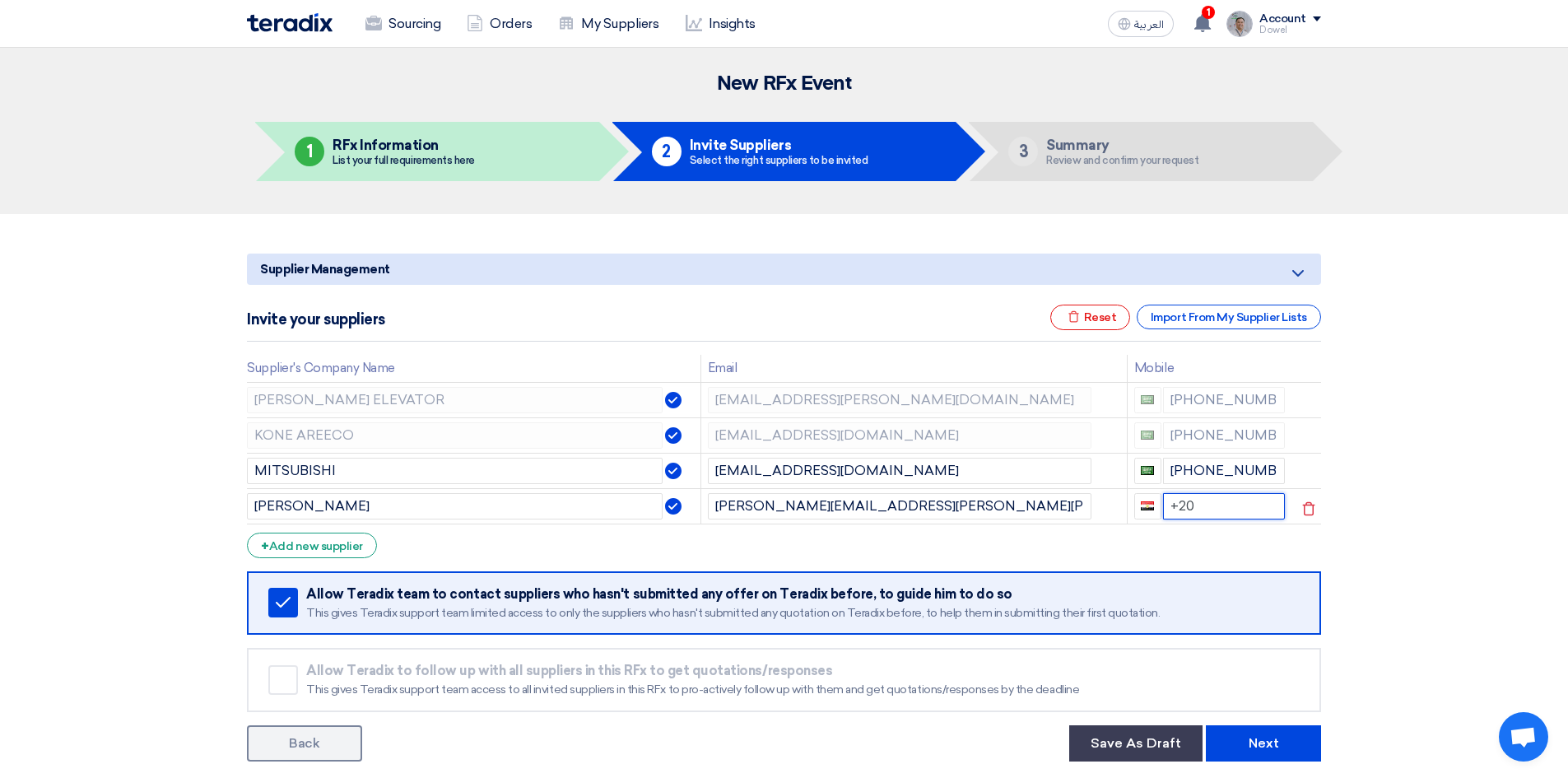
drag, startPoint x: 1197, startPoint y: 495, endPoint x: 1120, endPoint y: 493, distance: 77.0
click at [1120, 493] on tr "SCHINDLER [EMAIL_ADDRESS][PERSON_NAME][PERSON_NAME][DOMAIN_NAME] +20" at bounding box center [784, 506] width 1074 height 36
paste input "966646860"
drag, startPoint x: 1255, startPoint y: 502, endPoint x: 1196, endPoint y: 499, distance: 59.1
click at [1196, 499] on input "[PHONE_NUMBER]" at bounding box center [1224, 506] width 122 height 26
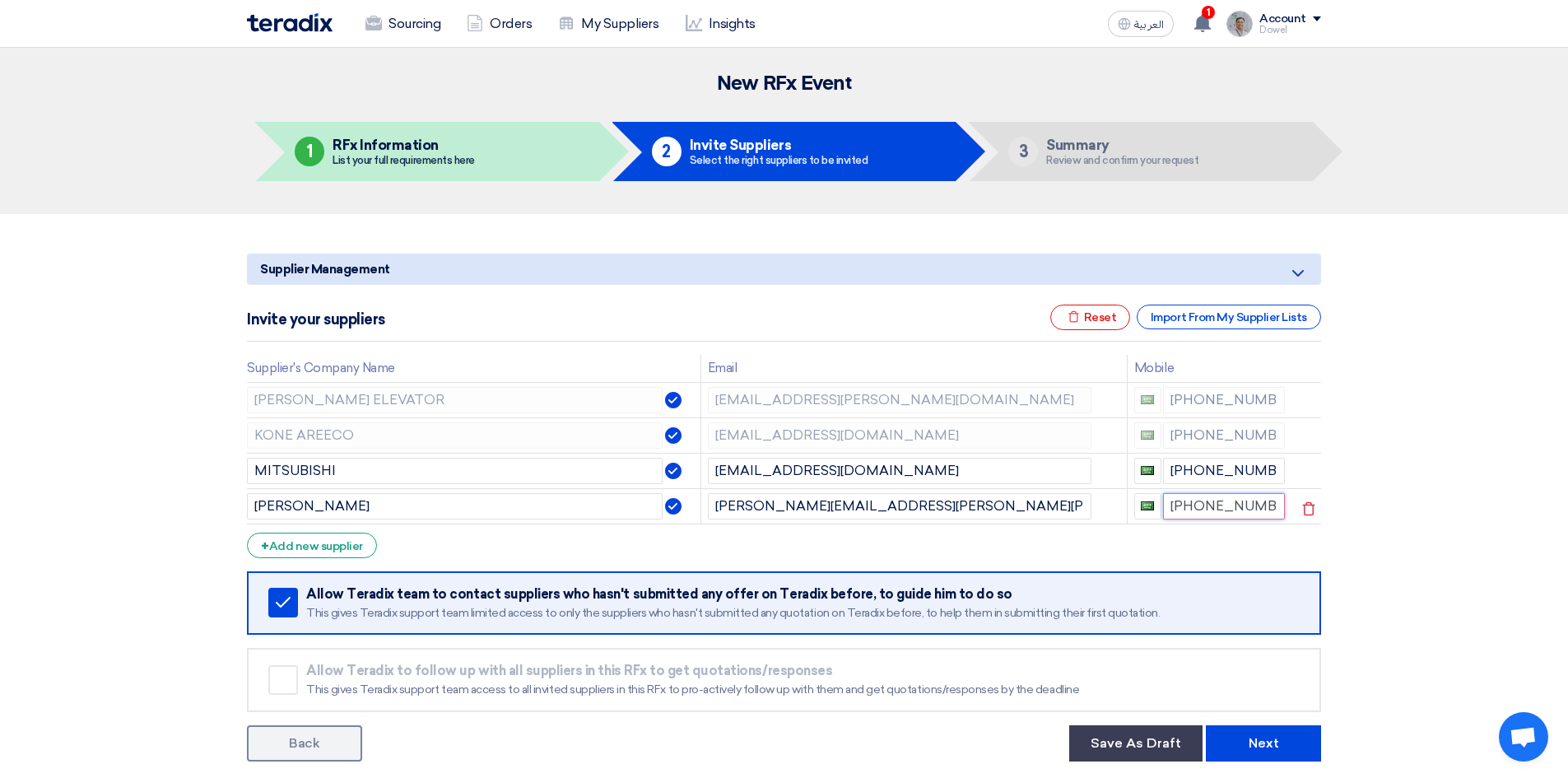
type input "[PHONE_NUMBER]"
click at [448, 549] on form "Supplier Management Minimize/Maximize Category Invite your suppliers Excel file…" at bounding box center [784, 507] width 1074 height 508
click at [321, 550] on div "+ Add new supplier" at bounding box center [313, 545] width 130 height 26
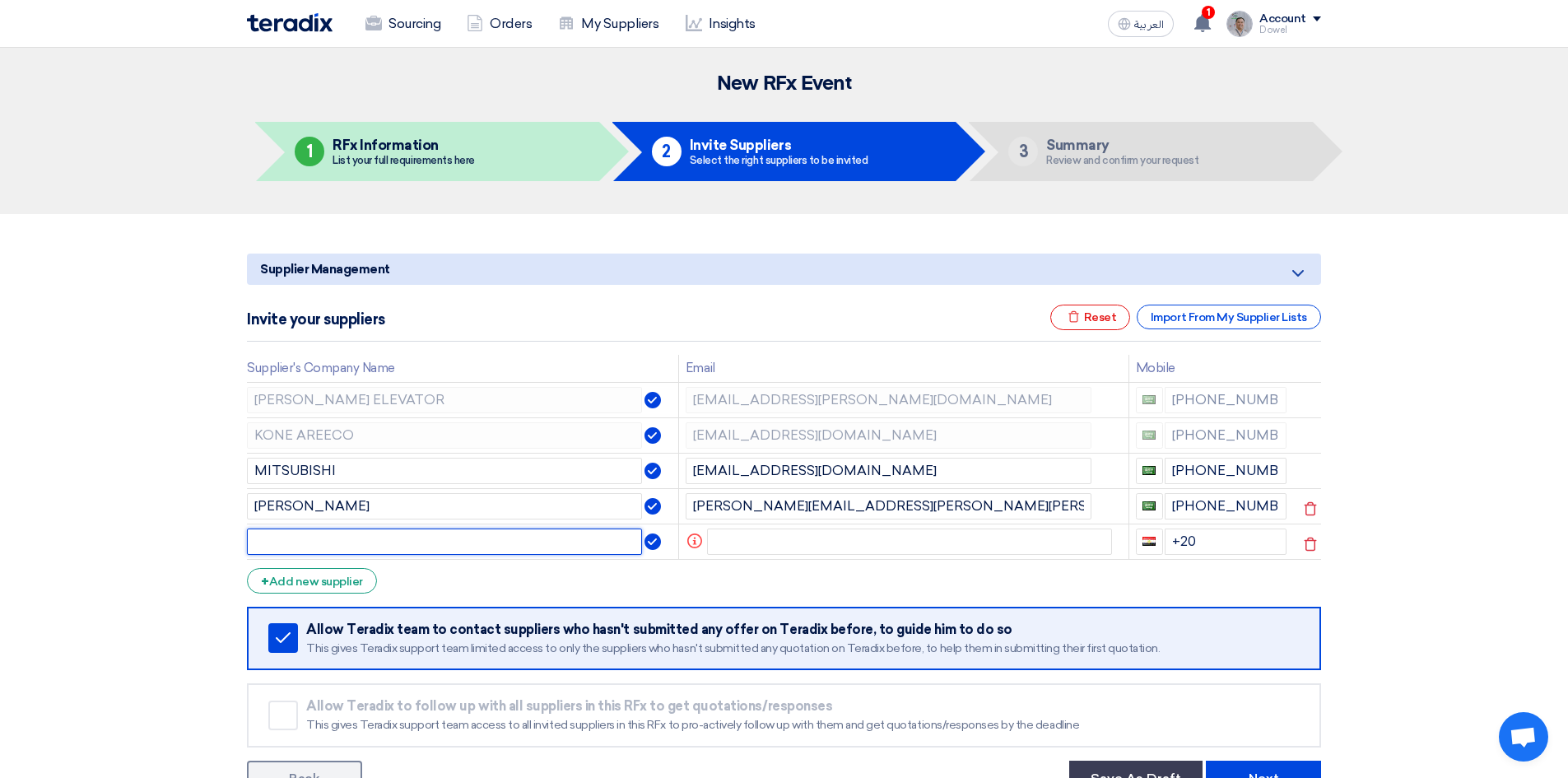
click at [337, 539] on input "text" at bounding box center [445, 541] width 395 height 26
click at [363, 544] on input "text" at bounding box center [445, 541] width 395 height 26
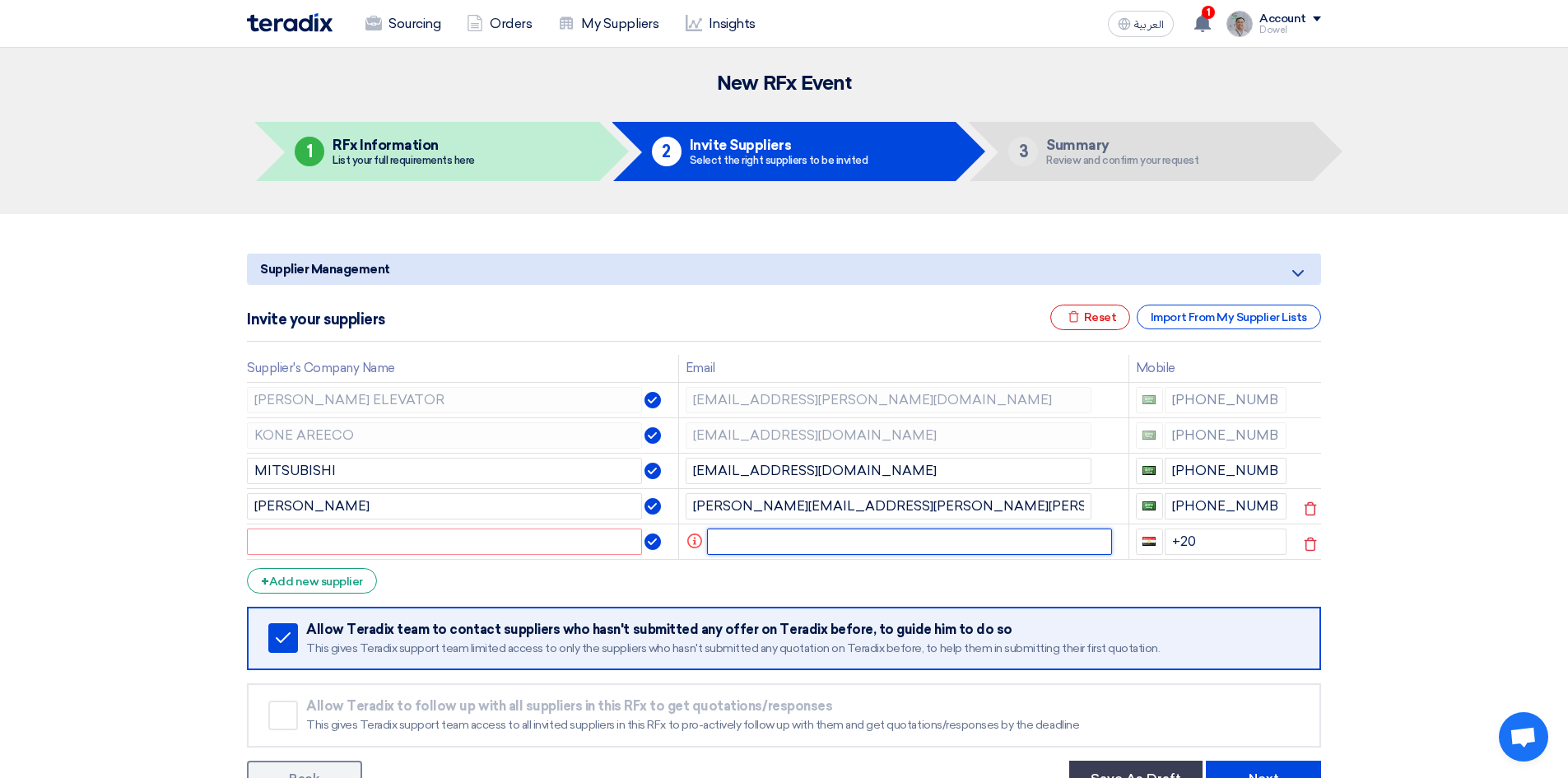
click at [763, 542] on input "text" at bounding box center [910, 541] width 405 height 26
paste input "[PERSON_NAME][EMAIL_ADDRESS][DOMAIN_NAME]"
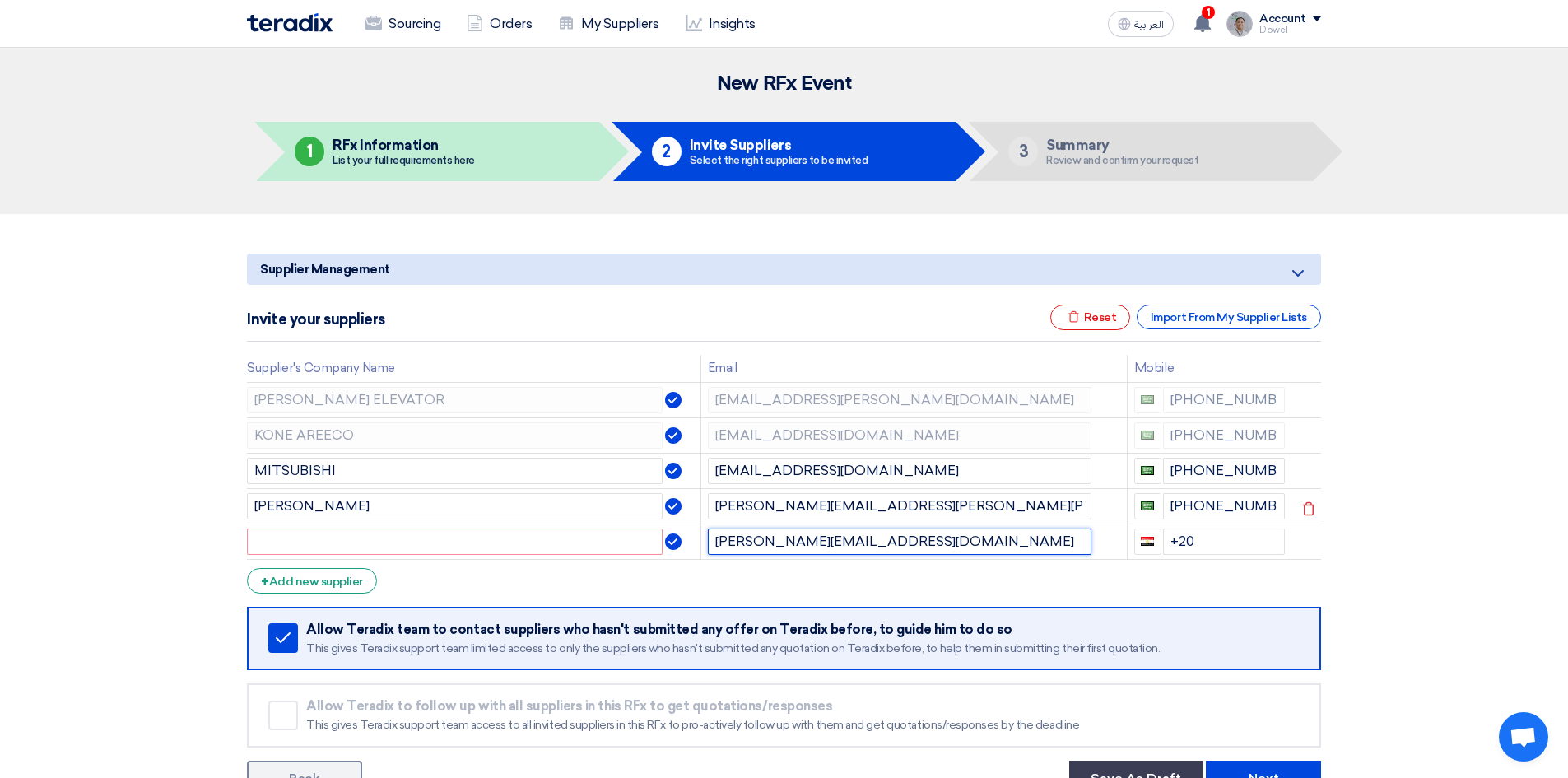
type input "[PERSON_NAME][EMAIL_ADDRESS][DOMAIN_NAME]"
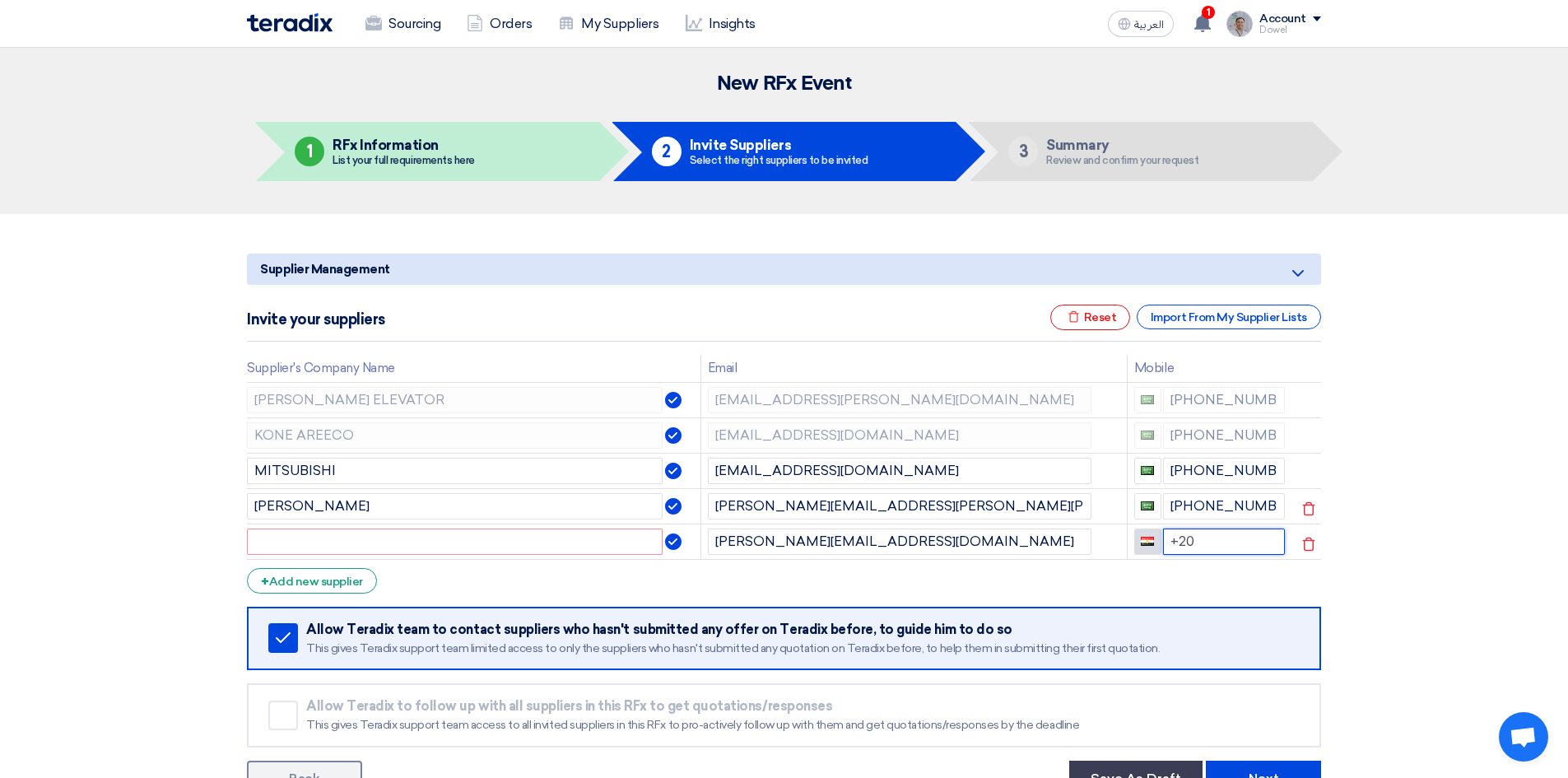
drag, startPoint x: 1191, startPoint y: 541, endPoint x: 1138, endPoint y: 543, distance: 53.0
click at [1138, 543] on div "+20" at bounding box center [1210, 541] width 152 height 26
click at [420, 531] on input "text" at bounding box center [455, 541] width 416 height 26
paste input "TK Elevator Saudi Arabia Ltd"
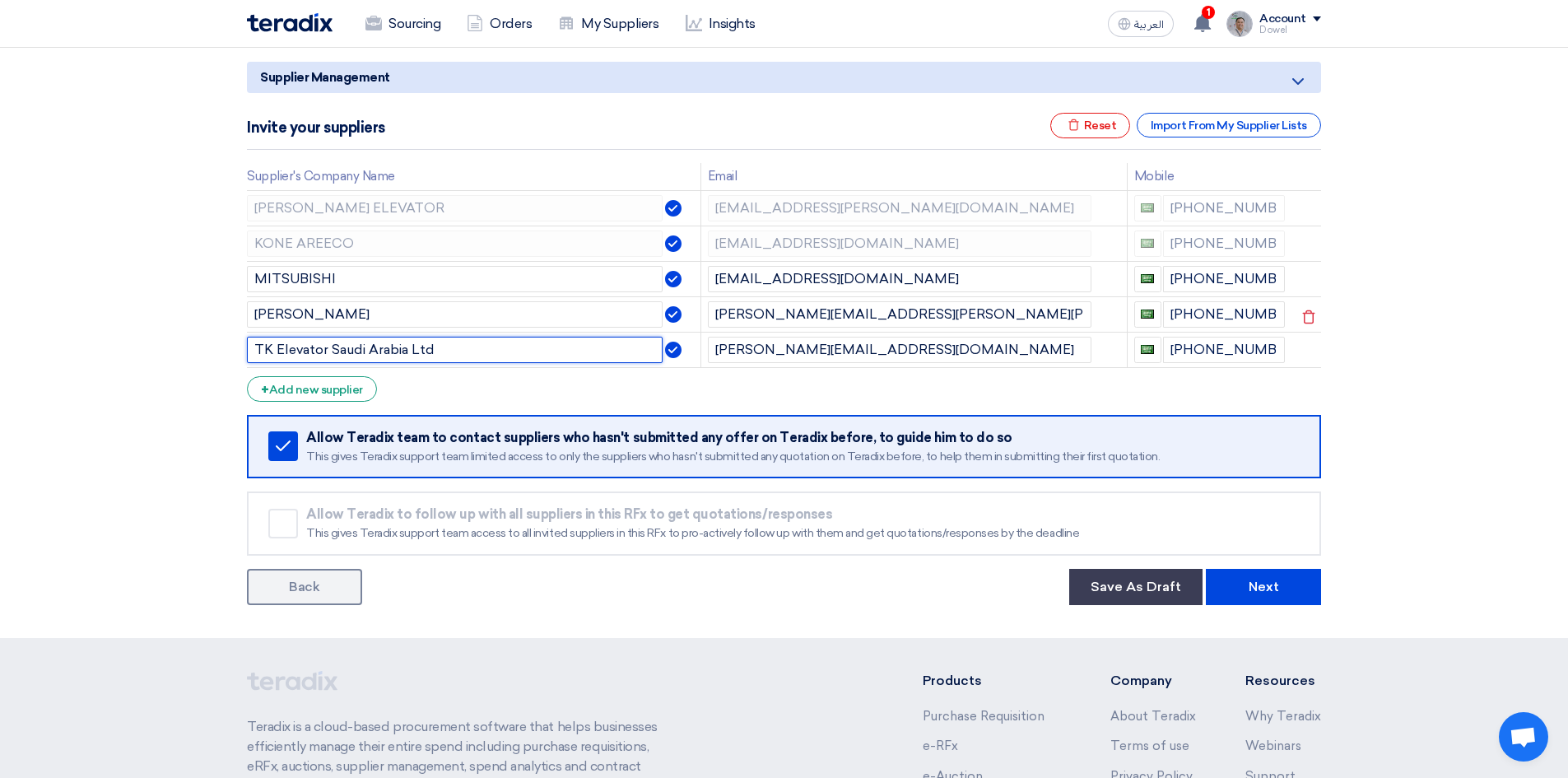
scroll to position [247, 0]
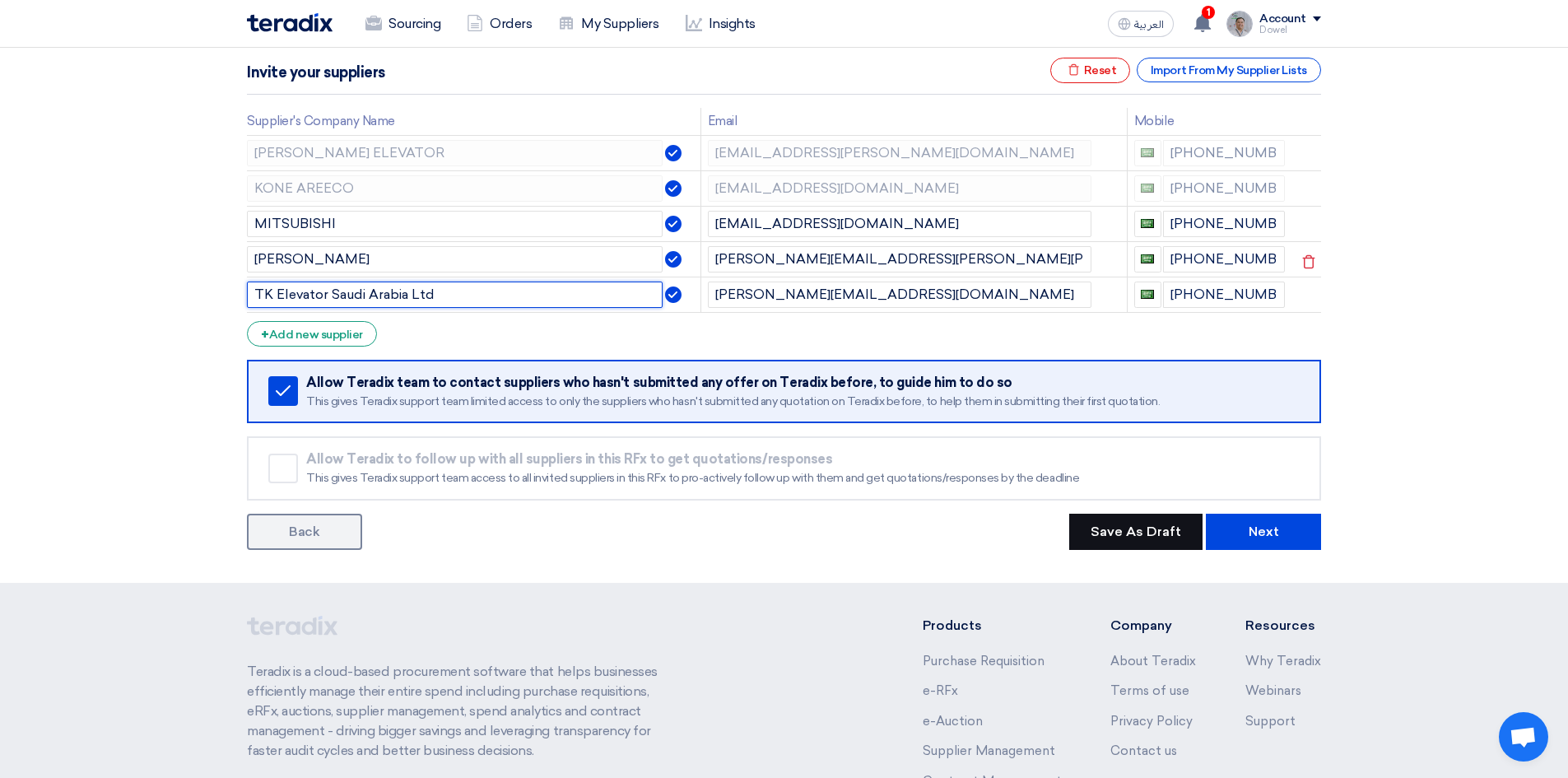
type input "TK Elevator Saudi Arabia Ltd"
click at [1147, 533] on button "Save As Draft" at bounding box center [1135, 531] width 133 height 37
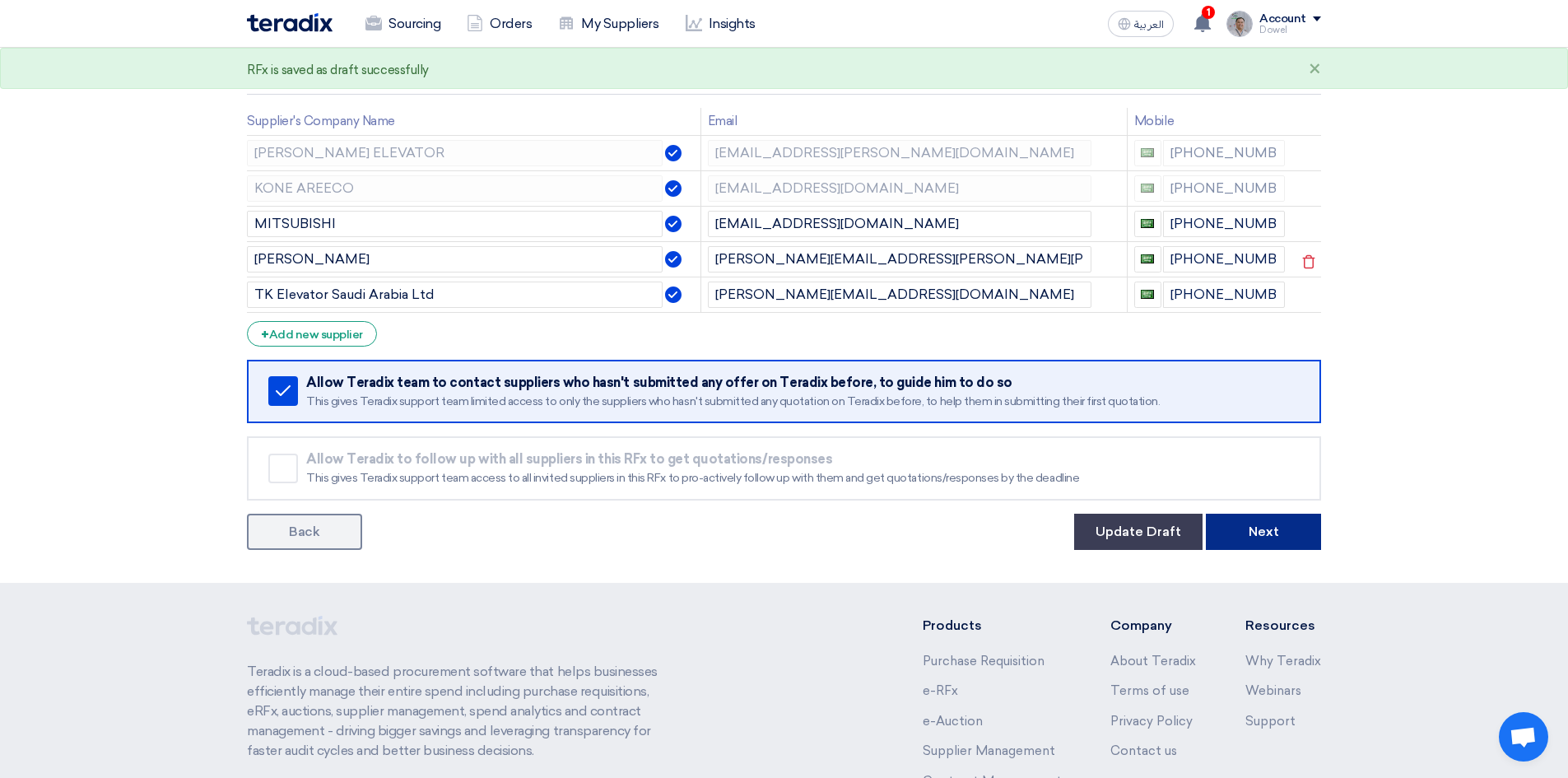
click at [1269, 531] on button "Next" at bounding box center [1264, 531] width 115 height 37
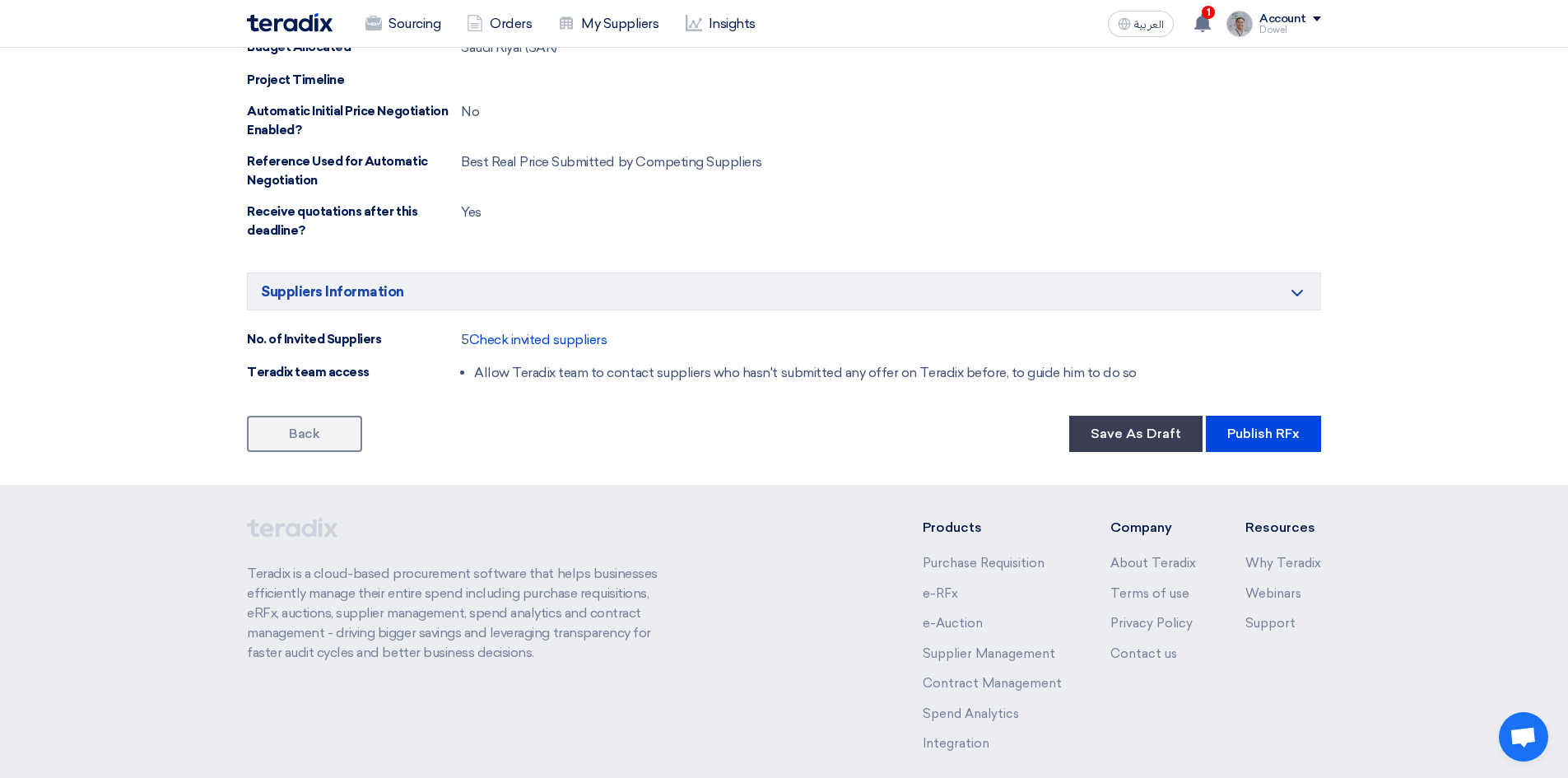
scroll to position [1811, 0]
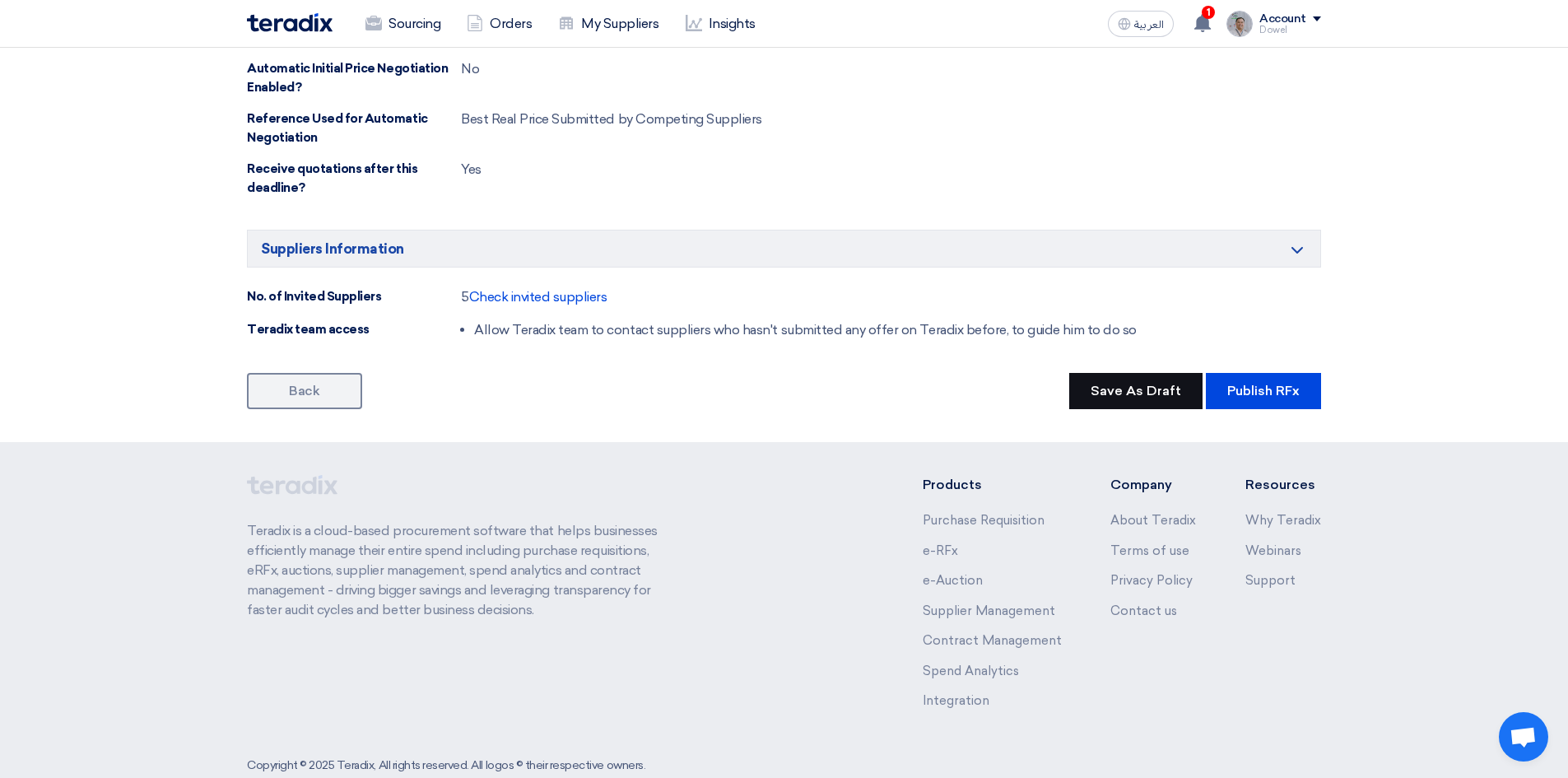
click at [1129, 394] on button "Save As Draft" at bounding box center [1135, 391] width 133 height 37
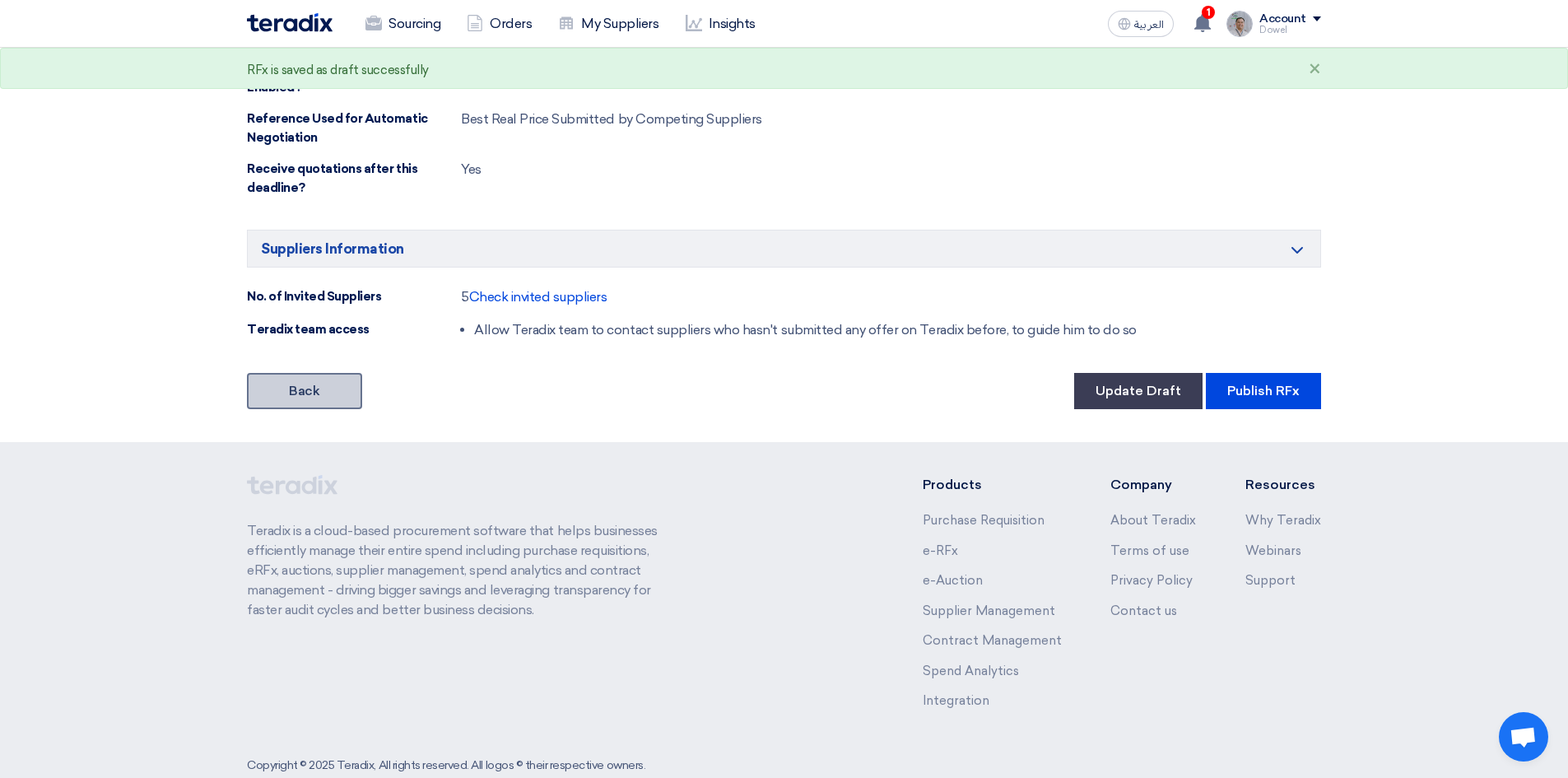
click at [274, 394] on link "Back" at bounding box center [304, 391] width 115 height 37
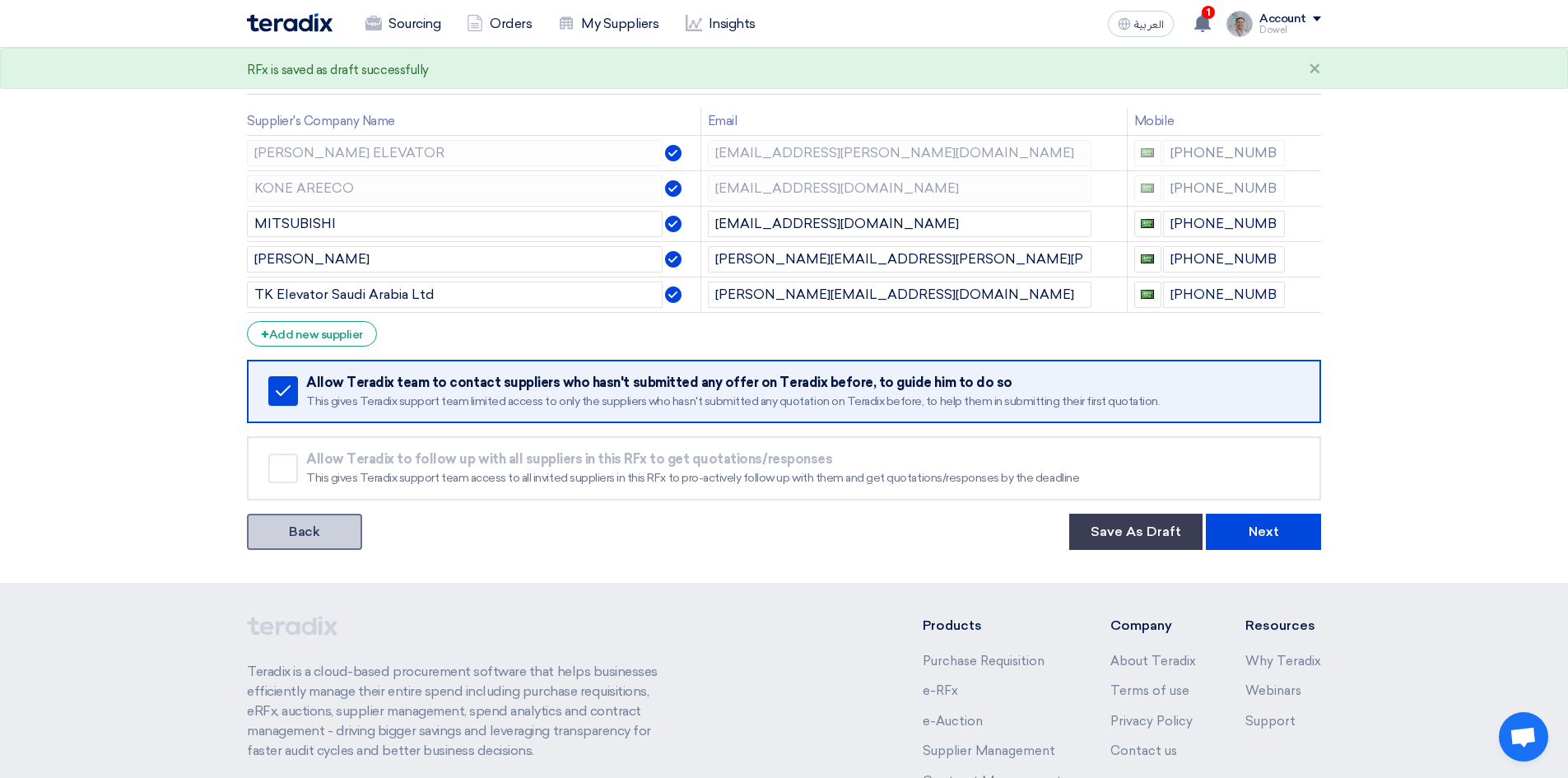
click at [309, 547] on link "Back" at bounding box center [304, 531] width 115 height 37
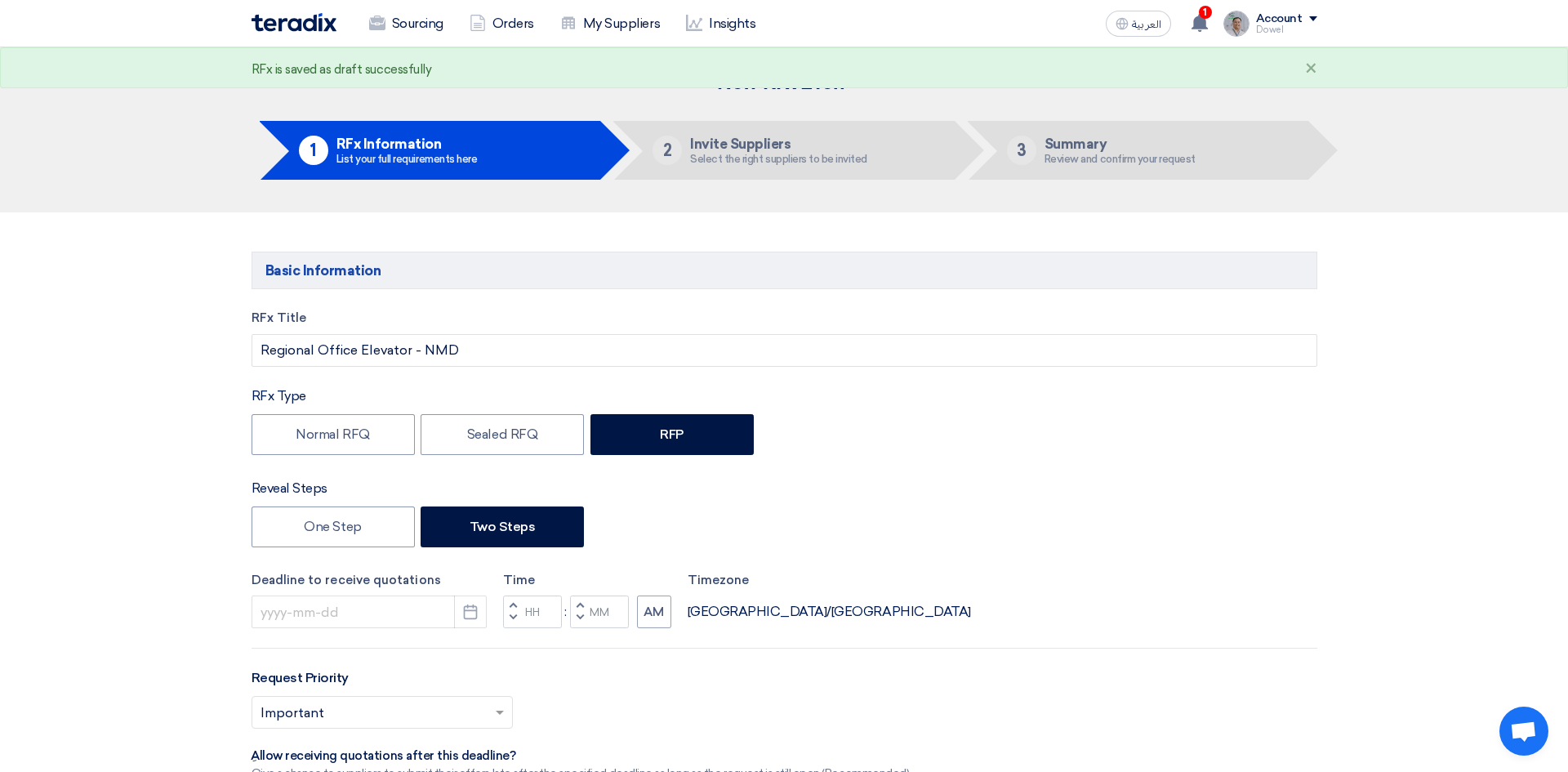
type input "[DATE]"
type input "03"
type input "00"
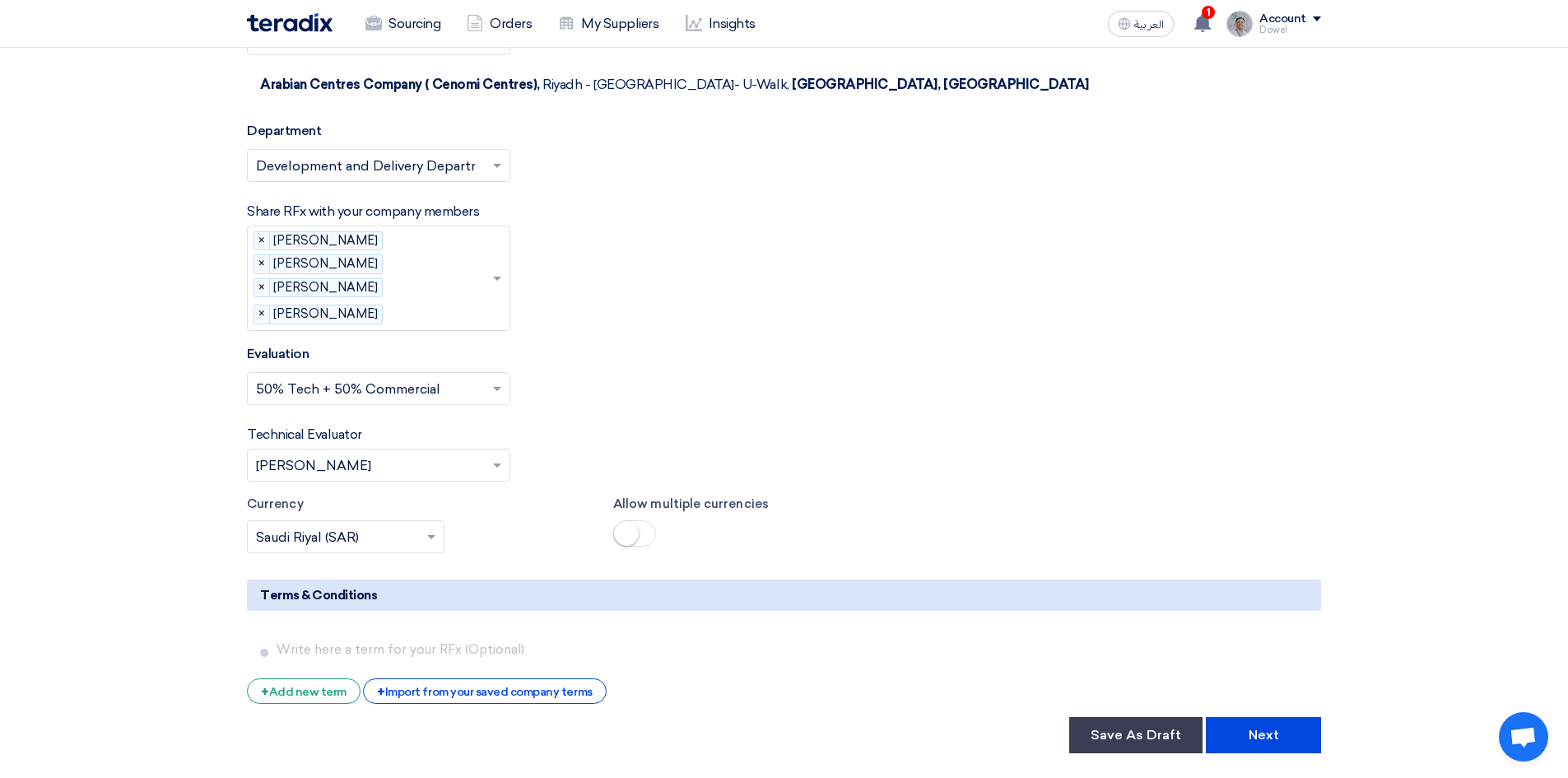
scroll to position [2635, 0]
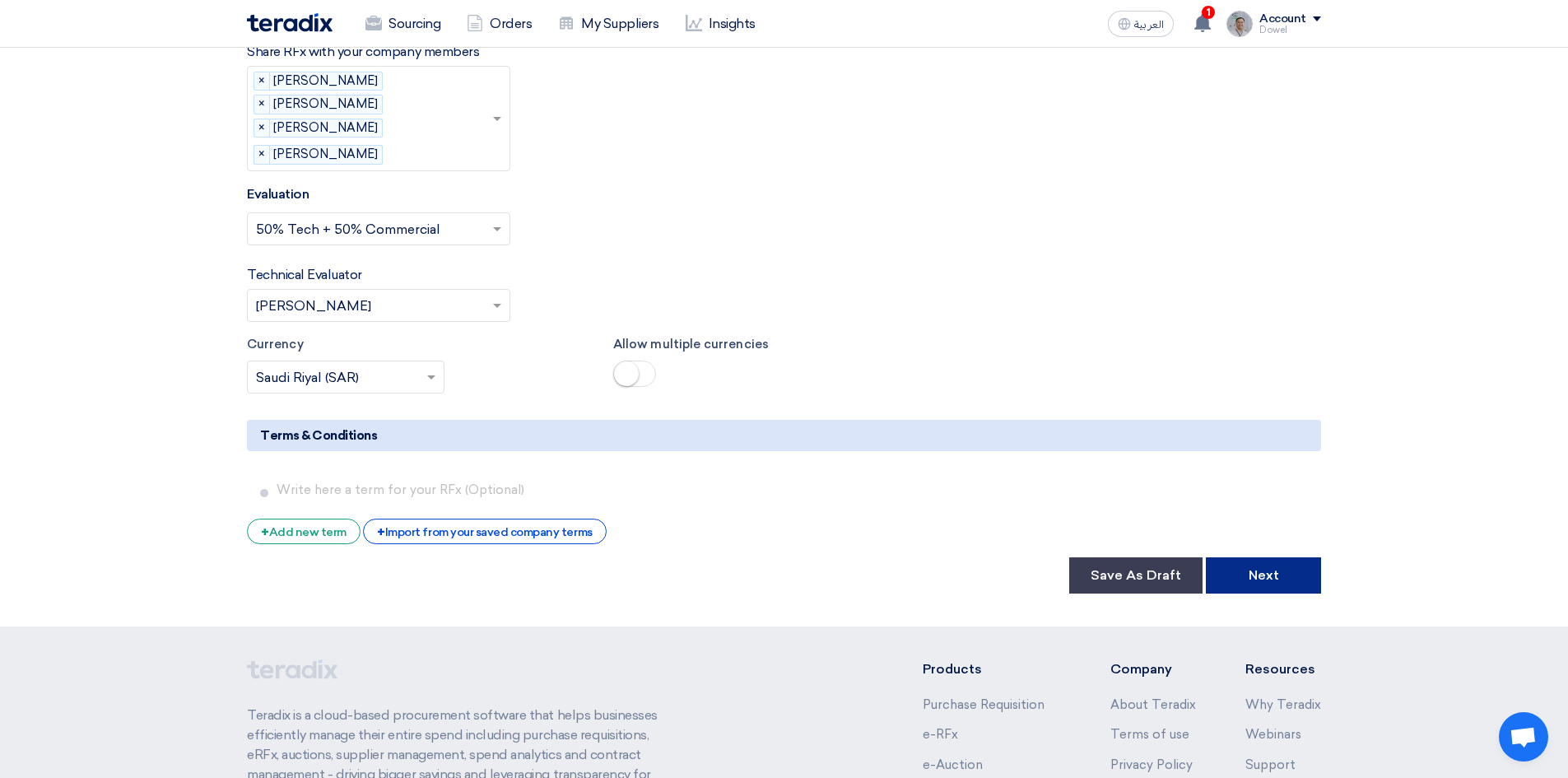
click at [1269, 557] on button "Next" at bounding box center [1264, 575] width 115 height 37
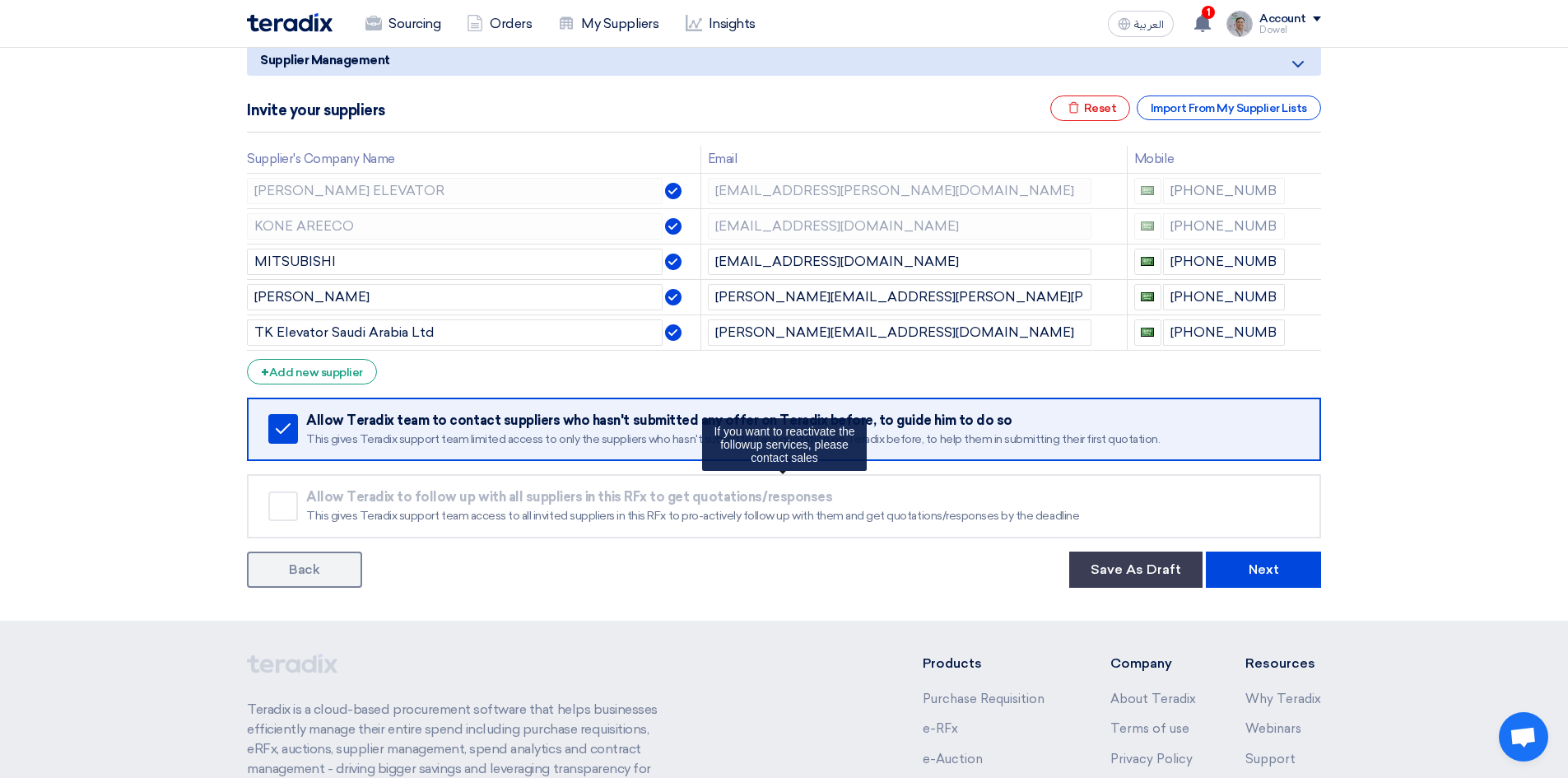
scroll to position [330, 0]
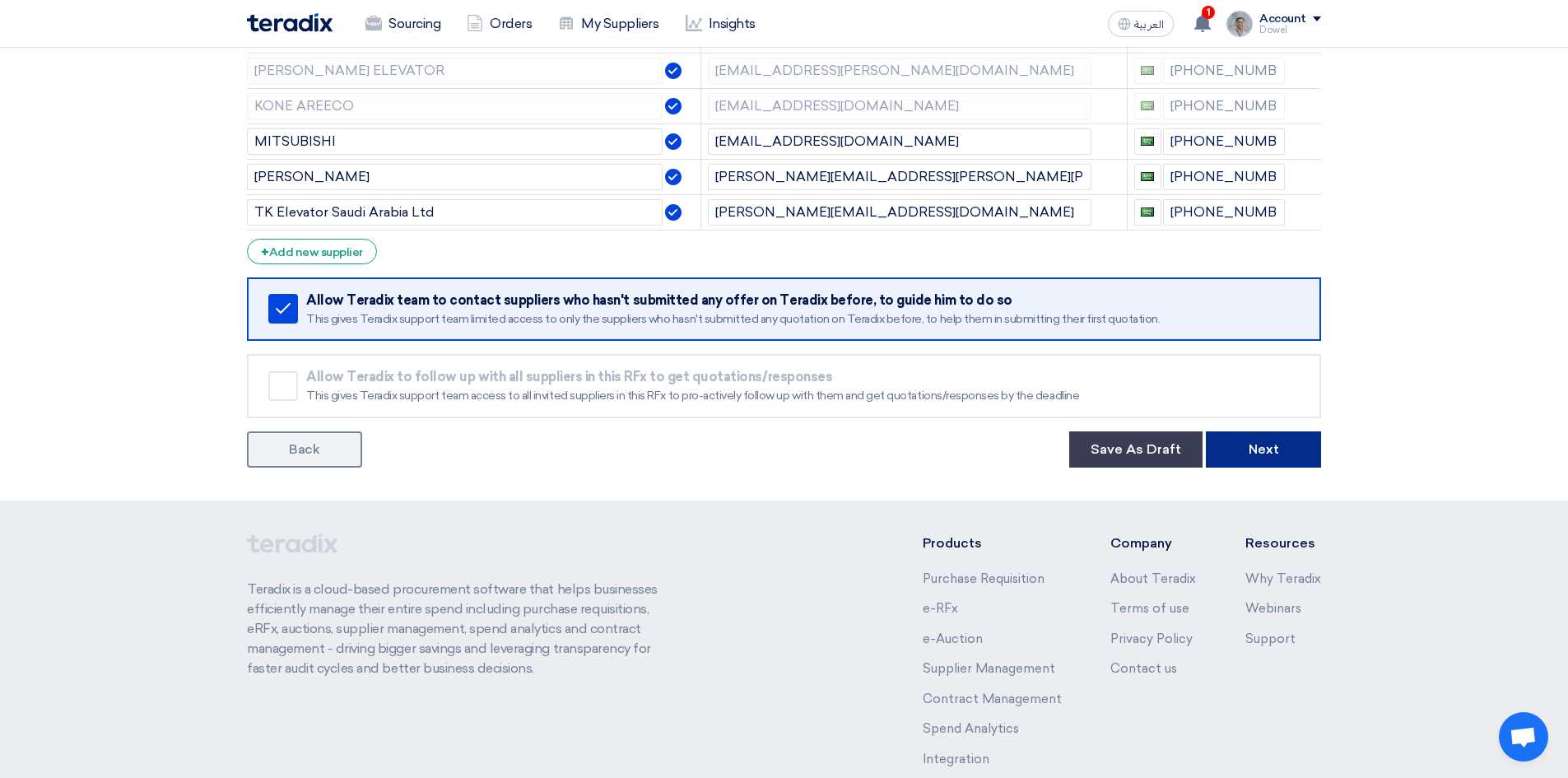
click at [1269, 438] on button "Next" at bounding box center [1264, 449] width 115 height 37
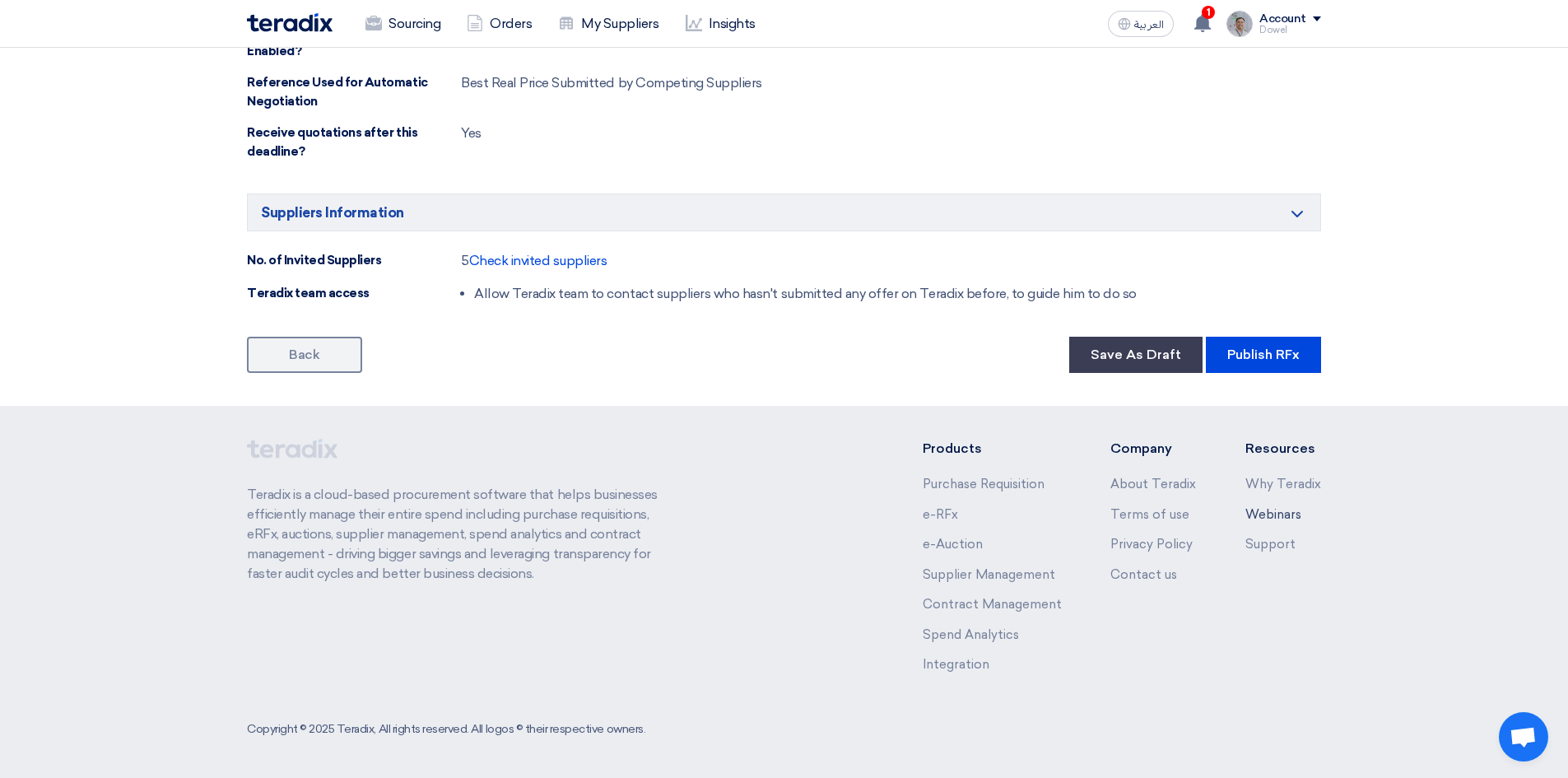
scroll to position [1849, 0]
click at [1257, 352] on button "Publish RFx" at bounding box center [1264, 354] width 115 height 37
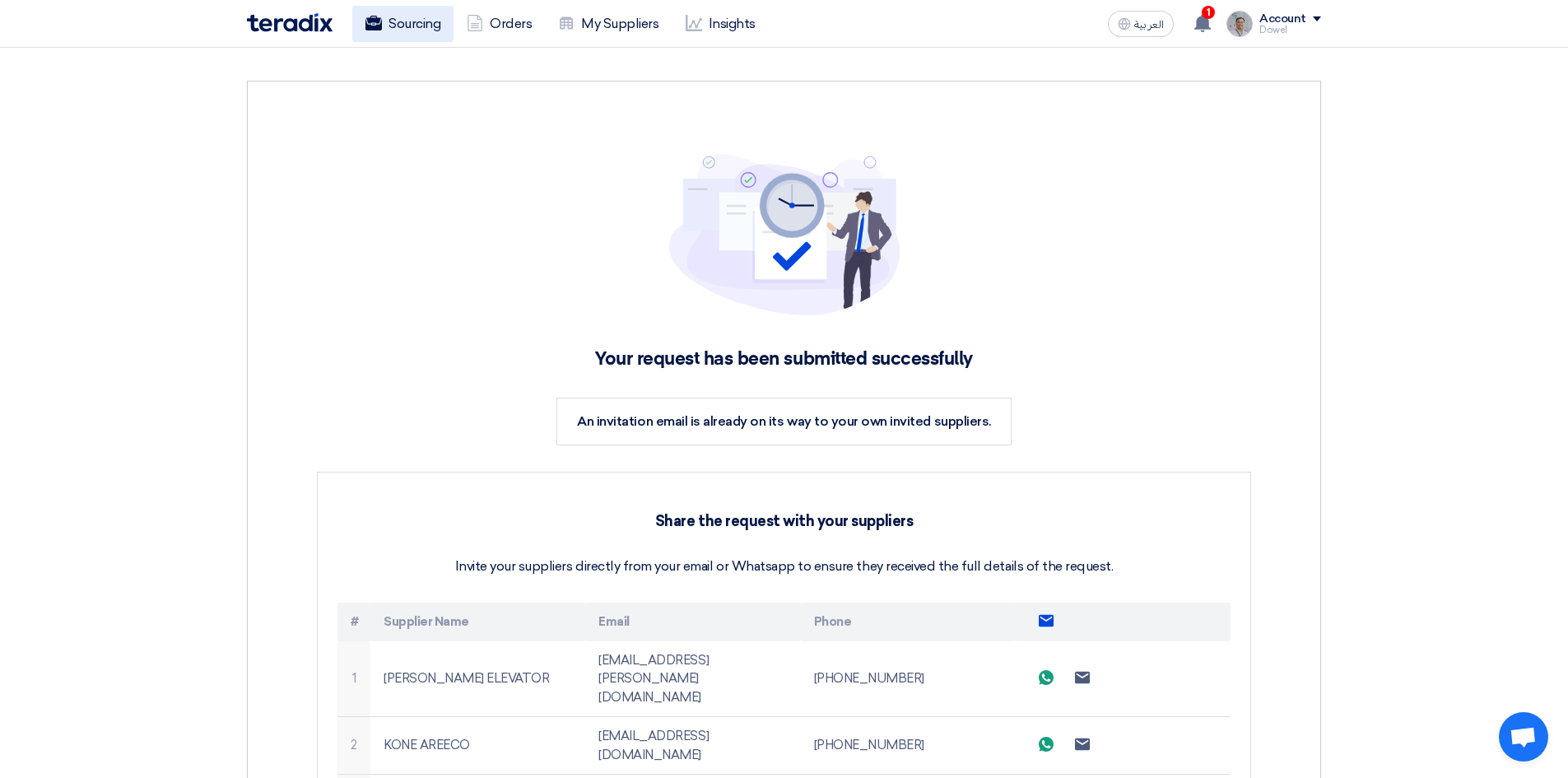
click at [421, 27] on link "Sourcing" at bounding box center [403, 23] width 101 height 37
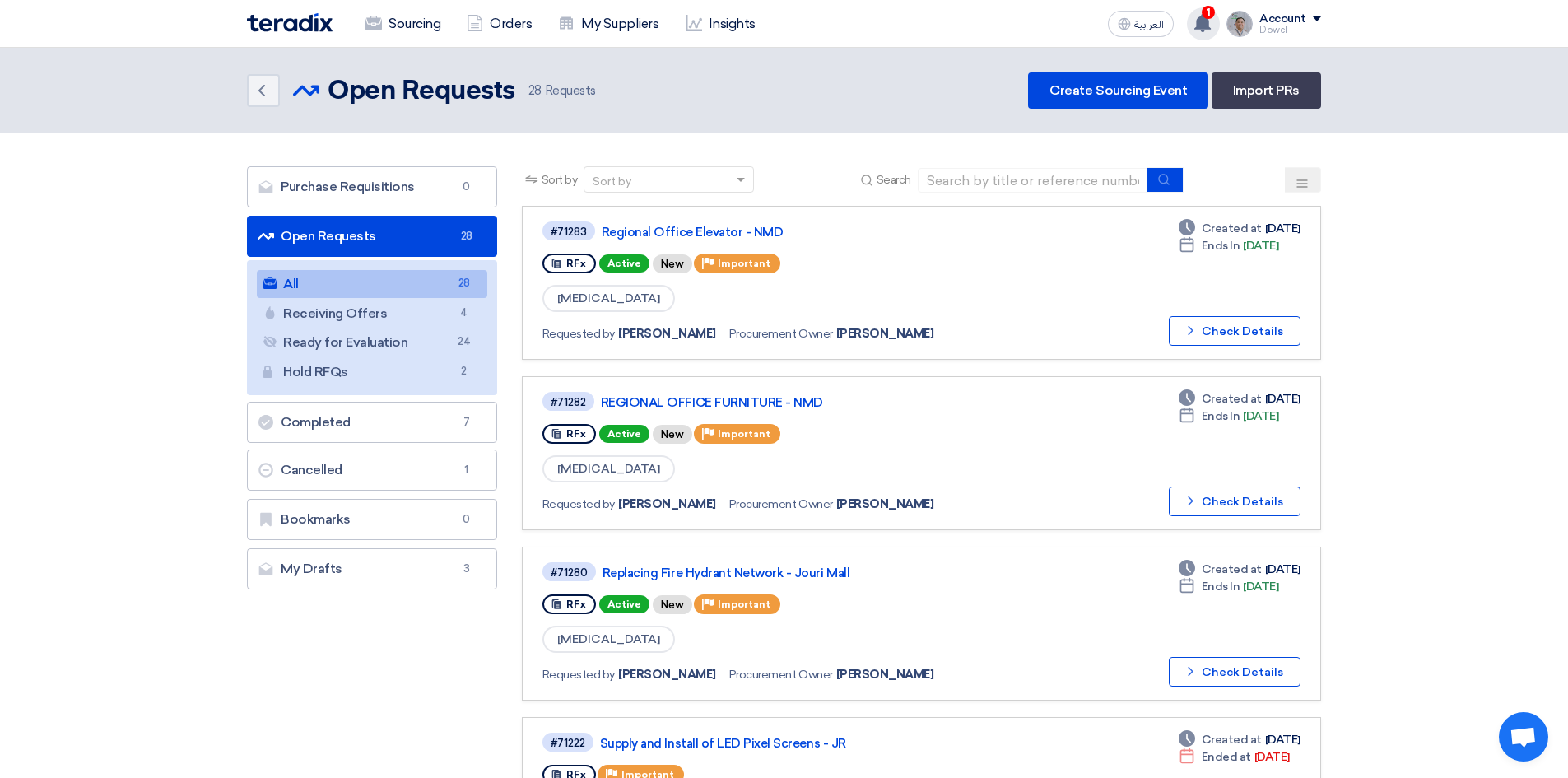
click at [1204, 22] on use at bounding box center [1203, 23] width 16 height 18
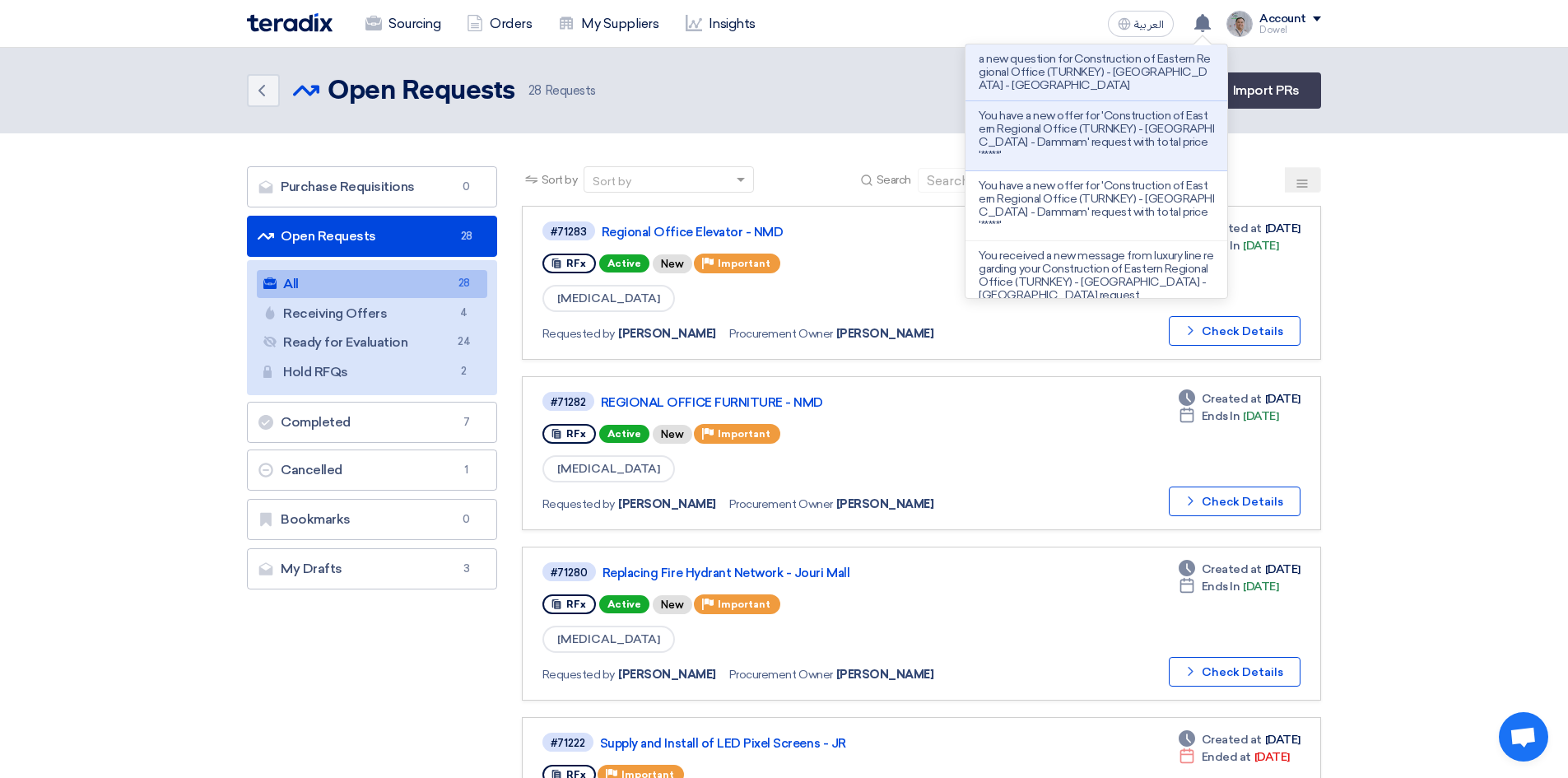
click at [807, 66] on header "Back Open Requests Open Requests 28" at bounding box center [784, 90] width 1568 height 86
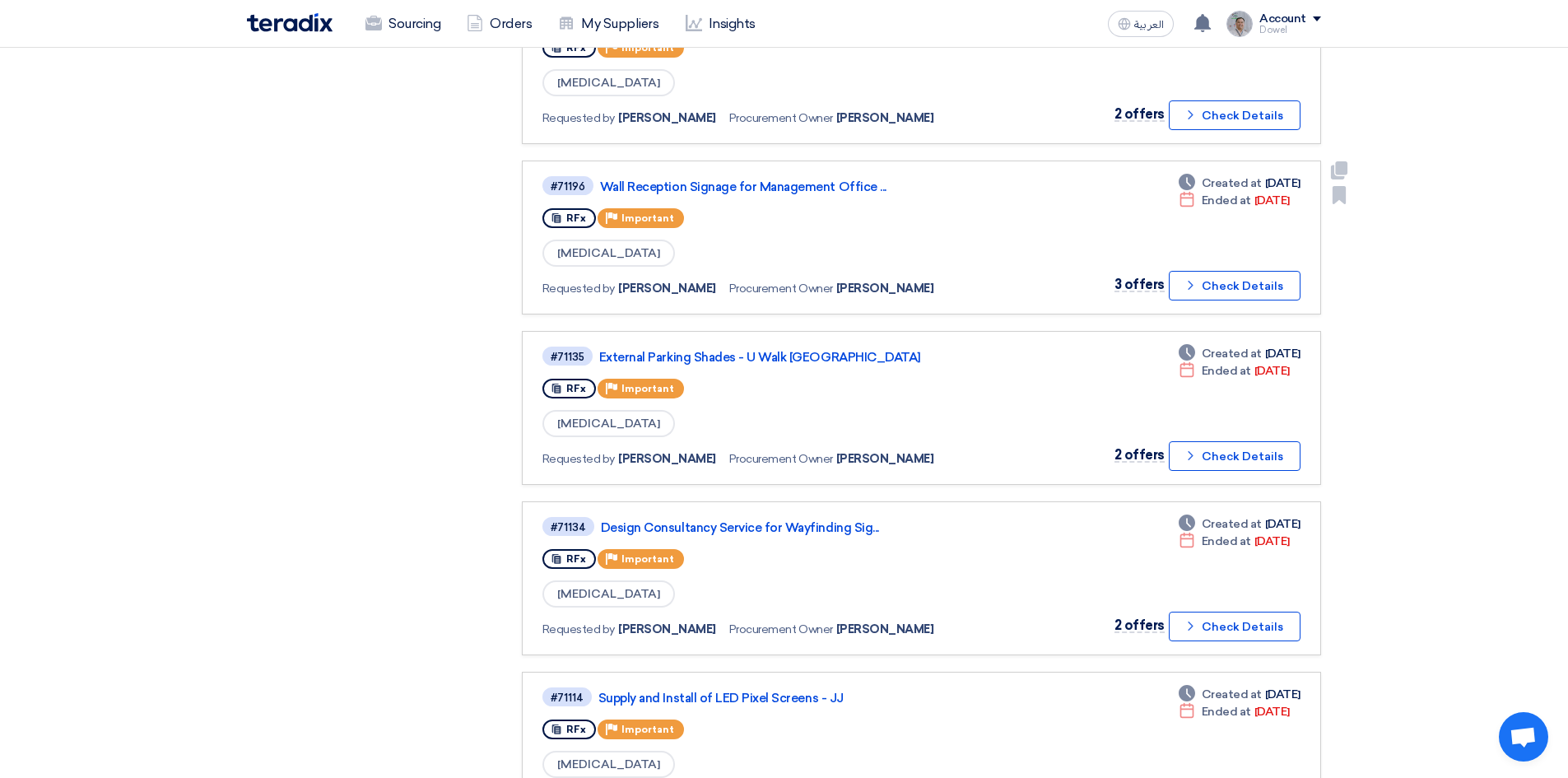
scroll to position [1235, 0]
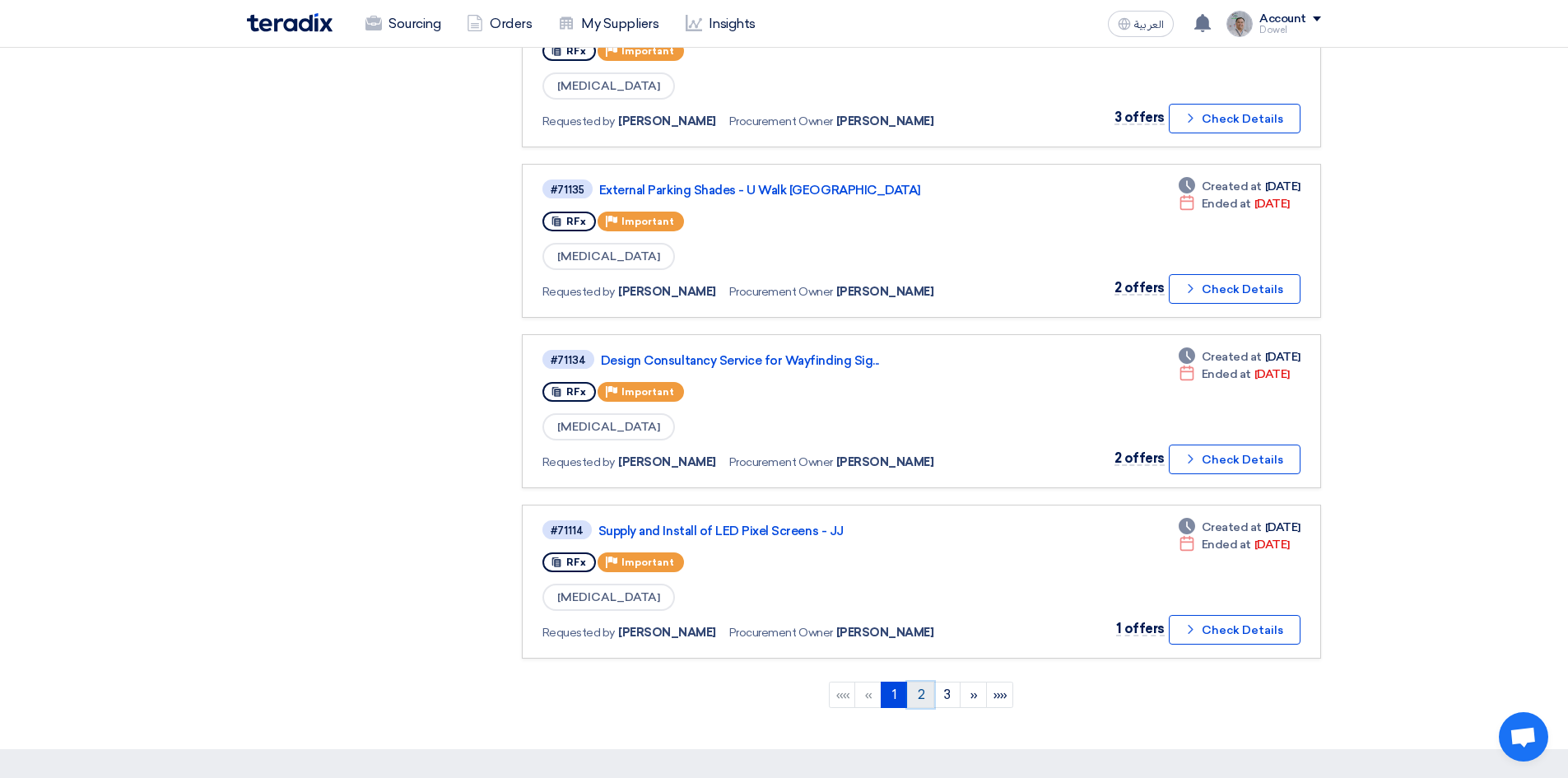
click at [919, 695] on link "2" at bounding box center [921, 694] width 27 height 26
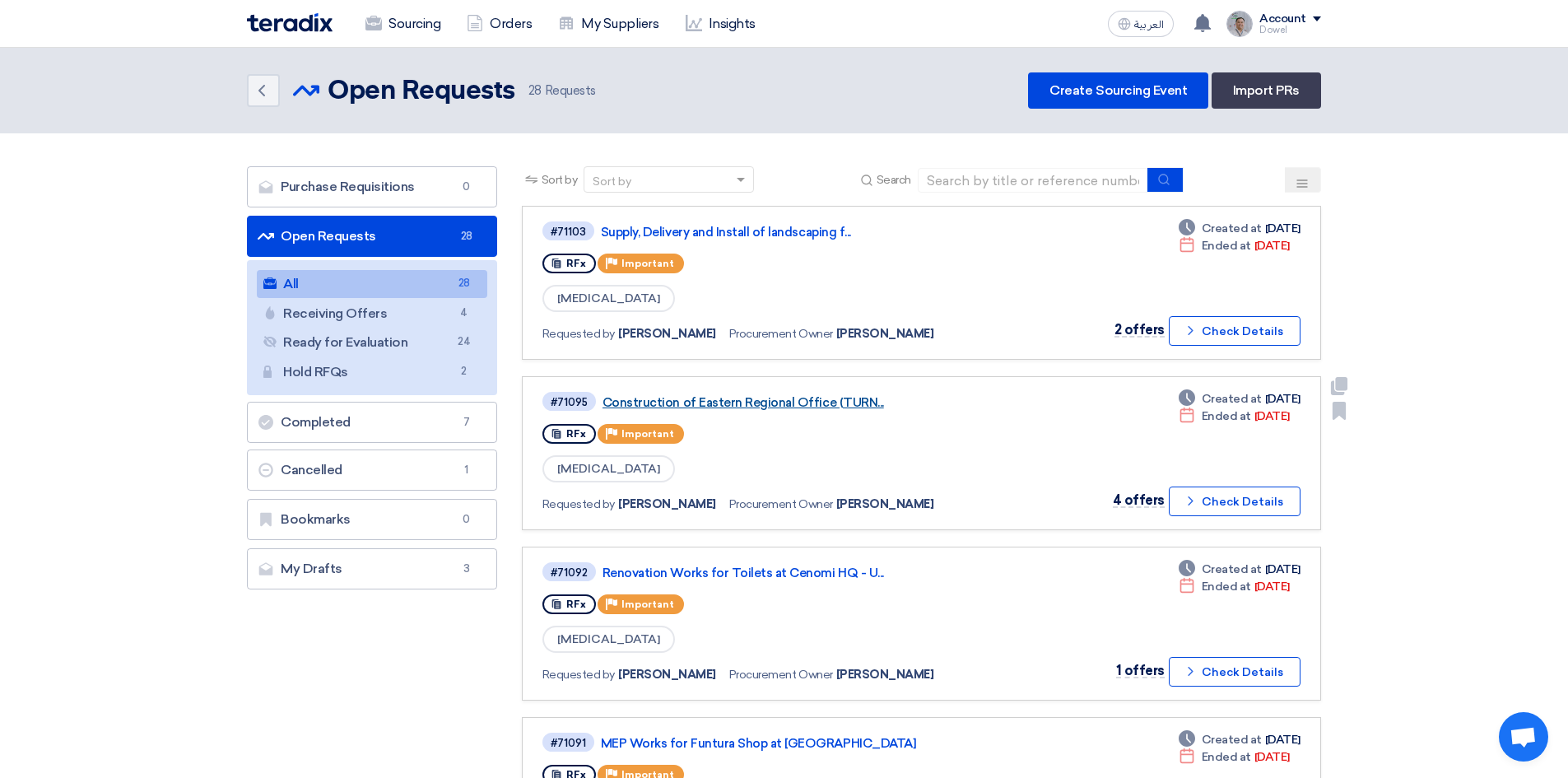
click at [759, 408] on link "Construction of Eastern Regional Office (TURN..." at bounding box center [808, 402] width 412 height 15
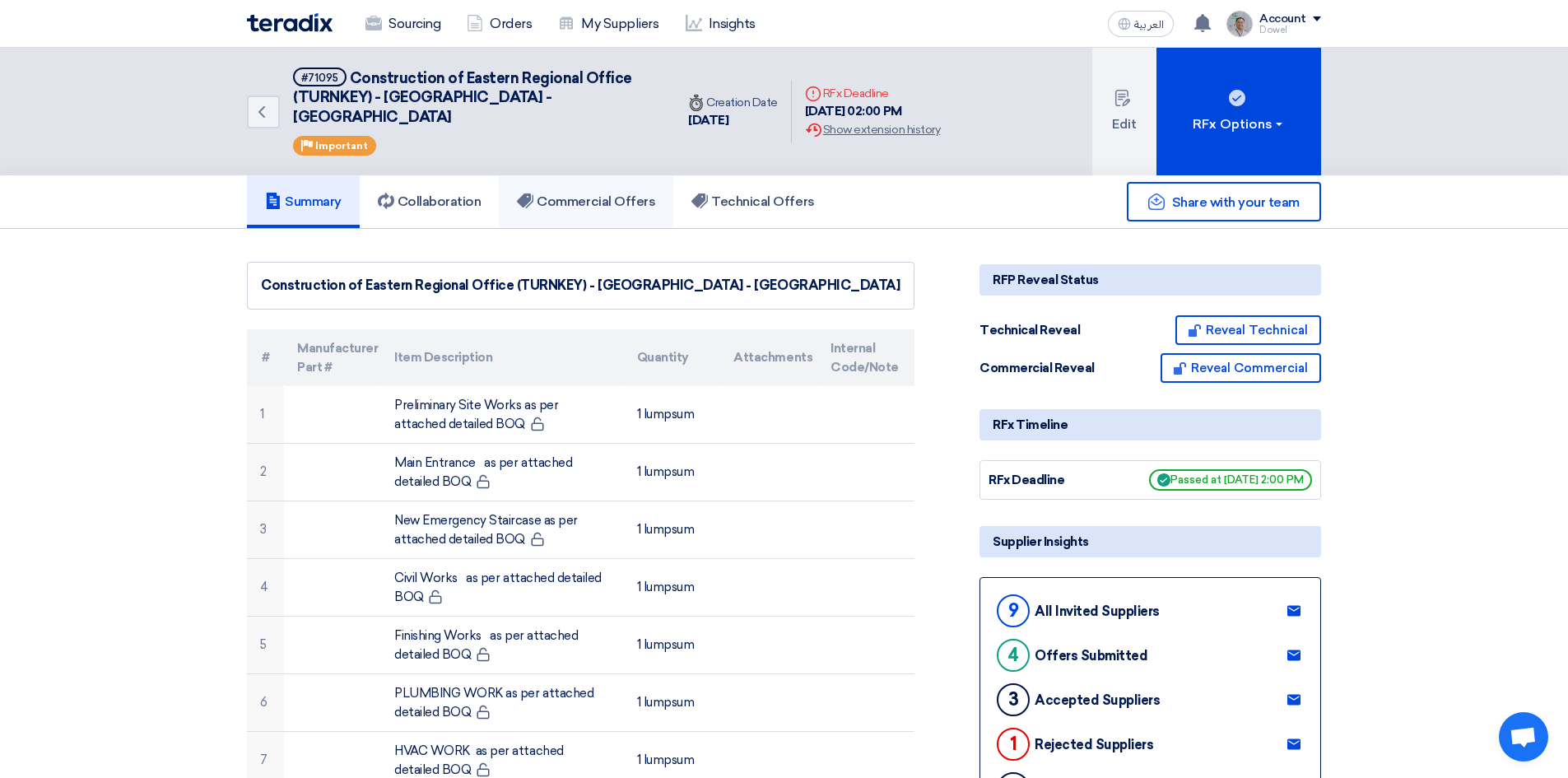
click at [603, 194] on h5 "Commercial Offers" at bounding box center [586, 202] width 138 height 16
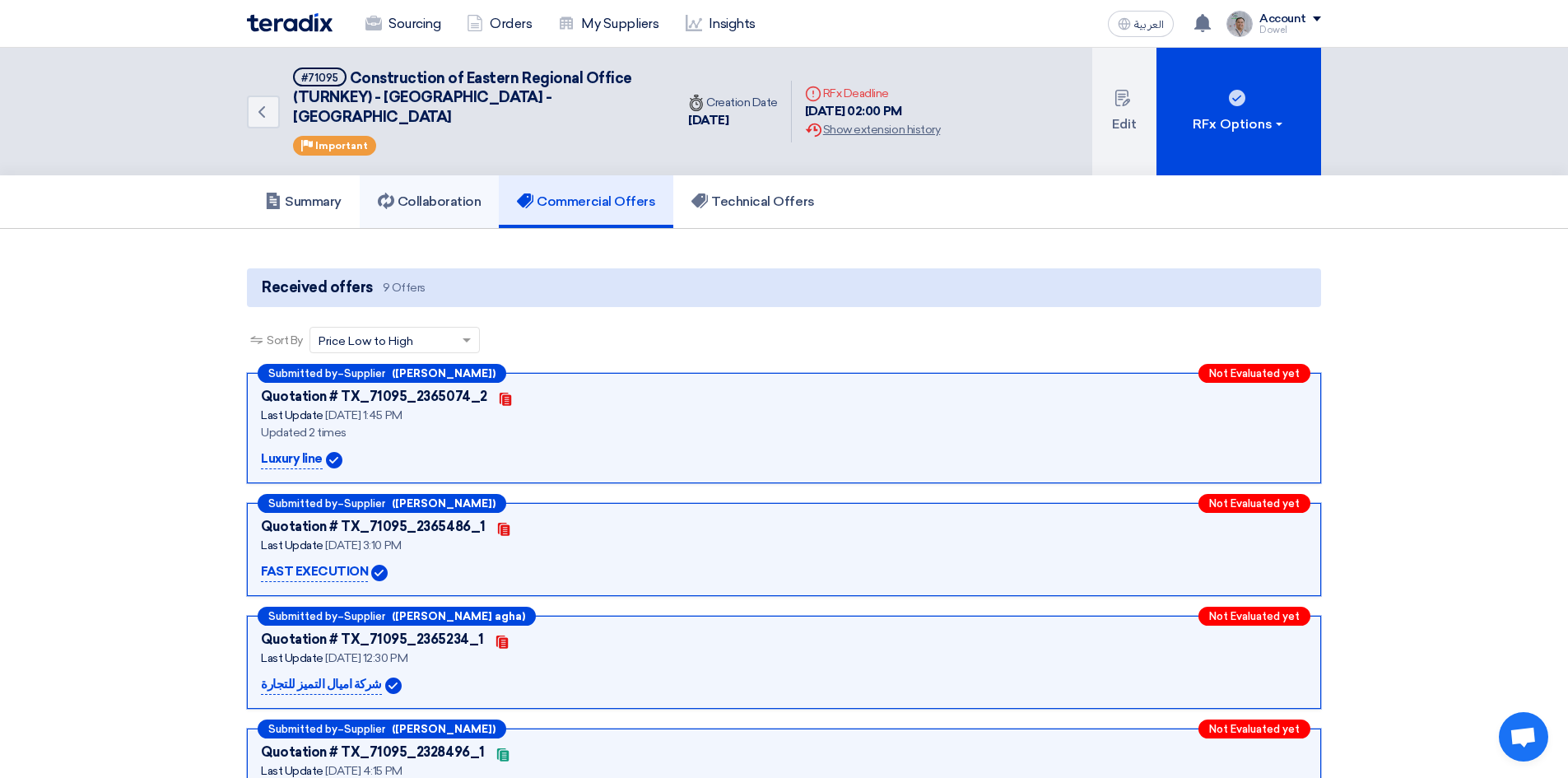
click at [429, 194] on h5 "Collaboration" at bounding box center [430, 202] width 104 height 16
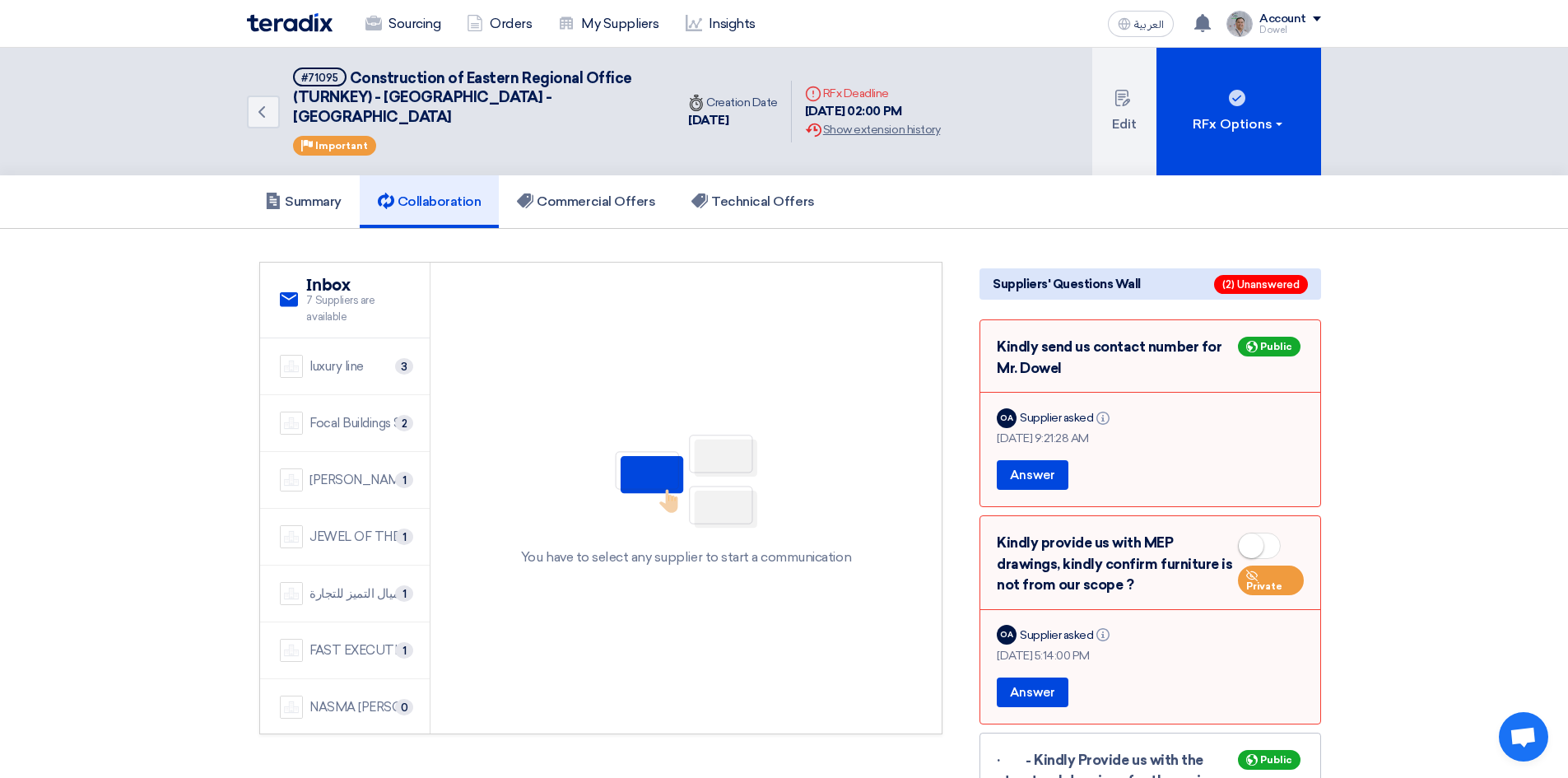
click at [1272, 532] on span at bounding box center [1259, 545] width 43 height 26
click at [313, 175] on link "Summary" at bounding box center [304, 201] width 113 height 53
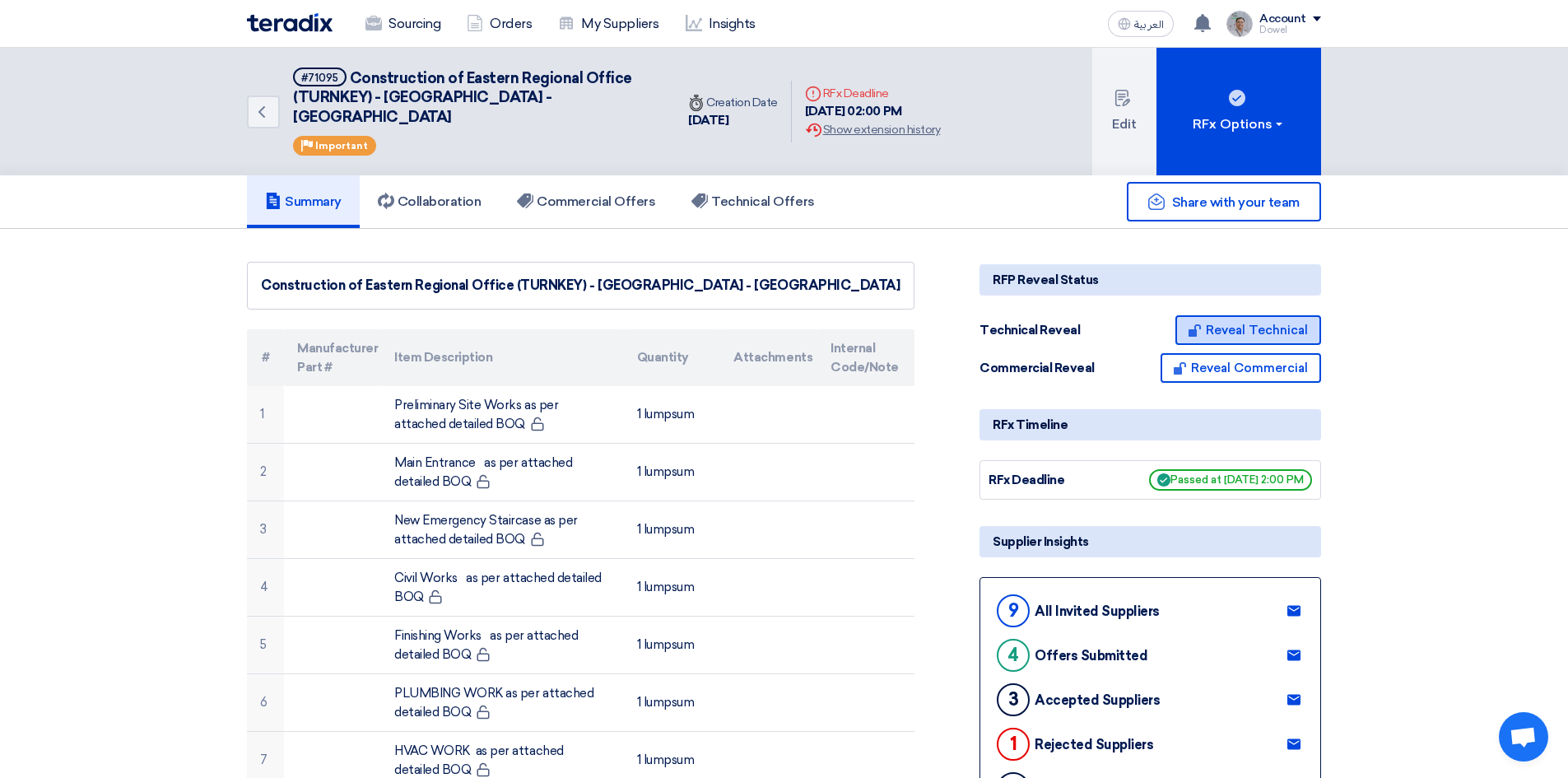
click at [1249, 315] on button "Reveal Technical" at bounding box center [1247, 330] width 146 height 29
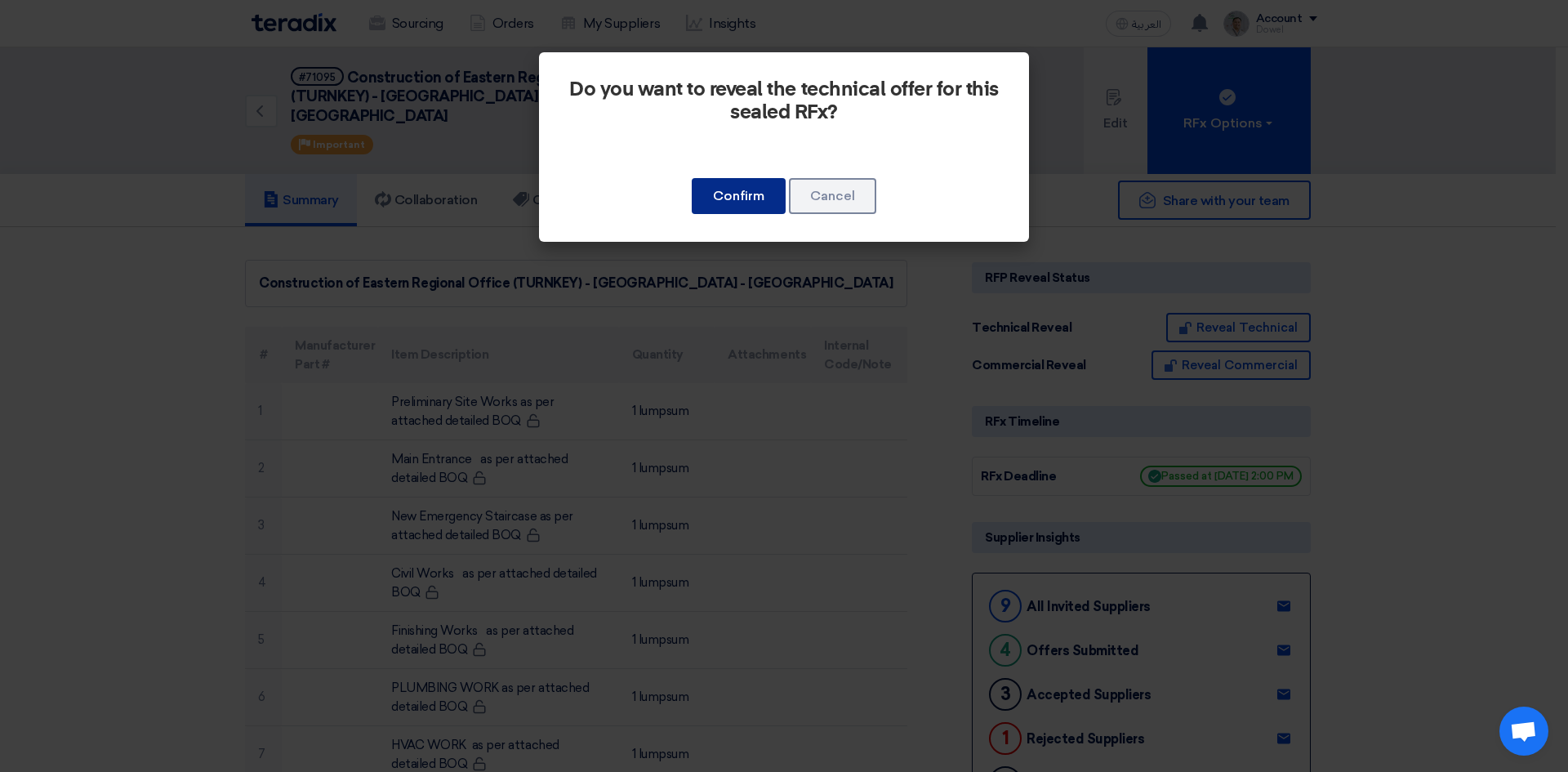
click at [728, 199] on button "Confirm" at bounding box center [739, 196] width 94 height 36
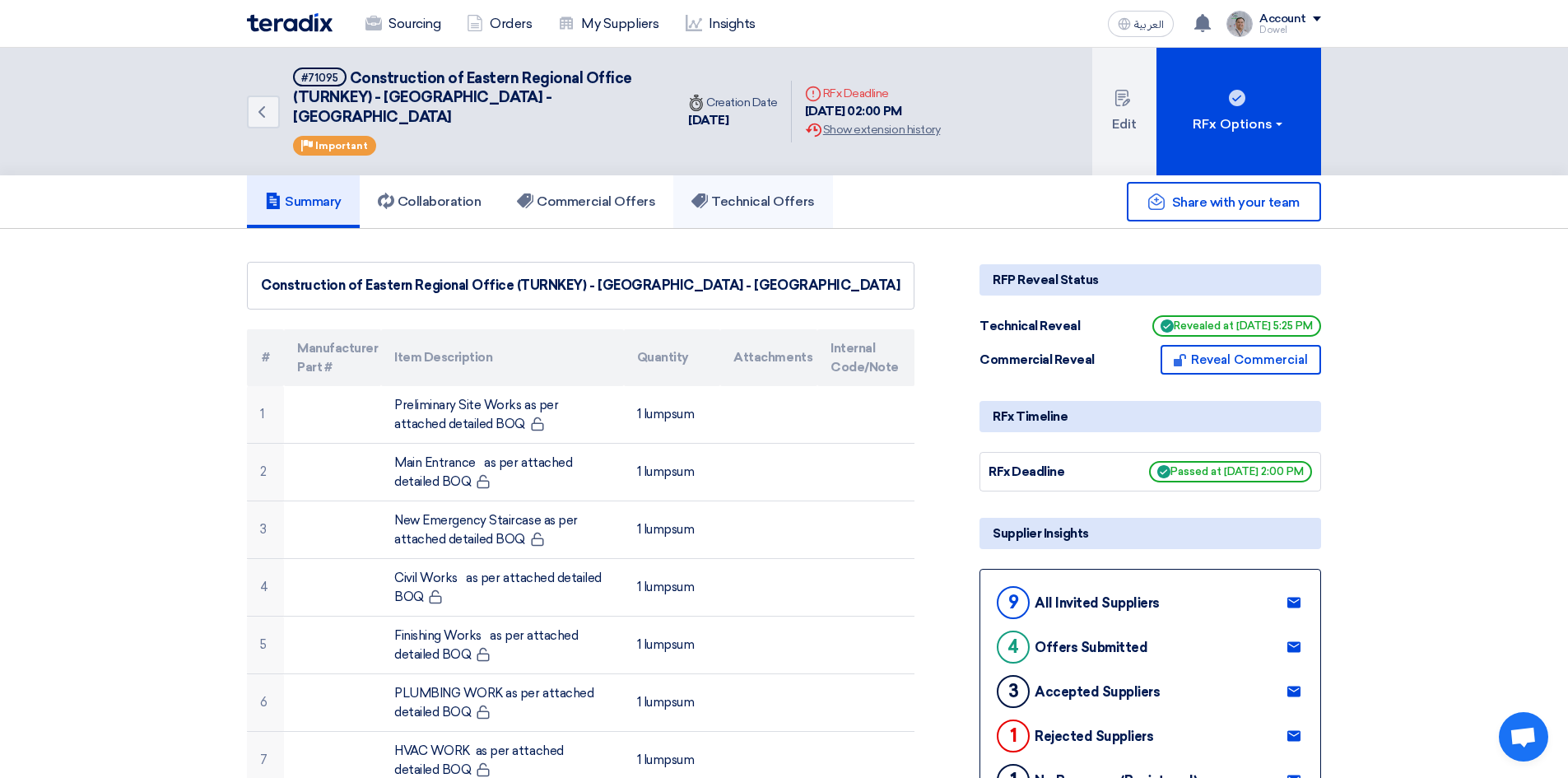
click at [742, 194] on h5 "Technical Offers" at bounding box center [752, 202] width 122 height 16
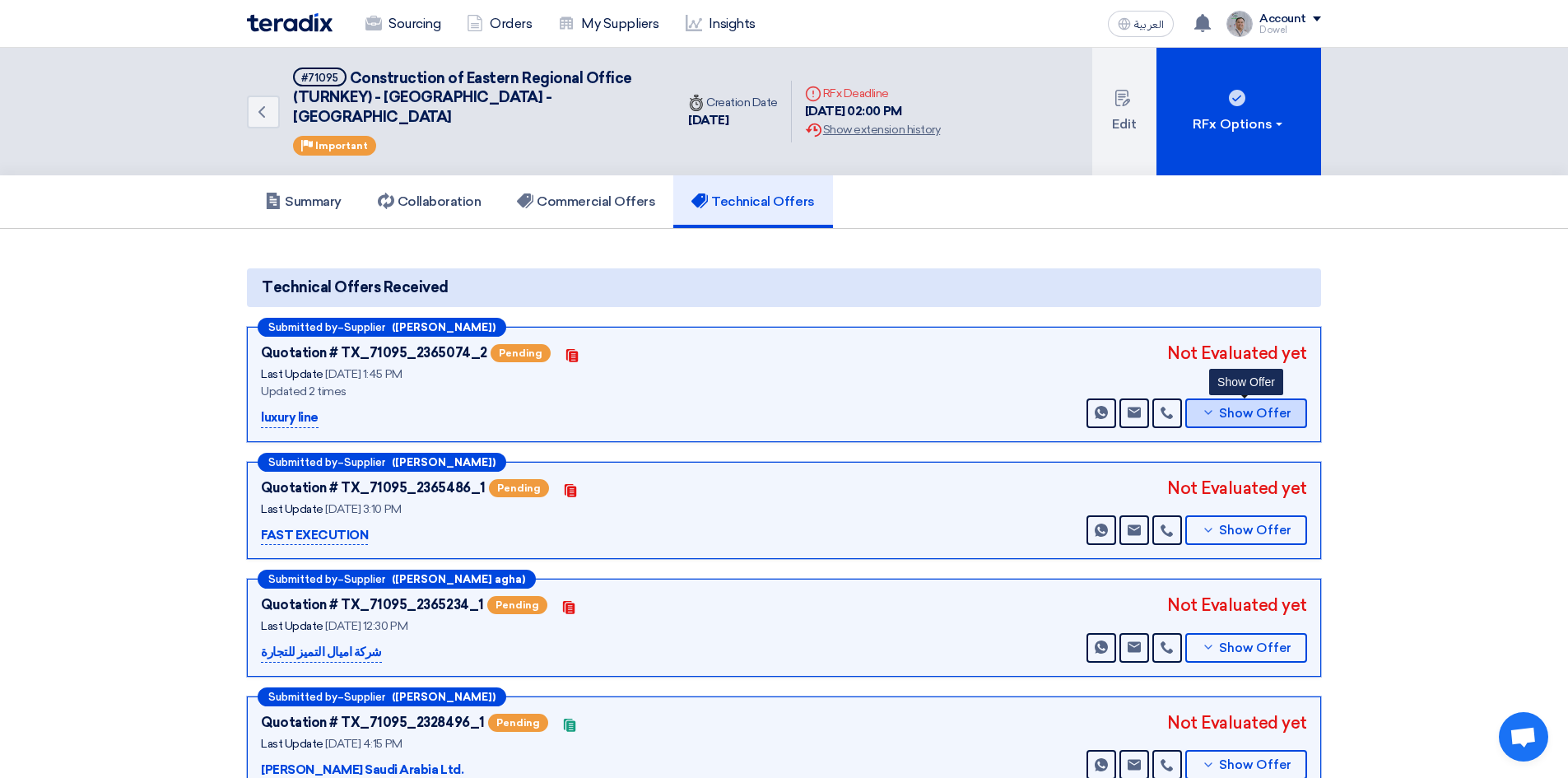
click at [1243, 407] on span "Show Offer" at bounding box center [1255, 414] width 72 height 13
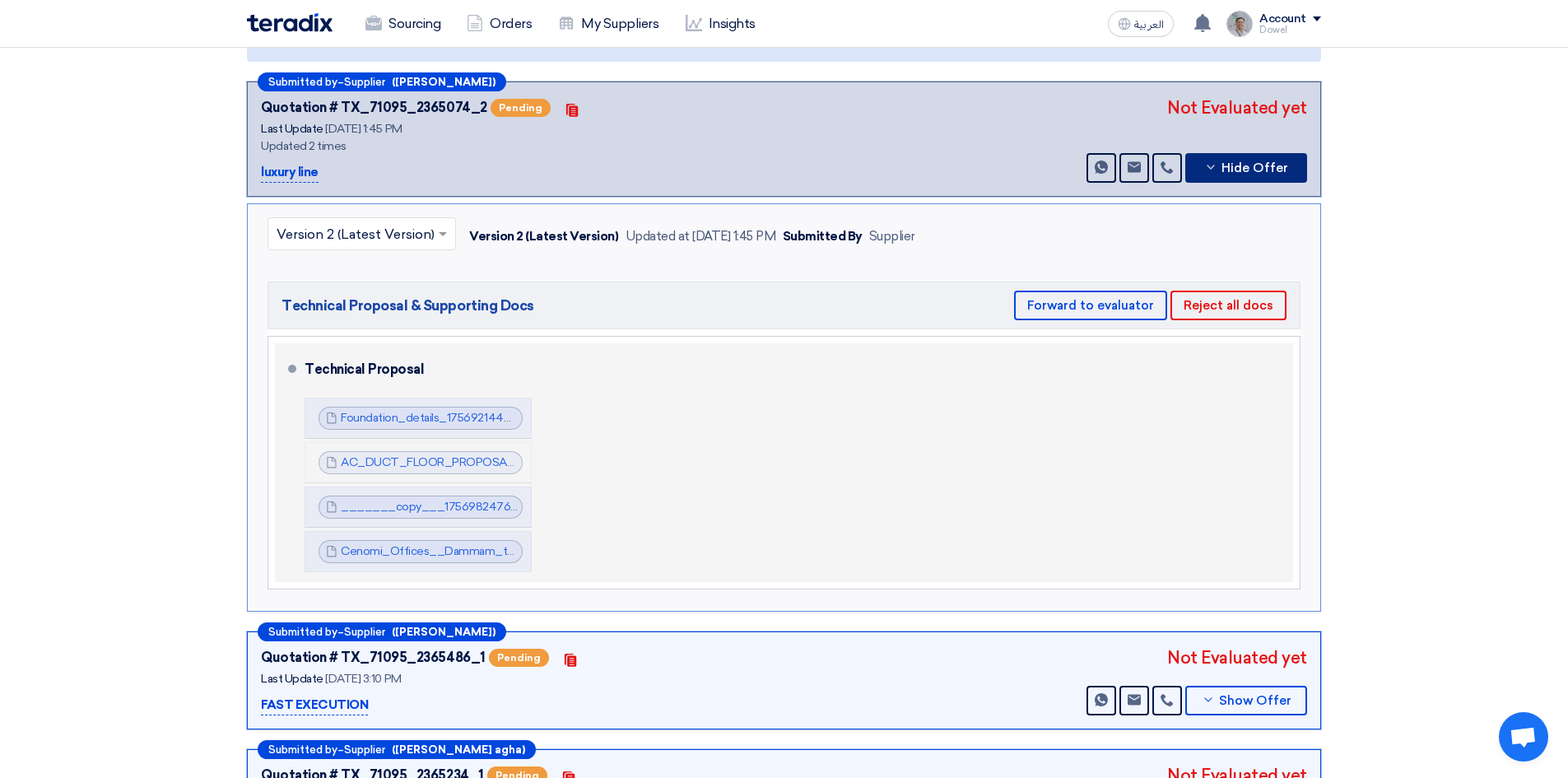
scroll to position [247, 0]
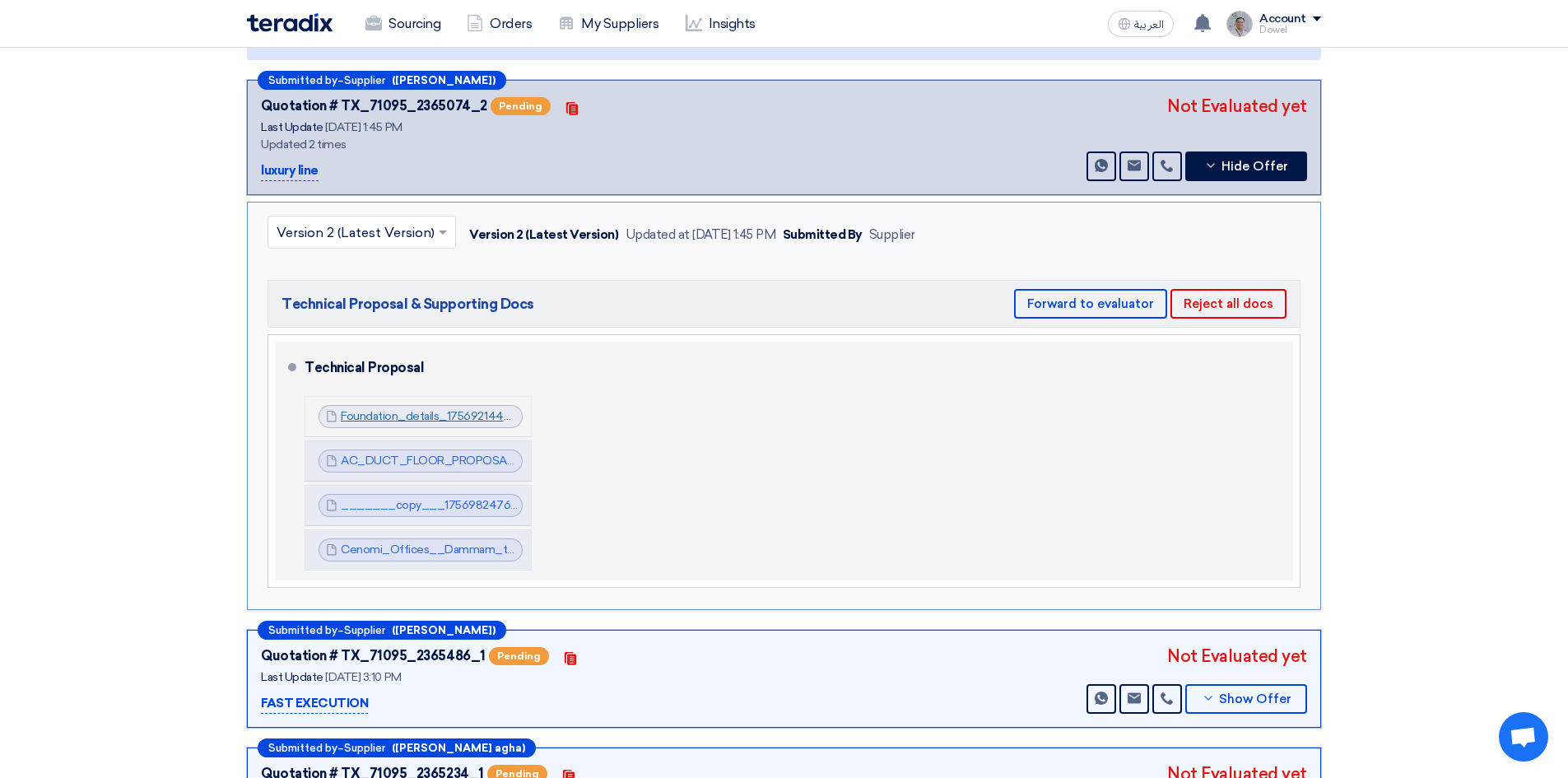
click at [425, 409] on link "Foundation_details_1756921444482.pdf" at bounding box center [447, 416] width 213 height 14
click at [471, 454] on link "AC_DUCT_FLOOR_PROPOSAL_FOR_ANOTHER_SITE_1756921444978.pdf" at bounding box center [546, 461] width 412 height 14
click at [460, 498] on link "_______copy___1756982476178.pdf" at bounding box center [445, 506] width 208 height 14
click at [458, 543] on link "Cenomi_Offices__Dammam_technical_Proposal_1756982684208.pdf" at bounding box center [528, 550] width 374 height 14
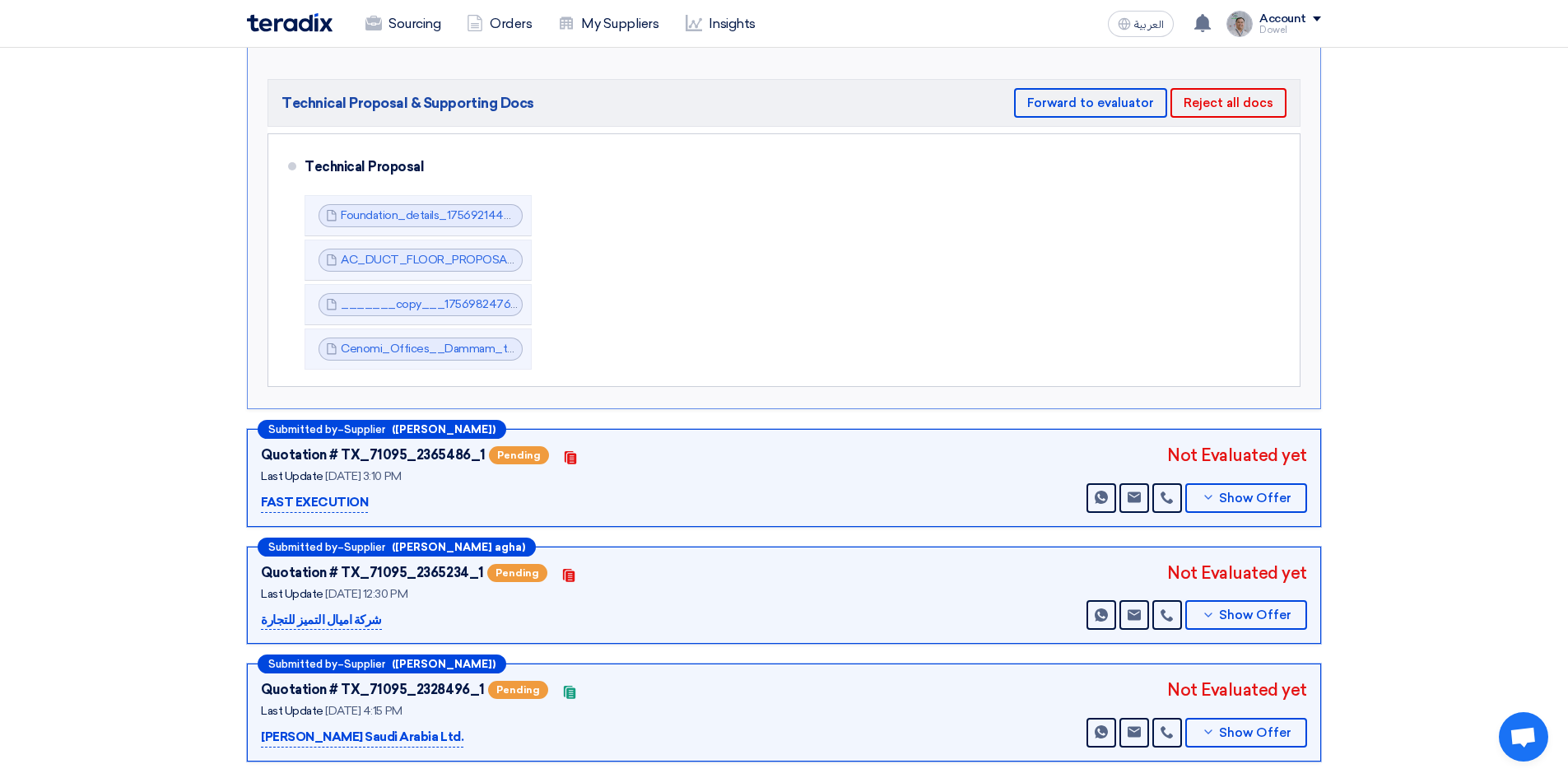
scroll to position [576, 0]
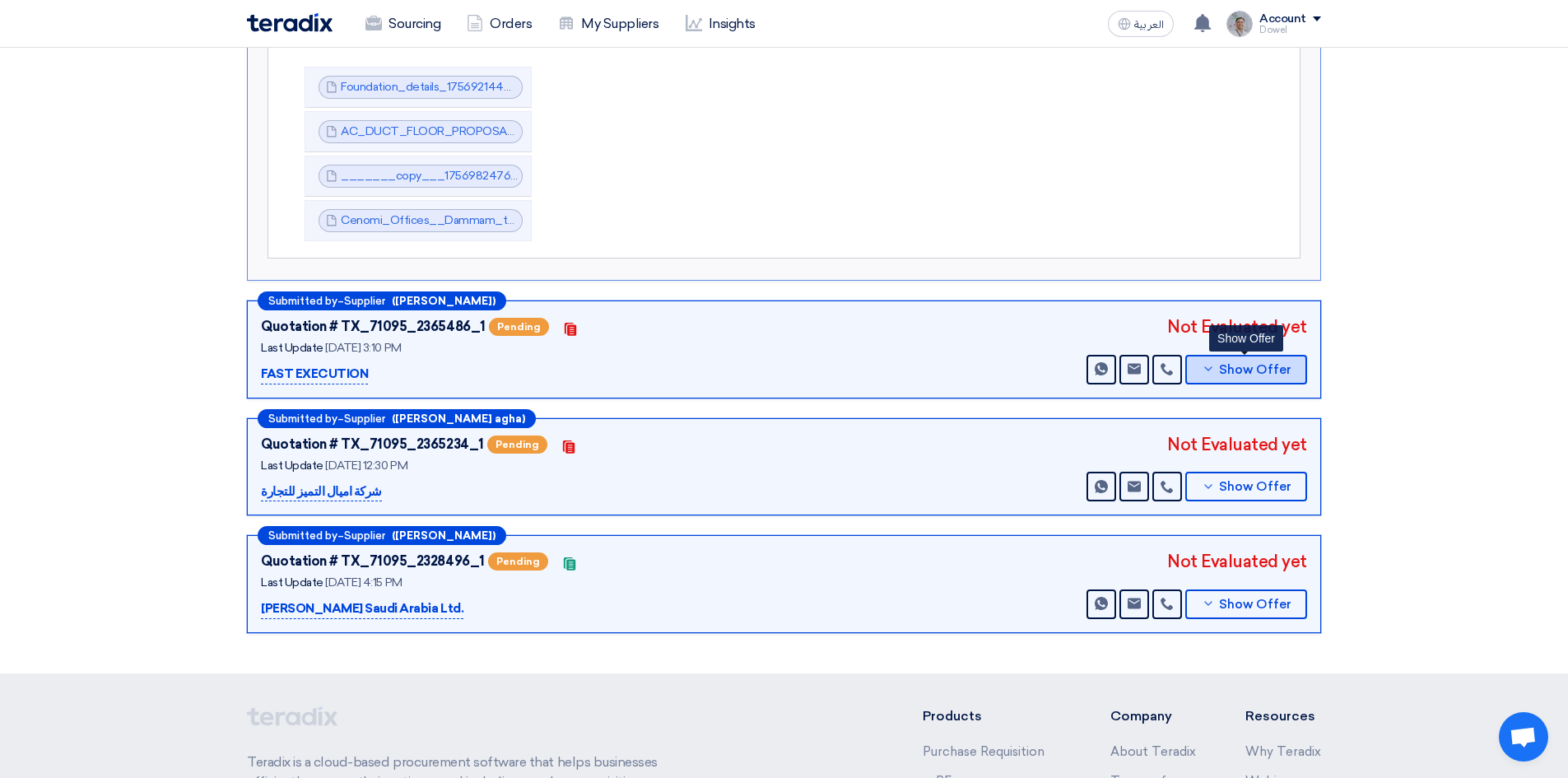
click at [1246, 357] on button "Show Offer" at bounding box center [1246, 369] width 121 height 29
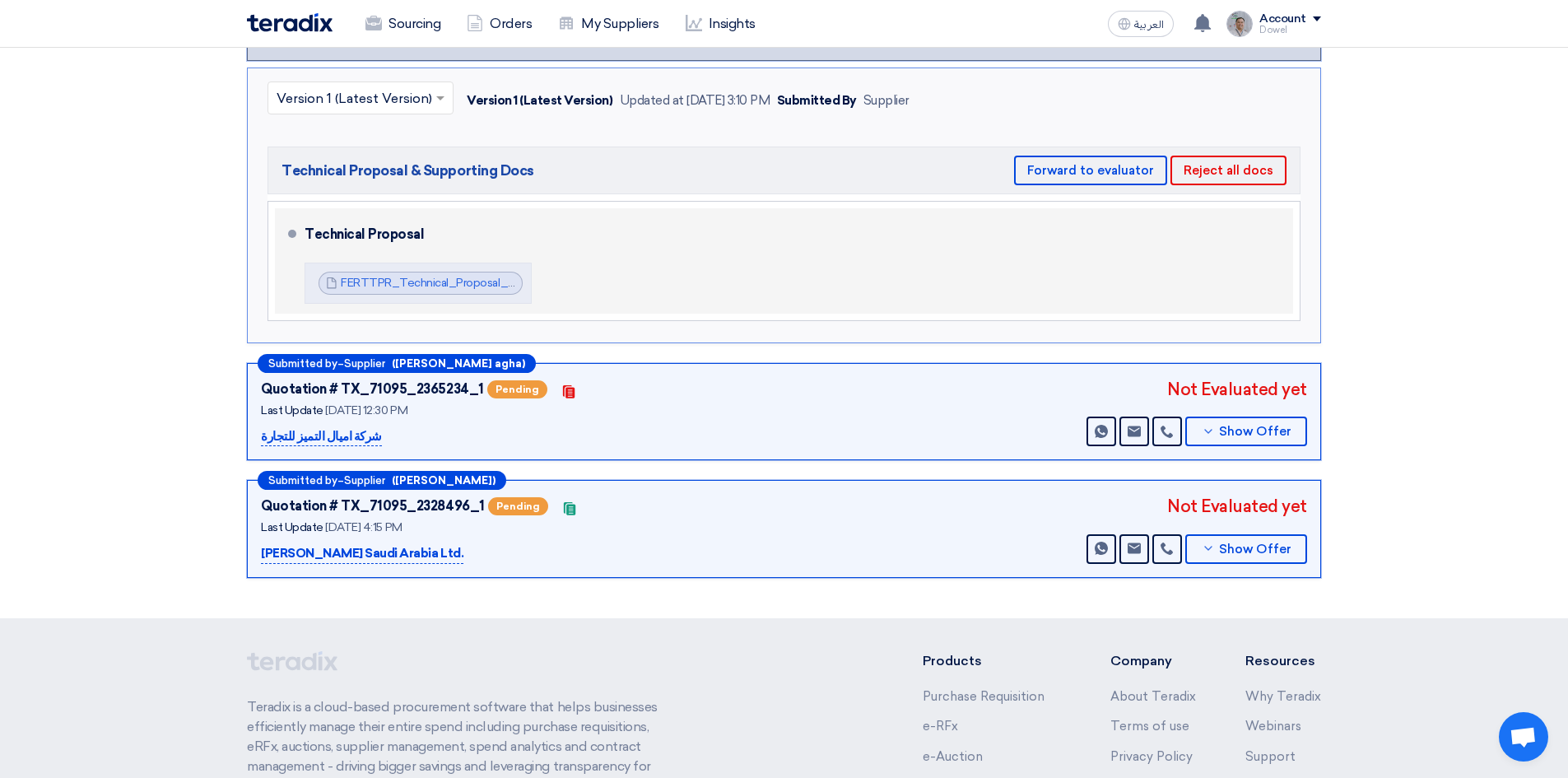
scroll to position [412, 0]
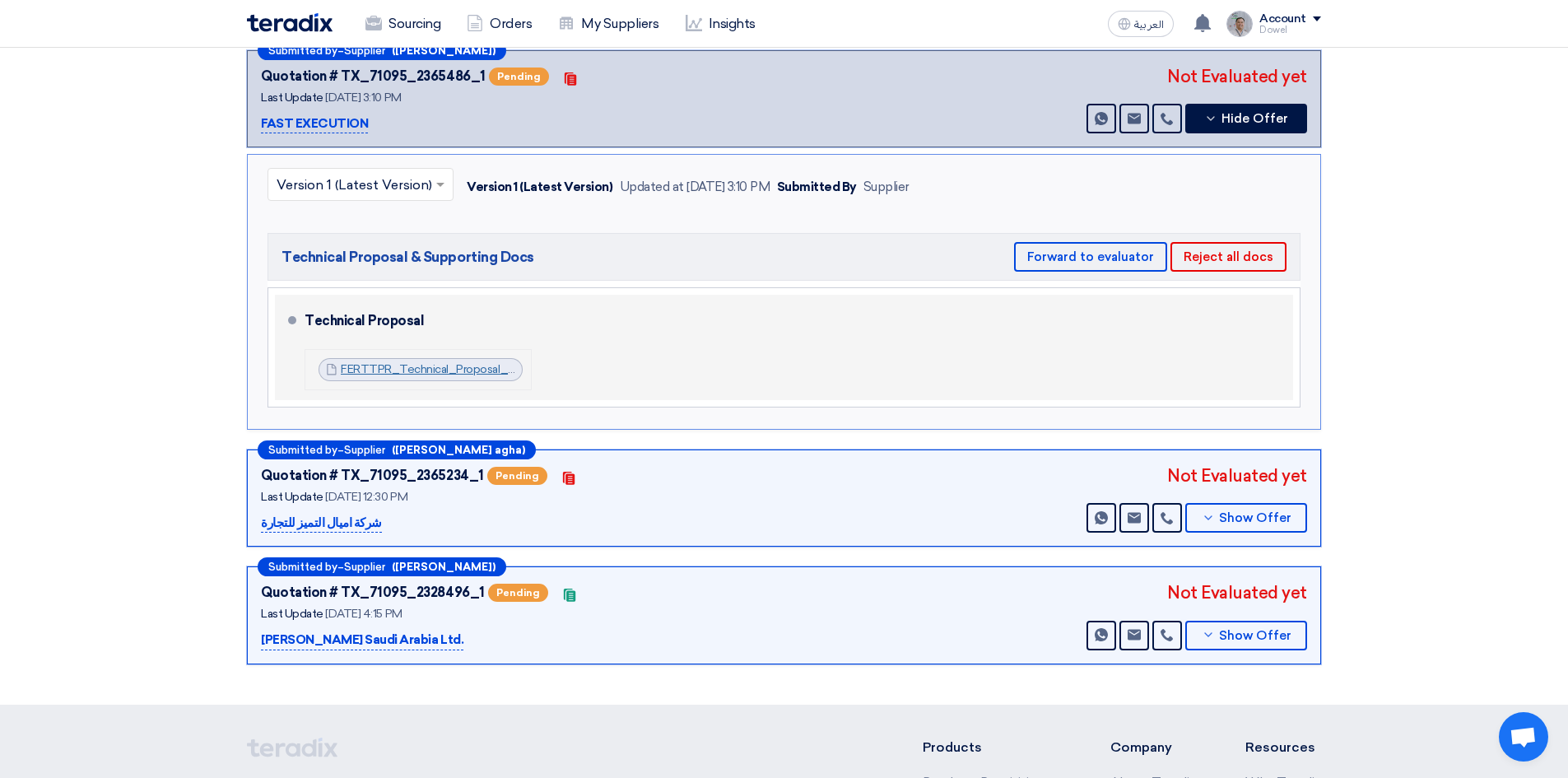
click at [427, 363] on link "FERTTPR_Technical_Proposal_Construction_of_Eastern_Regional_Office_at_Nakheel_M…" at bounding box center [674, 370] width 666 height 14
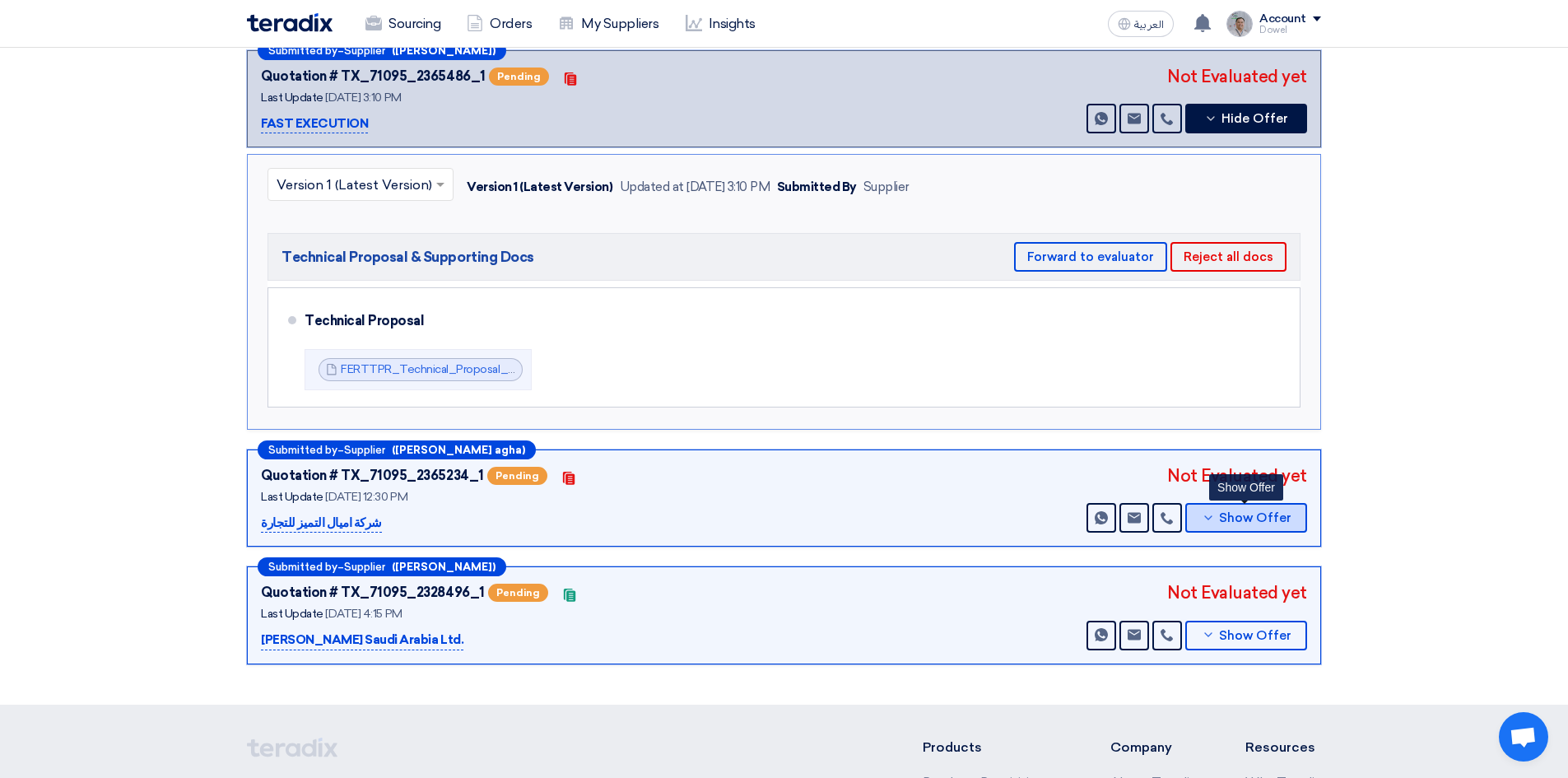
click at [1243, 506] on button "Show Offer" at bounding box center [1246, 517] width 121 height 29
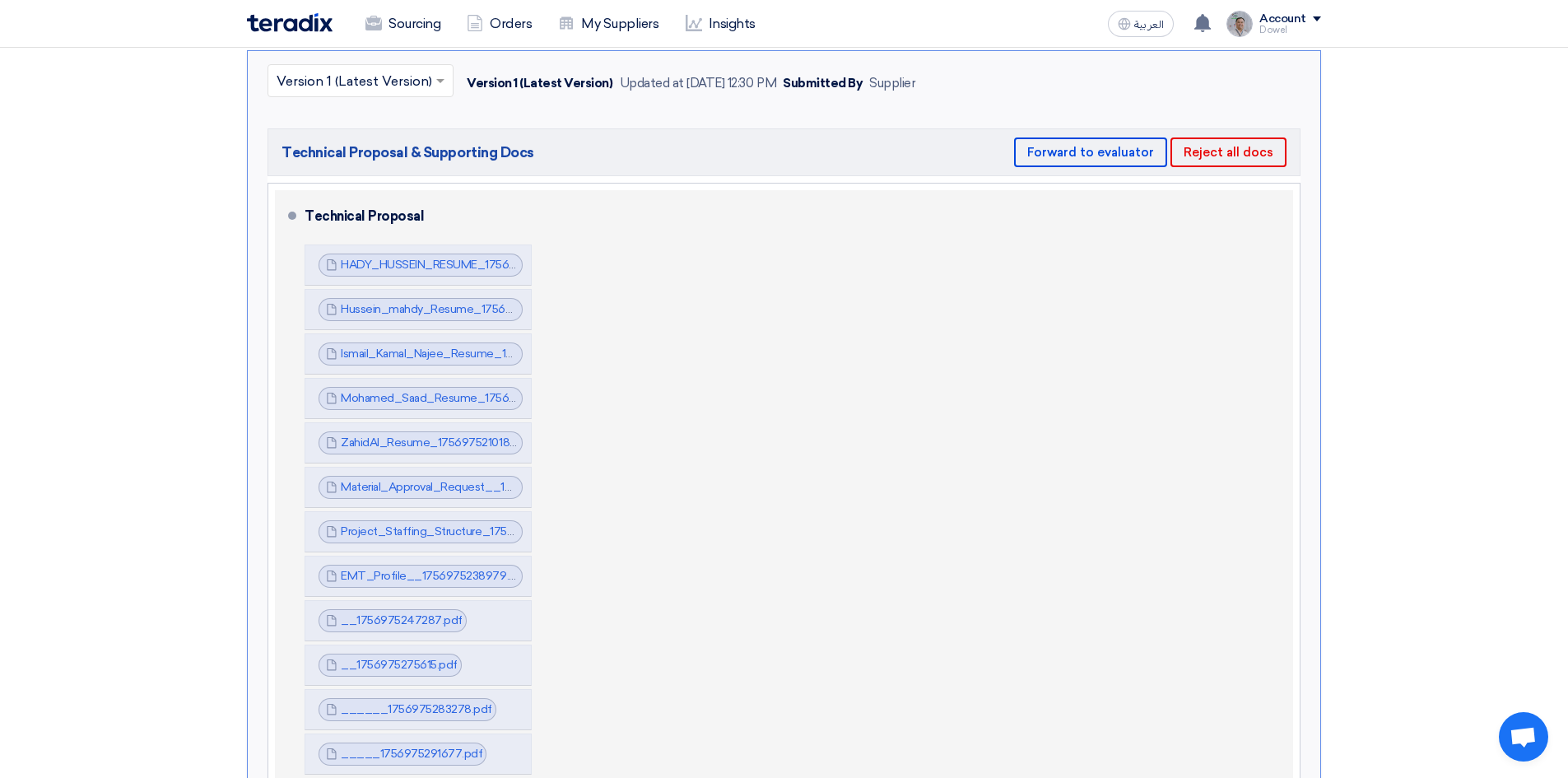
scroll to position [576, 0]
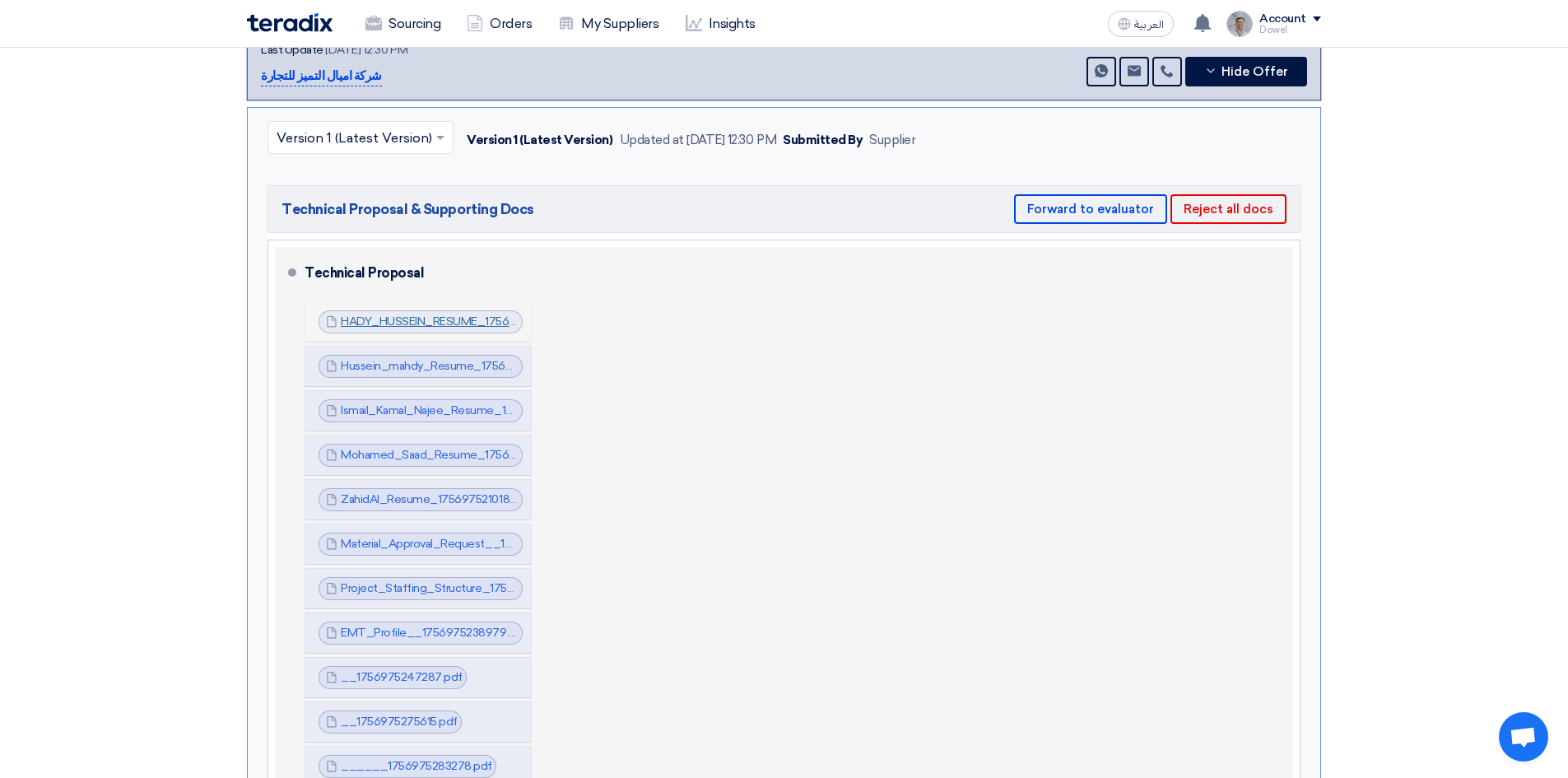
click at [385, 314] on link "HADY_HUSSEIN_RESUME_1756975185190.pdf" at bounding box center [463, 322] width 244 height 14
click at [394, 359] on link "Hussein_mahdy_Resume_1756975190038.pdf" at bounding box center [463, 366] width 244 height 14
click at [404, 404] on link "Ismail_Kamal_Najee_Resume_1756975196756.pdf" at bounding box center [472, 411] width 263 height 14
click at [408, 448] on link "Mohamed_Saad_Resume_1756975202391.pdf" at bounding box center [463, 455] width 246 height 14
click at [408, 492] on link "ZahidAl_Resume_1756975210180.pdf" at bounding box center [439, 499] width 196 height 14
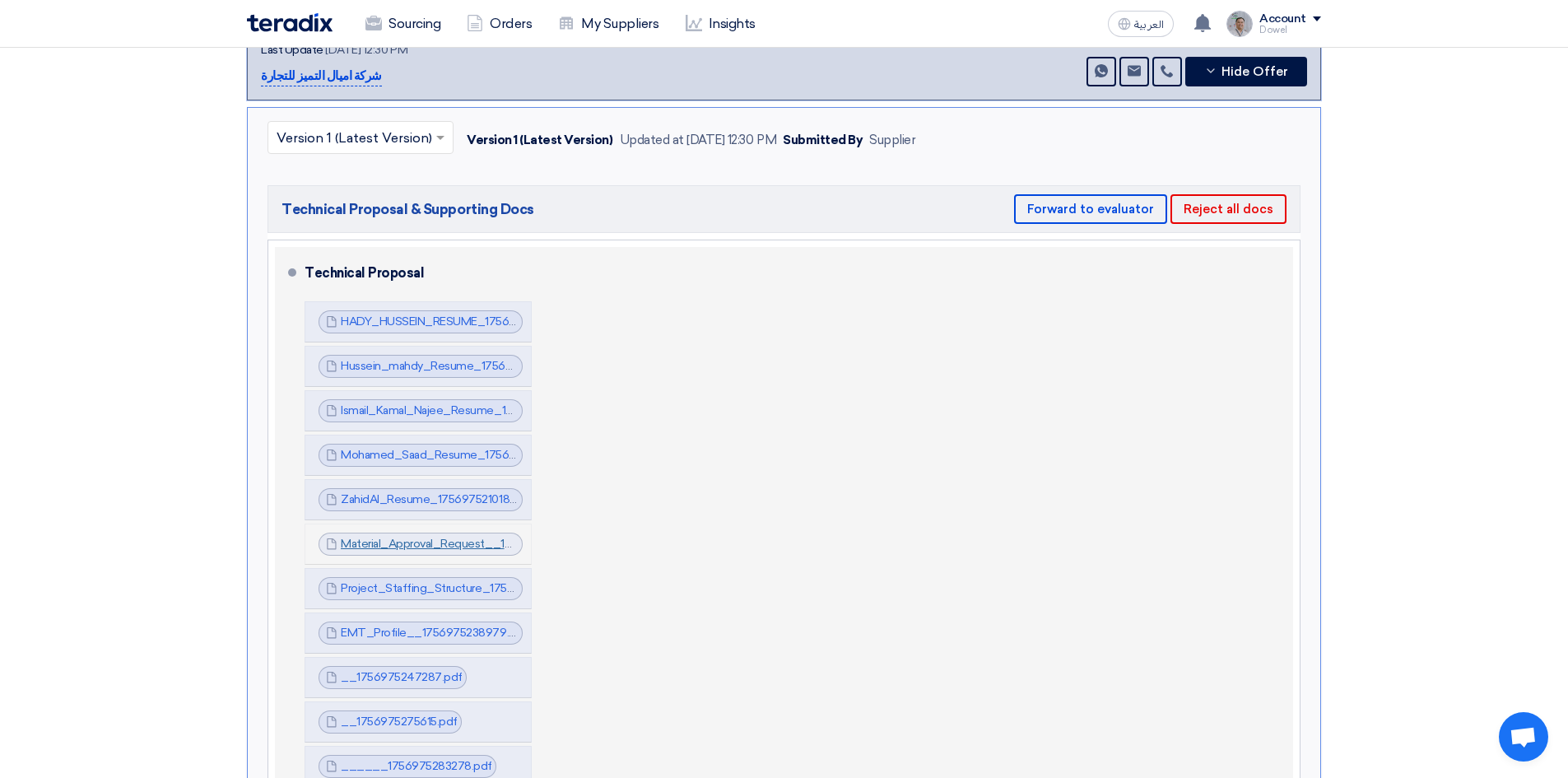
click at [413, 537] on link "Material_Approval_Request__1756975219225.pdf" at bounding box center [471, 544] width 260 height 14
click at [401, 581] on link "Project_Staffing_Structure_1756975224368.pdf" at bounding box center [468, 589] width 254 height 14
click at [389, 626] on link "EMT_Profile__1756975238979.pdf" at bounding box center [434, 633] width 187 height 14
click at [382, 670] on link "__1756975247287.pdf" at bounding box center [402, 677] width 121 height 14
click at [380, 715] on link "__1756975275615.pdf" at bounding box center [399, 722] width 117 height 14
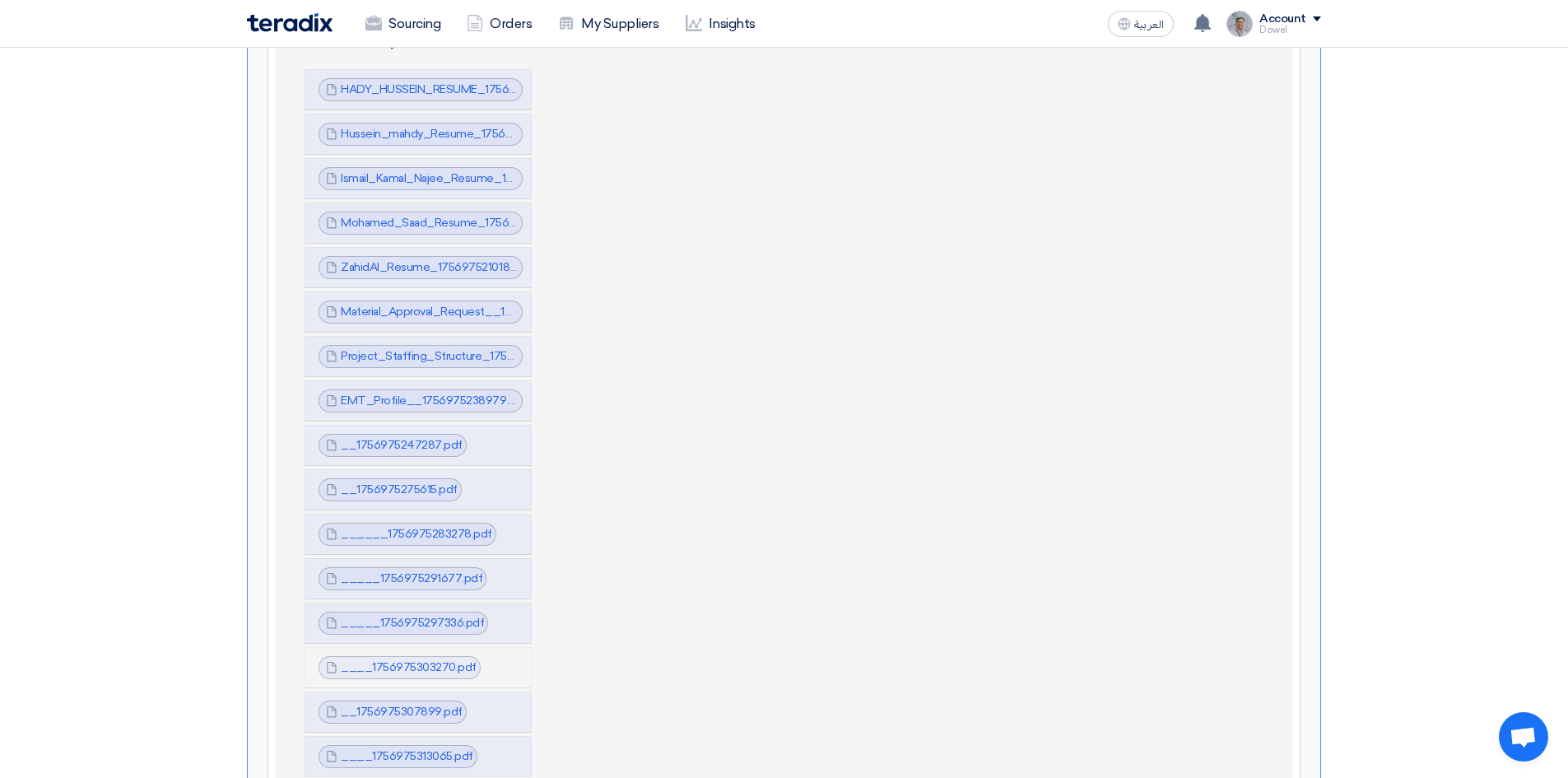
scroll to position [824, 0]
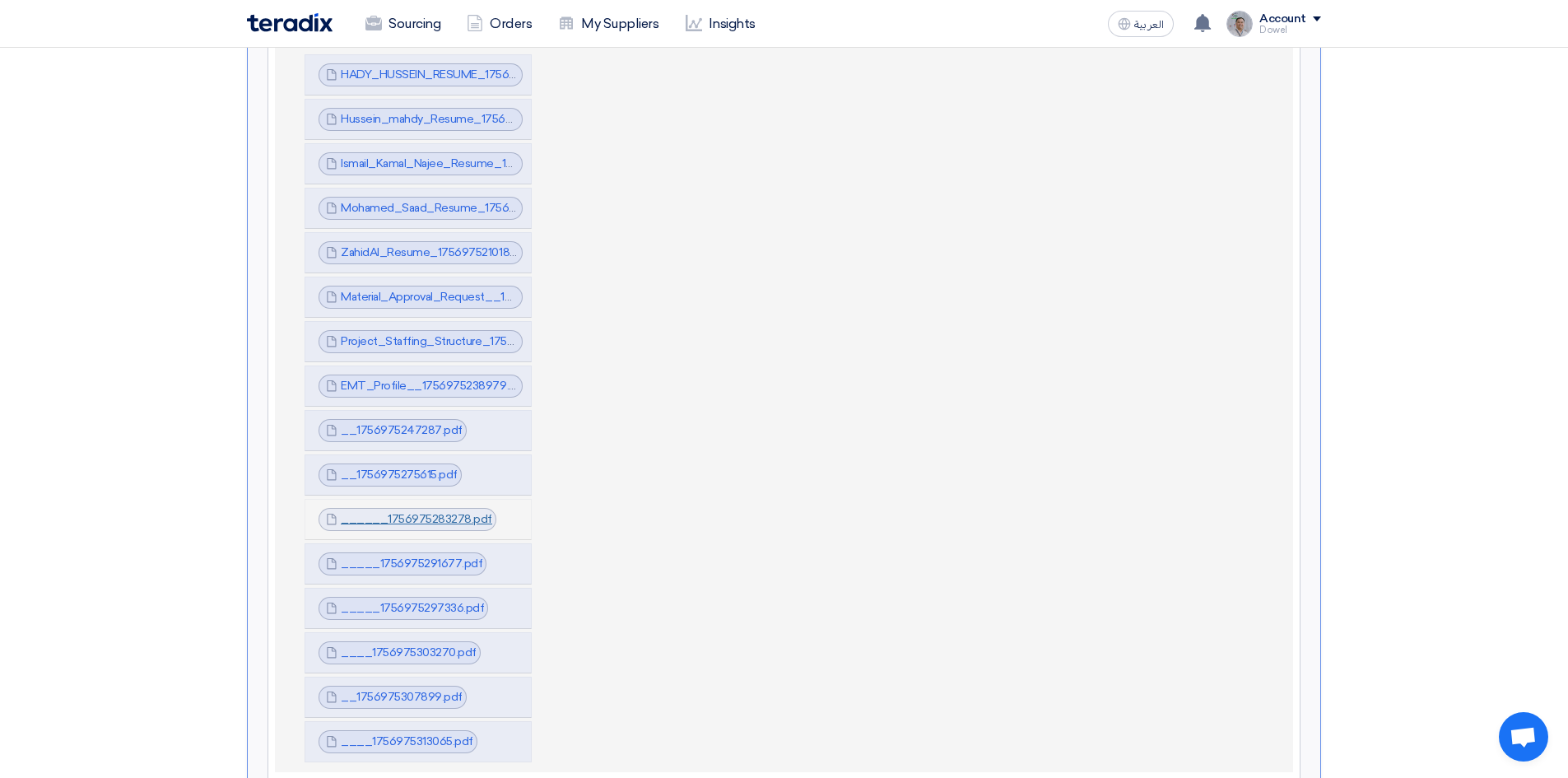
click at [390, 512] on link "______1756975283278.pdf" at bounding box center [417, 519] width 152 height 14
click at [384, 556] on link "_____1756975291677.pdf" at bounding box center [412, 564] width 142 height 14
click at [382, 601] on link "_____1756975297336.pdf" at bounding box center [413, 608] width 143 height 14
click at [386, 646] on link "____1756975303270.pdf" at bounding box center [409, 653] width 136 height 14
click at [384, 690] on link "__1756975307899.pdf" at bounding box center [402, 698] width 121 height 14
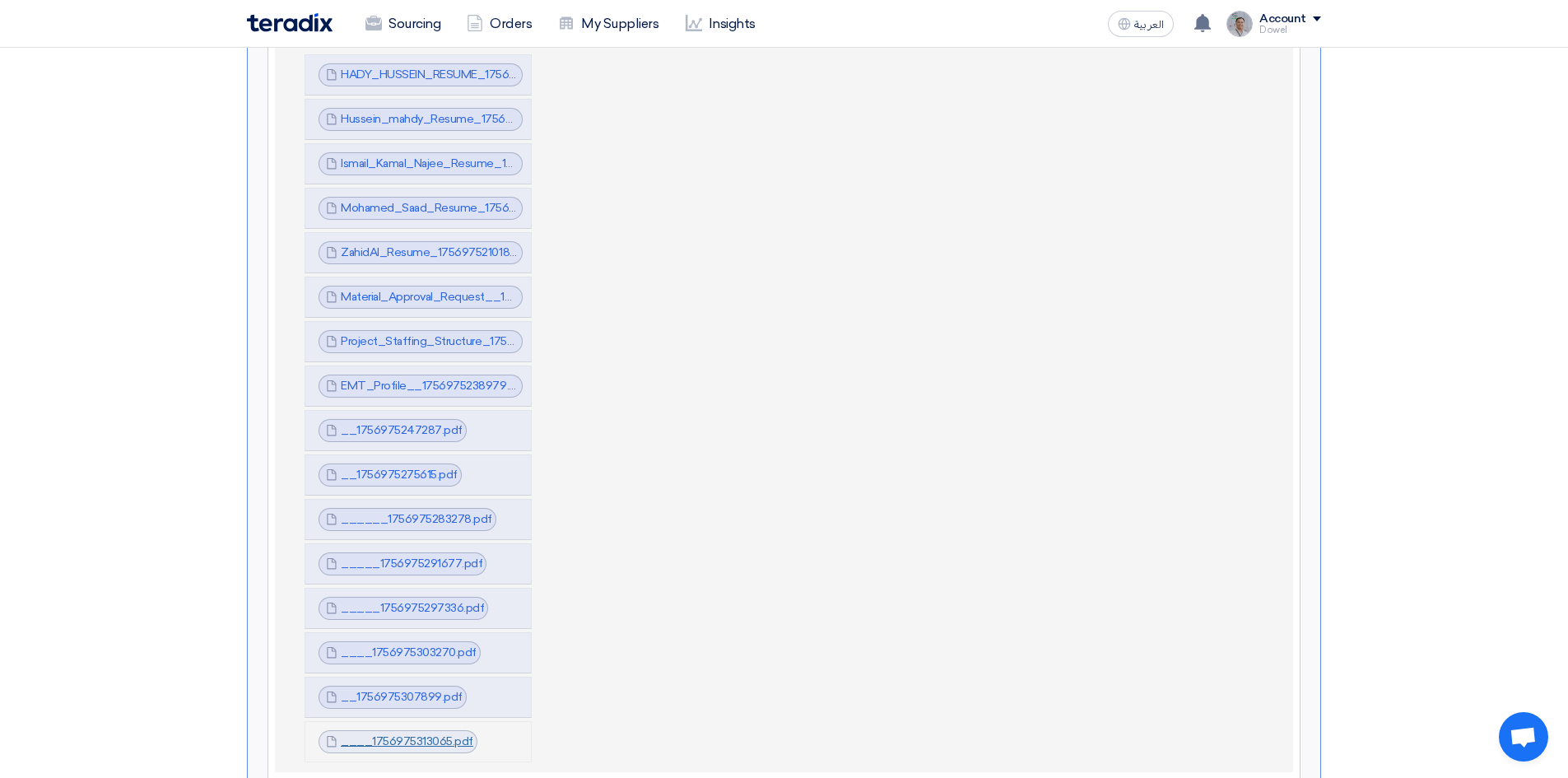
click at [391, 734] on link "____1756975313065.pdf" at bounding box center [407, 741] width 132 height 14
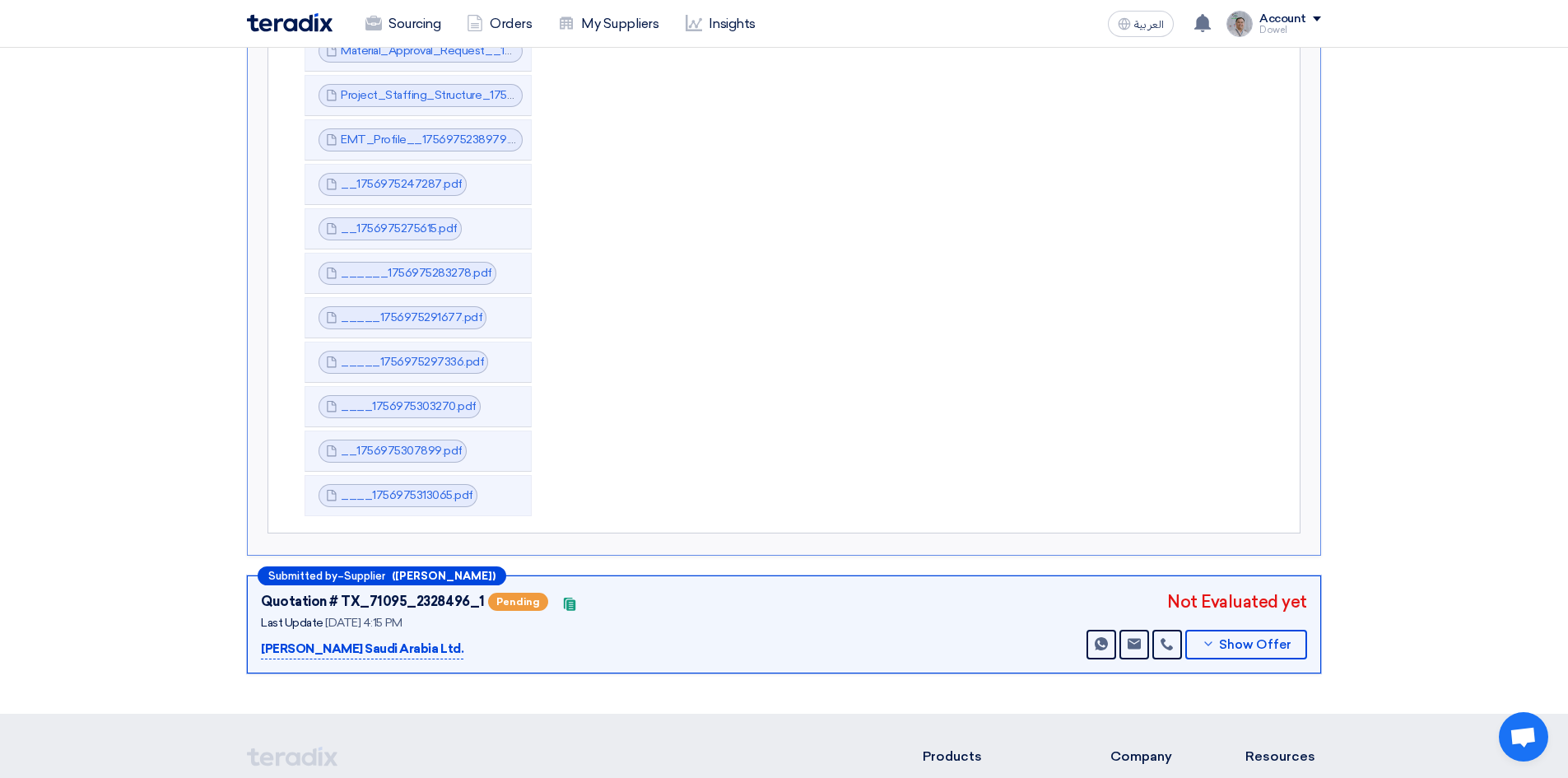
scroll to position [1070, 0]
click at [1230, 638] on span "Show Offer" at bounding box center [1255, 644] width 72 height 13
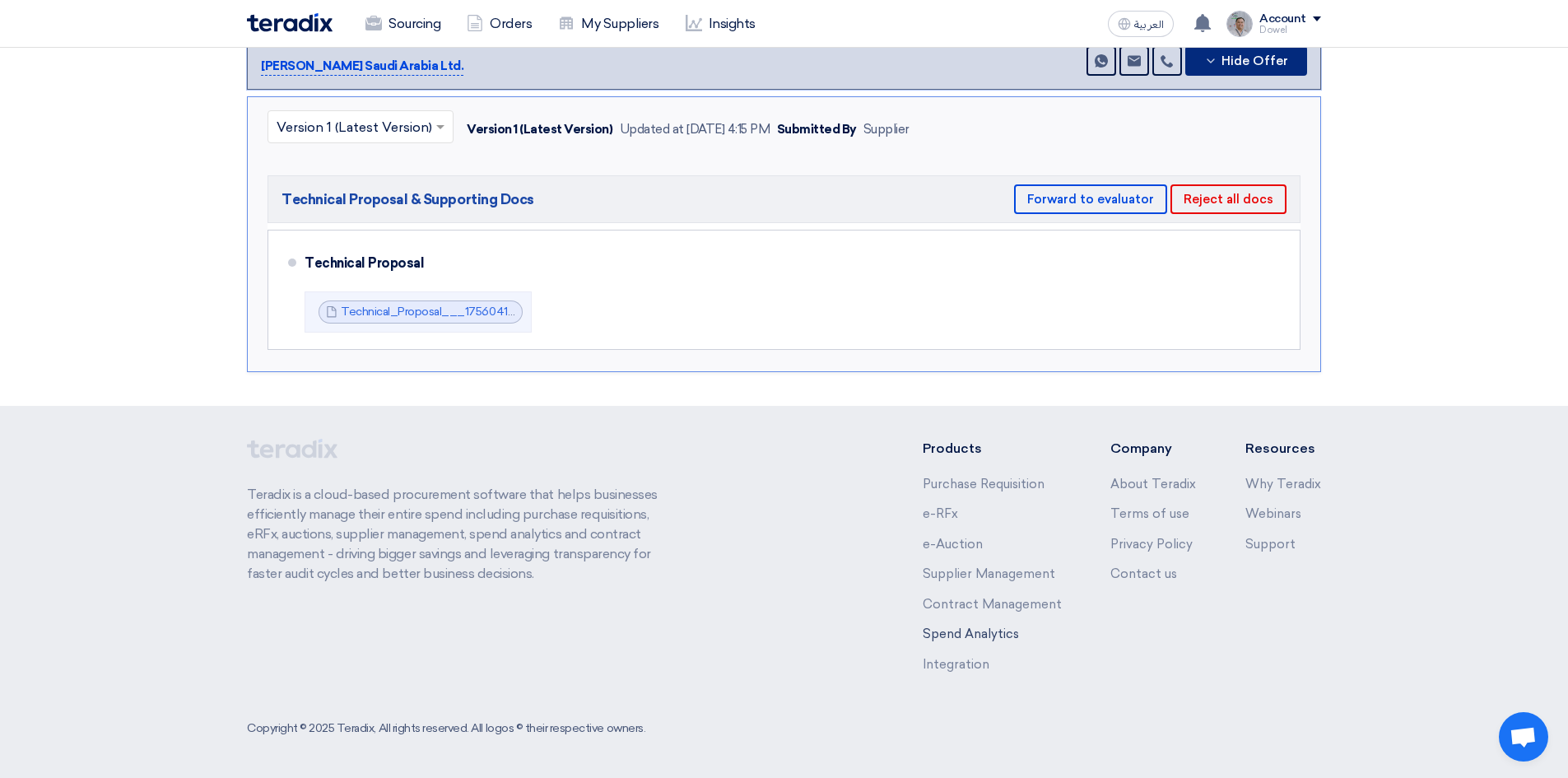
scroll to position [685, 0]
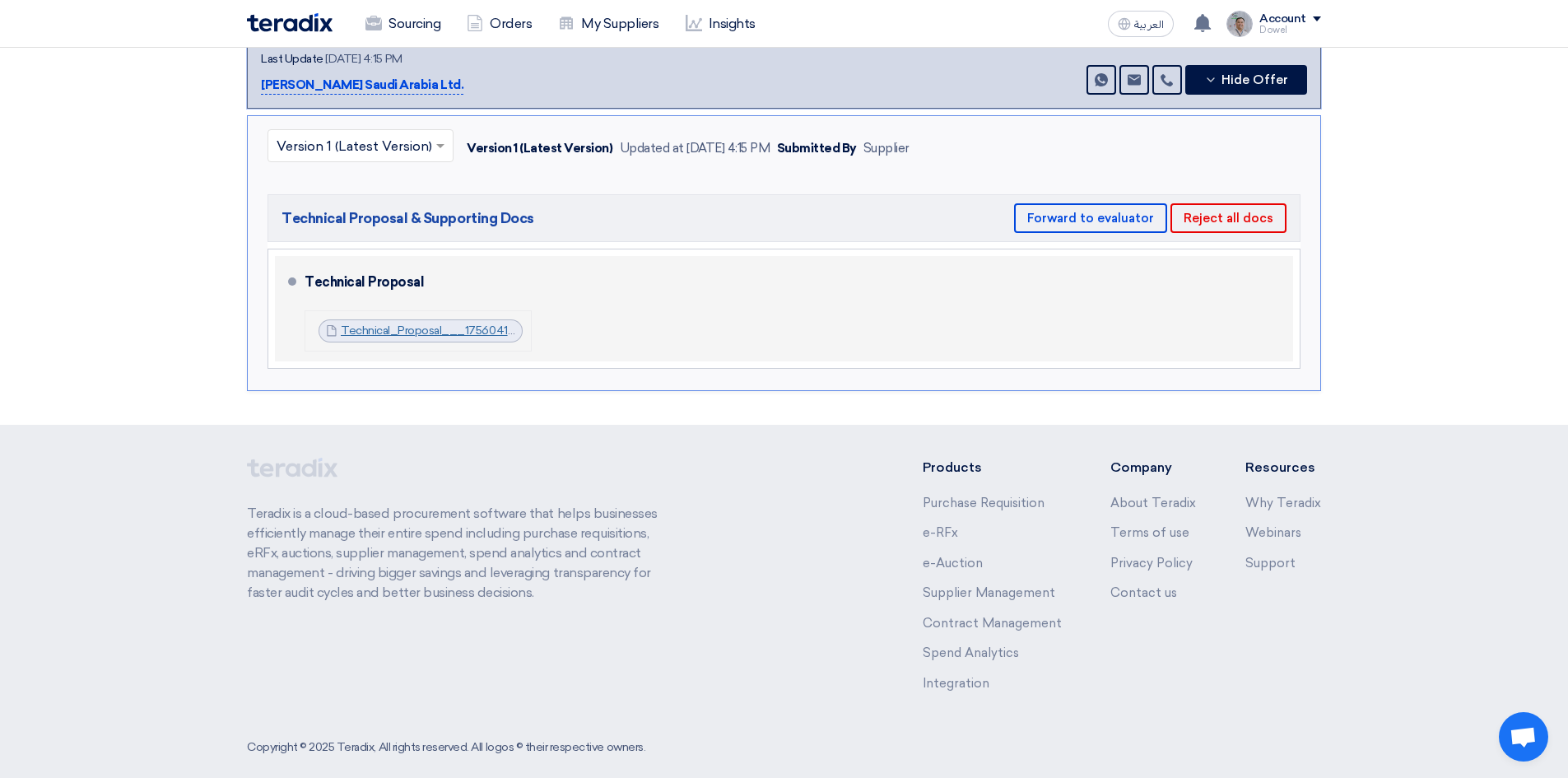
click at [413, 323] on link "Technical_Proposal___1756041265823.zip" at bounding box center [452, 330] width 222 height 14
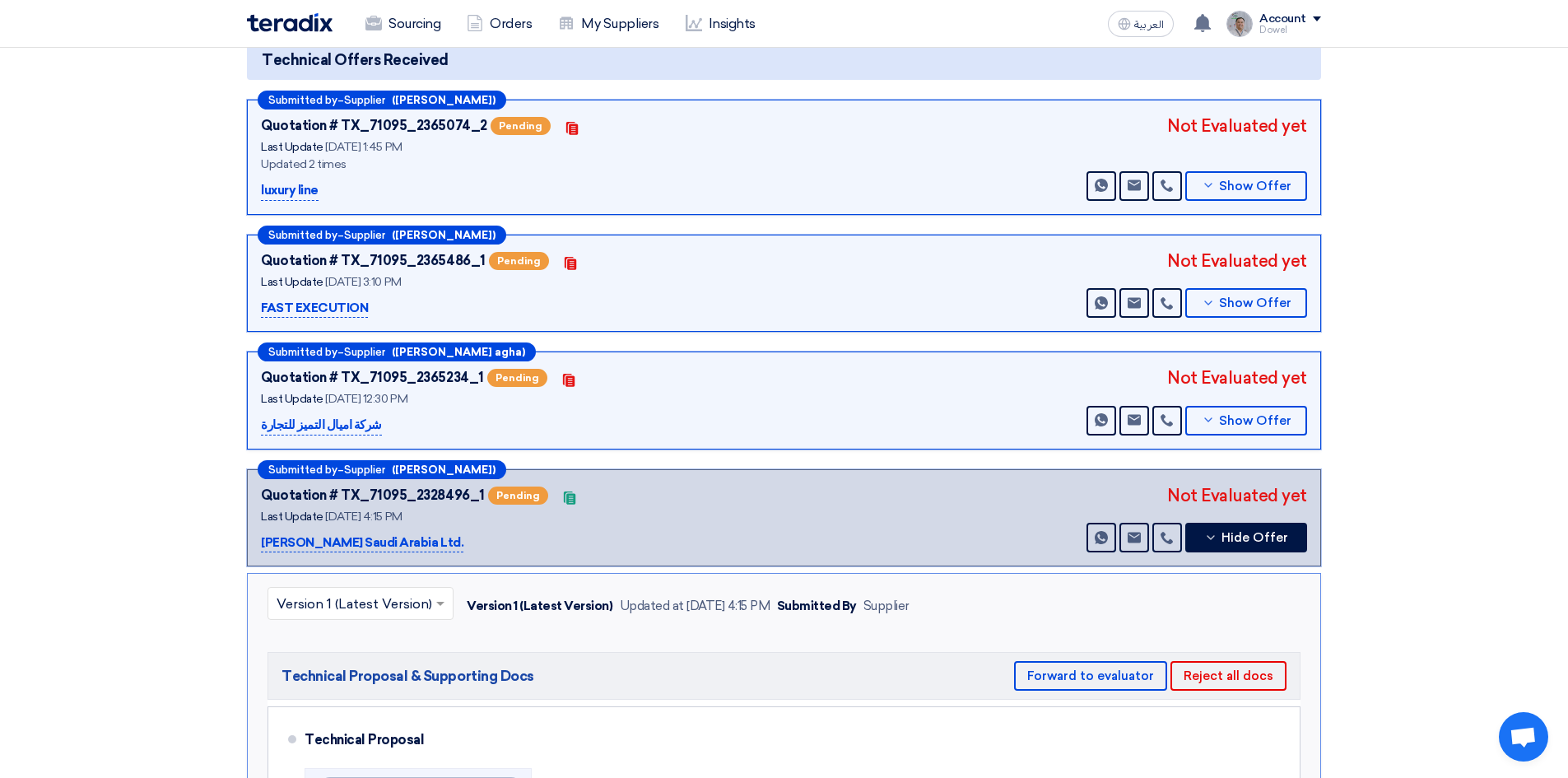
scroll to position [191, 0]
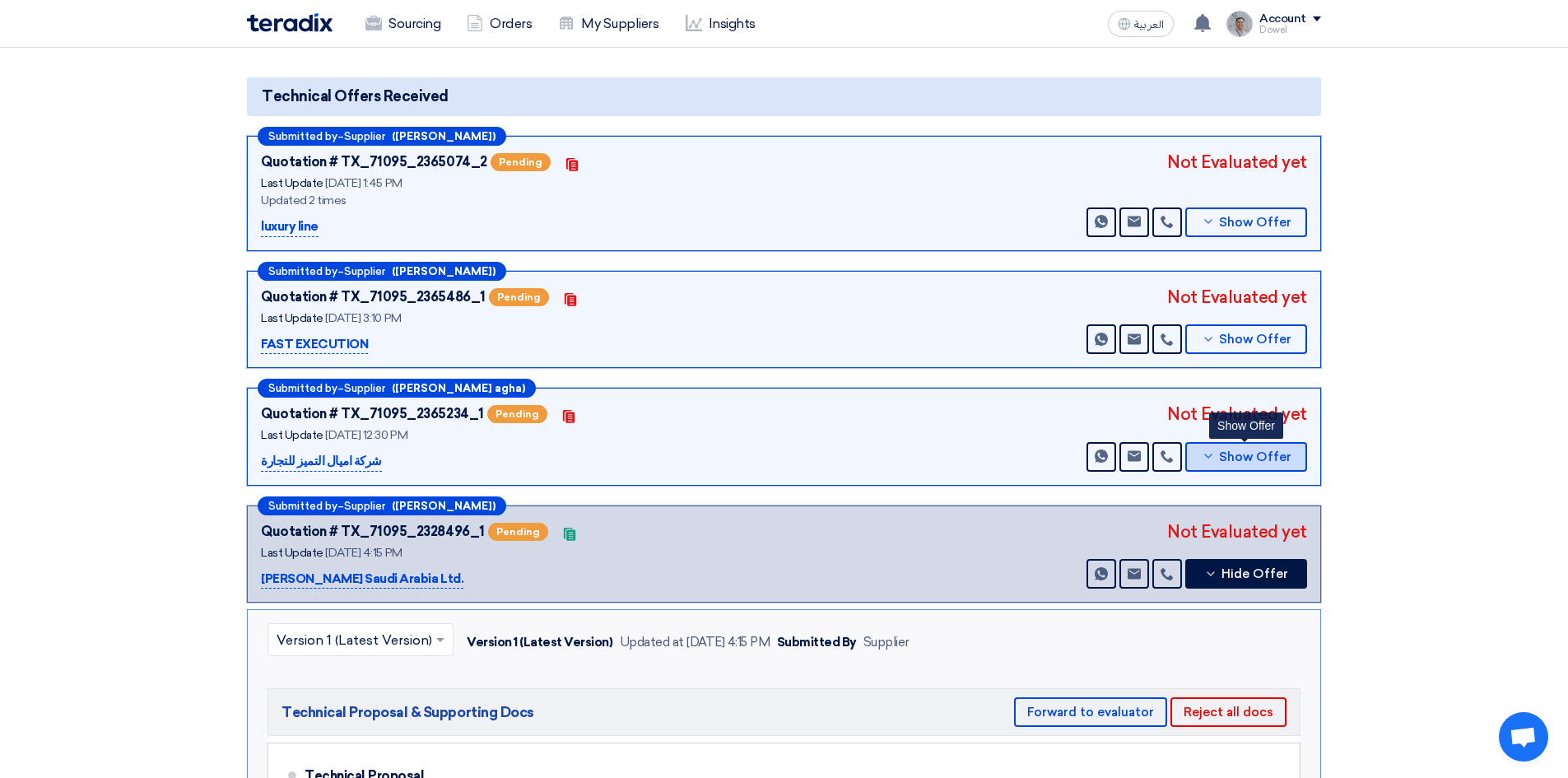
click at [1253, 446] on button "Show Offer" at bounding box center [1246, 456] width 121 height 29
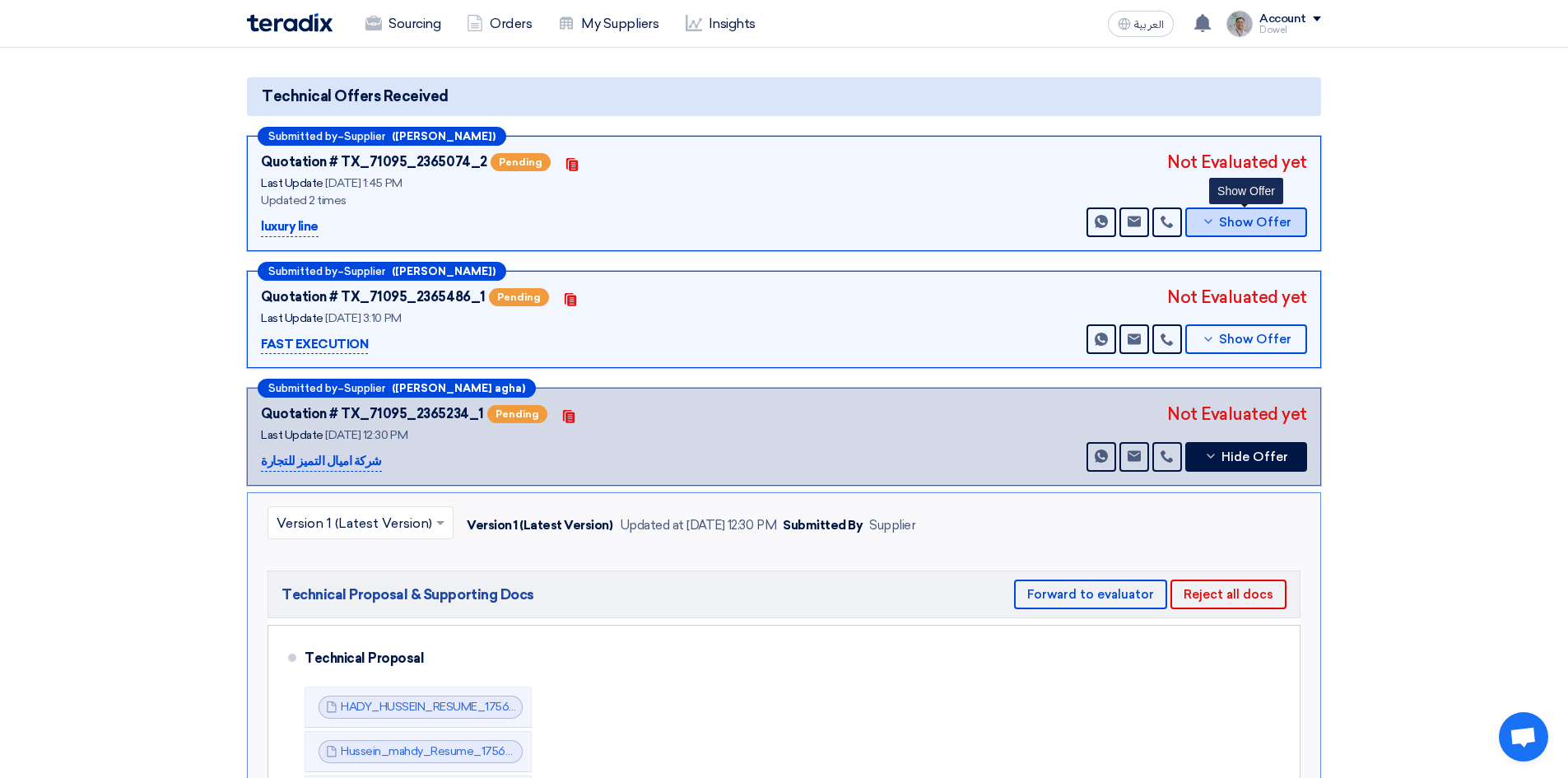
click at [1233, 216] on span "Show Offer" at bounding box center [1255, 222] width 72 height 13
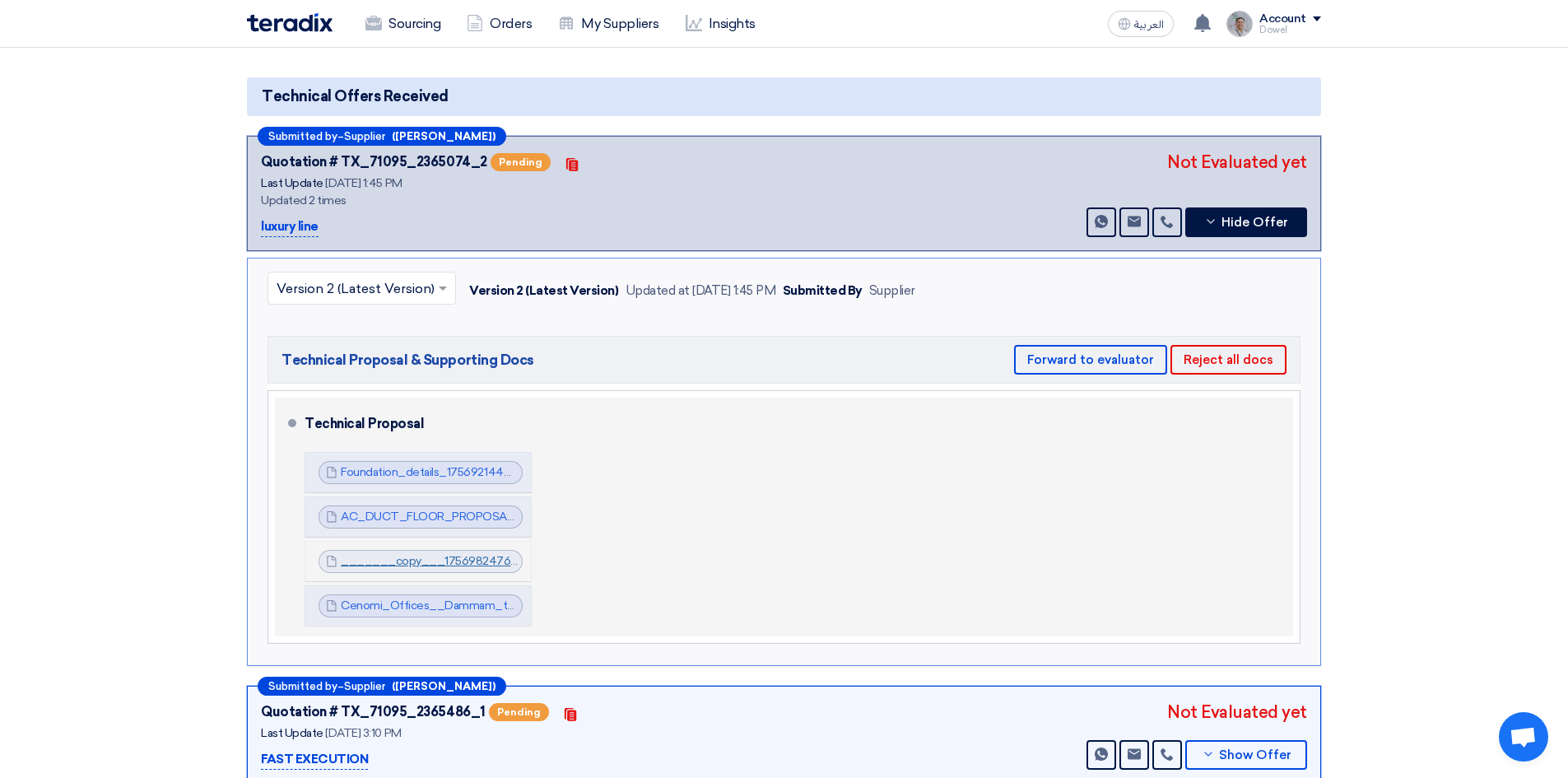
click at [460, 554] on link "_______copy___1756982476178.pdf" at bounding box center [445, 561] width 208 height 14
click at [464, 598] on link "Cenomi_Offices__Dammam_technical_Proposal_1756982684208.pdf" at bounding box center [528, 606] width 374 height 14
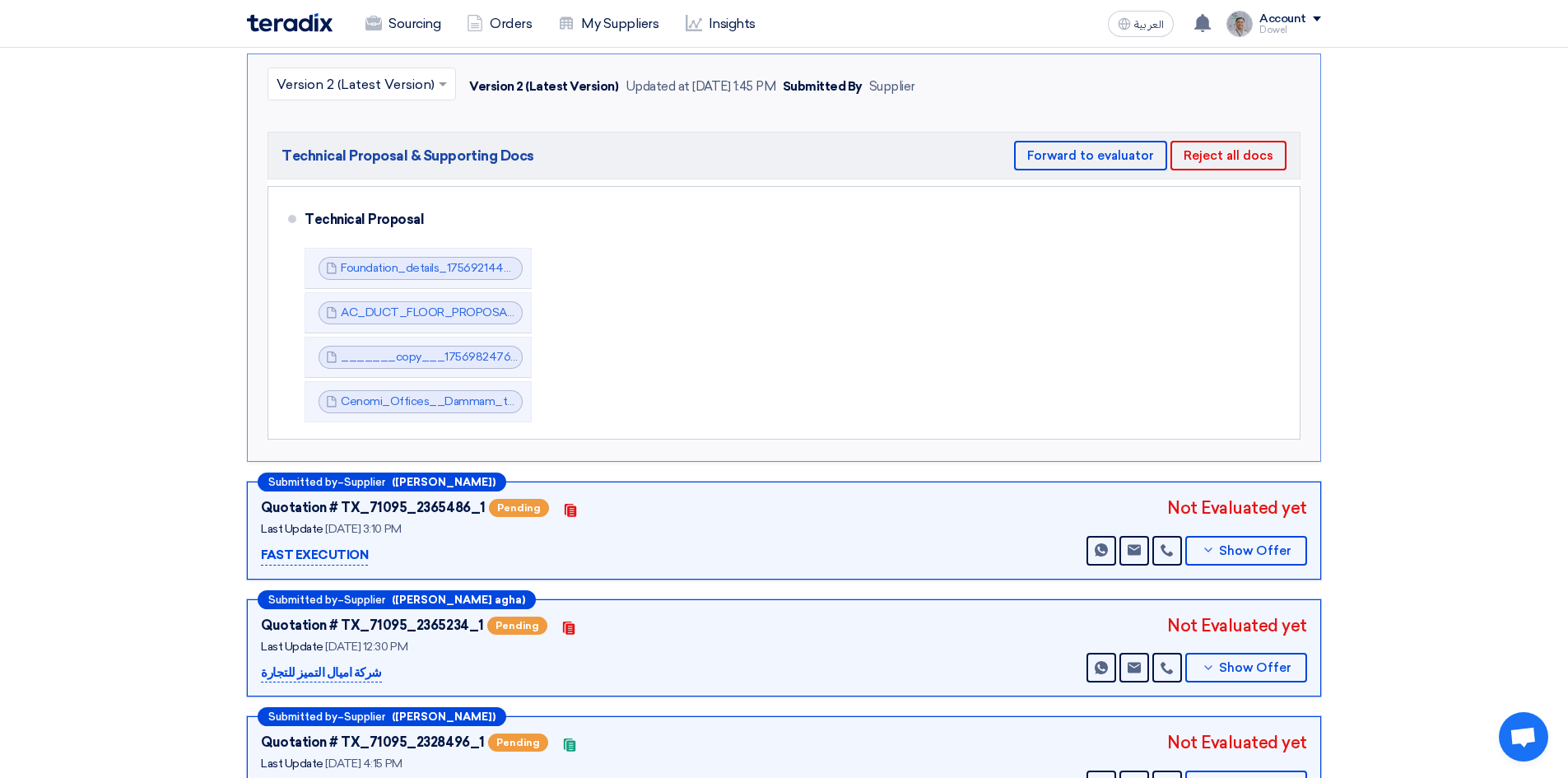
scroll to position [603, 0]
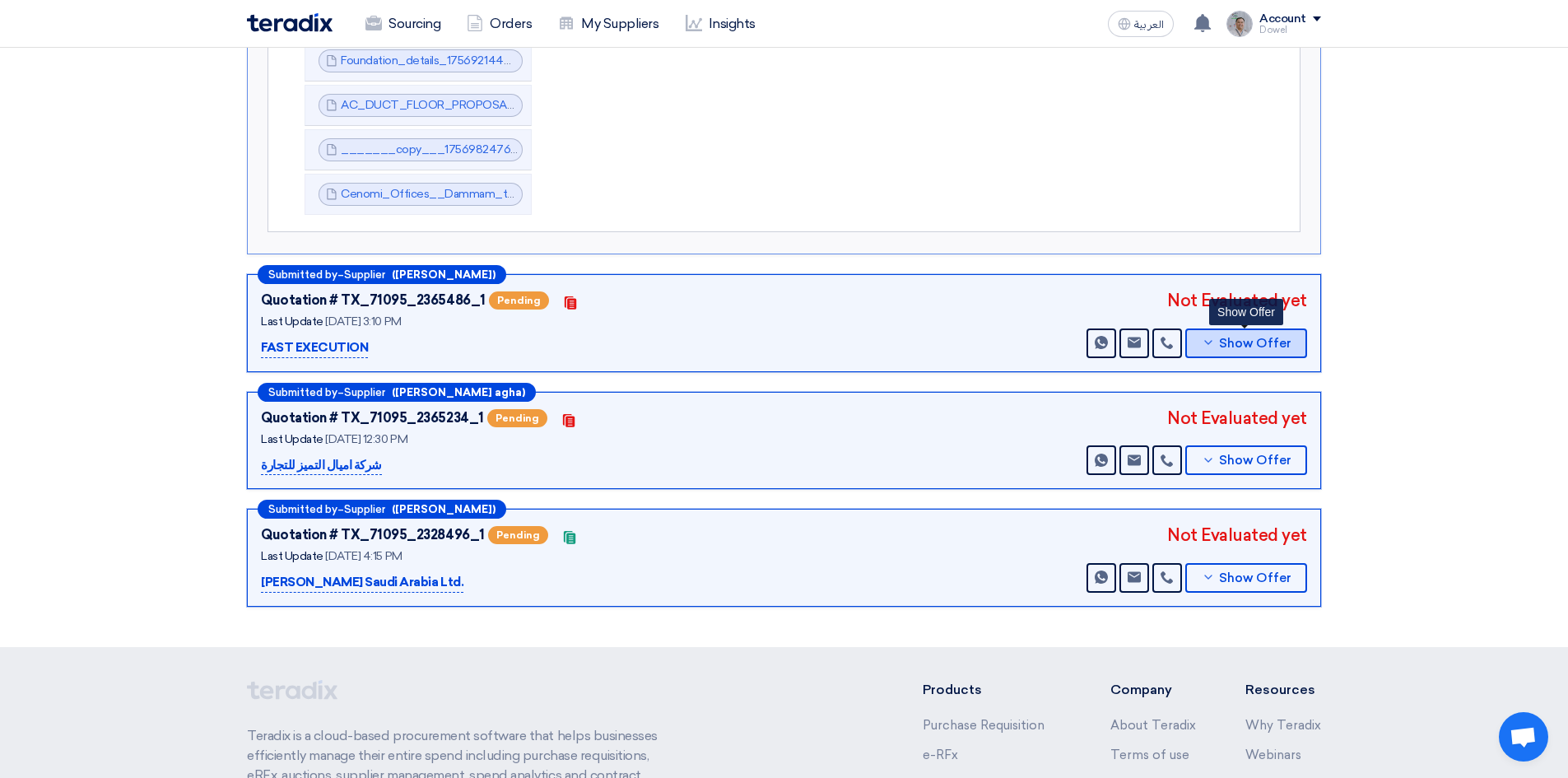
click at [1258, 338] on span "Show Offer" at bounding box center [1255, 344] width 72 height 13
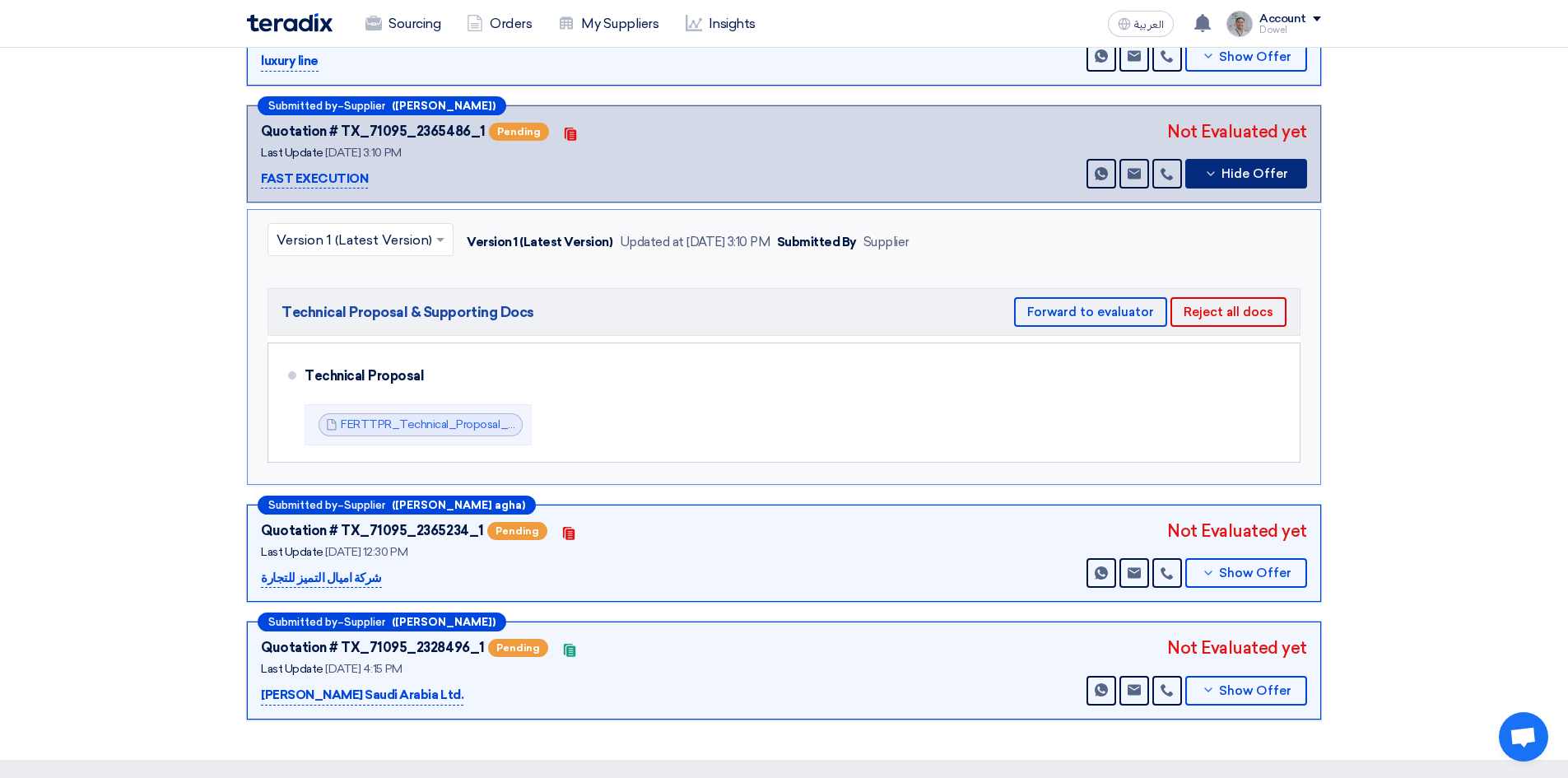
scroll to position [356, 0]
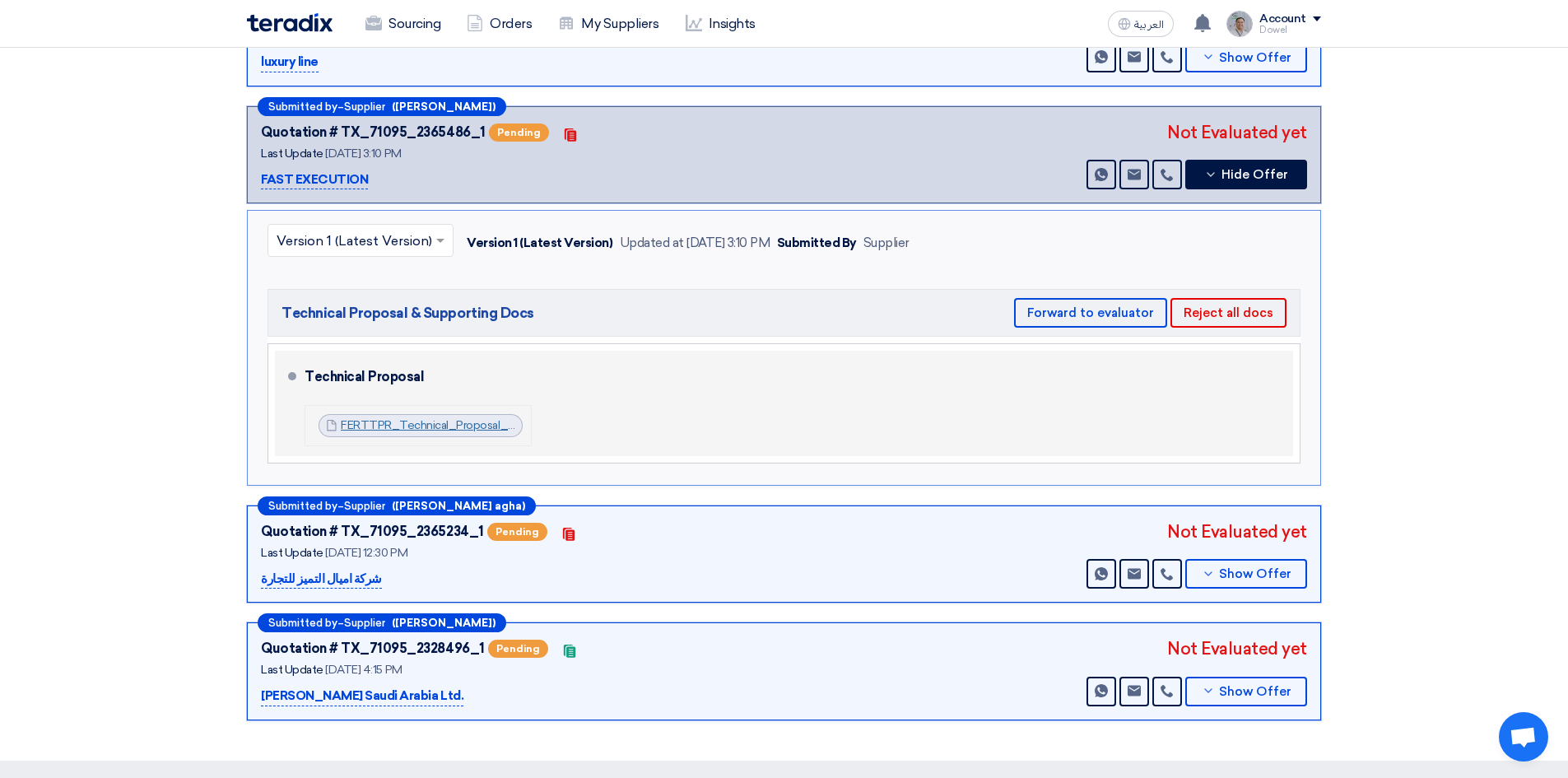
click at [463, 418] on link "FERTTPR_Technical_Proposal_Construction_of_Eastern_Regional_Office_at_Nakheel_M…" at bounding box center [674, 425] width 666 height 14
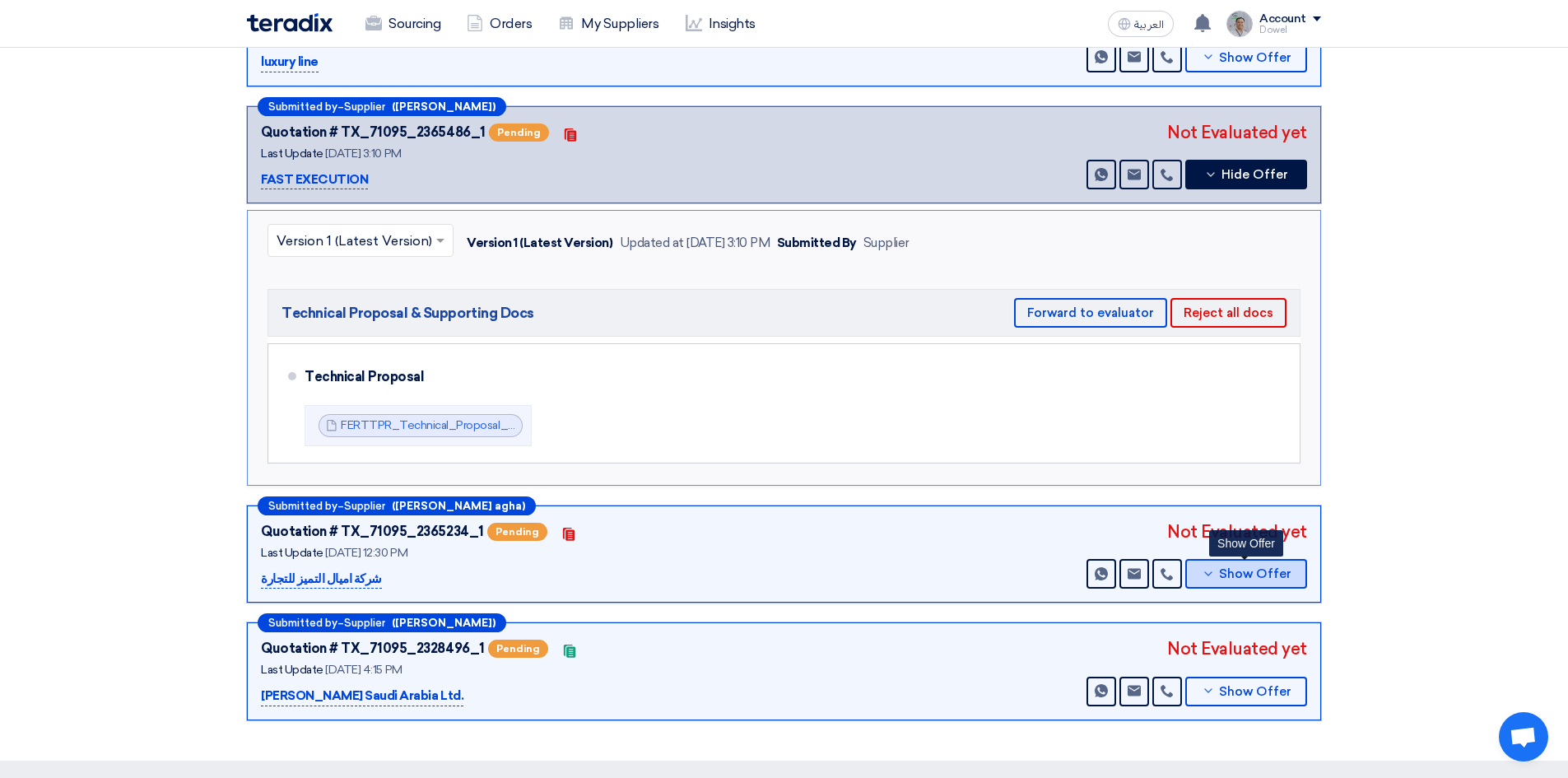
click at [1247, 568] on span "Show Offer" at bounding box center [1255, 574] width 72 height 13
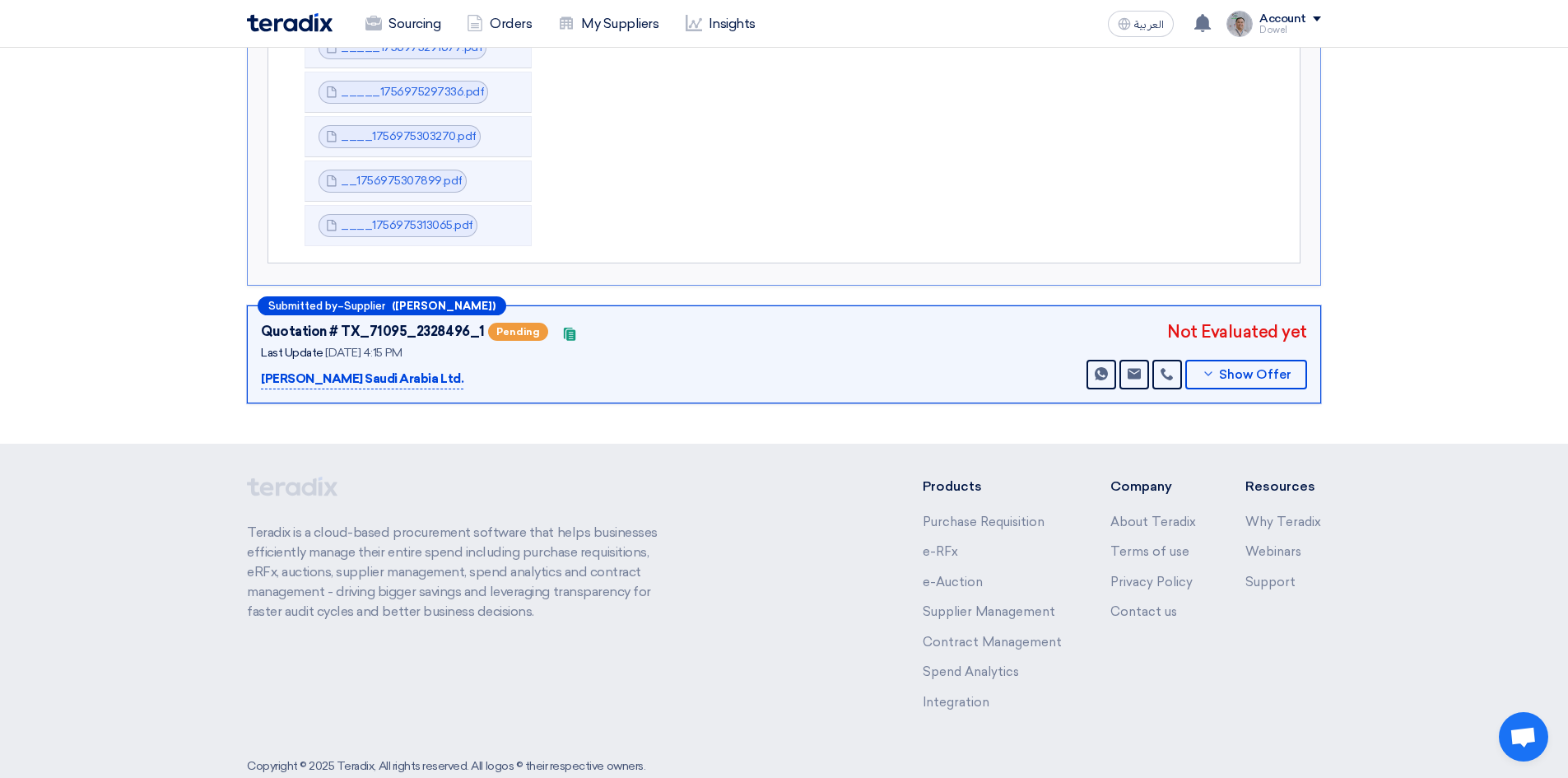
scroll to position [1359, 0]
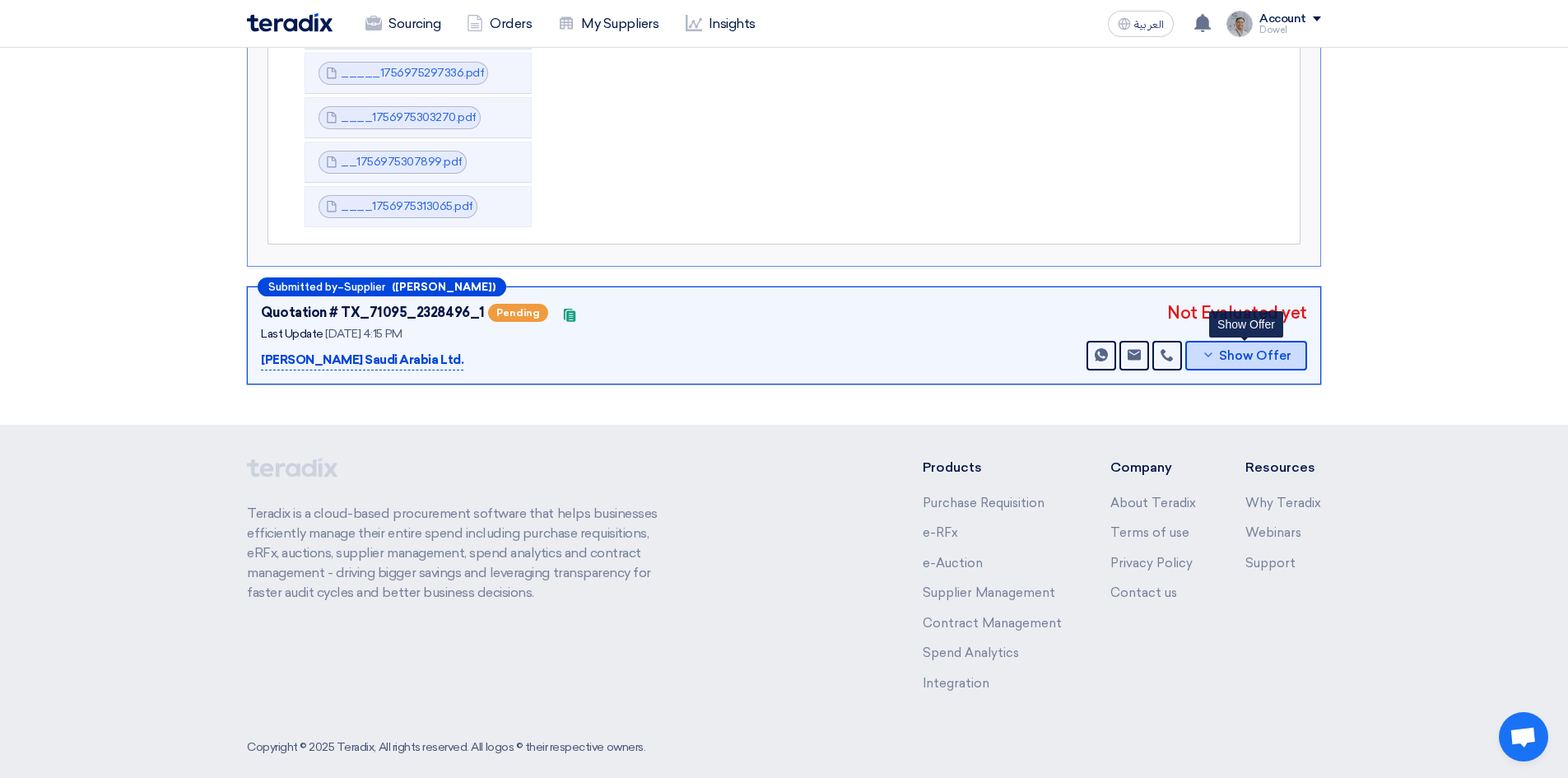
click at [1260, 346] on button "Show Offer" at bounding box center [1246, 356] width 121 height 29
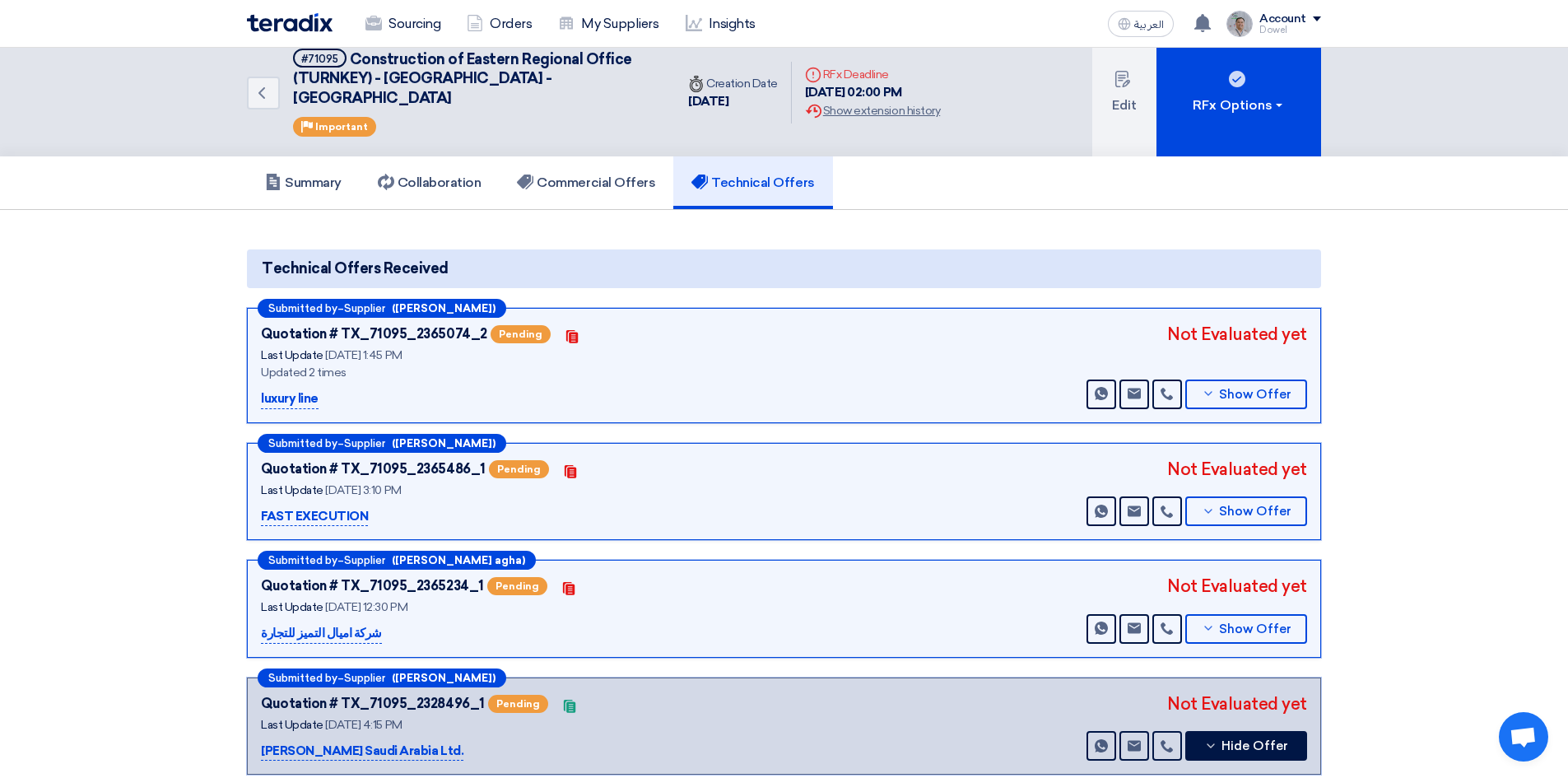
scroll to position [0, 0]
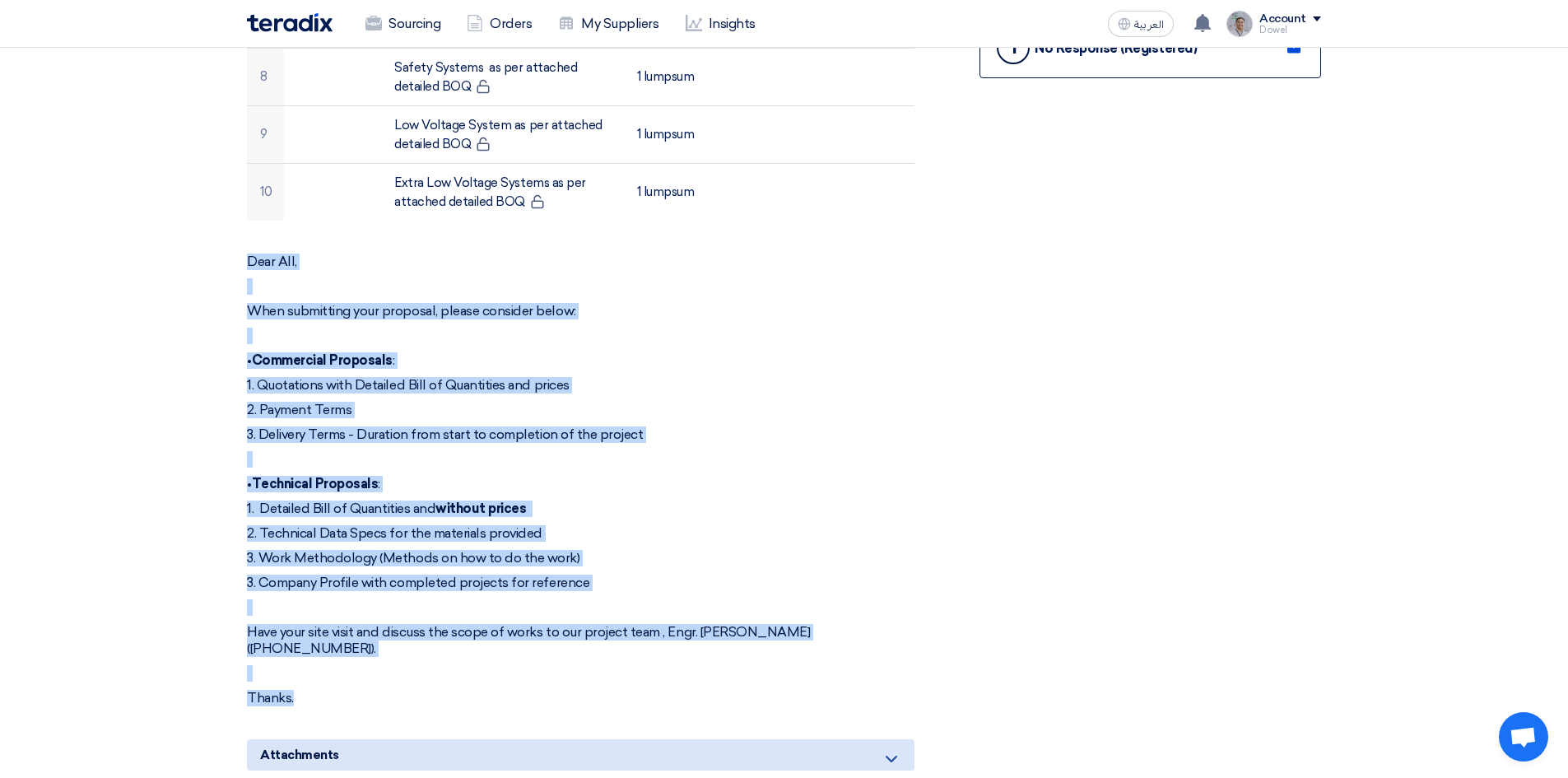
drag, startPoint x: 249, startPoint y: 236, endPoint x: 560, endPoint y: 629, distance: 501.2
click at [534, 674] on div "Dear All, When submitting your proposal, please consider below: • Commercial Pr…" at bounding box center [581, 480] width 668 height 453
copy div "Dear All, When submitting your proposal, please consider below: • Commercial Pr…"
